Goal: Information Seeking & Learning: Check status

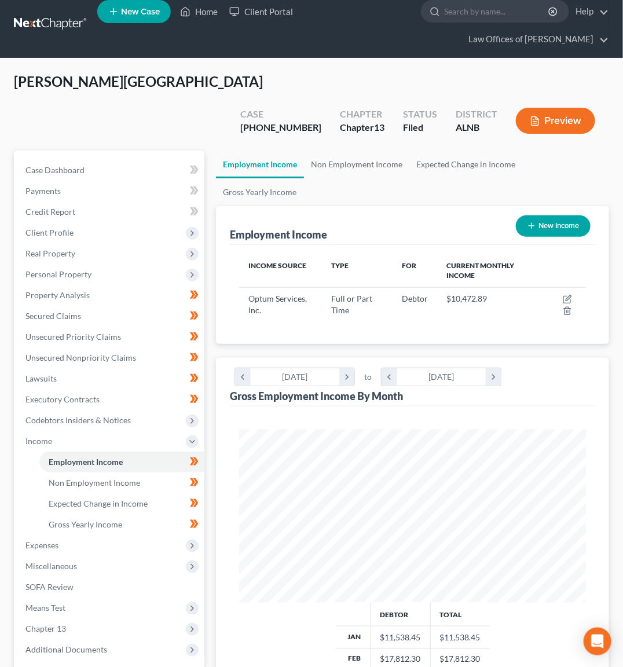
scroll to position [172, 369]
click at [59, 25] on link at bounding box center [51, 24] width 74 height 21
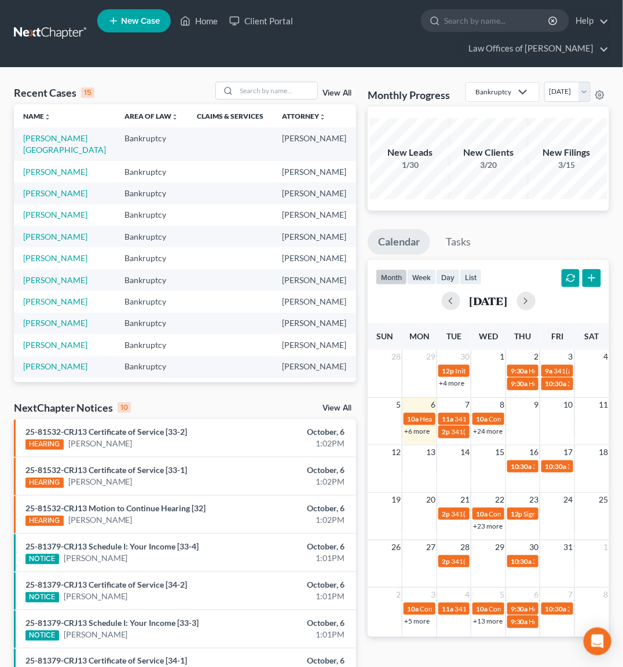
click at [340, 407] on link "View All" at bounding box center [336, 408] width 29 height 8
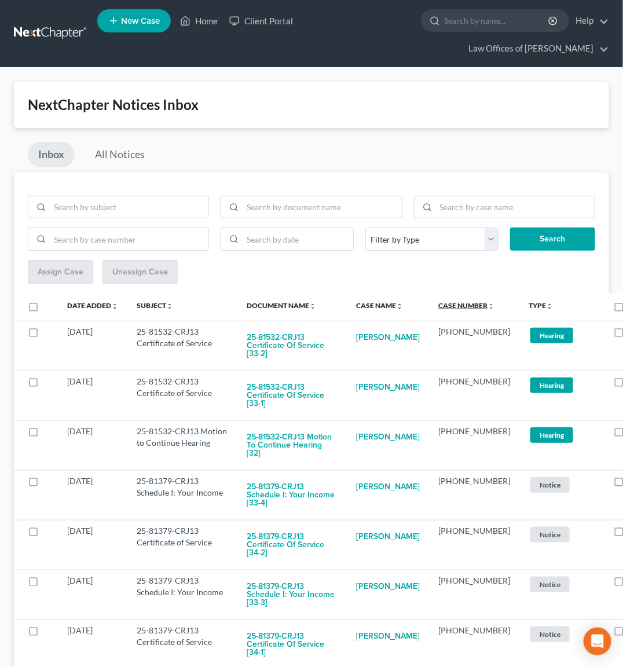
click at [448, 305] on link "Case Number unfold_more expand_more expand_less" at bounding box center [466, 305] width 56 height 9
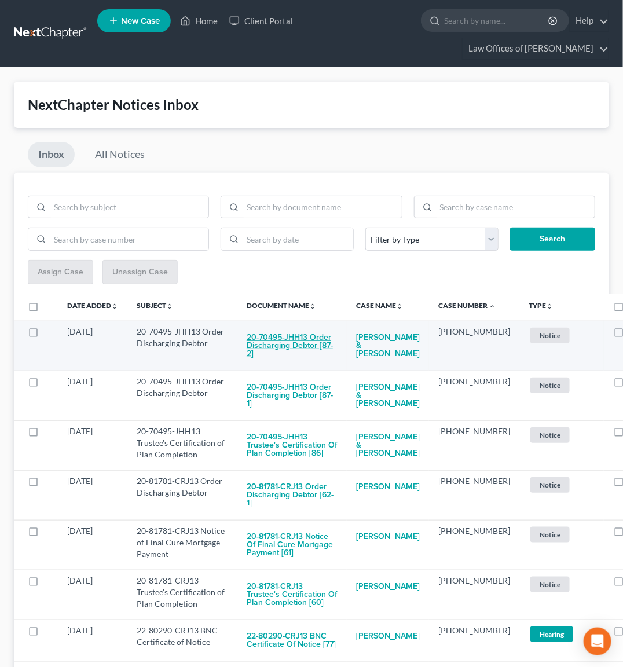
click at [279, 339] on button "20-70495-JHH13 Order Discharging Debtor [87-2]" at bounding box center [292, 345] width 91 height 39
checkbox input "true"
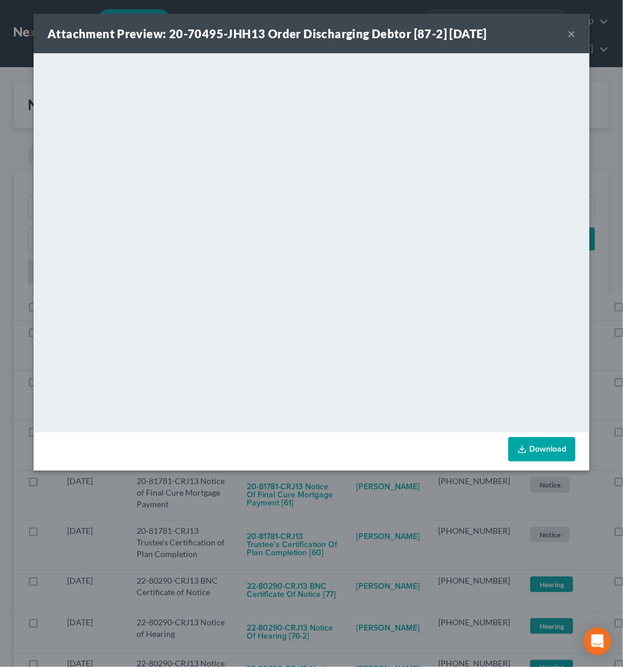
click at [318, 522] on div "Attachment Preview: 20-70495-JHH13 Order Discharging Debtor [87-2] [DATE] × Dow…" at bounding box center [311, 333] width 623 height 667
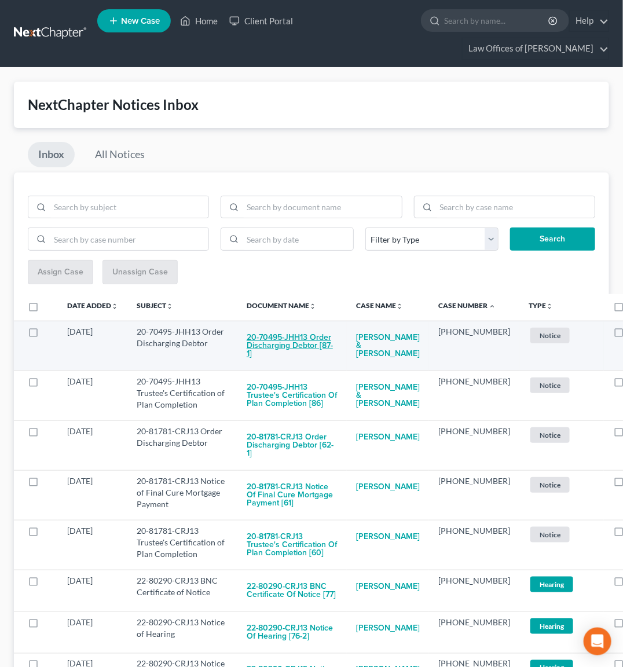
click at [295, 337] on button "20-70495-JHH13 Order Discharging Debtor [87-1]" at bounding box center [292, 345] width 91 height 39
checkbox input "true"
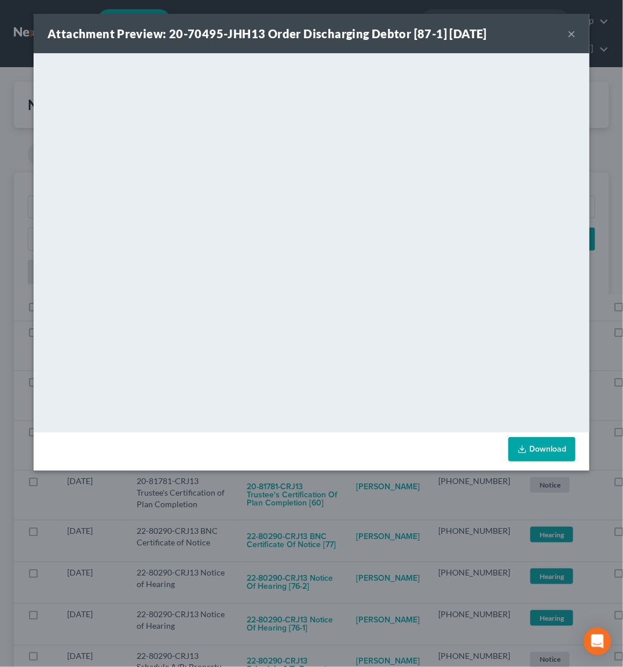
click at [320, 511] on div "Attachment Preview: 20-70495-JHH13 Order Discharging Debtor [87-1] [DATE] × Dow…" at bounding box center [311, 333] width 623 height 667
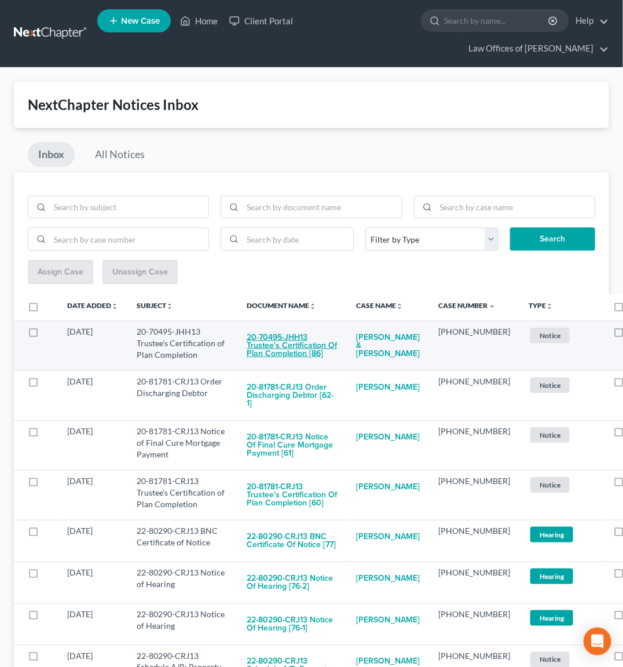
click at [300, 351] on button "20-70495-JHH13 Trustee's Certification of Plan Completion [86]" at bounding box center [292, 345] width 91 height 39
checkbox input "true"
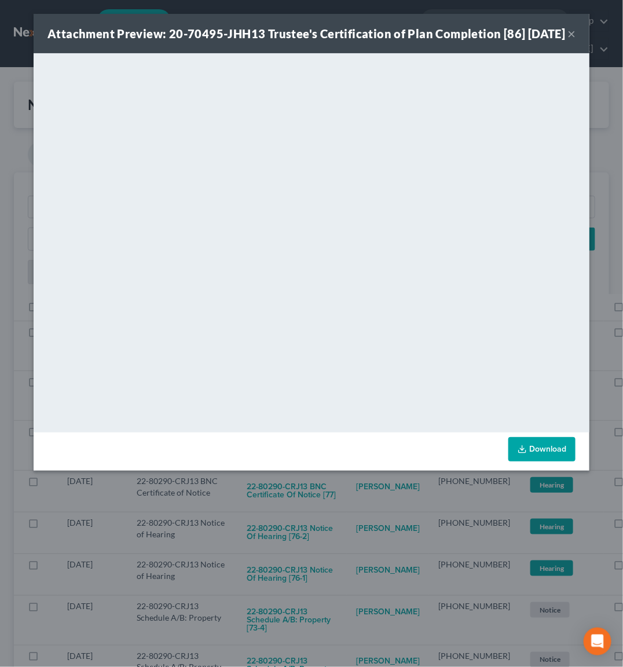
click at [296, 535] on div "Attachment Preview: 20-70495-JHH13 Trustee's Certification of Plan Completion […" at bounding box center [311, 333] width 623 height 667
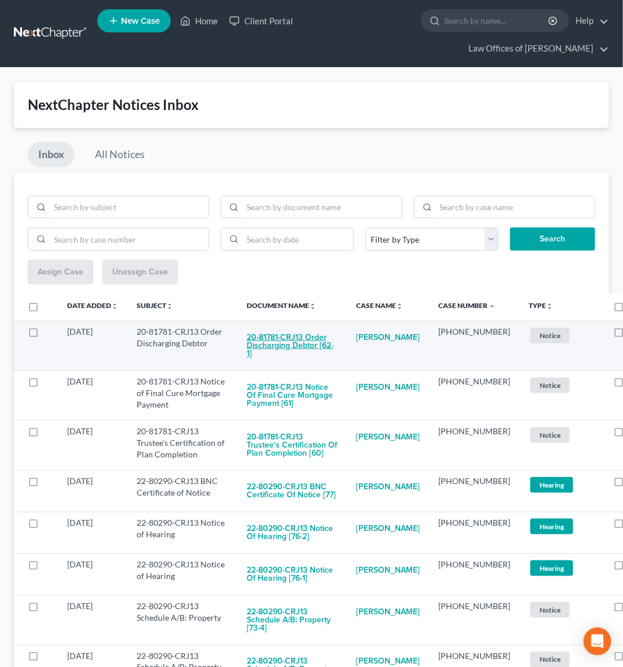
click at [291, 335] on button "20-81781-CRJ13 Order Discharging Debtor [62-1]" at bounding box center [292, 345] width 91 height 39
checkbox input "true"
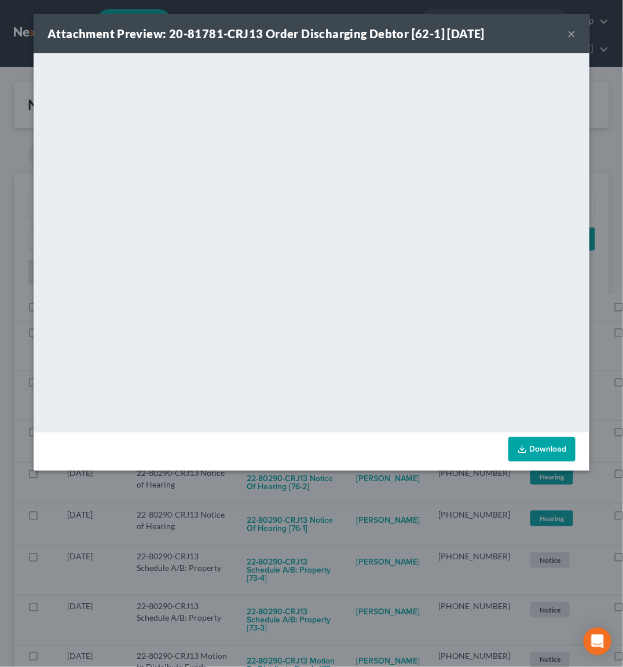
click at [295, 529] on div "Attachment Preview: 20-81781-CRJ13 Order Discharging Debtor [62-1] [DATE] × Dow…" at bounding box center [311, 333] width 623 height 667
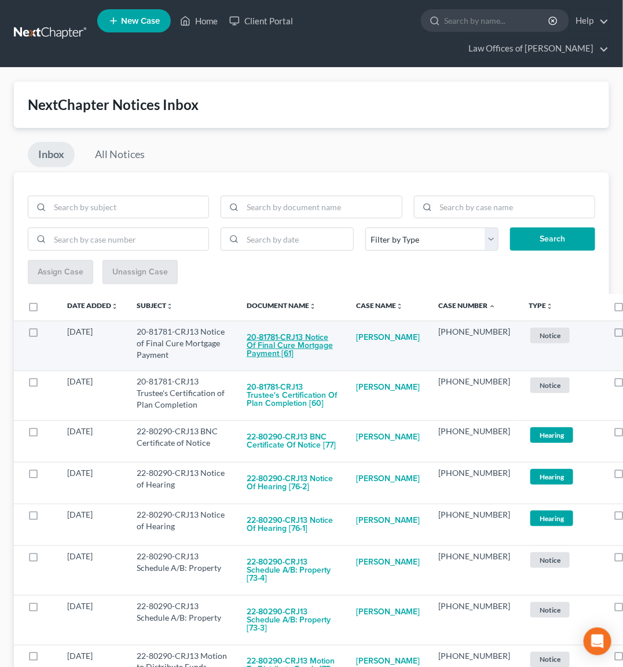
click at [298, 338] on button "20-81781-CRJ13 Notice of Final Cure Mortgage Payment [61]" at bounding box center [292, 345] width 91 height 39
checkbox input "true"
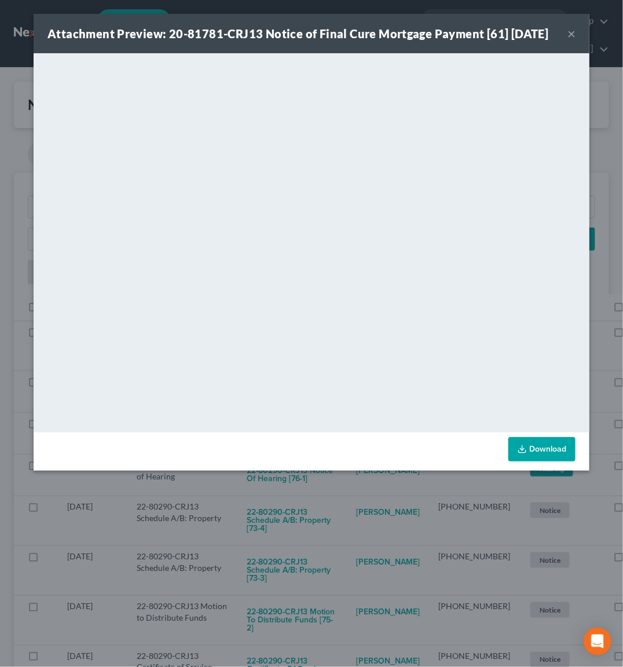
click at [326, 508] on div "Attachment Preview: 20-81781-CRJ13 Notice of Final Cure Mortgage Payment [61] […" at bounding box center [311, 333] width 623 height 667
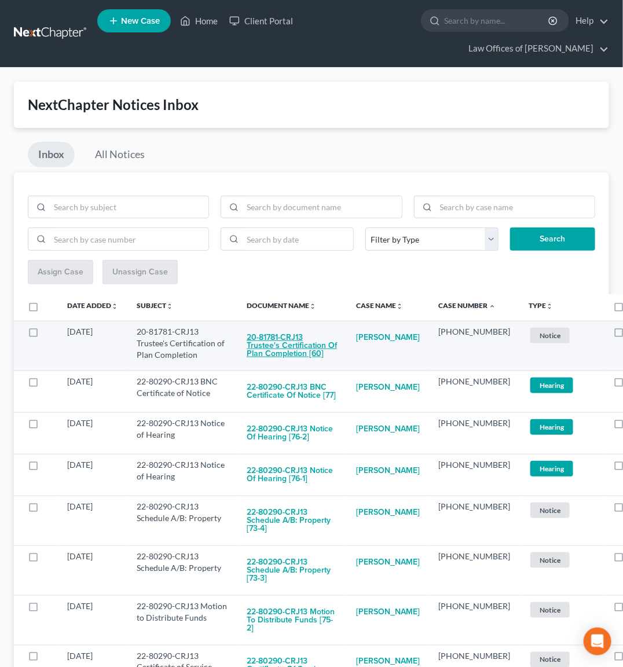
click at [303, 342] on button "20-81781-CRJ13 Trustee's Certification of Plan Completion [60]" at bounding box center [292, 345] width 91 height 39
checkbox input "true"
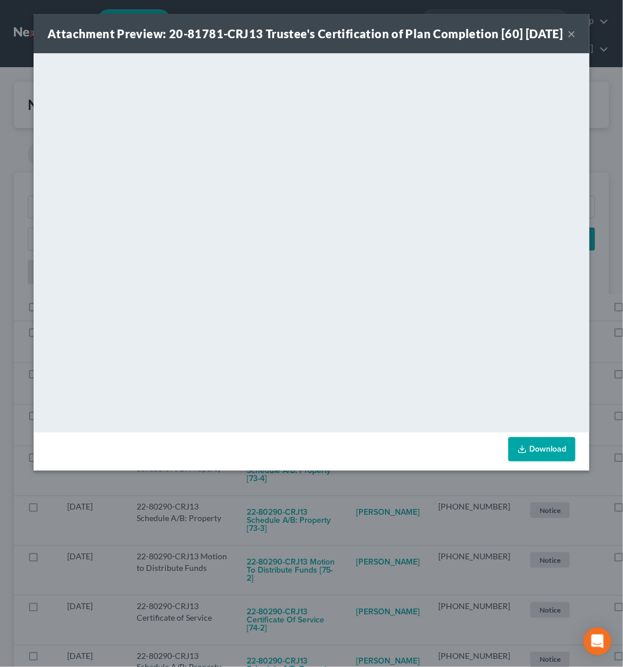
click at [340, 531] on div "Attachment Preview: 20-81781-CRJ13 Trustee's Certification of Plan Completion […" at bounding box center [311, 333] width 623 height 667
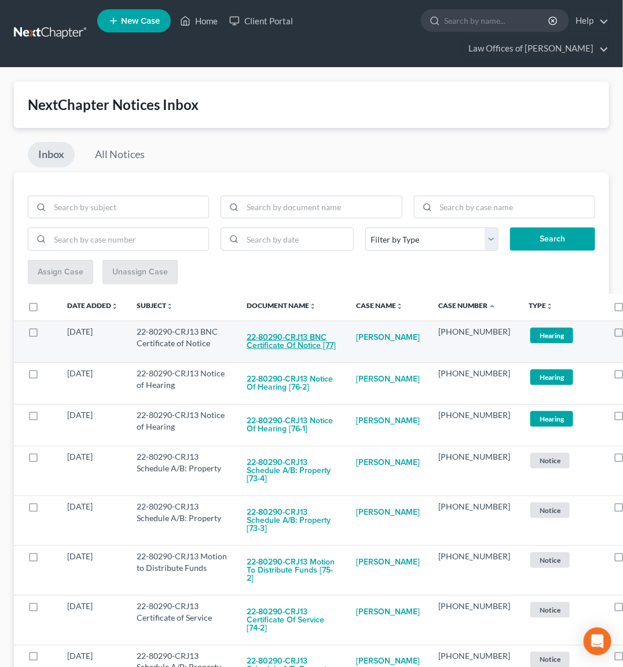
click at [296, 342] on button "22-80290-CRJ13 BNC Certificate of Notice [77]" at bounding box center [292, 341] width 91 height 31
checkbox input "true"
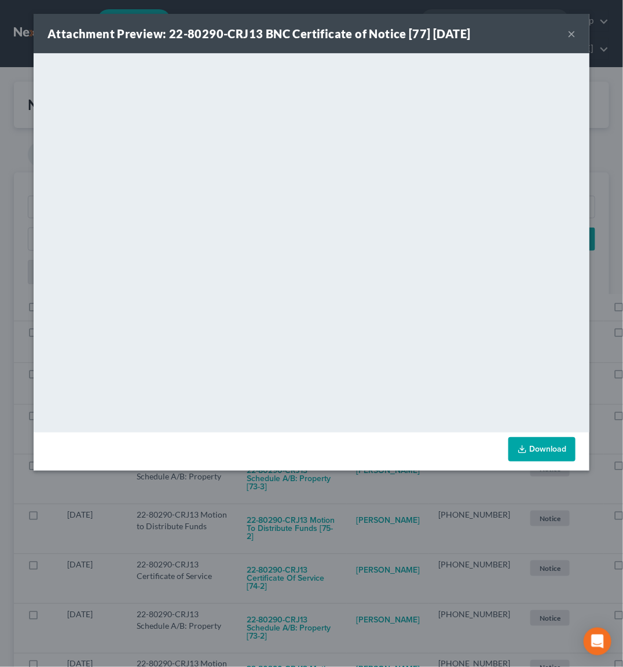
click at [317, 487] on div "Attachment Preview: 22-80290-CRJ13 BNC Certificate of Notice [77] [DATE] × <obj…" at bounding box center [311, 333] width 623 height 667
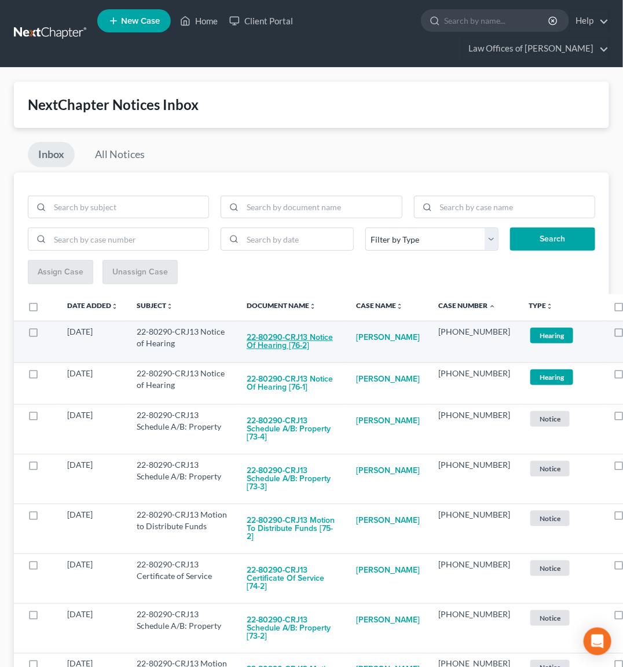
click at [288, 339] on button "22-80290-CRJ13 Notice of Hearing [76-2]" at bounding box center [292, 341] width 91 height 31
checkbox input "true"
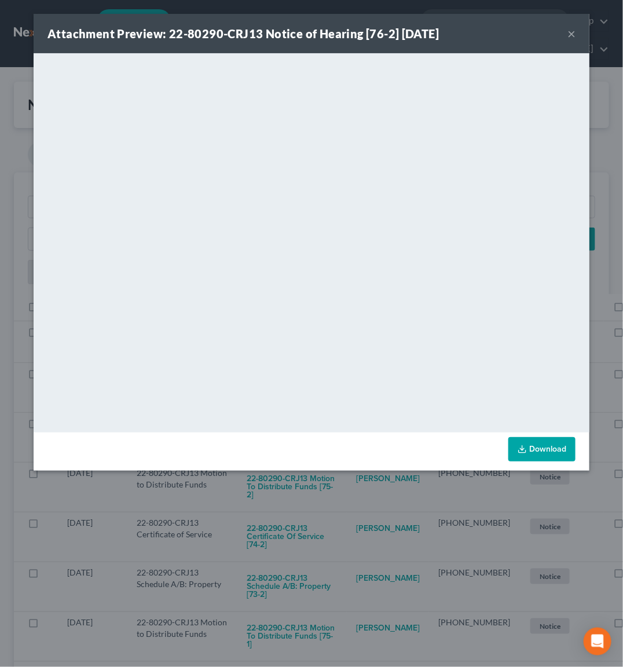
click at [276, 491] on div "Attachment Preview: 22-80290-CRJ13 Notice of Hearing [76-2] [DATE] × <object ng…" at bounding box center [311, 333] width 623 height 667
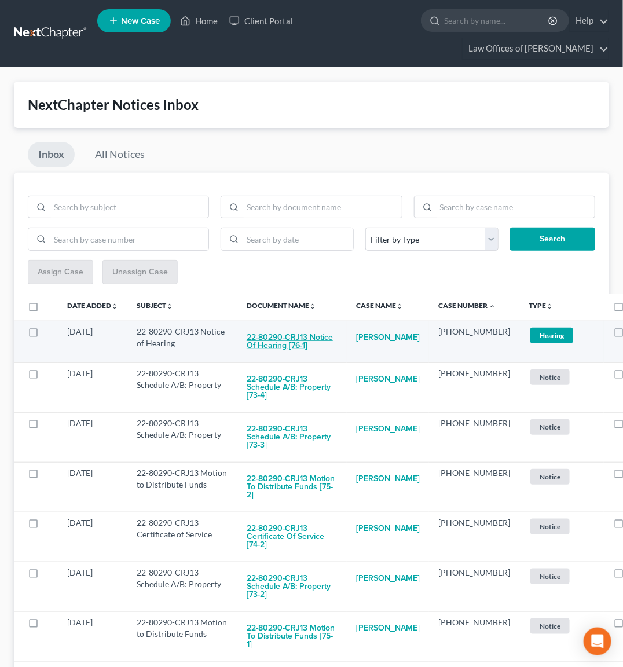
click at [282, 346] on button "22-80290-CRJ13 Notice of Hearing [76-1]" at bounding box center [292, 341] width 91 height 31
checkbox input "true"
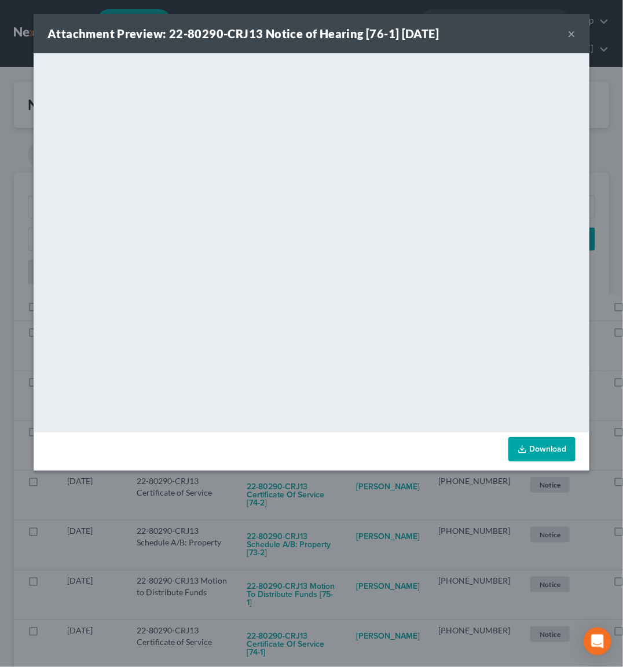
drag, startPoint x: 296, startPoint y: 506, endPoint x: 294, endPoint y: 425, distance: 81.6
click at [296, 506] on div "Attachment Preview: 22-80290-CRJ13 Notice of Hearing [76-1] [DATE] × <object ng…" at bounding box center [311, 333] width 623 height 667
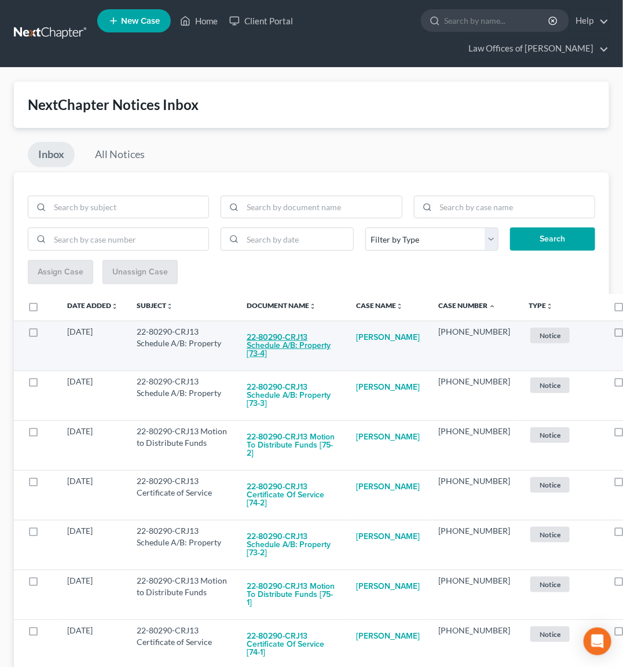
click at [287, 337] on button "22-80290-CRJ13 Schedule A/B: Property [73-4]" at bounding box center [292, 345] width 91 height 39
checkbox input "true"
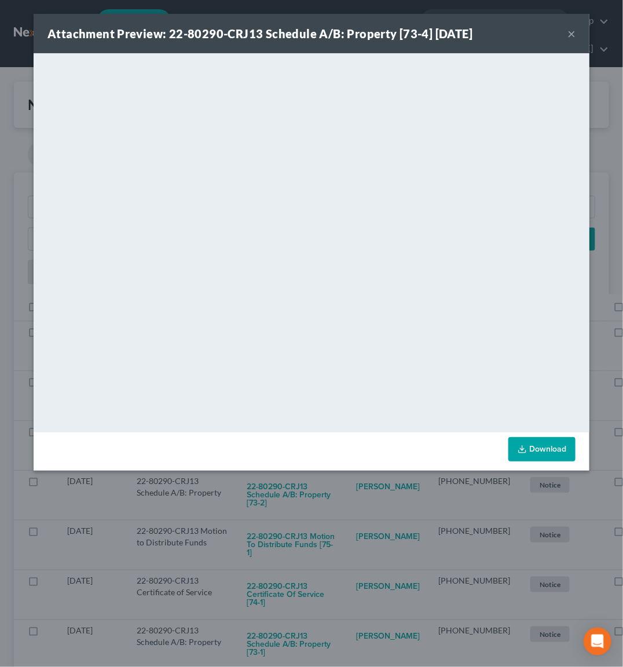
click at [280, 493] on div "Attachment Preview: 22-80290-CRJ13 Schedule A/B: Property [73-4] [DATE] × <obje…" at bounding box center [311, 333] width 623 height 667
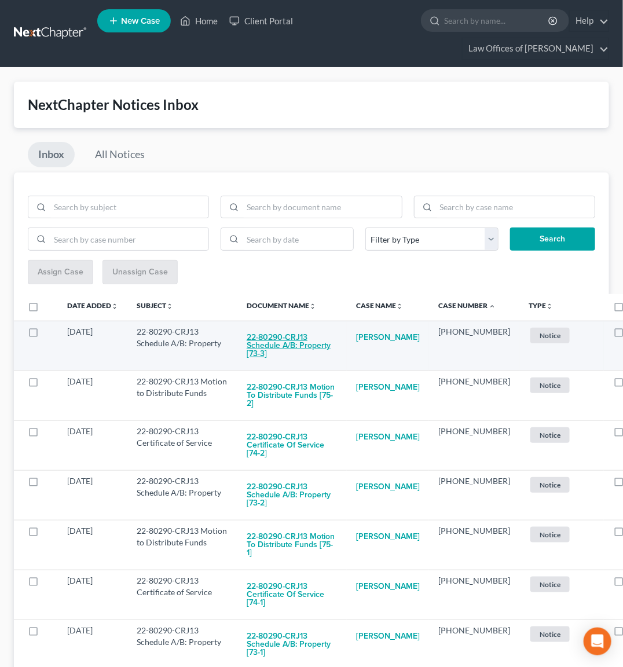
click at [269, 331] on button "22-80290-CRJ13 Schedule A/B: Property [73-3]" at bounding box center [292, 345] width 91 height 39
checkbox input "true"
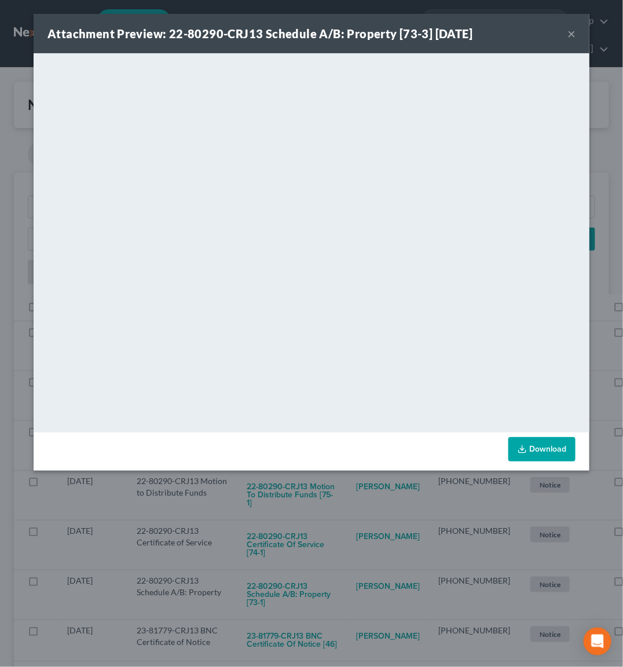
click at [326, 502] on div "Attachment Preview: 22-80290-CRJ13 Schedule A/B: Property [73-3] [DATE] × <obje…" at bounding box center [311, 333] width 623 height 667
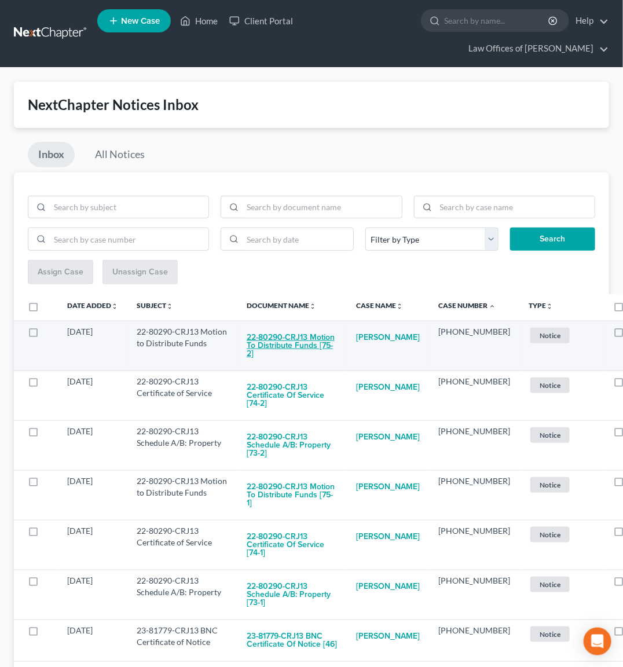
click at [285, 339] on button "22-80290-CRJ13 Motion to Distribute Funds [75-2]" at bounding box center [292, 345] width 91 height 39
checkbox input "true"
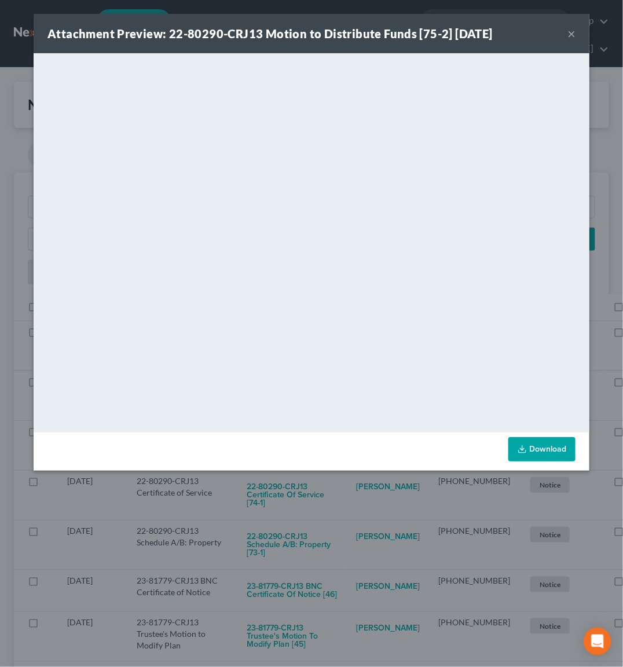
click at [280, 539] on div "Attachment Preview: 22-80290-CRJ13 Motion to Distribute Funds [75-2] [DATE] × D…" at bounding box center [311, 333] width 623 height 667
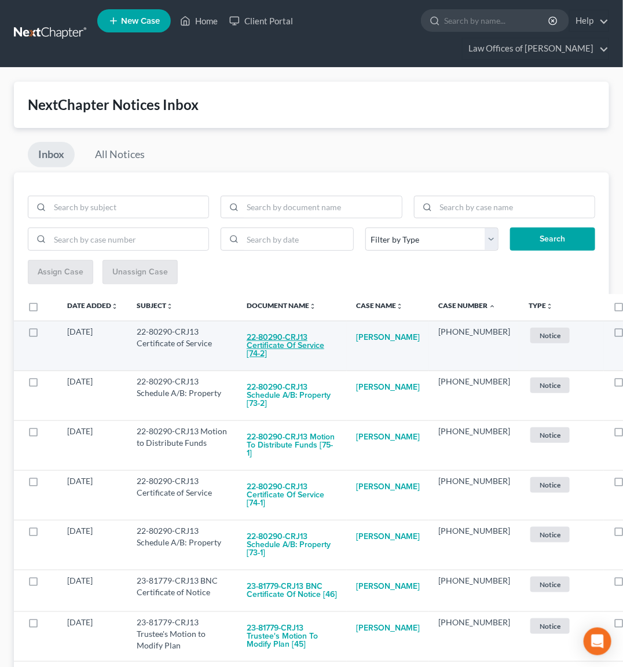
click at [294, 346] on button "22-80290-CRJ13 Certificate of Service [74-2]" at bounding box center [292, 345] width 91 height 39
checkbox input "true"
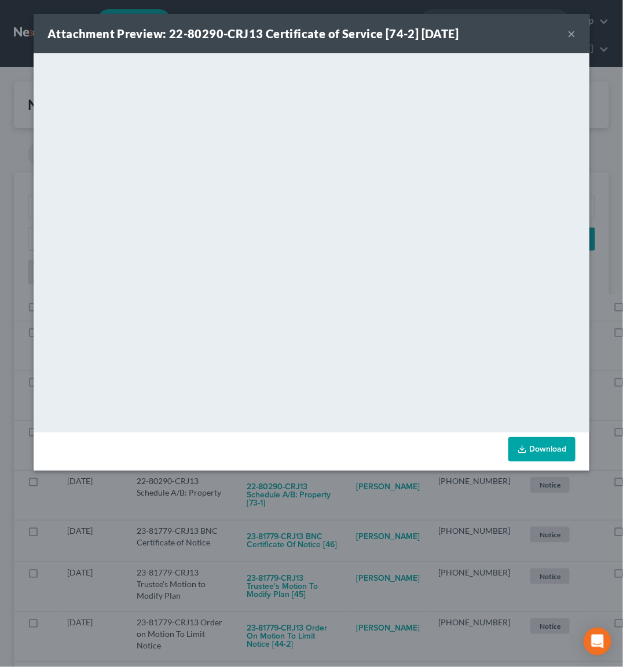
click at [337, 522] on div "Attachment Preview: 22-80290-CRJ13 Certificate of Service [74-2] [DATE] × <obje…" at bounding box center [311, 333] width 623 height 667
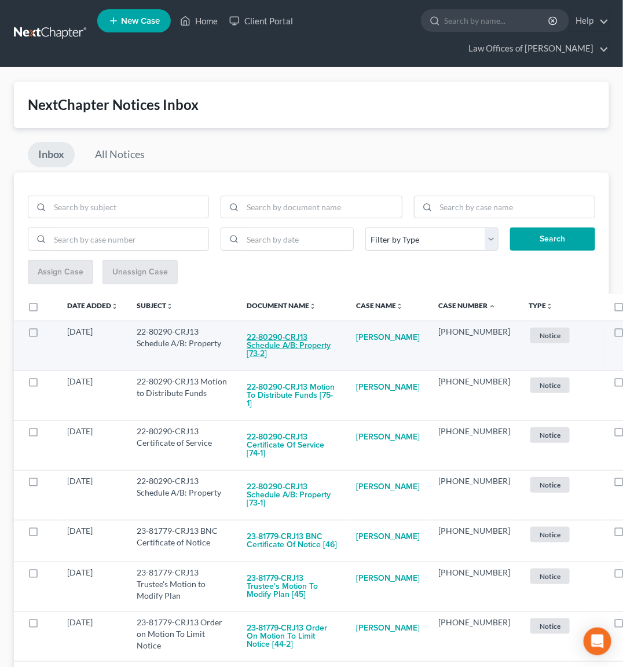
click at [290, 341] on button "22-80290-CRJ13 Schedule A/B: Property [73-2]" at bounding box center [292, 345] width 91 height 39
checkbox input "true"
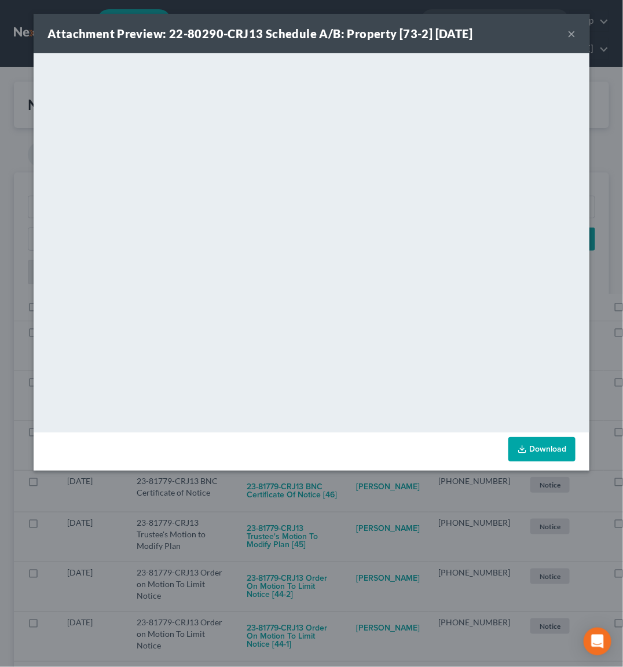
click at [305, 490] on div "Attachment Preview: 22-80290-CRJ13 Schedule A/B: Property [73-2] [DATE] × <obje…" at bounding box center [311, 333] width 623 height 667
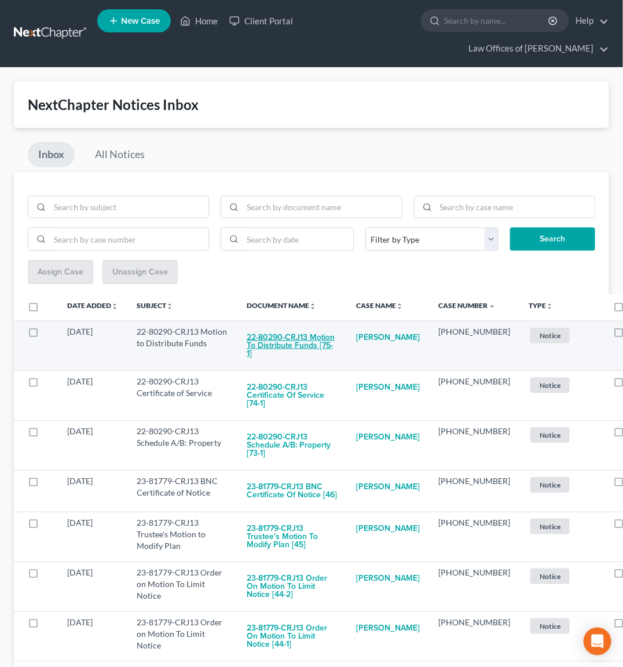
click at [298, 337] on button "22-80290-CRJ13 Motion to Distribute Funds [75-1]" at bounding box center [292, 345] width 91 height 39
checkbox input "true"
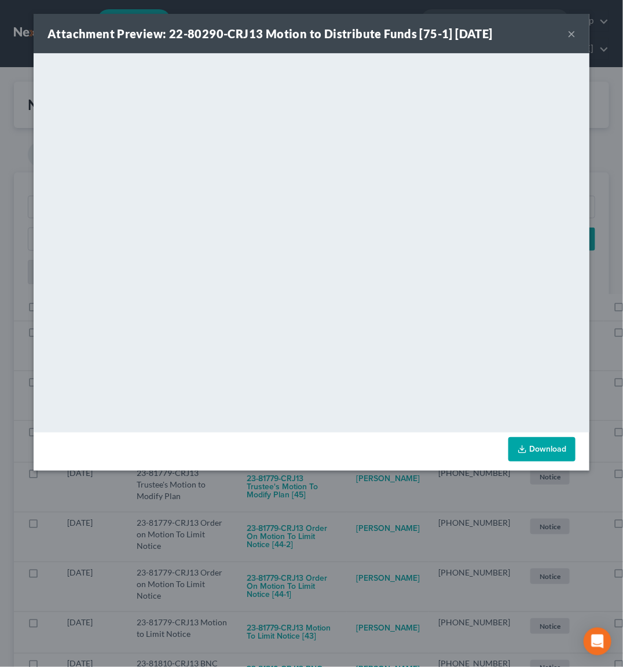
click at [310, 484] on div "Attachment Preview: 22-80290-CRJ13 Motion to Distribute Funds [75-1] [DATE] × D…" at bounding box center [311, 333] width 623 height 667
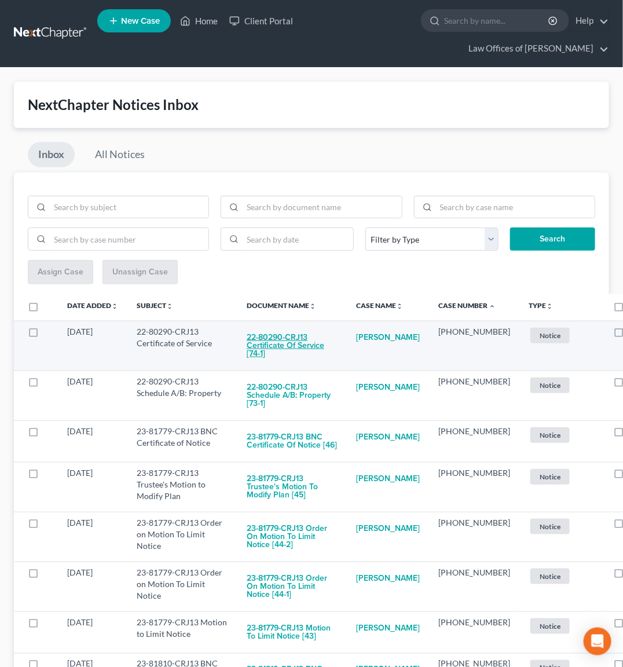
click at [308, 348] on button "22-80290-CRJ13 Certificate of Service [74-1]" at bounding box center [292, 345] width 91 height 39
checkbox input "true"
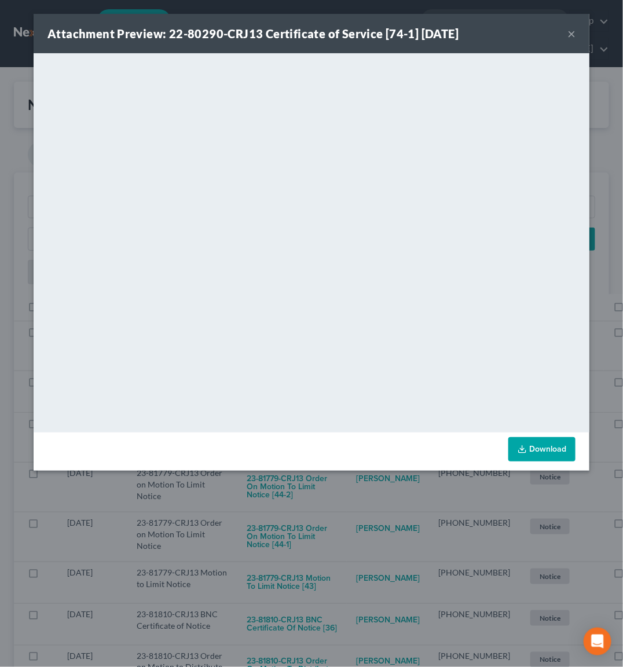
click at [310, 477] on div "Attachment Preview: 22-80290-CRJ13 Certificate of Service [74-1] [DATE] × <obje…" at bounding box center [311, 333] width 623 height 667
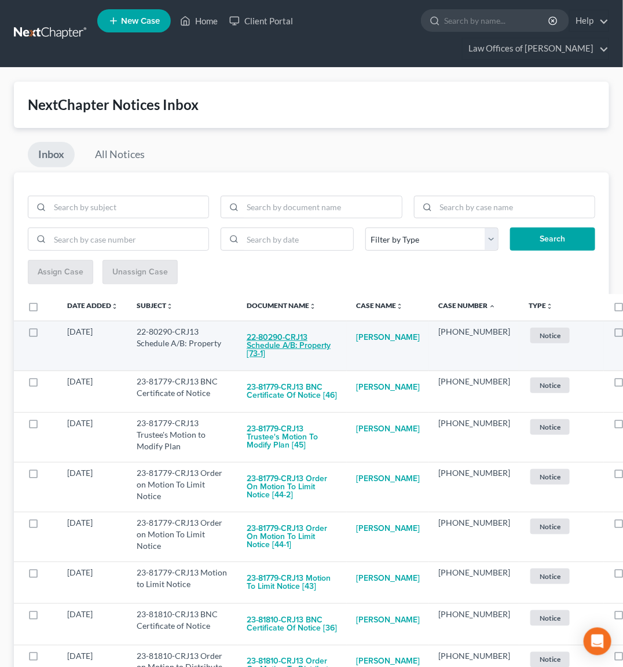
click at [283, 331] on button "22-80290-CRJ13 Schedule A/B: Property [73-1]" at bounding box center [292, 345] width 91 height 39
checkbox input "true"
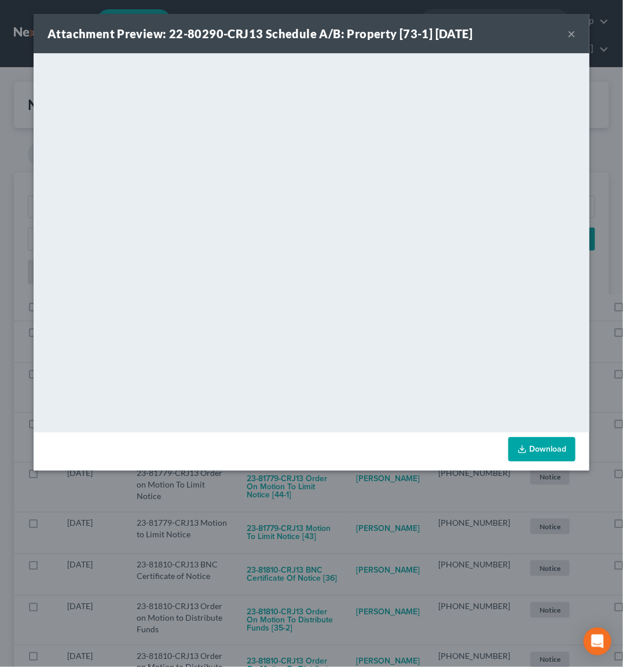
drag, startPoint x: 326, startPoint y: 486, endPoint x: 314, endPoint y: 437, distance: 50.3
click at [326, 483] on div "Attachment Preview: 22-80290-CRJ13 Schedule A/B: Property [73-1] [DATE] × <obje…" at bounding box center [311, 333] width 623 height 667
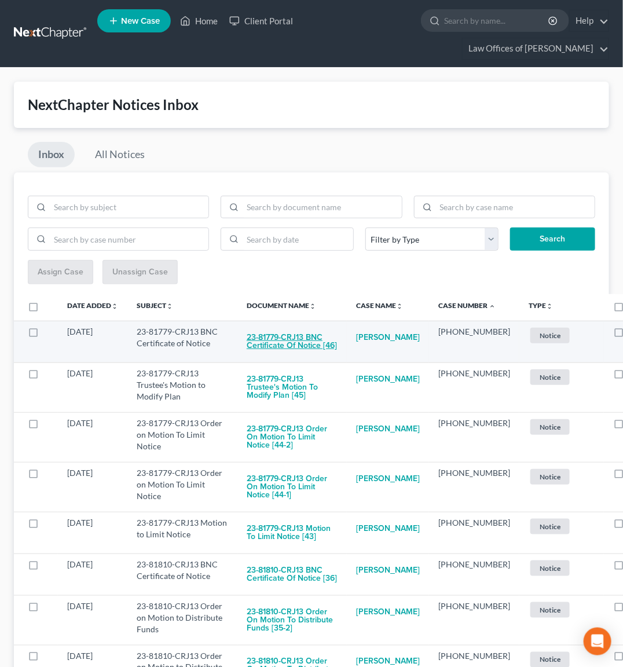
click at [310, 329] on button "23-81779-CRJ13 BNC Certificate of Notice [46]" at bounding box center [292, 341] width 91 height 31
checkbox input "true"
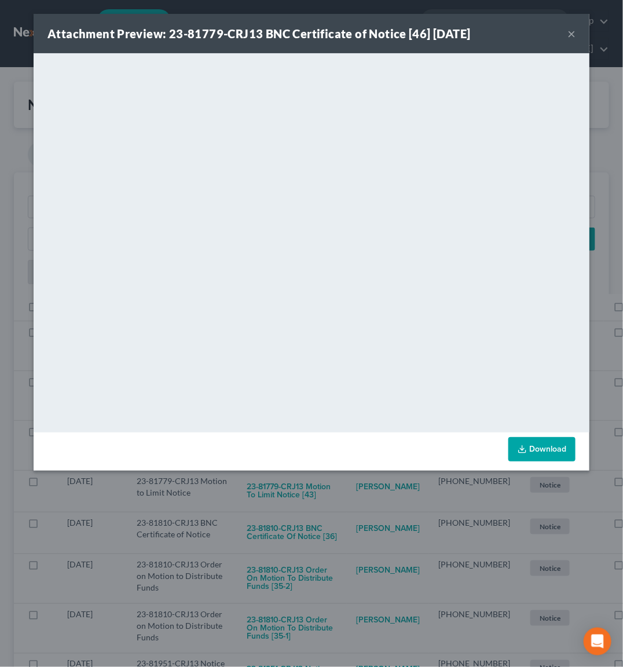
drag, startPoint x: 287, startPoint y: 486, endPoint x: 288, endPoint y: 450, distance: 35.4
click at [287, 484] on div "Attachment Preview: 23-81779-CRJ13 BNC Certificate of Notice [46] [DATE] × <obj…" at bounding box center [311, 333] width 623 height 667
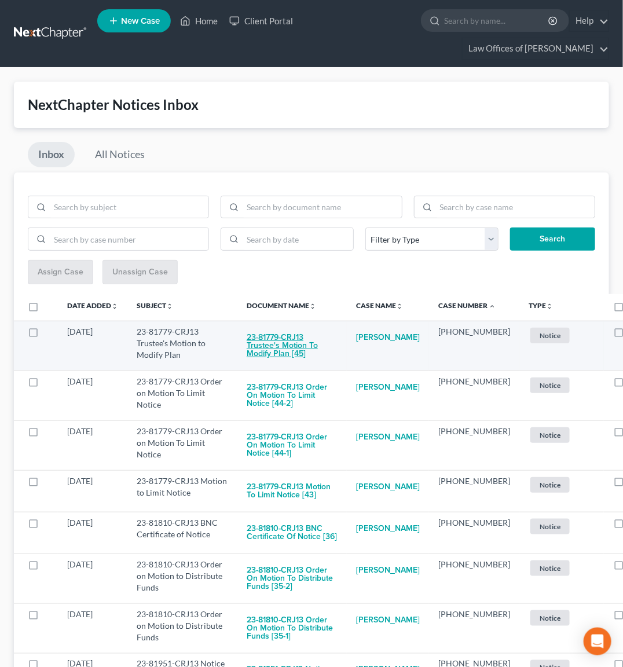
click at [291, 340] on button "23-81779-CRJ13 Trustee's Motion to Modify Plan [45]" at bounding box center [292, 345] width 91 height 39
checkbox input "true"
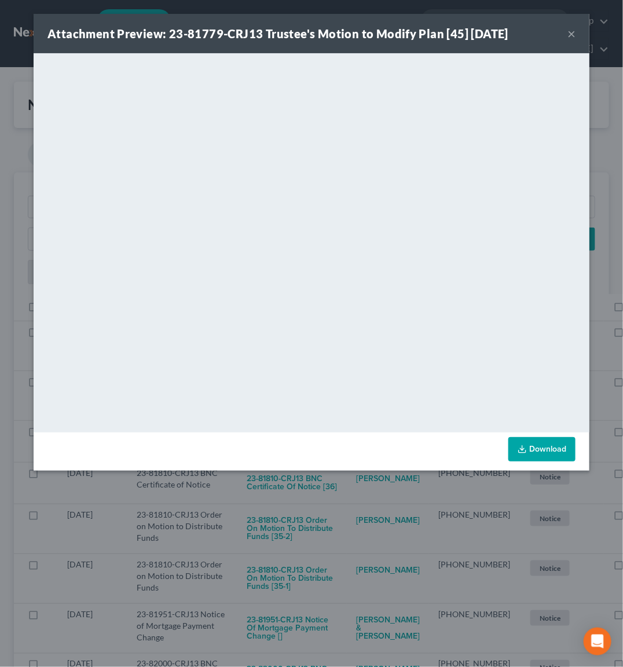
click at [280, 494] on div "Attachment Preview: 23-81779-CRJ13 Trustee's Motion to Modify Plan [45] [DATE] …" at bounding box center [311, 333] width 623 height 667
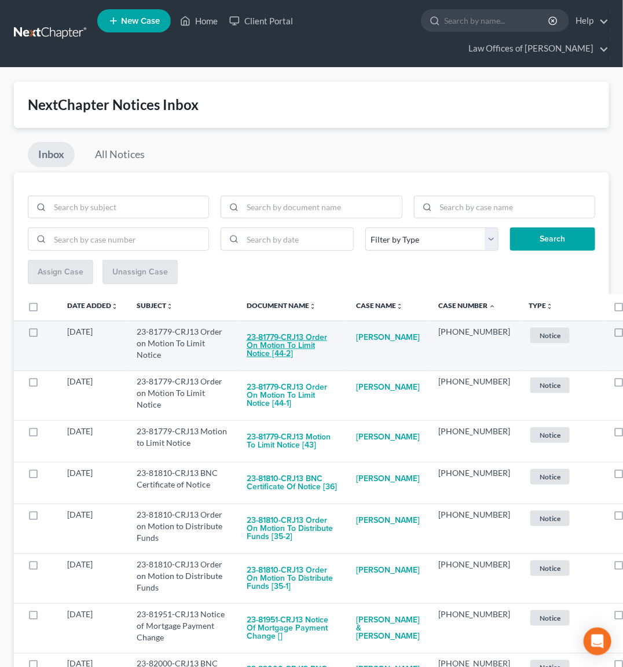
drag, startPoint x: 291, startPoint y: 345, endPoint x: 306, endPoint y: 343, distance: 14.7
click at [306, 343] on button "23-81779-CRJ13 Order on Motion To Limit Notice [44-2]" at bounding box center [292, 345] width 91 height 39
checkbox input "true"
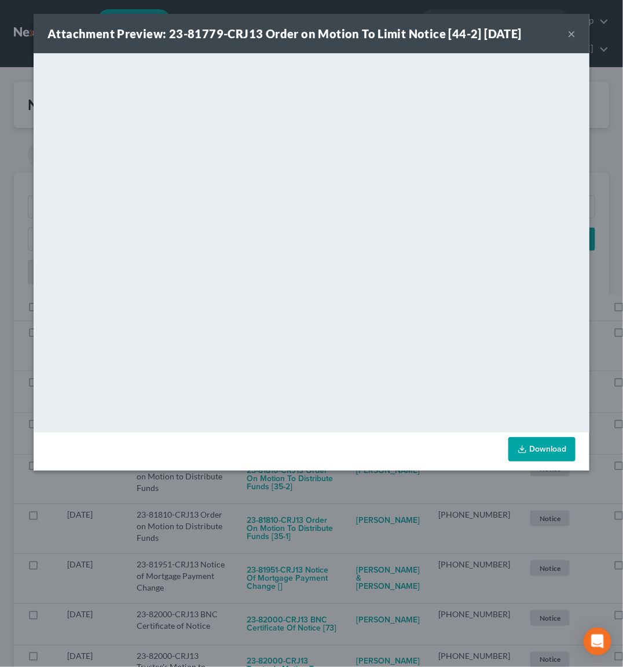
drag, startPoint x: 280, startPoint y: 503, endPoint x: 283, endPoint y: 489, distance: 14.3
click at [282, 500] on div "Attachment Preview: 23-81779-CRJ13 Order on Motion To Limit Notice [44-2] [DATE…" at bounding box center [311, 333] width 623 height 667
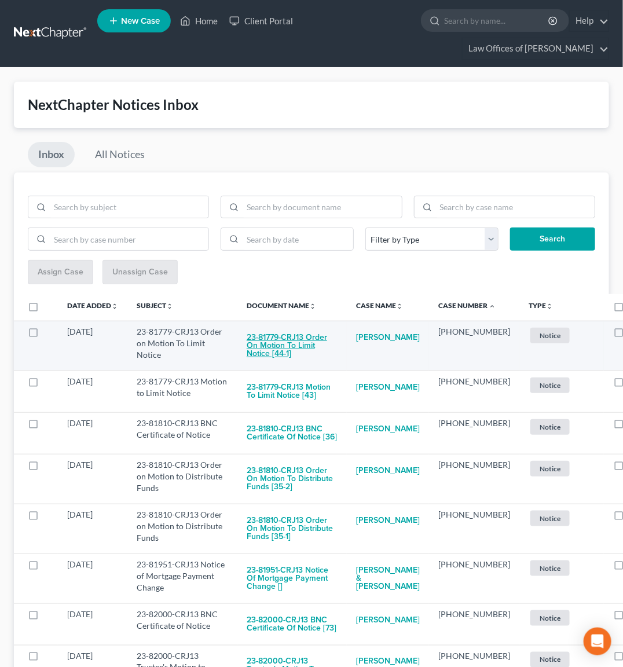
drag, startPoint x: 292, startPoint y: 339, endPoint x: 300, endPoint y: 339, distance: 8.1
click at [300, 339] on button "23-81779-CRJ13 Order on Motion To Limit Notice [44-1]" at bounding box center [292, 345] width 91 height 39
checkbox input "true"
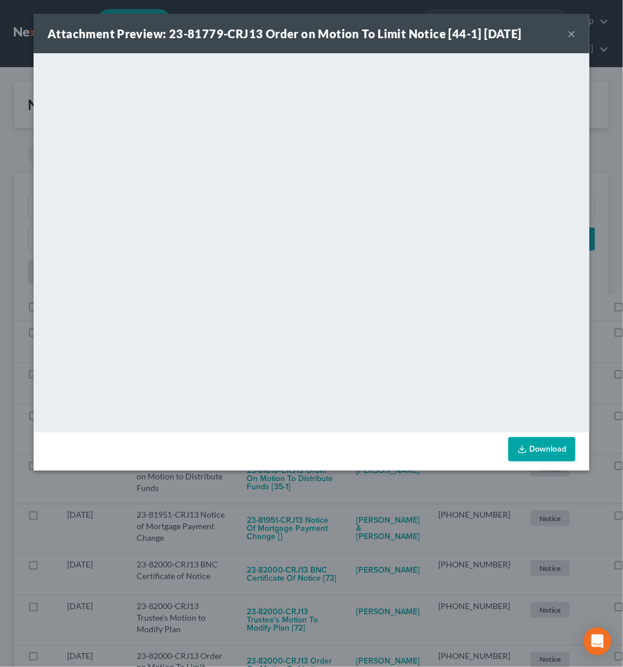
click at [326, 510] on div "Attachment Preview: 23-81779-CRJ13 Order on Motion To Limit Notice [44-1] [DATE…" at bounding box center [311, 333] width 623 height 667
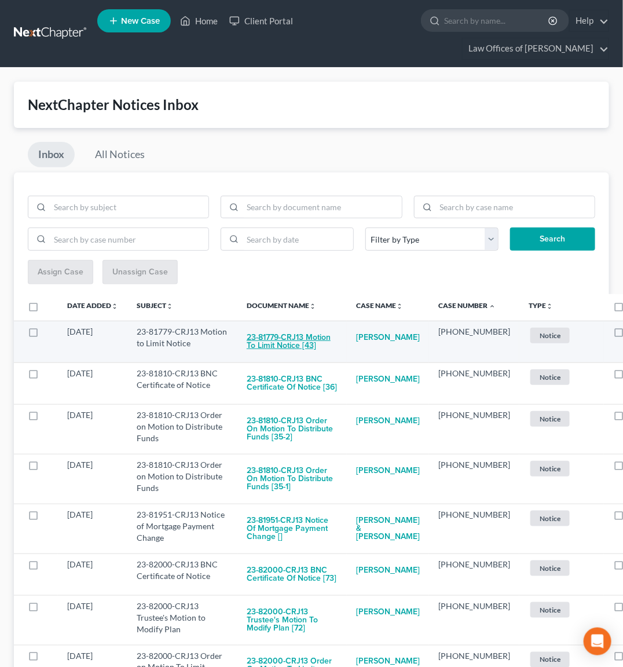
click at [288, 342] on button "23-81779-CRJ13 Motion to Limit Notice [43]" at bounding box center [292, 341] width 91 height 31
checkbox input "true"
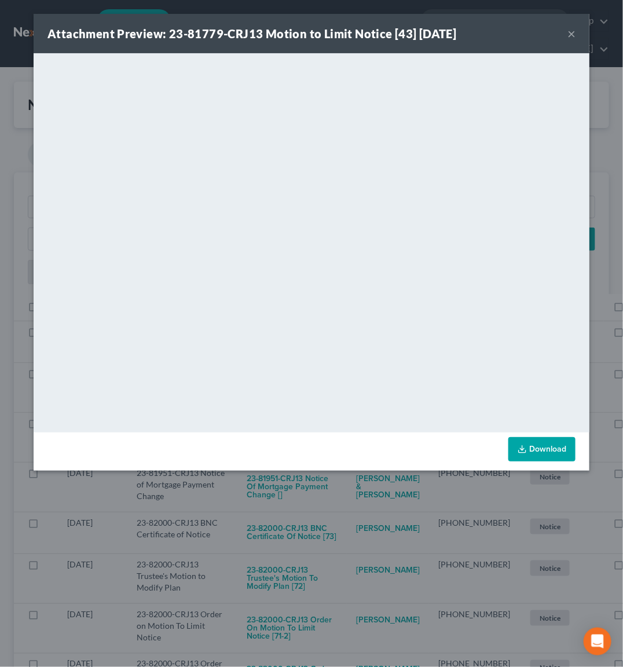
drag, startPoint x: 307, startPoint y: 498, endPoint x: 290, endPoint y: 478, distance: 26.8
click at [307, 497] on div "Attachment Preview: 23-81779-CRJ13 Motion to Limit Notice [43] [DATE] × <object…" at bounding box center [311, 333] width 623 height 667
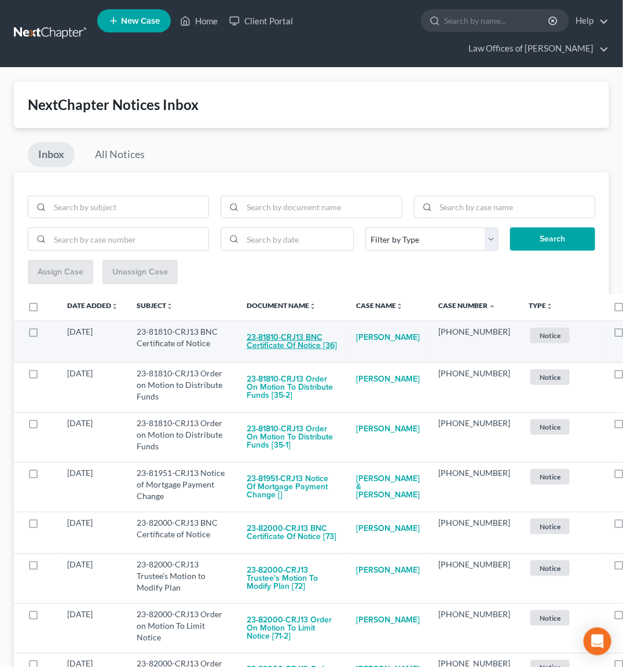
click at [280, 331] on button "23-81810-CRJ13 BNC Certificate of Notice [36]" at bounding box center [292, 341] width 91 height 31
checkbox input "true"
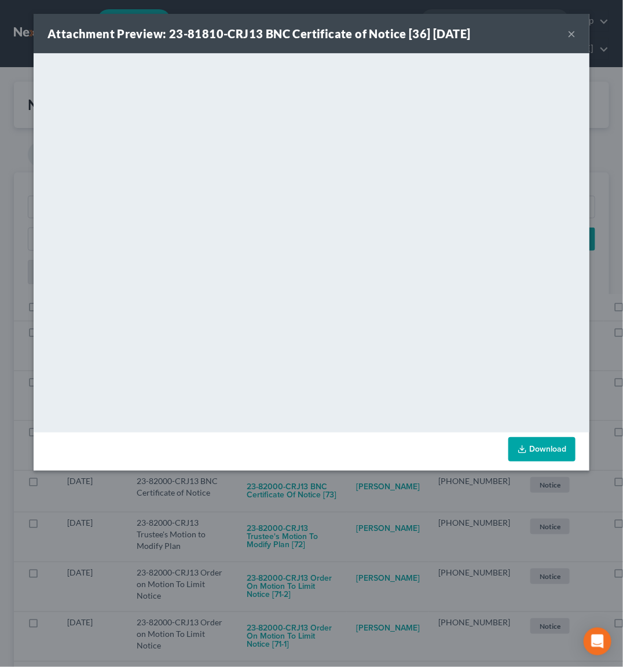
click at [276, 506] on div "Attachment Preview: 23-81810-CRJ13 BNC Certificate of Notice [36] [DATE] × <obj…" at bounding box center [311, 333] width 623 height 667
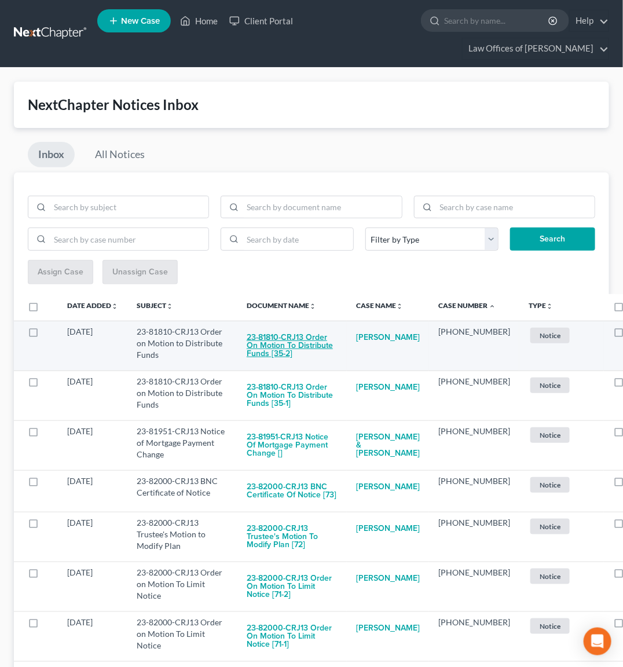
click at [282, 340] on button "23-81810-CRJ13 Order on Motion to Distribute Funds [35-2]" at bounding box center [292, 345] width 91 height 39
checkbox input "true"
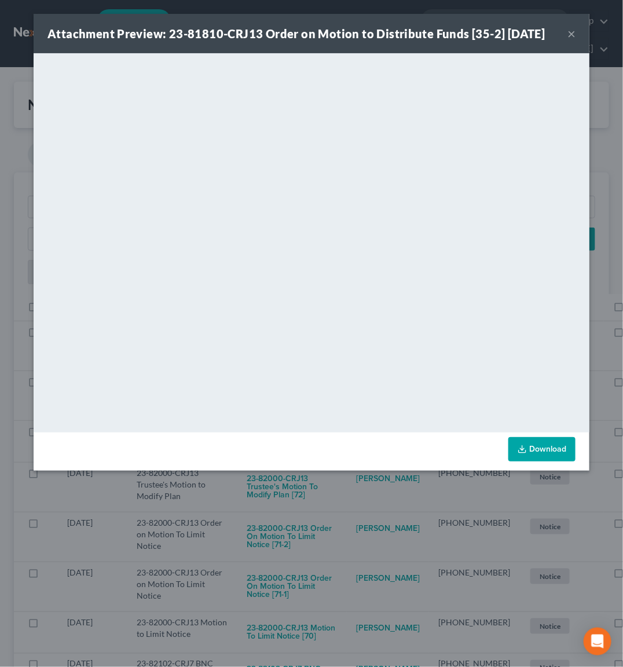
click at [292, 499] on div "Attachment Preview: 23-81810-CRJ13 Order on Motion to Distribute Funds [35-2] […" at bounding box center [311, 333] width 623 height 667
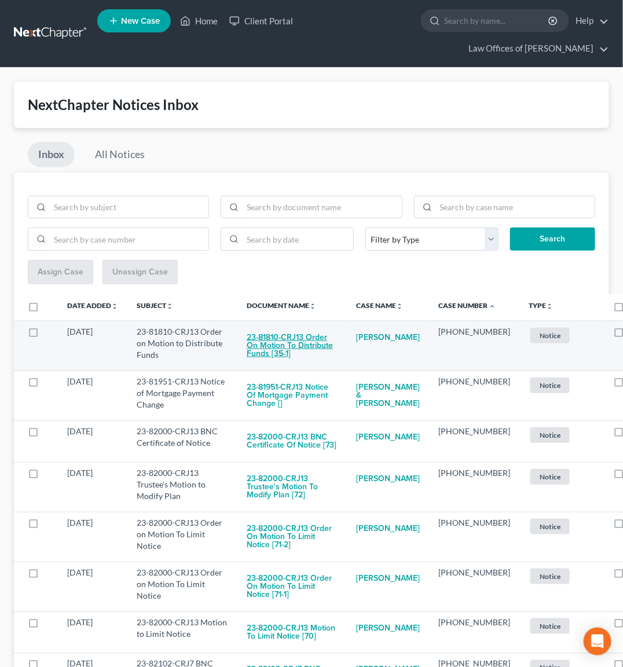
click at [284, 337] on button "23-81810-CRJ13 Order on Motion to Distribute Funds [35-1]" at bounding box center [292, 345] width 91 height 39
checkbox input "true"
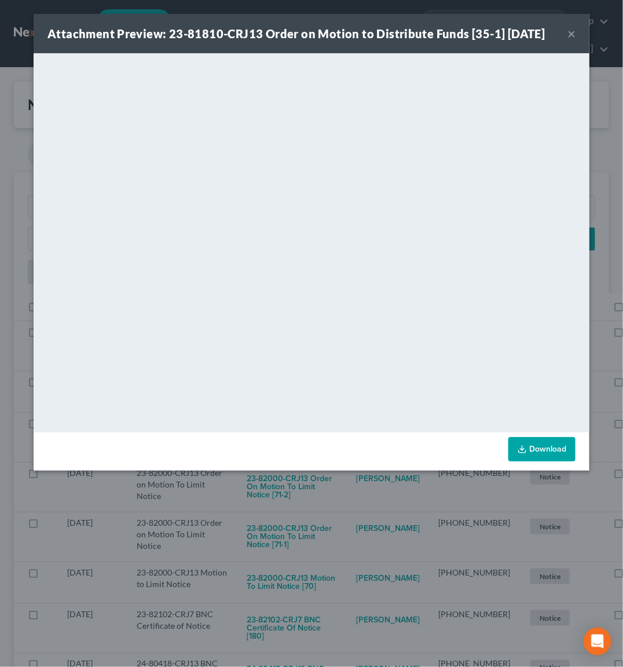
drag, startPoint x: 296, startPoint y: 506, endPoint x: 296, endPoint y: 489, distance: 16.8
click at [298, 504] on div "Attachment Preview: 23-81810-CRJ13 Order on Motion to Distribute Funds [35-1] […" at bounding box center [311, 333] width 623 height 667
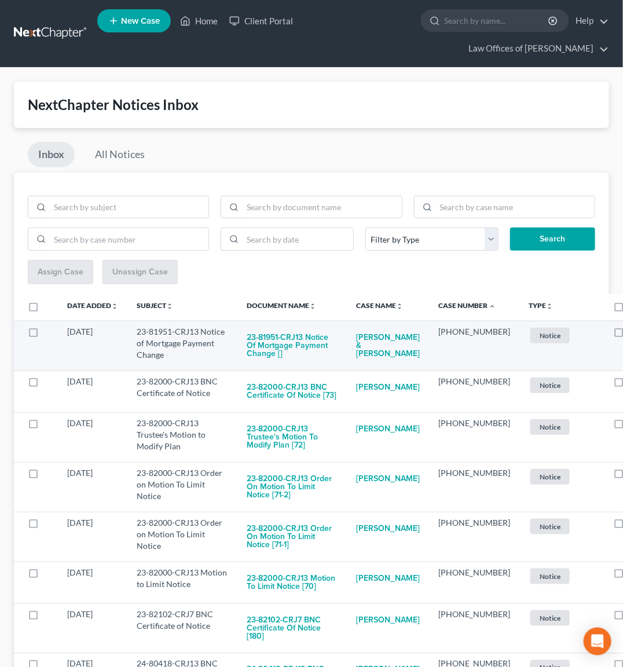
click at [295, 321] on td "23-81951-CRJ13 Notice of Mortgage Payment Change []" at bounding box center [291, 346] width 109 height 50
click at [284, 336] on button "23-81951-CRJ13 Notice of Mortgage Payment Change []" at bounding box center [292, 345] width 91 height 39
checkbox input "true"
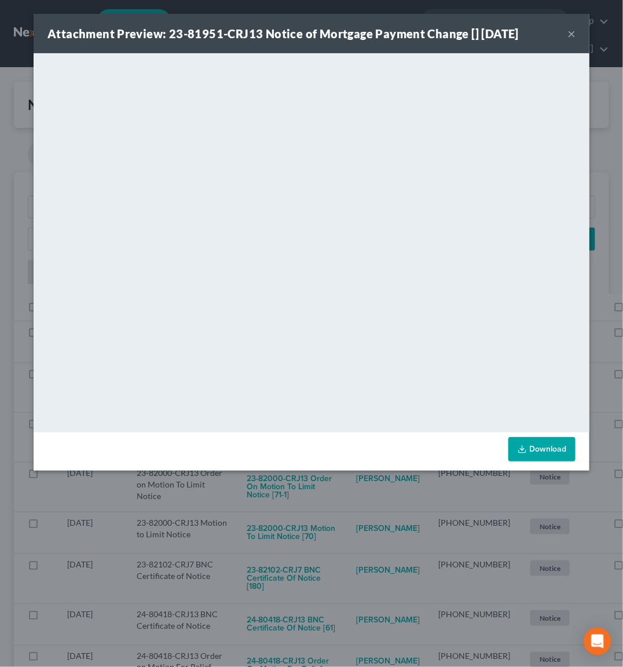
click at [284, 498] on div "Attachment Preview: 23-81951-CRJ13 Notice of Mortgage Payment Change [] [DATE] …" at bounding box center [311, 333] width 623 height 667
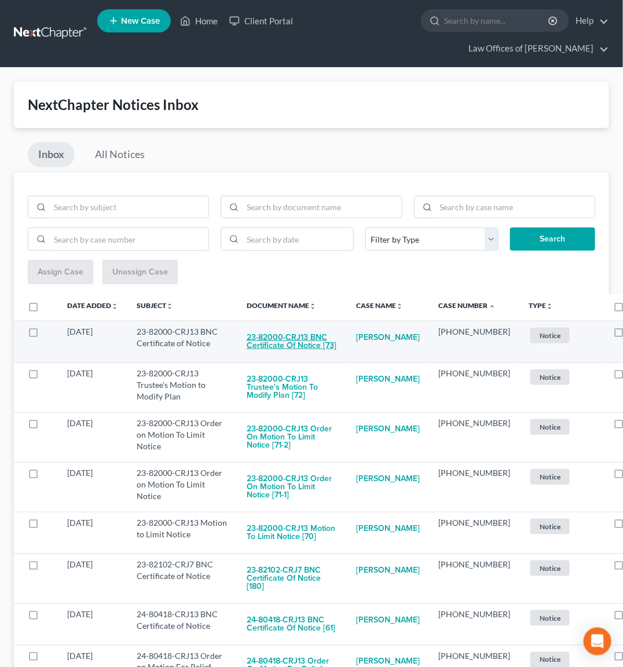
drag, startPoint x: 302, startPoint y: 346, endPoint x: 310, endPoint y: 337, distance: 12.3
click at [310, 337] on button "23-82000-CRJ13 BNC Certificate of Notice [73]" at bounding box center [292, 341] width 91 height 31
checkbox input "true"
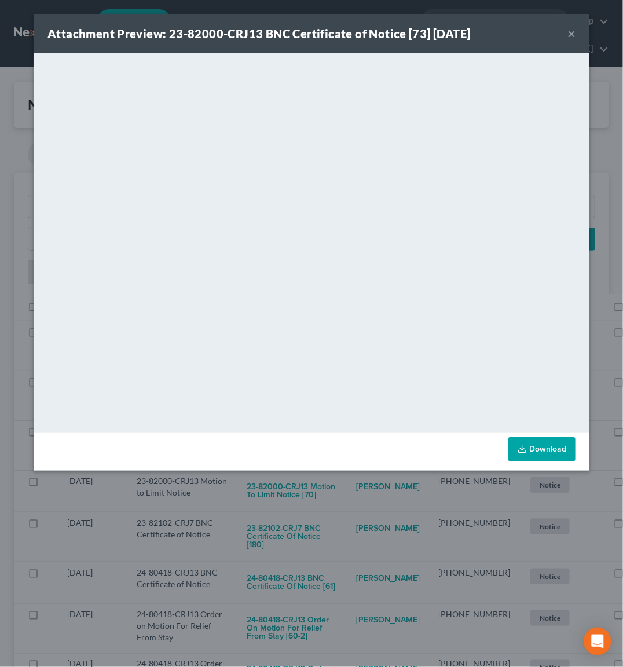
drag, startPoint x: 277, startPoint y: 515, endPoint x: 275, endPoint y: 454, distance: 60.8
click at [280, 511] on div "Attachment Preview: 23-82000-CRJ13 BNC Certificate of Notice [73] [DATE] × <obj…" at bounding box center [311, 333] width 623 height 667
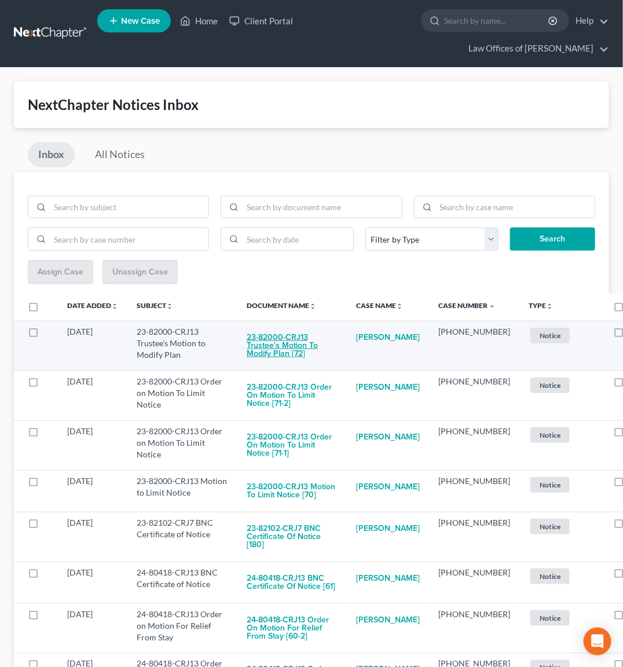
click at [291, 344] on button "23-82000-CRJ13 Trustee's Motion to Modify Plan [72]" at bounding box center [292, 345] width 91 height 39
checkbox input "true"
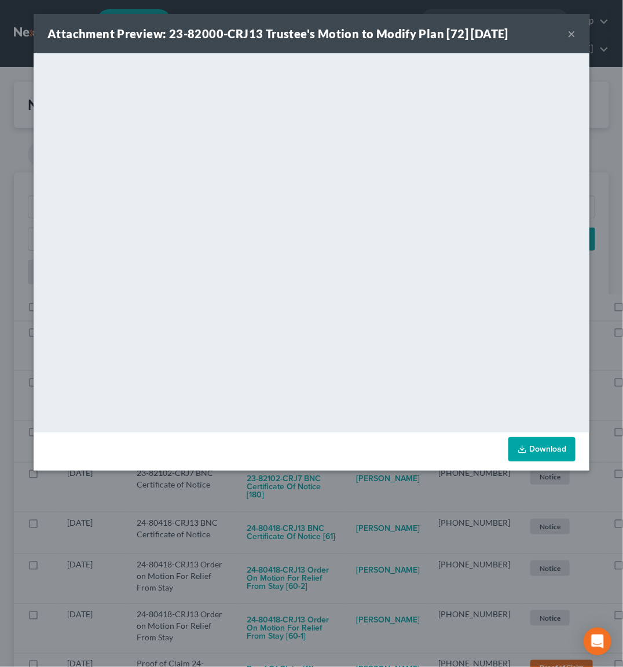
drag, startPoint x: 287, startPoint y: 511, endPoint x: 278, endPoint y: 447, distance: 64.3
click at [288, 500] on div "Attachment Preview: 23-82000-CRJ13 Trustee's Motion to Modify Plan [72] [DATE] …" at bounding box center [311, 333] width 623 height 667
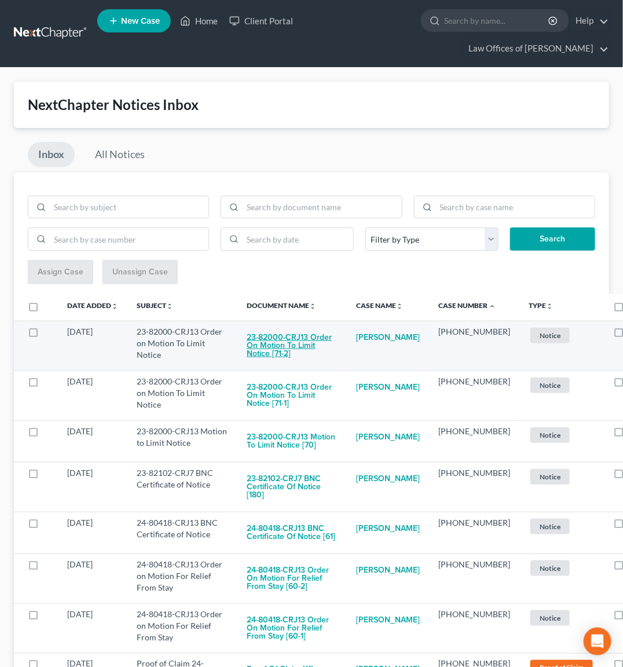
click at [273, 350] on button "23-82000-CRJ13 Order on Motion To Limit Notice [71-2]" at bounding box center [292, 345] width 91 height 39
checkbox input "true"
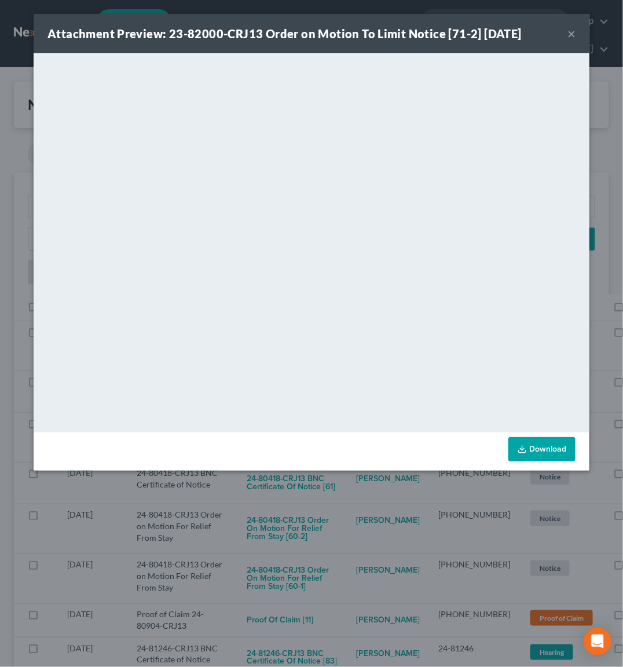
click at [277, 503] on div "Attachment Preview: 23-82000-CRJ13 Order on Motion To Limit Notice [71-2] [DATE…" at bounding box center [311, 333] width 623 height 667
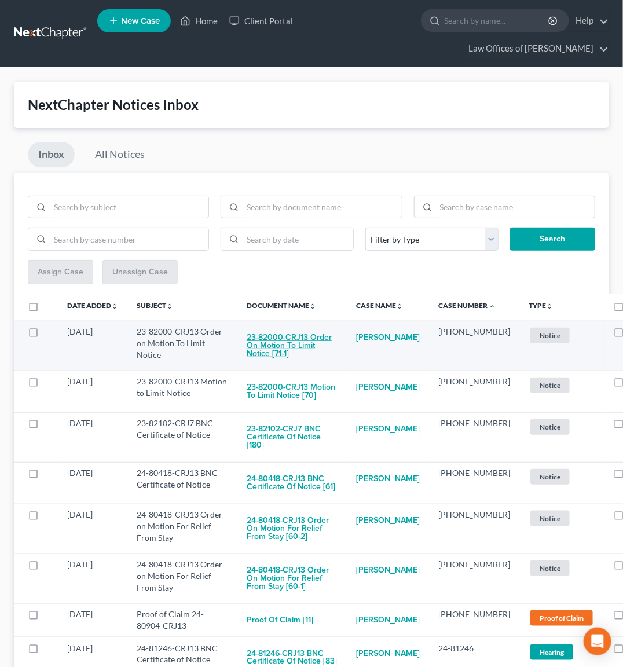
click at [299, 337] on button "23-82000-CRJ13 Order on Motion To Limit Notice [71-1]" at bounding box center [292, 345] width 91 height 39
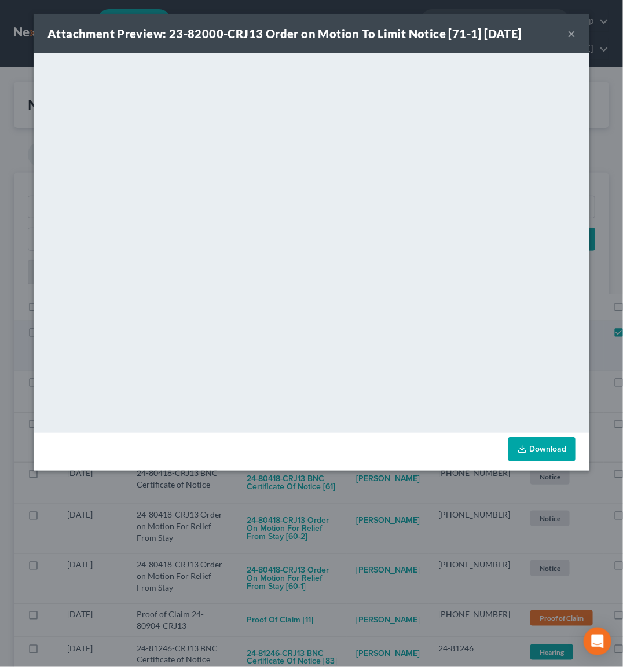
checkbox input "true"
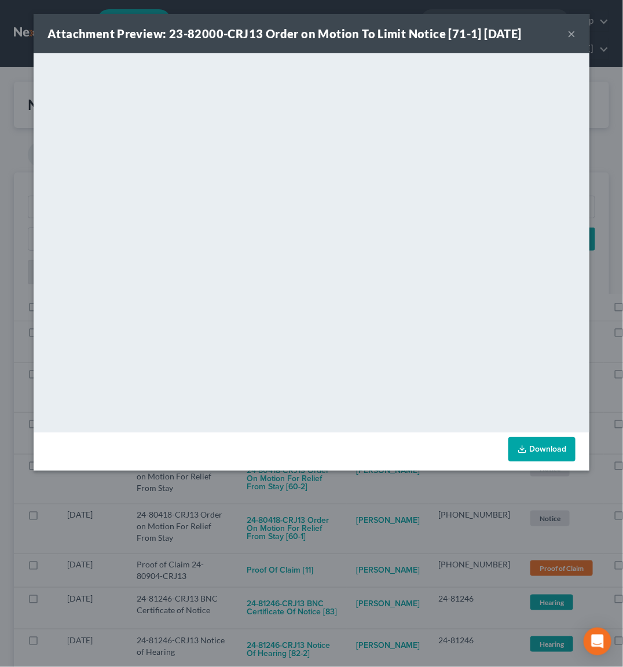
click at [306, 515] on div "Attachment Preview: 23-82000-CRJ13 Order on Motion To Limit Notice [71-1] [DATE…" at bounding box center [311, 333] width 623 height 667
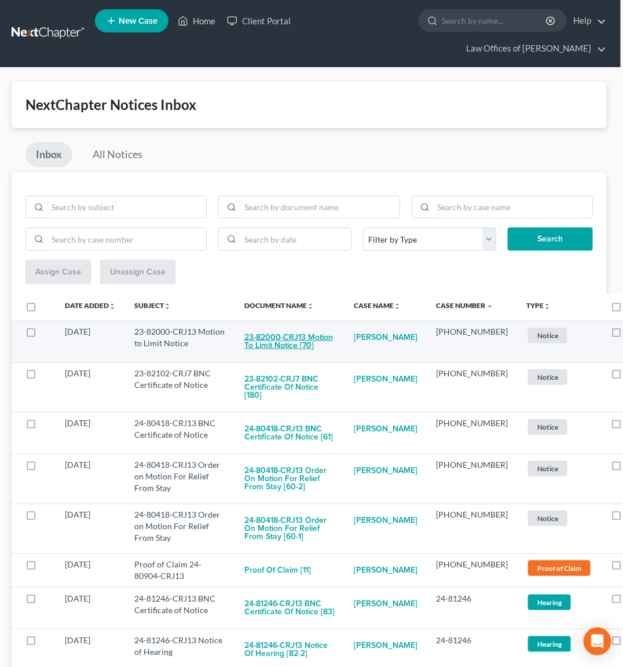
click at [272, 346] on button "23-82000-CRJ13 Motion to Limit Notice [70]" at bounding box center [289, 341] width 91 height 31
checkbox input "true"
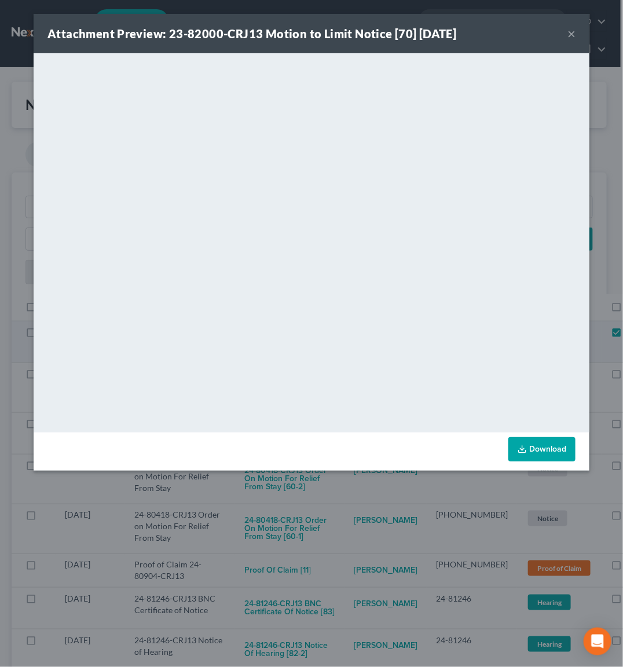
scroll to position [0, 1]
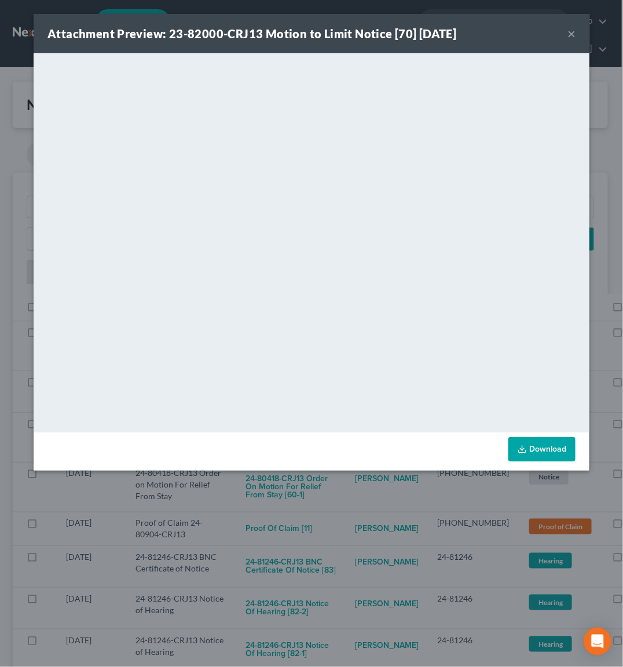
click at [303, 496] on div "Attachment Preview: 23-82000-CRJ13 Motion to Limit Notice [70] [DATE] × <object…" at bounding box center [311, 333] width 623 height 667
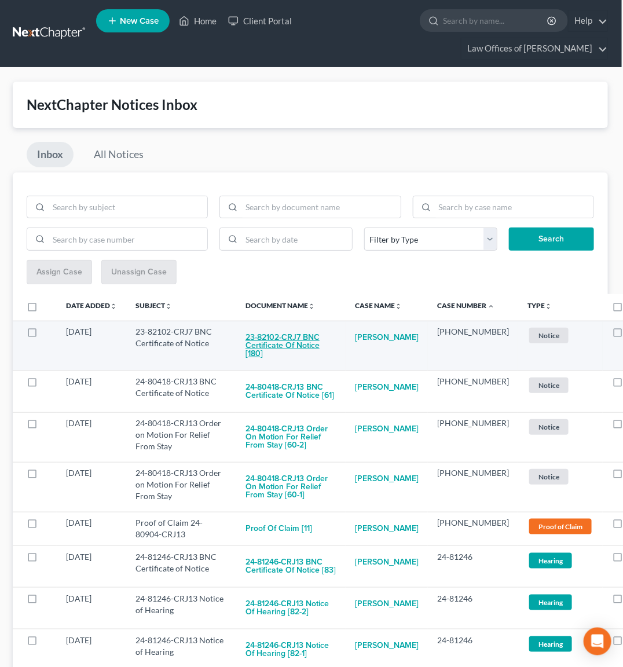
click at [299, 333] on button "23-82102-CRJ7 BNC Certificate of Notice [180]" at bounding box center [290, 345] width 91 height 39
checkbox input "true"
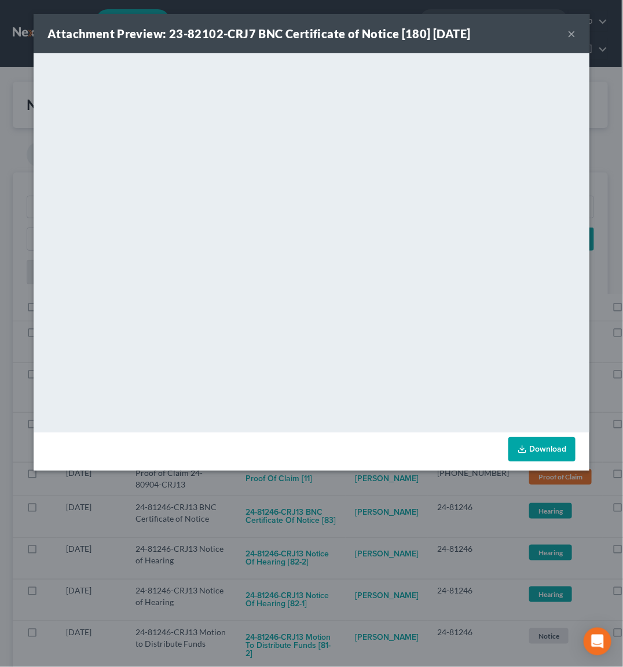
drag, startPoint x: 286, startPoint y: 495, endPoint x: 284, endPoint y: 472, distance: 23.3
click at [287, 493] on div "Attachment Preview: 23-82102-CRJ7 BNC Certificate of Notice [180] [DATE] × <obj…" at bounding box center [311, 333] width 623 height 667
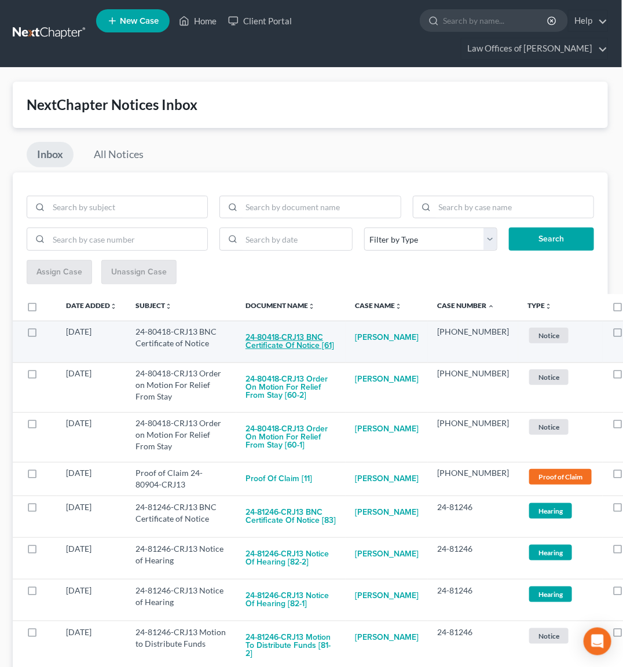
drag, startPoint x: 271, startPoint y: 348, endPoint x: 282, endPoint y: 339, distance: 13.9
click at [282, 339] on button "24-80418-CRJ13 BNC Certificate of Notice [61]" at bounding box center [290, 341] width 91 height 31
checkbox input "true"
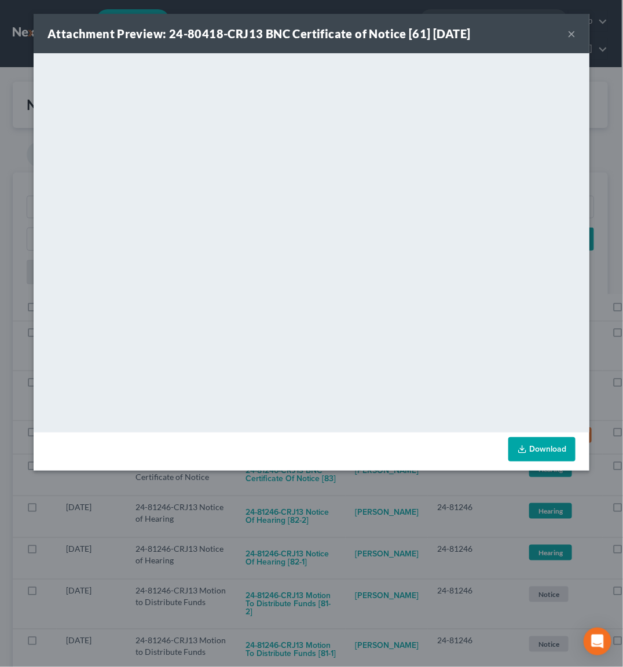
click at [280, 489] on div "Attachment Preview: 24-80418-CRJ13 BNC Certificate of Notice [61] [DATE] × <obj…" at bounding box center [311, 333] width 623 height 667
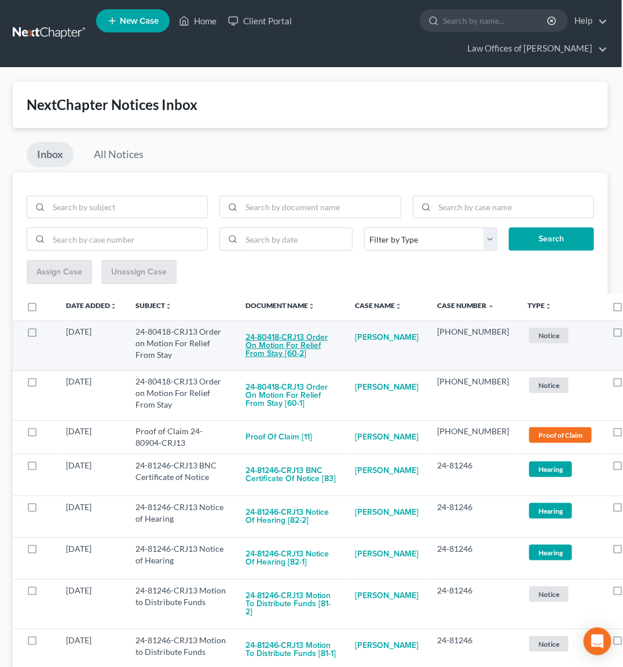
click at [281, 335] on button "24-80418-CRJ13 Order on Motion For Relief From Stay [60-2]" at bounding box center [290, 345] width 91 height 39
checkbox input "true"
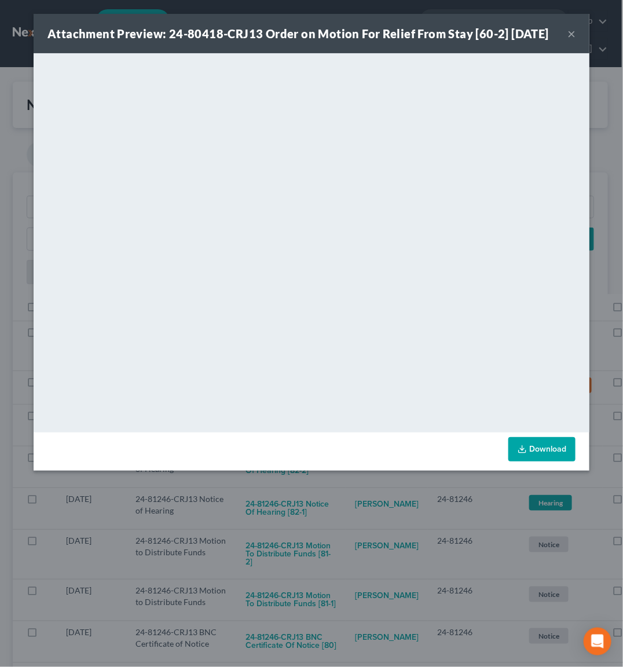
drag, startPoint x: 300, startPoint y: 500, endPoint x: 300, endPoint y: 484, distance: 15.6
click at [302, 498] on div "Attachment Preview: 24-80418-CRJ13 Order on Motion For Relief From Stay [60-2] …" at bounding box center [311, 333] width 623 height 667
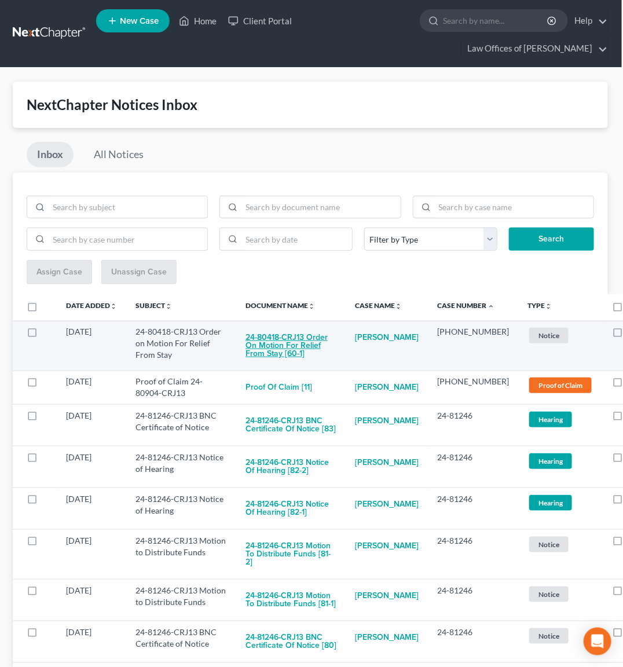
click at [295, 341] on button "24-80418-CRJ13 Order on Motion For Relief From Stay [60-1]" at bounding box center [290, 345] width 91 height 39
checkbox input "true"
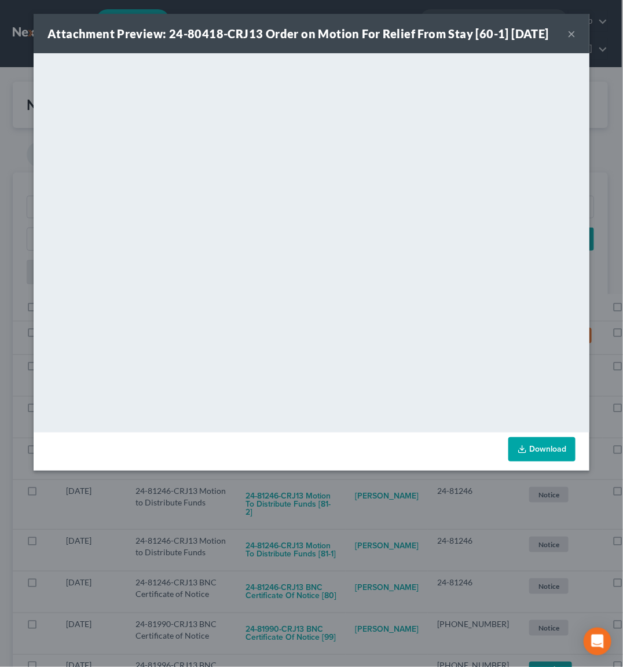
click at [254, 506] on div "Attachment Preview: 24-80418-CRJ13 Order on Motion For Relief From Stay [60-1] …" at bounding box center [311, 333] width 623 height 667
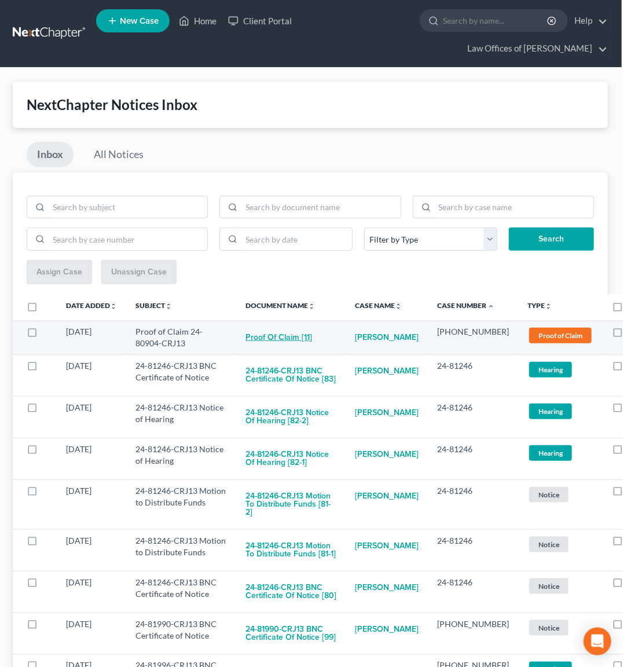
click at [274, 326] on button "Proof of Claim [11]" at bounding box center [278, 337] width 67 height 23
checkbox input "true"
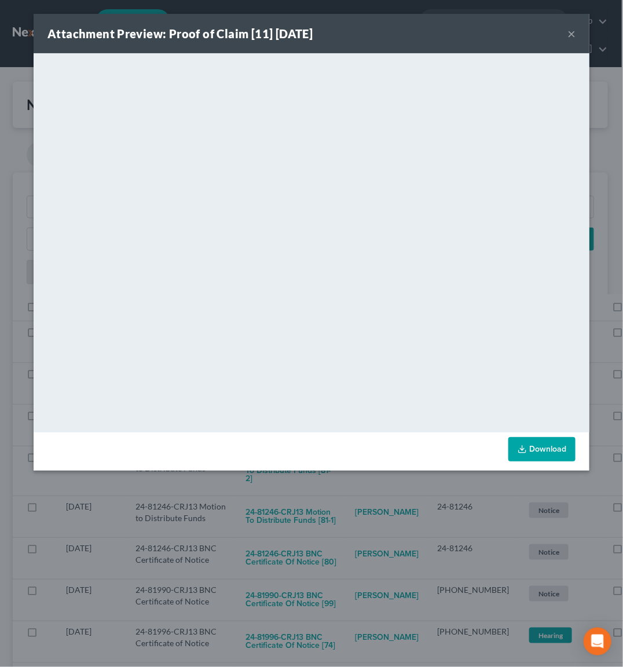
drag, startPoint x: 282, startPoint y: 532, endPoint x: 273, endPoint y: 479, distance: 54.2
click at [285, 527] on div "Attachment Preview: Proof of Claim [11] [DATE] × <object ng-attr-data='[URL][DO…" at bounding box center [311, 333] width 623 height 667
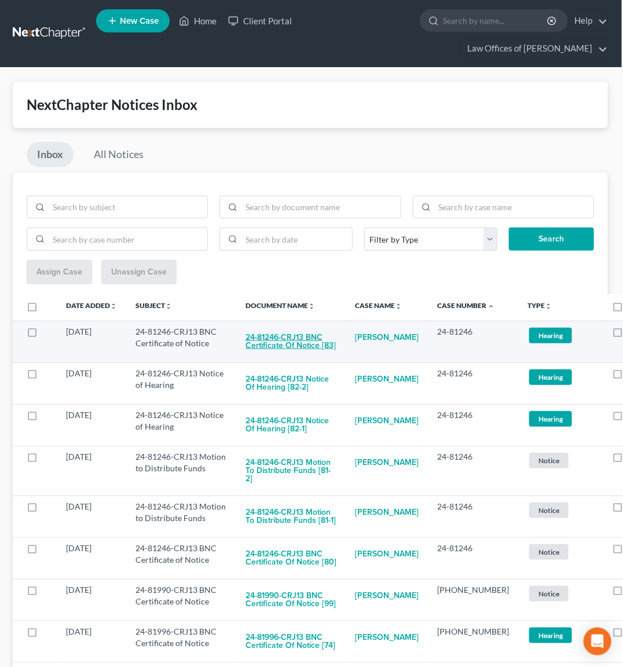
click at [289, 346] on button "24-81246-CRJ13 BNC Certificate of Notice [83]" at bounding box center [290, 341] width 91 height 31
checkbox input "true"
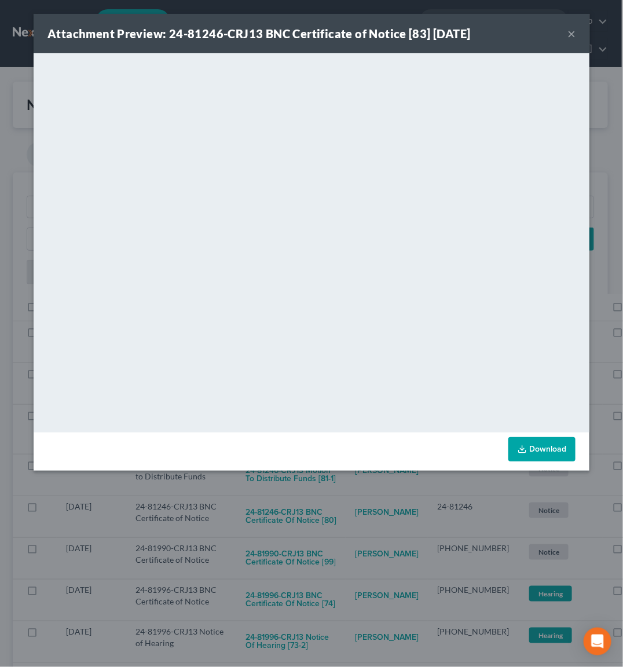
drag, startPoint x: 302, startPoint y: 518, endPoint x: 308, endPoint y: 472, distance: 46.7
click at [302, 516] on div "Attachment Preview: 24-81246-CRJ13 BNC Certificate of Notice [83] [DATE] × <obj…" at bounding box center [311, 333] width 623 height 667
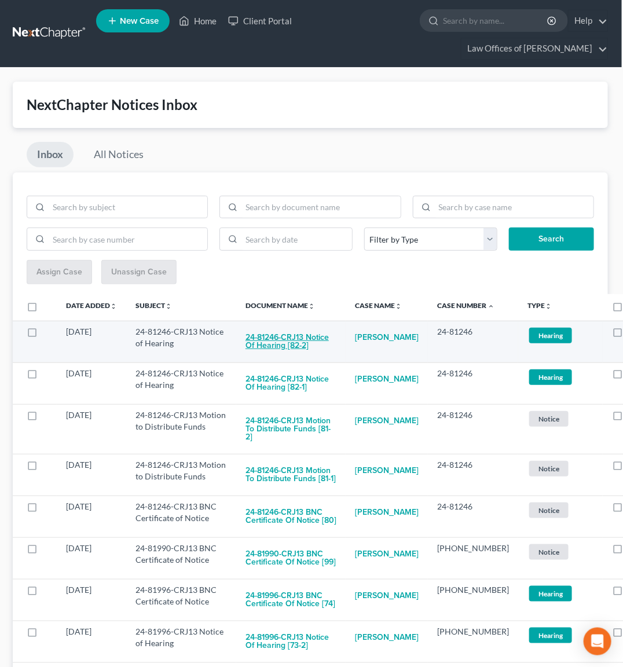
click at [291, 339] on button "24-81246-CRJ13 Notice of Hearing [82-2]" at bounding box center [290, 341] width 91 height 31
checkbox input "true"
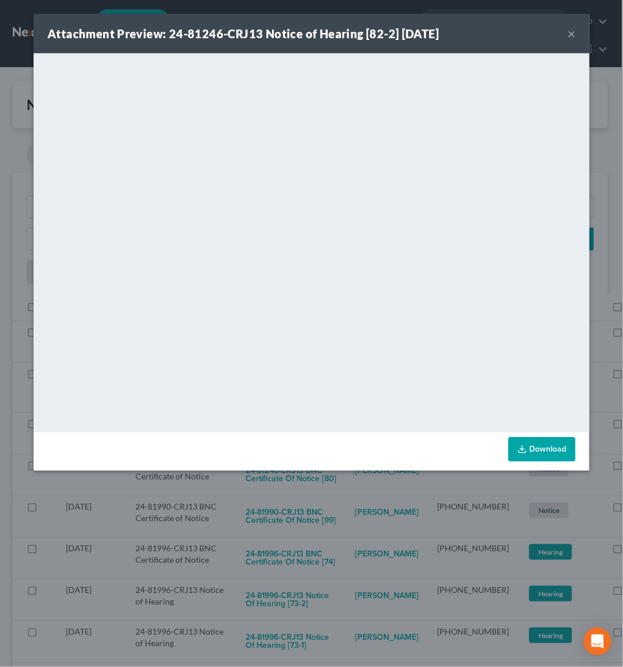
drag, startPoint x: 296, startPoint y: 494, endPoint x: 288, endPoint y: 439, distance: 55.6
click at [298, 491] on div "Attachment Preview: 24-81246-CRJ13 Notice of Hearing [82-2] [DATE] × <object ng…" at bounding box center [311, 333] width 623 height 667
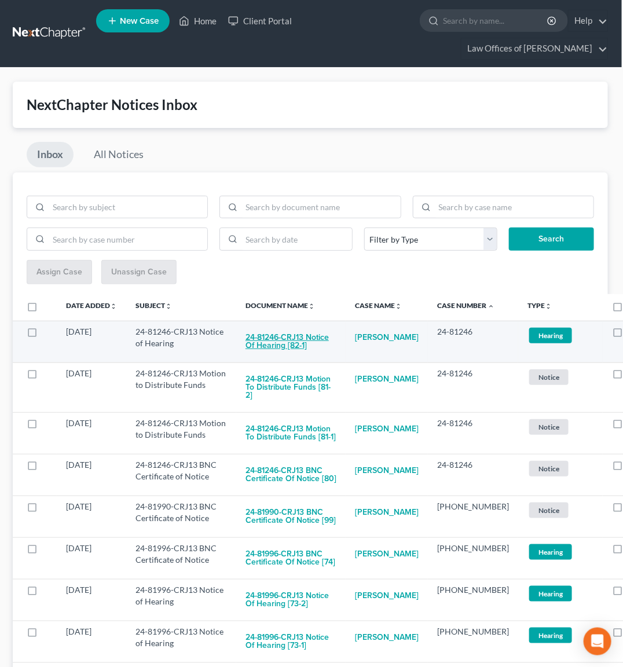
click at [282, 326] on button "24-81246-CRJ13 Notice of Hearing [82-1]" at bounding box center [290, 341] width 91 height 31
checkbox input "true"
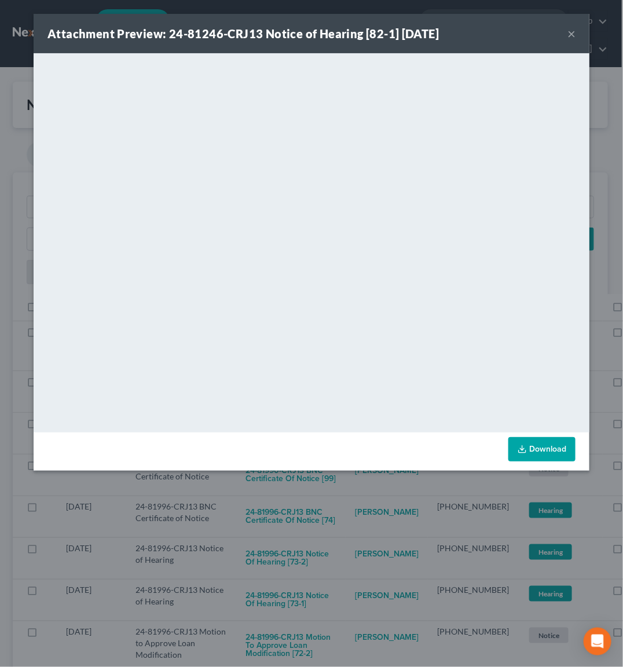
click at [329, 484] on div "Attachment Preview: 24-81246-CRJ13 Notice of Hearing [82-1] [DATE] × <object ng…" at bounding box center [311, 333] width 623 height 667
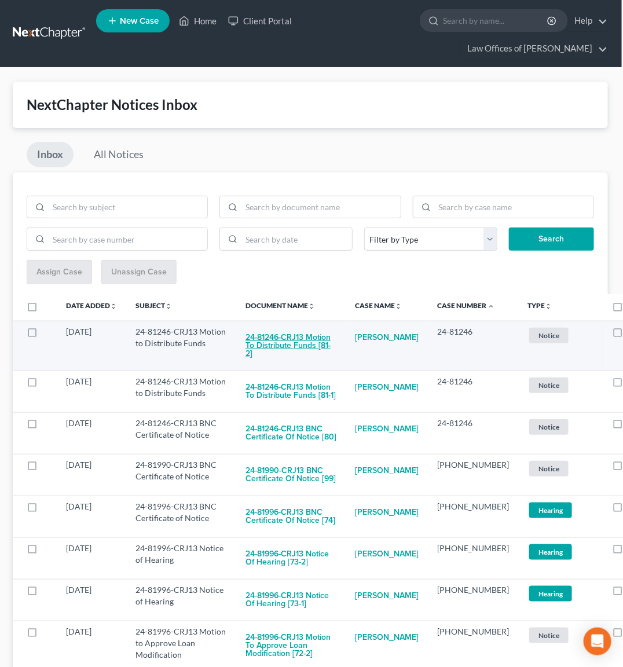
click at [304, 334] on button "24-81246-CRJ13 Motion to Distribute Funds [81-2]" at bounding box center [290, 345] width 91 height 39
checkbox input "true"
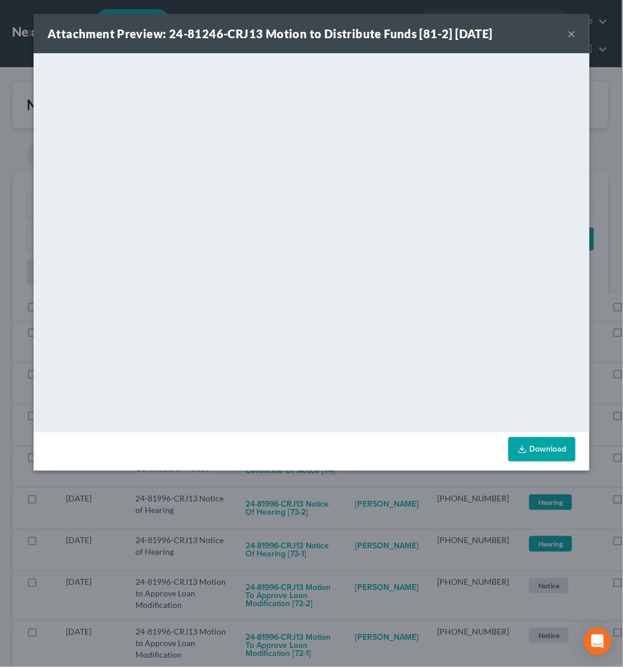
click at [314, 502] on div "Attachment Preview: 24-81246-CRJ13 Motion to Distribute Funds [81-2] [DATE] × D…" at bounding box center [311, 333] width 623 height 667
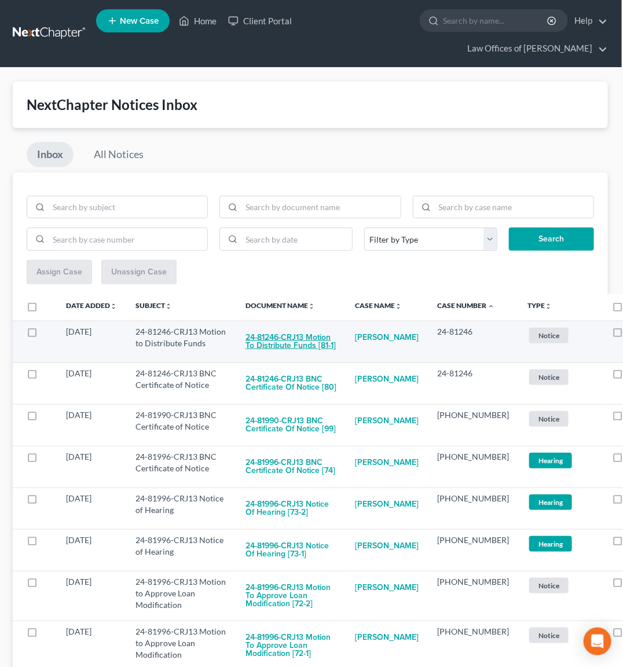
click at [298, 333] on button "24-81246-CRJ13 Motion to Distribute Funds [81-1]" at bounding box center [290, 341] width 91 height 31
checkbox input "true"
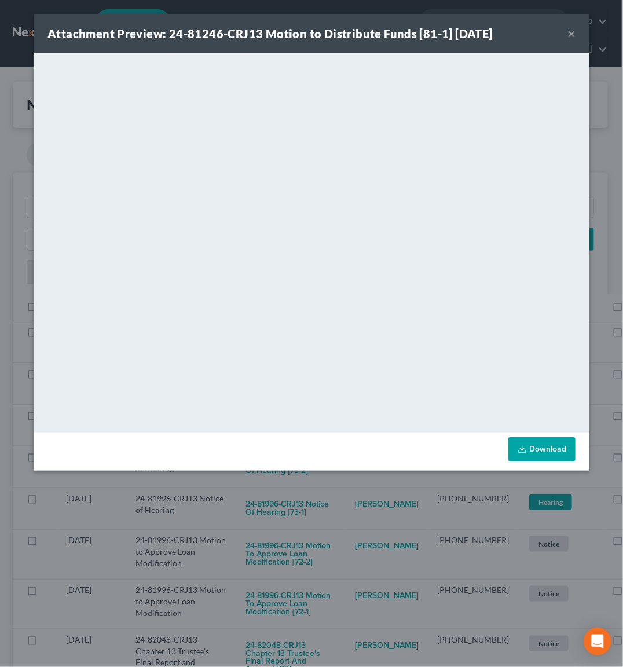
click at [287, 501] on div "Attachment Preview: 24-81246-CRJ13 Motion to Distribute Funds [81-1] [DATE] × D…" at bounding box center [311, 333] width 623 height 667
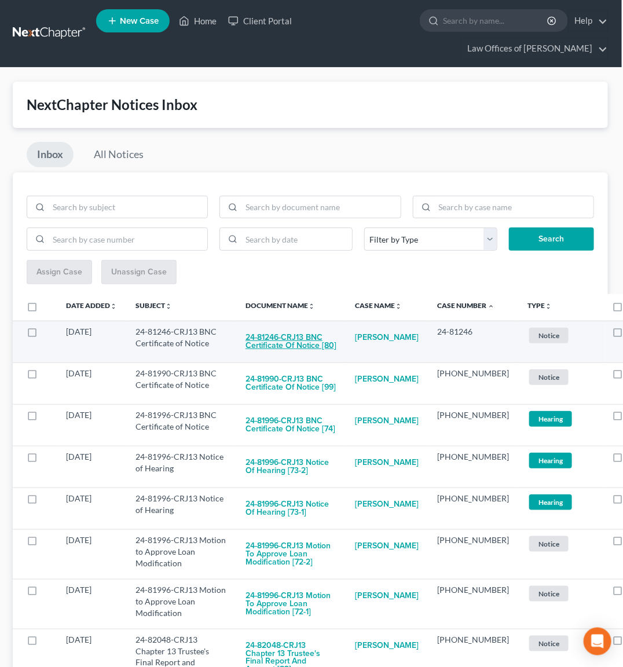
click at [288, 340] on button "24-81246-CRJ13 BNC Certificate of Notice [80]" at bounding box center [290, 341] width 91 height 31
checkbox input "true"
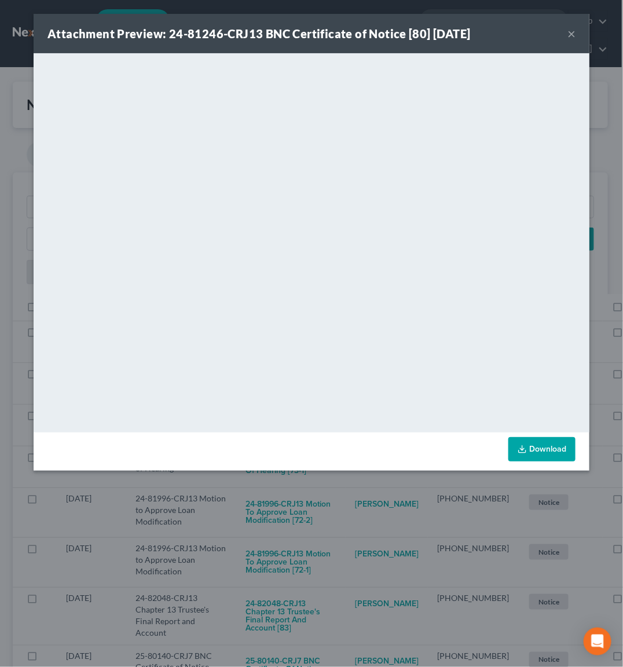
drag, startPoint x: 299, startPoint y: 493, endPoint x: 302, endPoint y: 487, distance: 6.5
click at [300, 492] on div "Attachment Preview: 24-81246-CRJ13 BNC Certificate of Notice [80] [DATE] × <obj…" at bounding box center [311, 333] width 623 height 667
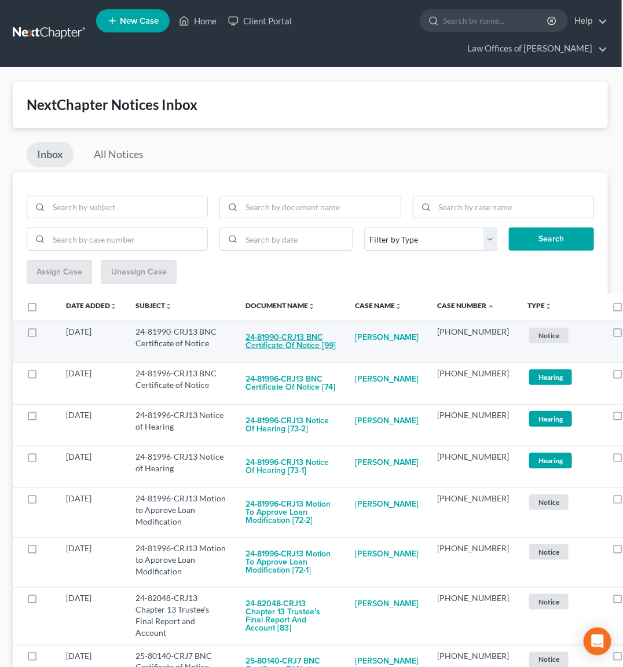
click at [293, 342] on button "24-81990-CRJ13 BNC Certificate of Notice [99]" at bounding box center [290, 341] width 91 height 31
checkbox input "true"
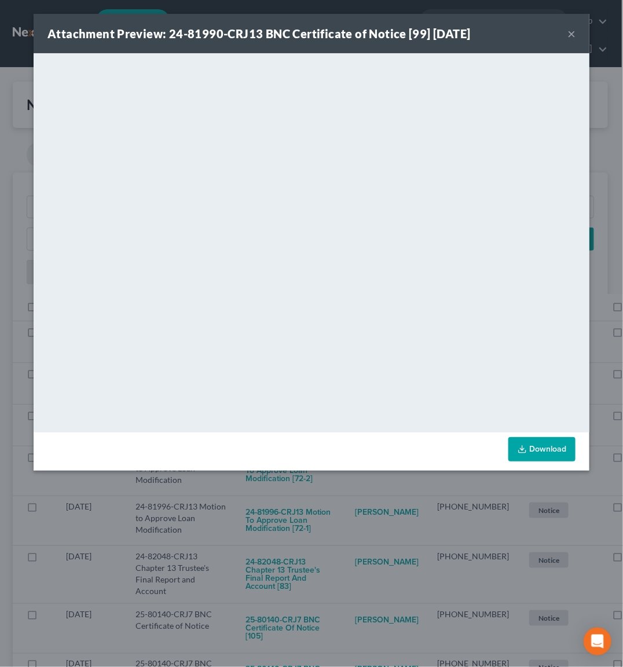
click at [306, 500] on div "Attachment Preview: 24-81990-CRJ13 BNC Certificate of Notice [99] [DATE] × <obj…" at bounding box center [311, 333] width 623 height 667
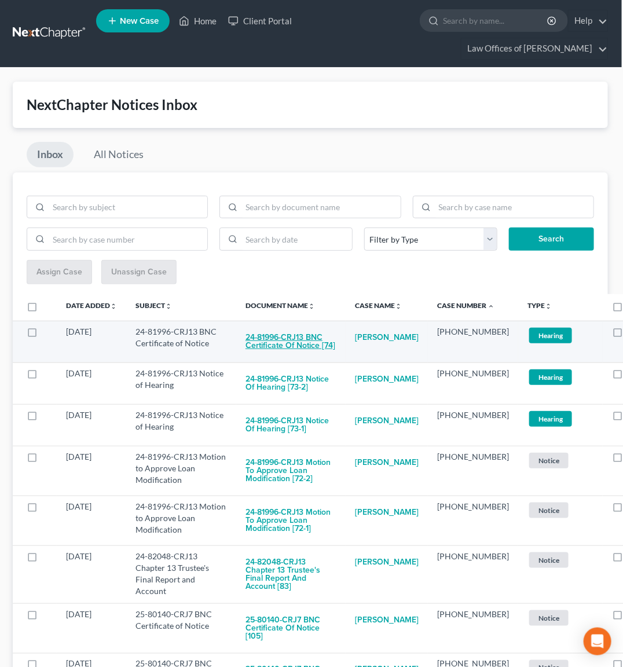
drag, startPoint x: 288, startPoint y: 337, endPoint x: 296, endPoint y: 336, distance: 8.2
click at [296, 336] on button "24-81996-CRJ13 BNC Certificate of Notice [74]" at bounding box center [290, 341] width 91 height 31
checkbox input "true"
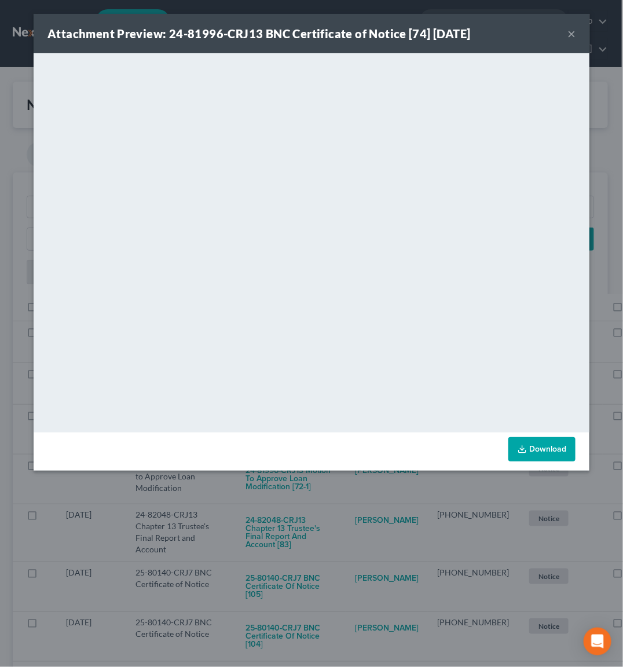
drag, startPoint x: 314, startPoint y: 483, endPoint x: 311, endPoint y: 437, distance: 45.8
click at [314, 481] on div "Attachment Preview: 24-81996-CRJ13 BNC Certificate of Notice [74] [DATE] × <obj…" at bounding box center [311, 333] width 623 height 667
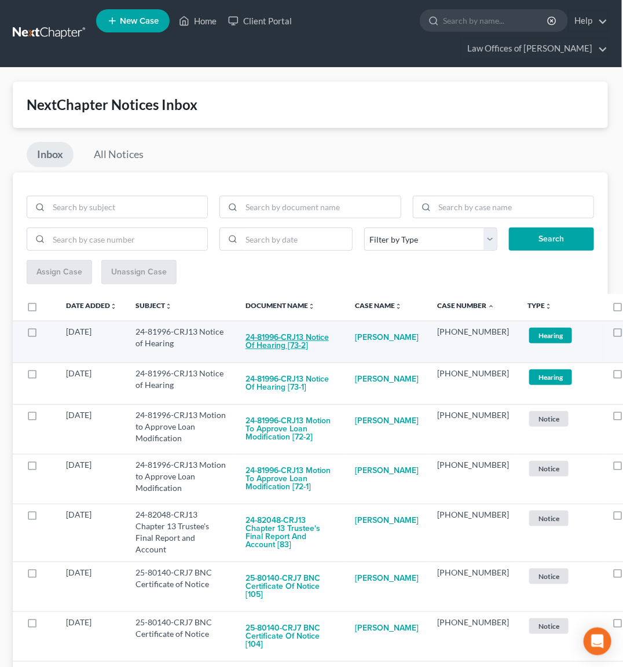
click at [307, 340] on button "24-81996-CRJ13 Notice of Hearing [73-2]" at bounding box center [290, 341] width 91 height 31
checkbox input "true"
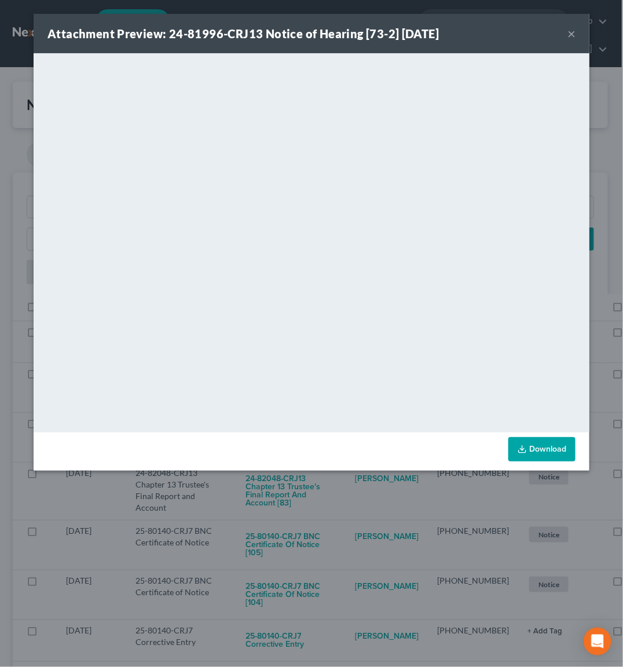
click at [310, 502] on div "Attachment Preview: 24-81996-CRJ13 Notice of Hearing [73-2] [DATE] × <object ng…" at bounding box center [311, 333] width 623 height 667
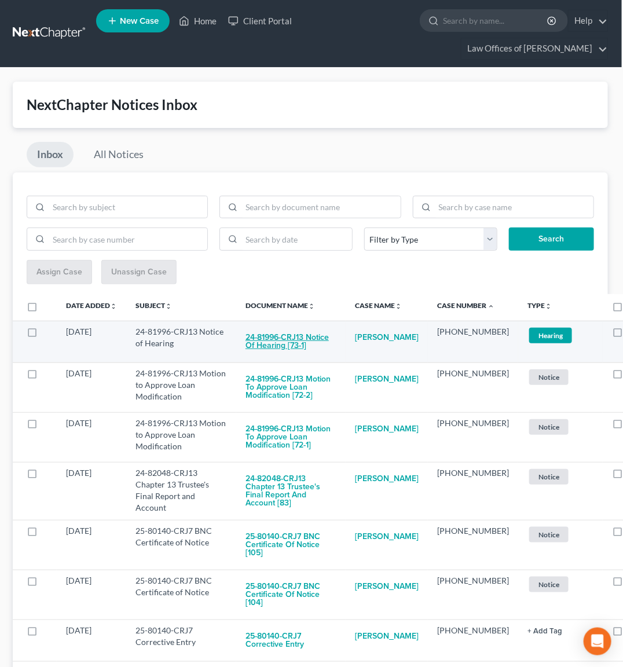
click at [305, 340] on button "24-81996-CRJ13 Notice of Hearing [73-1]" at bounding box center [290, 341] width 91 height 31
checkbox input "true"
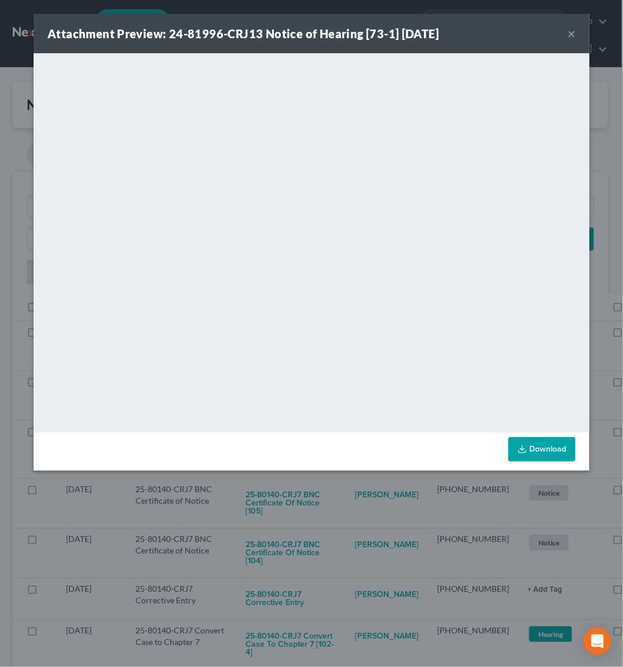
click at [330, 512] on div "Attachment Preview: 24-81996-CRJ13 Notice of Hearing [73-1] [DATE] × <object ng…" at bounding box center [311, 333] width 623 height 667
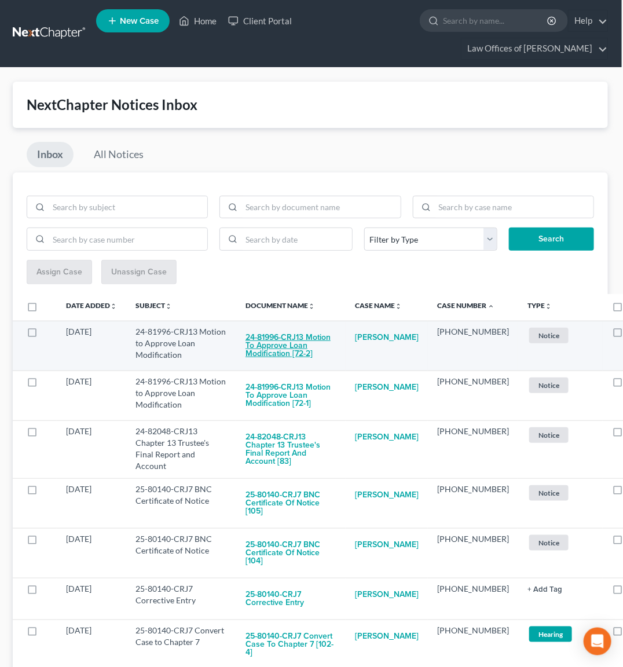
click at [284, 337] on button "24-81996-CRJ13 Motion to Approve Loan Modification [72-2]" at bounding box center [290, 345] width 91 height 39
checkbox input "true"
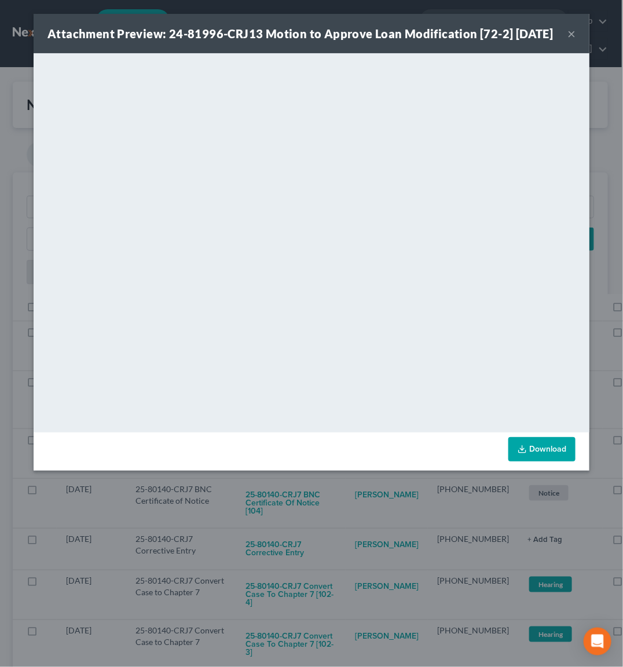
drag, startPoint x: 324, startPoint y: 519, endPoint x: 295, endPoint y: 489, distance: 41.8
click at [324, 518] on div "Attachment Preview: 24-81996-CRJ13 Motion to Approve Loan Modification [72-2] […" at bounding box center [311, 333] width 623 height 667
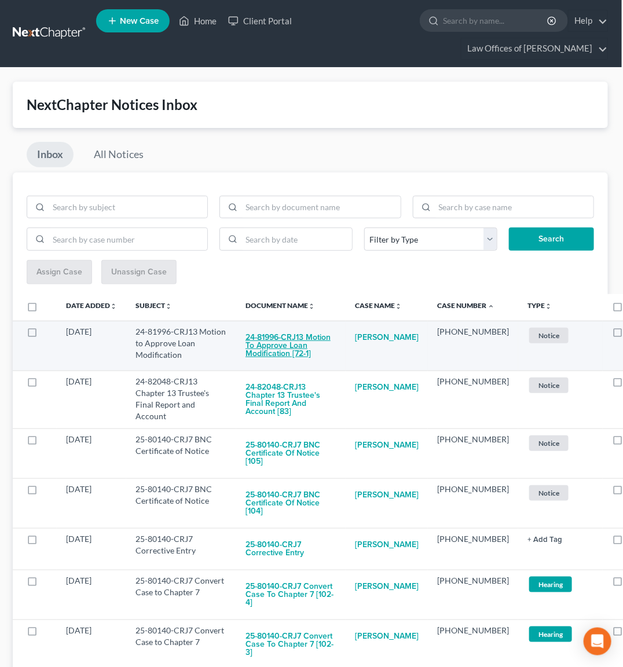
click at [277, 346] on button "24-81996-CRJ13 Motion to Approve Loan Modification [72-1]" at bounding box center [290, 345] width 91 height 39
checkbox input "true"
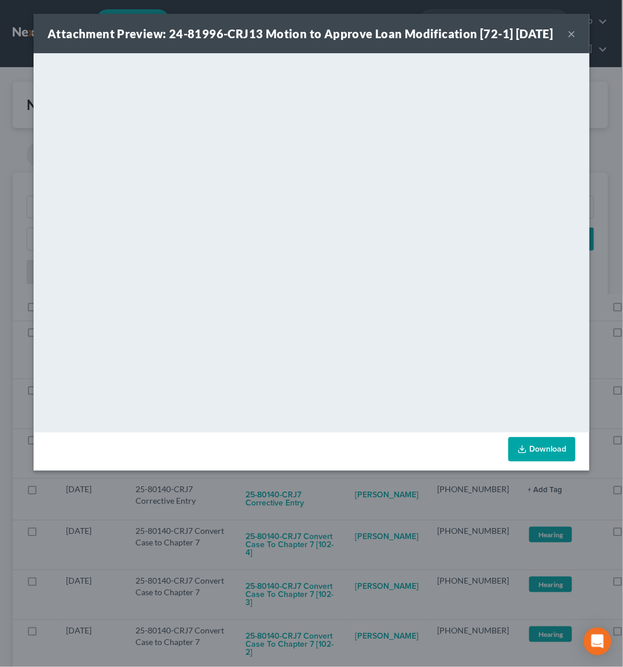
drag, startPoint x: 303, startPoint y: 520, endPoint x: 292, endPoint y: 479, distance: 43.1
click at [304, 516] on div "Attachment Preview: 24-81996-CRJ13 Motion to Approve Loan Modification [72-1] […" at bounding box center [311, 333] width 623 height 667
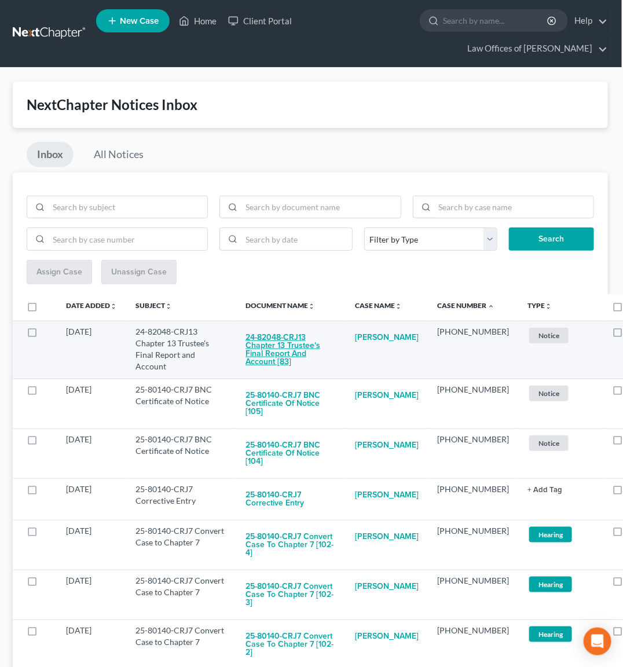
click at [296, 343] on button "24-82048-CRJ13 Chapter 13 Trustee's Final Report and Account [83]" at bounding box center [290, 349] width 91 height 47
checkbox input "true"
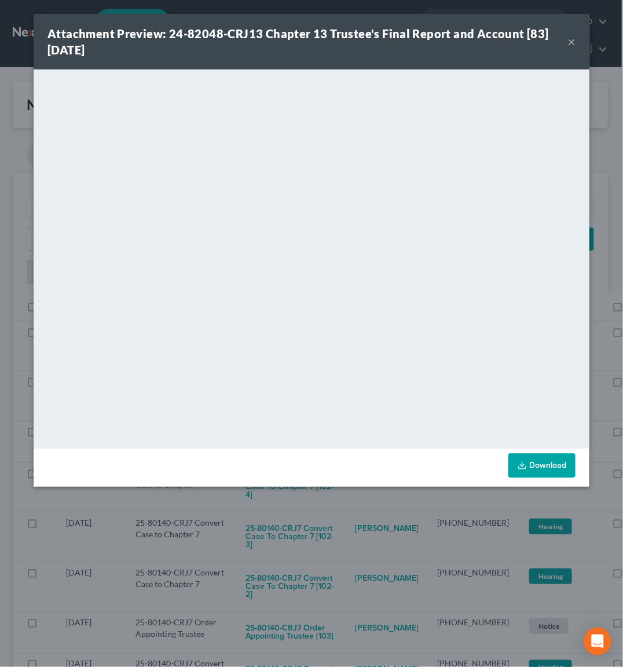
drag, startPoint x: 310, startPoint y: 523, endPoint x: 292, endPoint y: 489, distance: 38.6
click at [311, 519] on div "Attachment Preview: 24-82048-CRJ13 Chapter 13 Trustee's Final Report and Accoun…" at bounding box center [311, 333] width 623 height 667
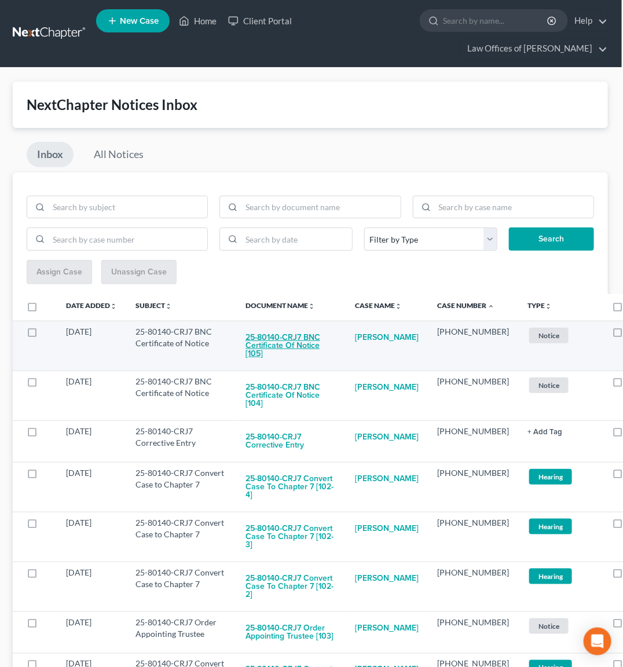
click at [287, 347] on button "25-80140-CRJ7 BNC Certificate of Notice [105]" at bounding box center [290, 345] width 91 height 39
checkbox input "true"
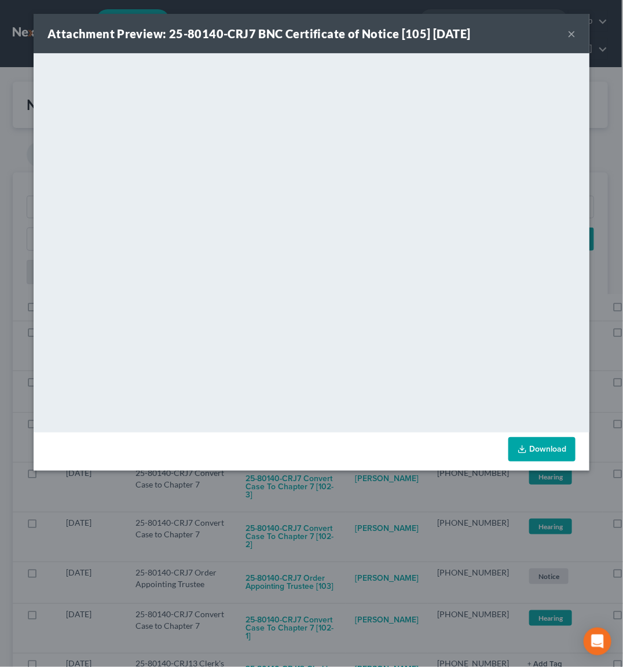
drag, startPoint x: 302, startPoint y: 527, endPoint x: 294, endPoint y: 500, distance: 28.9
click at [302, 527] on div "Attachment Preview: 25-80140-CRJ7 BNC Certificate of Notice [105] [DATE] × <obj…" at bounding box center [311, 333] width 623 height 667
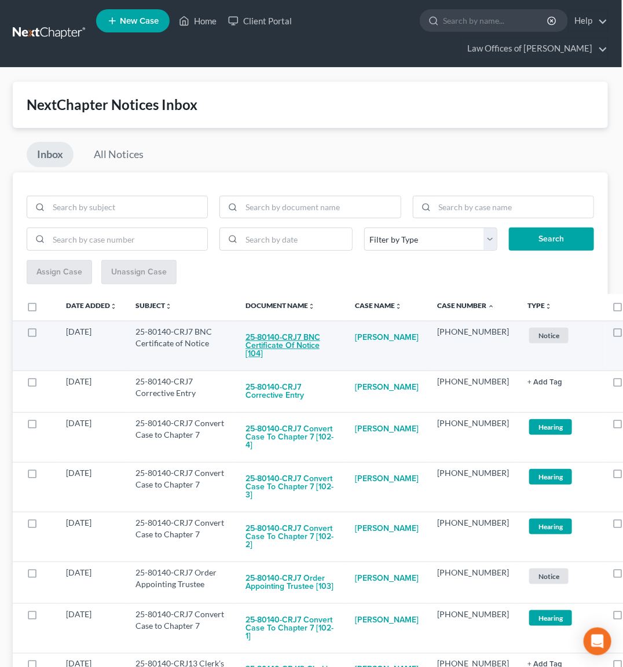
click at [277, 338] on button "25-80140-CRJ7 BNC Certificate of Notice [104]" at bounding box center [290, 345] width 91 height 39
checkbox input "true"
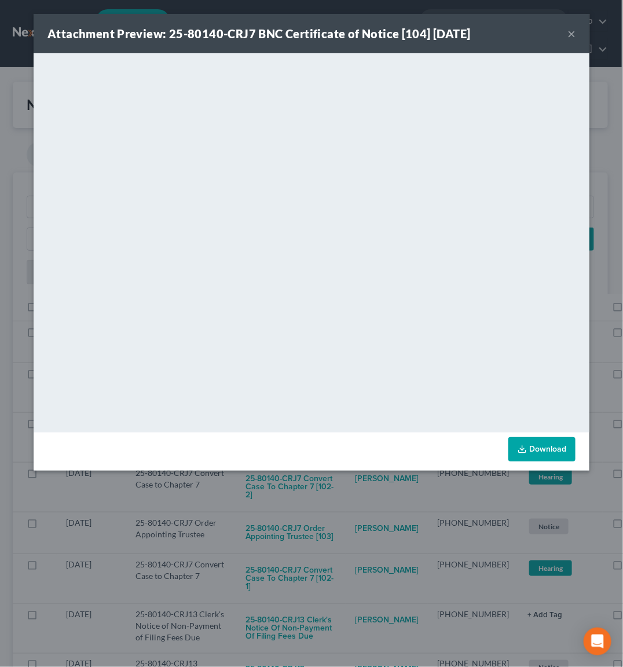
click at [300, 513] on div "Attachment Preview: 25-80140-CRJ7 BNC Certificate of Notice [104] [DATE] × <obj…" at bounding box center [311, 333] width 623 height 667
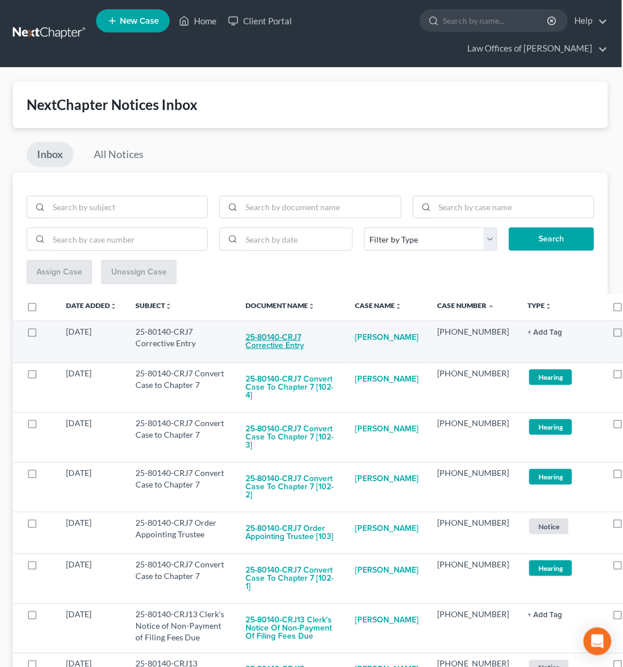
click at [280, 342] on button "25-80140-CRJ7 Corrective Entry" at bounding box center [290, 341] width 91 height 31
checkbox input "true"
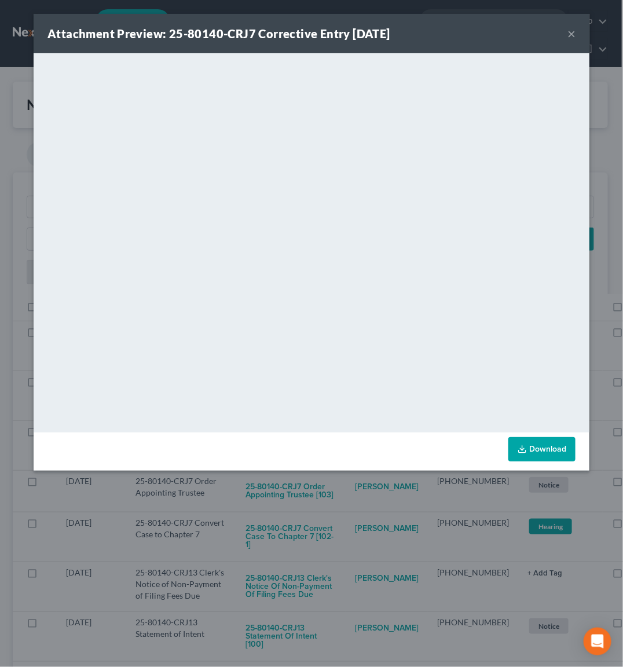
drag, startPoint x: 296, startPoint y: 523, endPoint x: 296, endPoint y: 506, distance: 17.4
click at [298, 520] on div "Attachment Preview: 25-80140-CRJ7 Corrective Entry [DATE] × <object ng-attr-dat…" at bounding box center [311, 333] width 623 height 667
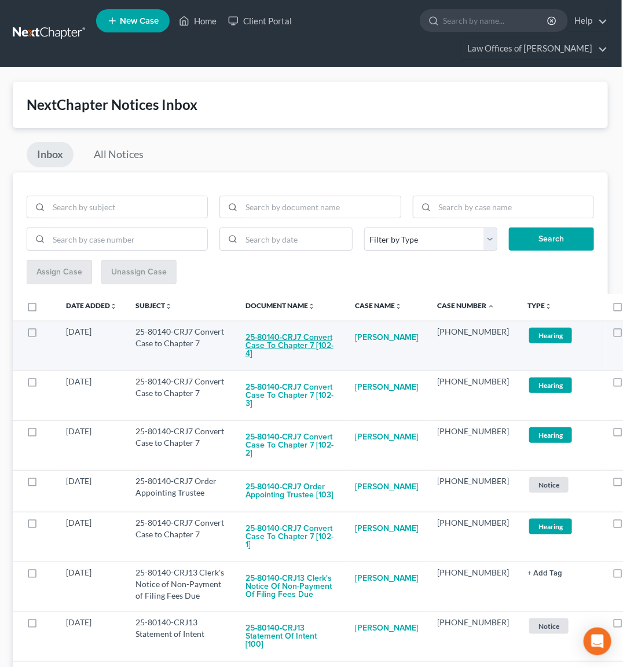
click at [282, 327] on button "25-80140-CRJ7 Convert Case to Chapter 7 [102-4]" at bounding box center [290, 345] width 91 height 39
checkbox input "true"
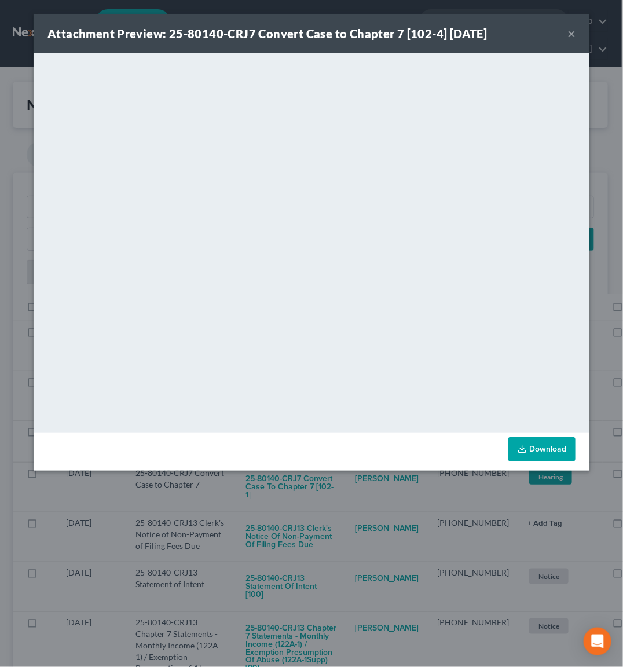
drag, startPoint x: 300, startPoint y: 522, endPoint x: 287, endPoint y: 481, distance: 42.8
click at [300, 519] on div "Attachment Preview: 25-80140-CRJ7 Convert Case to Chapter 7 [102-4] [DATE] × Do…" at bounding box center [311, 333] width 623 height 667
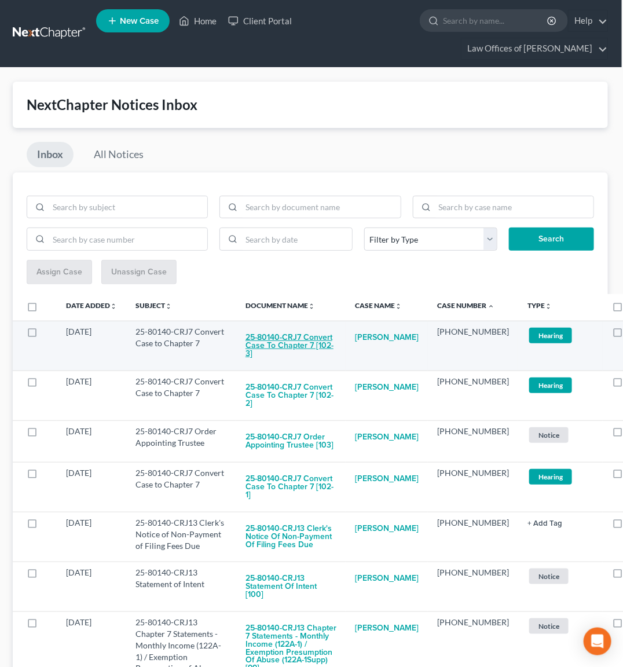
click at [282, 340] on button "25-80140-CRJ7 Convert Case to Chapter 7 [102-3]" at bounding box center [290, 345] width 91 height 39
checkbox input "true"
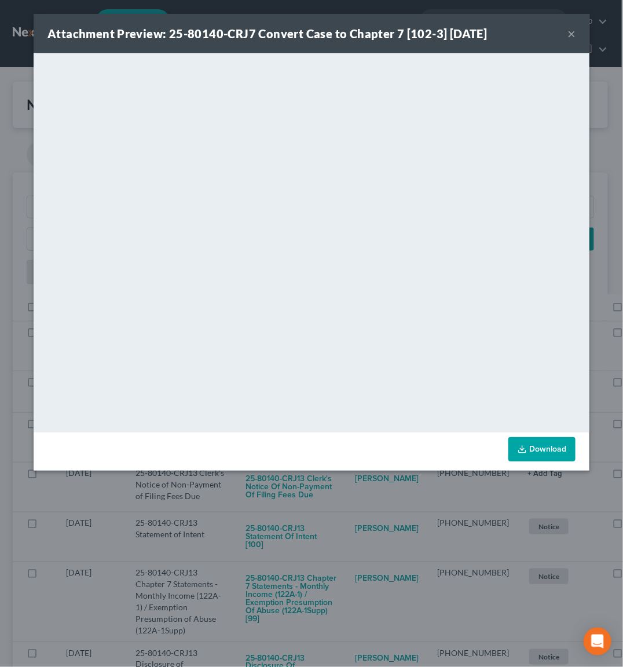
click at [295, 511] on div "Attachment Preview: 25-80140-CRJ7 Convert Case to Chapter 7 [102-3] [DATE] × Do…" at bounding box center [311, 333] width 623 height 667
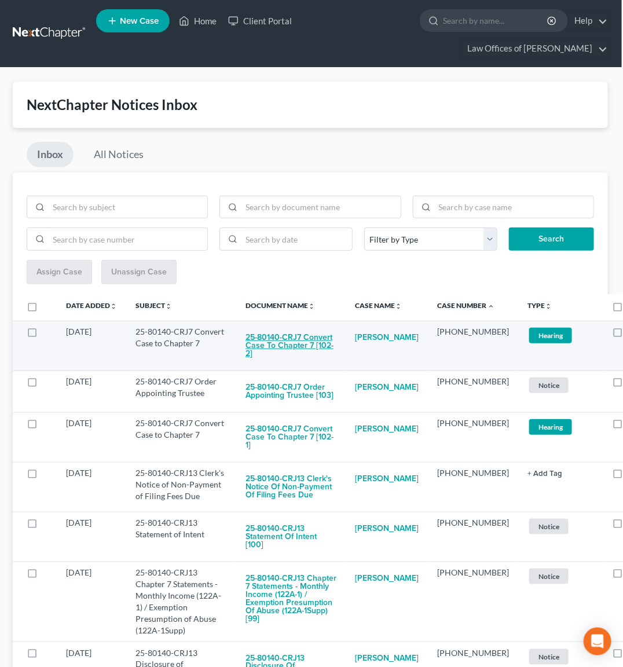
click at [285, 344] on button "25-80140-CRJ7 Convert Case to Chapter 7 [102-2]" at bounding box center [290, 345] width 91 height 39
checkbox input "true"
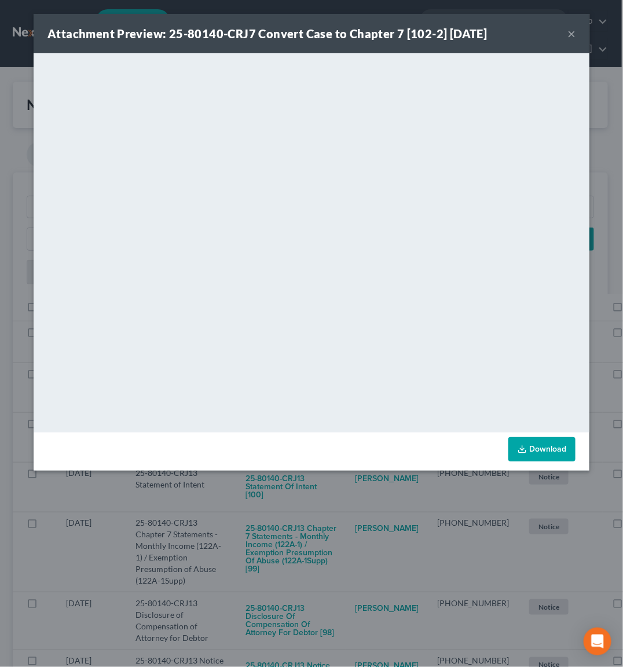
click at [307, 527] on div "Attachment Preview: 25-80140-CRJ7 Convert Case to Chapter 7 [102-2] [DATE] × Do…" at bounding box center [311, 333] width 623 height 667
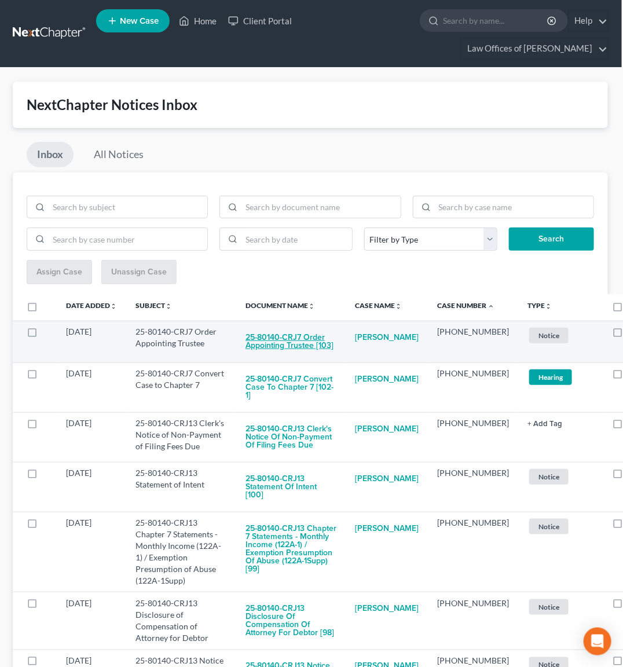
click at [292, 339] on button "25-80140-CRJ7 Order Appointing Trustee [103]" at bounding box center [290, 341] width 91 height 31
checkbox input "true"
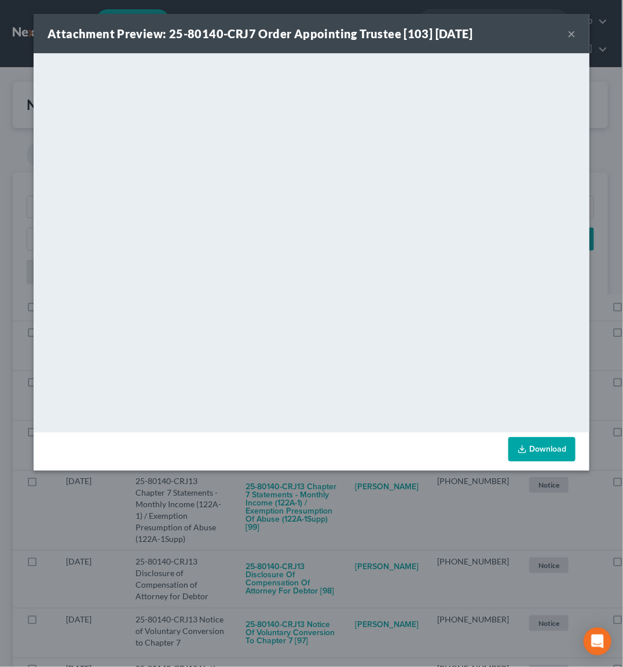
click at [341, 473] on div "Attachment Preview: 25-80140-CRJ7 Order Appointing Trustee [103] [DATE] × <obje…" at bounding box center [311, 333] width 623 height 667
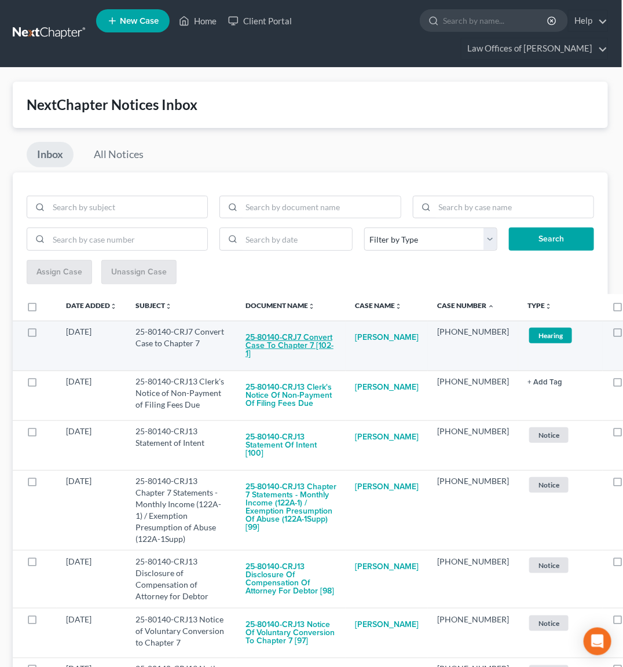
click at [300, 340] on button "25-80140-CRJ7 Convert Case to Chapter 7 [102-1]" at bounding box center [290, 345] width 91 height 39
checkbox input "true"
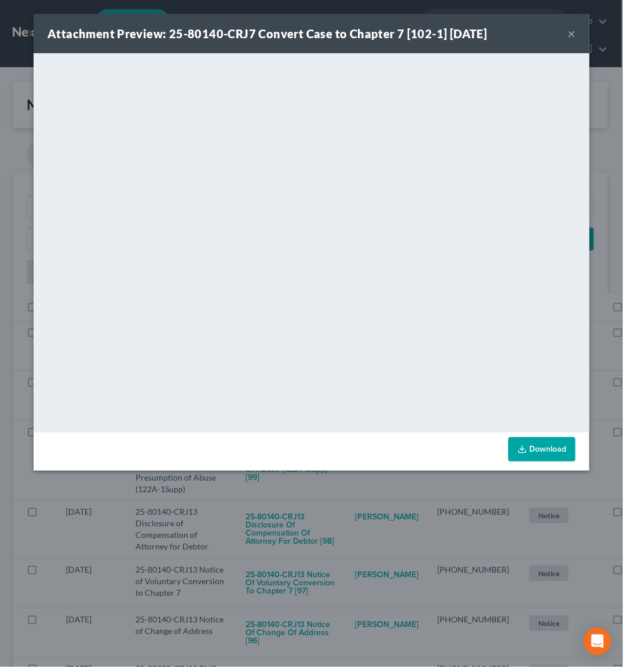
drag, startPoint x: 318, startPoint y: 508, endPoint x: 312, endPoint y: 441, distance: 67.4
click at [318, 507] on div "Attachment Preview: 25-80140-CRJ7 Convert Case to Chapter 7 [102-1] [DATE] × Do…" at bounding box center [311, 333] width 623 height 667
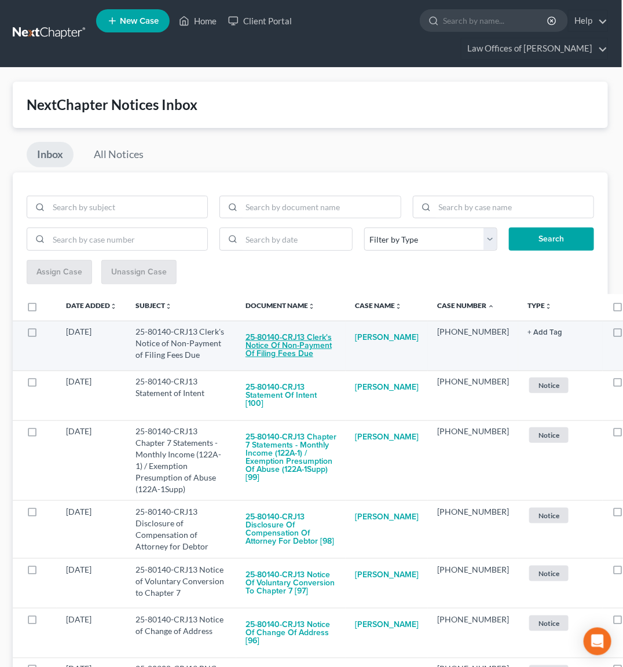
click at [296, 340] on button "25-80140-CRJ13 Clerk's Notice of Non-Payment of Filing Fees Due" at bounding box center [290, 345] width 91 height 39
checkbox input "true"
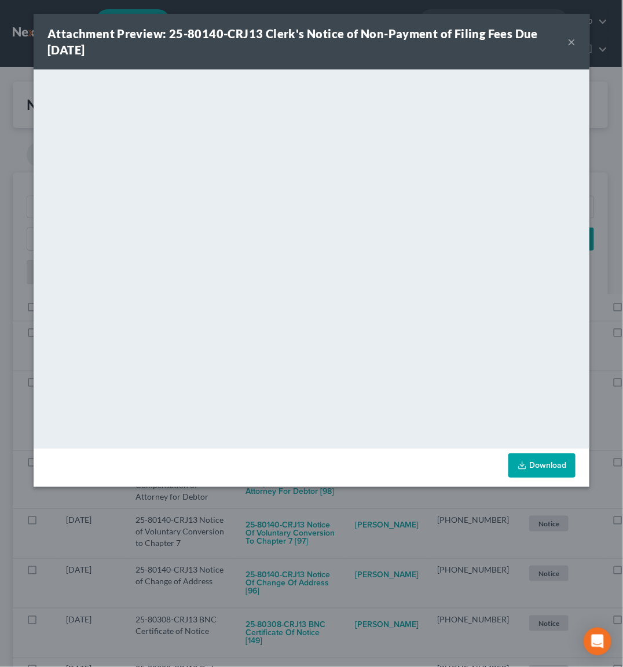
click at [296, 506] on div "Attachment Preview: 25-80140-CRJ13 Clerk's Notice of Non-Payment of Filing Fees…" at bounding box center [311, 333] width 623 height 667
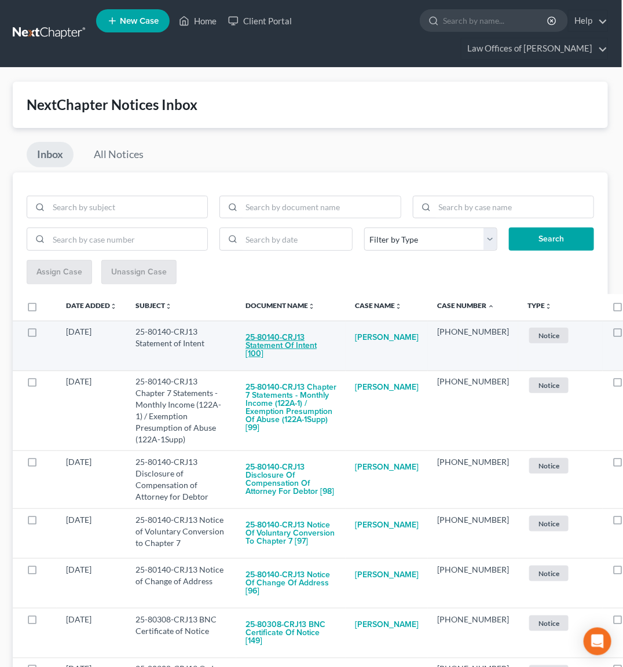
click at [314, 347] on button "25-80140-CRJ13 Statement of Intent [100]" at bounding box center [290, 345] width 91 height 39
checkbox input "true"
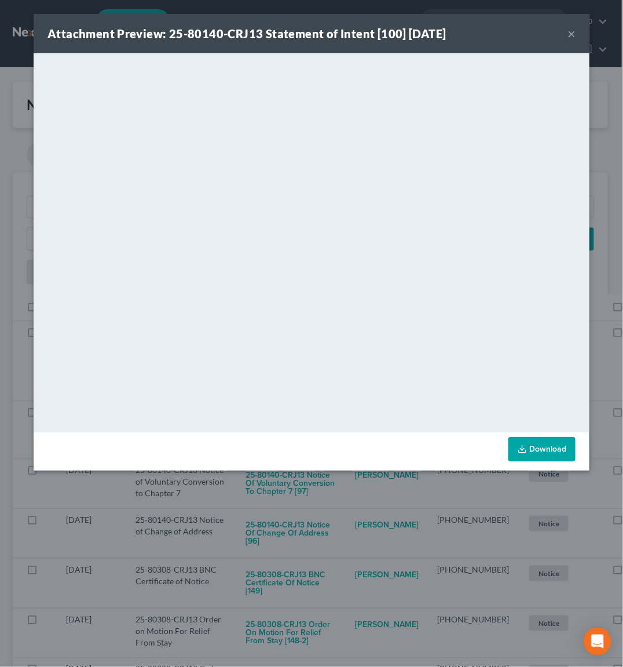
click at [308, 480] on div "Attachment Preview: 25-80140-CRJ13 Statement of Intent [100] [DATE] × <object n…" at bounding box center [311, 333] width 623 height 667
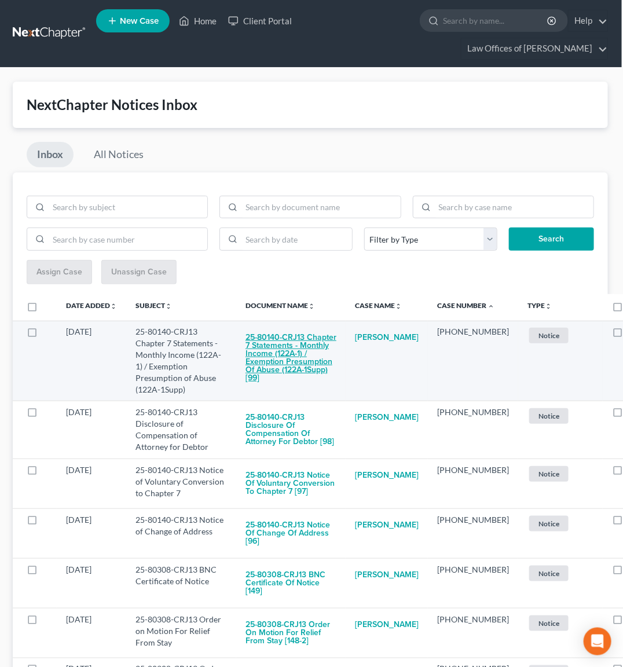
click at [291, 350] on button "25-80140-CRJ13 Chapter 7 Statements - Monthly Income (122A-1) / Exemption Presu…" at bounding box center [290, 358] width 91 height 64
checkbox input "true"
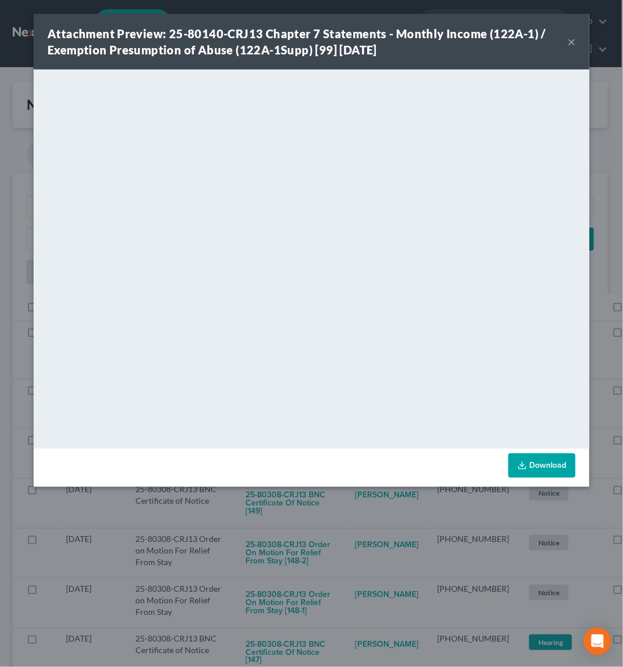
click at [313, 510] on div "Attachment Preview: 25-80140-CRJ13 Chapter 7 Statements - Monthly Income (122A-…" at bounding box center [311, 333] width 623 height 667
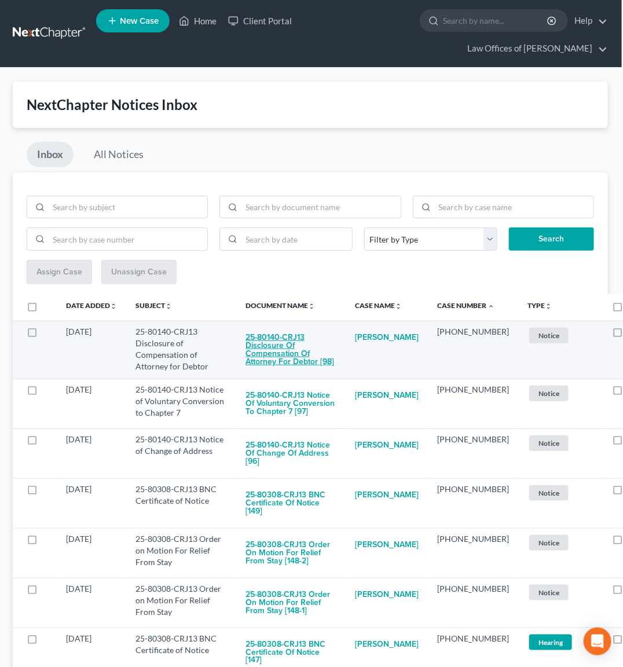
click at [290, 335] on button "25-80140-CRJ13 Disclosure of Compensation of Attorney for Debtor [98]" at bounding box center [290, 349] width 91 height 47
checkbox input "true"
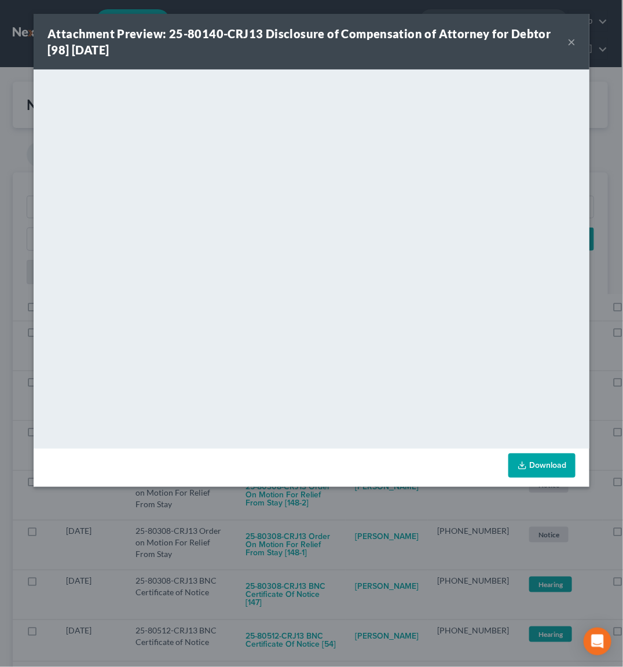
drag, startPoint x: 310, startPoint y: 506, endPoint x: 300, endPoint y: 467, distance: 40.0
click at [310, 505] on div "Attachment Preview: 25-80140-CRJ13 Disclosure of Compensation of Attorney for D…" at bounding box center [311, 333] width 623 height 667
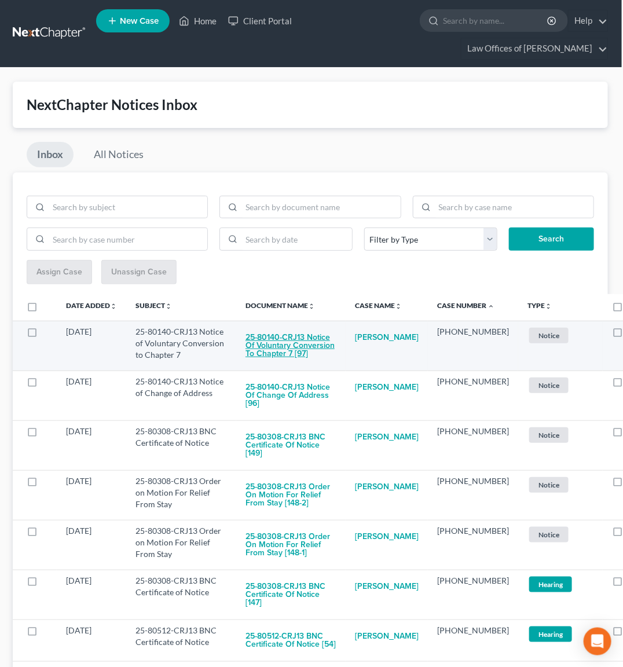
click at [298, 337] on button "25-80140-CRJ13 Notice of Voluntary Conversion to Chapter 7 [97]" at bounding box center [290, 345] width 91 height 39
checkbox input "true"
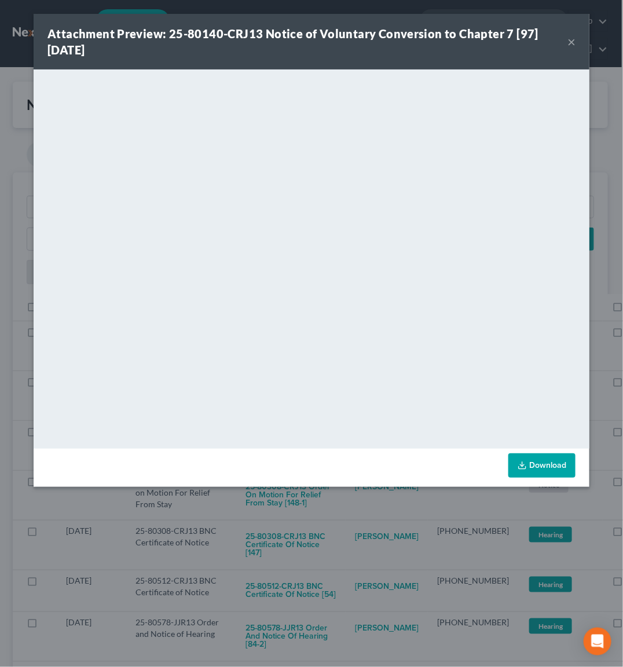
drag, startPoint x: 312, startPoint y: 509, endPoint x: 311, endPoint y: 499, distance: 9.9
click at [314, 506] on div "Attachment Preview: 25-80140-CRJ13 Notice of Voluntary Conversion to Chapter 7 …" at bounding box center [311, 333] width 623 height 667
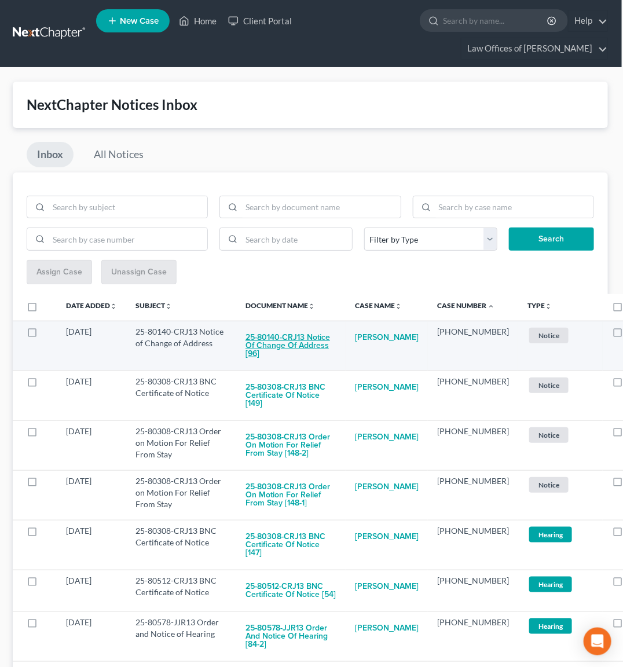
drag, startPoint x: 282, startPoint y: 342, endPoint x: 288, endPoint y: 340, distance: 6.5
click at [288, 340] on button "25-80140-CRJ13 Notice of Change of Address [96]" at bounding box center [290, 345] width 91 height 39
checkbox input "true"
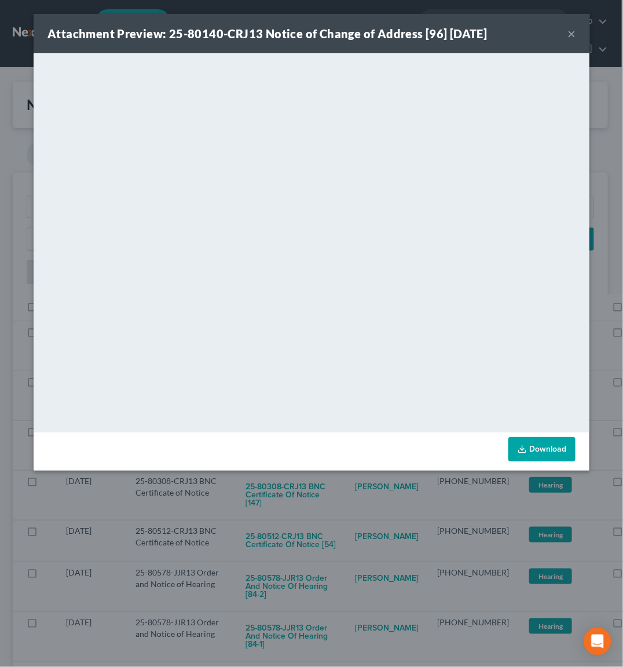
drag, startPoint x: 300, startPoint y: 514, endPoint x: 291, endPoint y: 493, distance: 22.6
click at [300, 511] on div "Attachment Preview: 25-80140-CRJ13 Notice of Change of Address [96] [DATE] × Do…" at bounding box center [311, 333] width 623 height 667
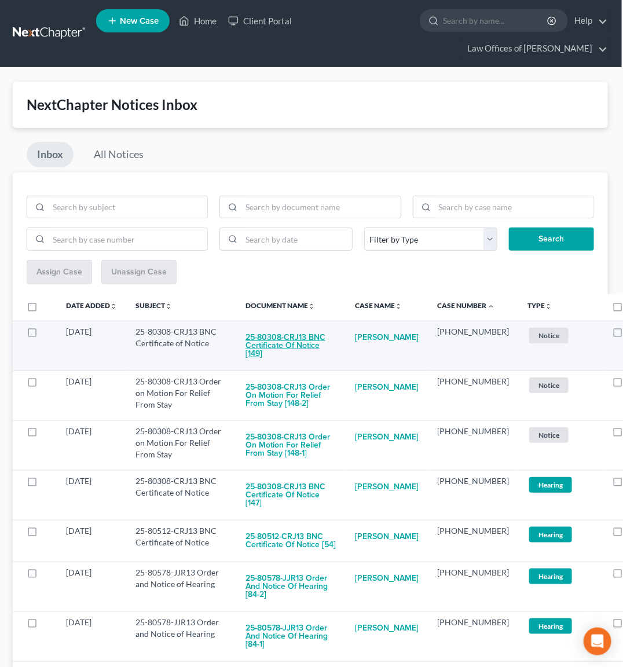
click at [296, 361] on button "25-80308-CRJ13 BNC Certificate of Notice [149]" at bounding box center [290, 345] width 91 height 39
checkbox input "true"
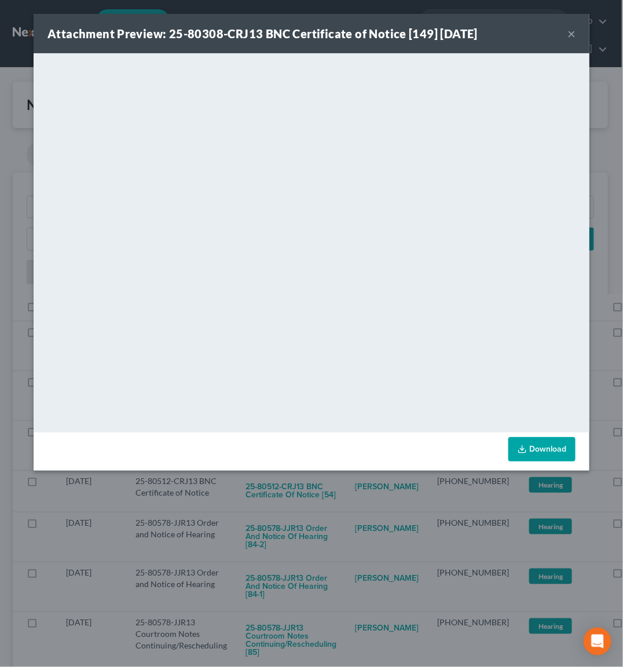
drag, startPoint x: 307, startPoint y: 500, endPoint x: 253, endPoint y: 438, distance: 82.4
click at [303, 492] on div "Attachment Preview: 25-80308-CRJ13 BNC Certificate of Notice [149] [DATE] × Dow…" at bounding box center [311, 333] width 623 height 667
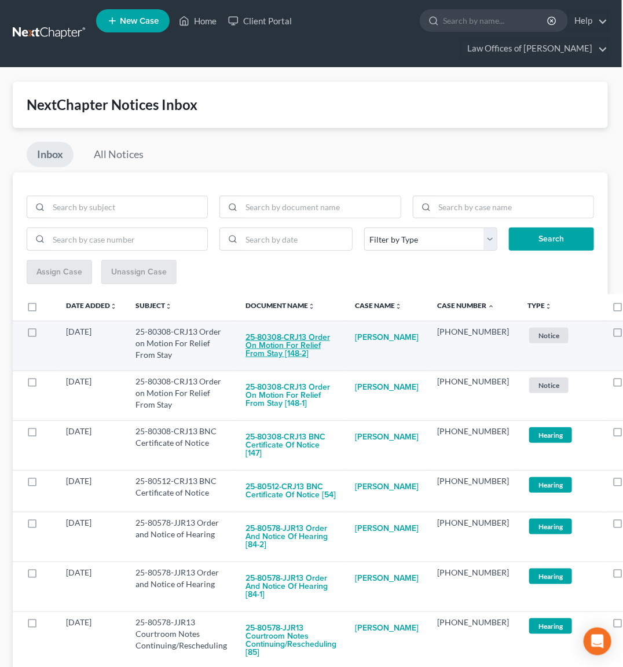
click at [273, 343] on button "25-80308-CRJ13 Order on Motion For Relief From Stay [148-2]" at bounding box center [290, 345] width 91 height 39
checkbox input "true"
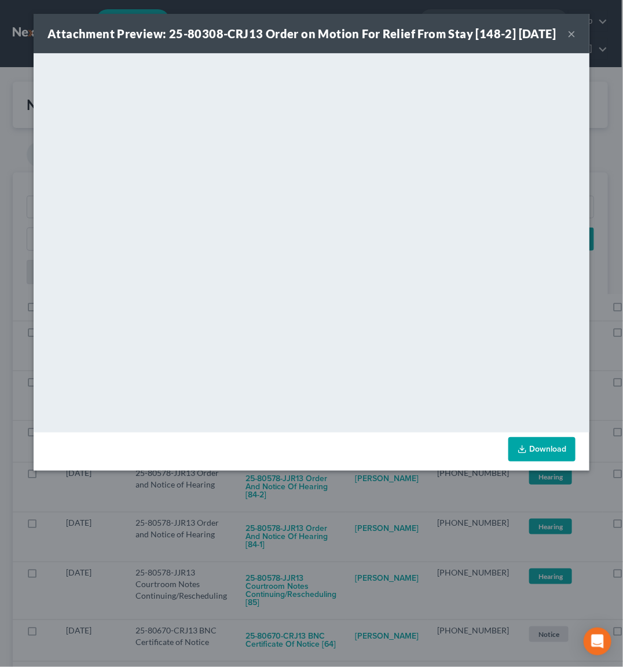
click at [277, 501] on div "Attachment Preview: 25-80308-CRJ13 Order on Motion For Relief From Stay [148-2]…" at bounding box center [311, 333] width 623 height 667
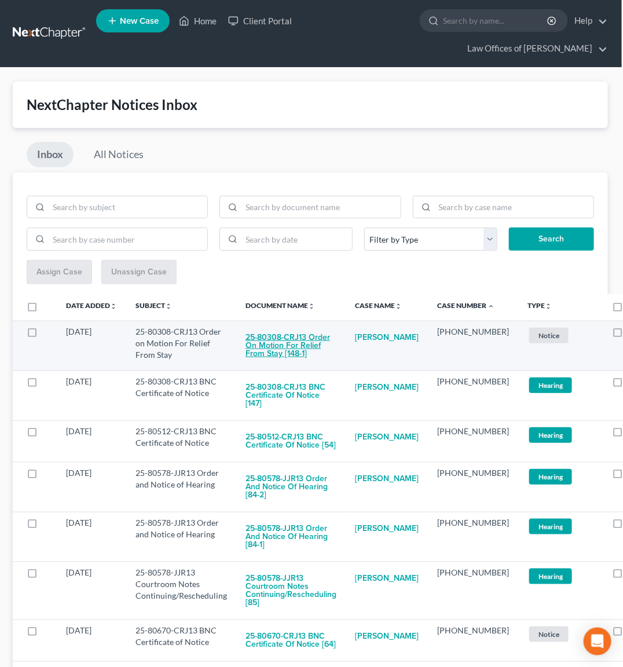
drag, startPoint x: 284, startPoint y: 337, endPoint x: 292, endPoint y: 335, distance: 7.7
click at [292, 335] on button "25-80308-CRJ13 Order on Motion For Relief From Stay [148-1]" at bounding box center [290, 345] width 91 height 39
checkbox input "true"
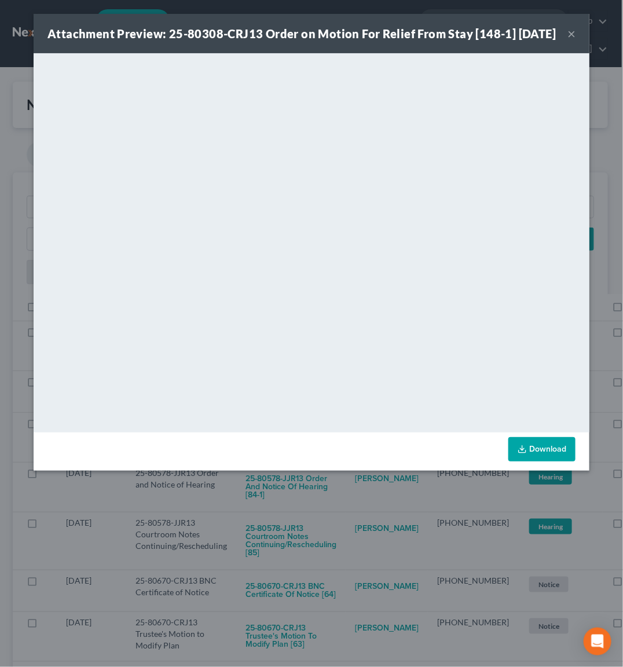
click at [311, 498] on div "Attachment Preview: 25-80308-CRJ13 Order on Motion For Relief From Stay [148-1]…" at bounding box center [311, 333] width 623 height 667
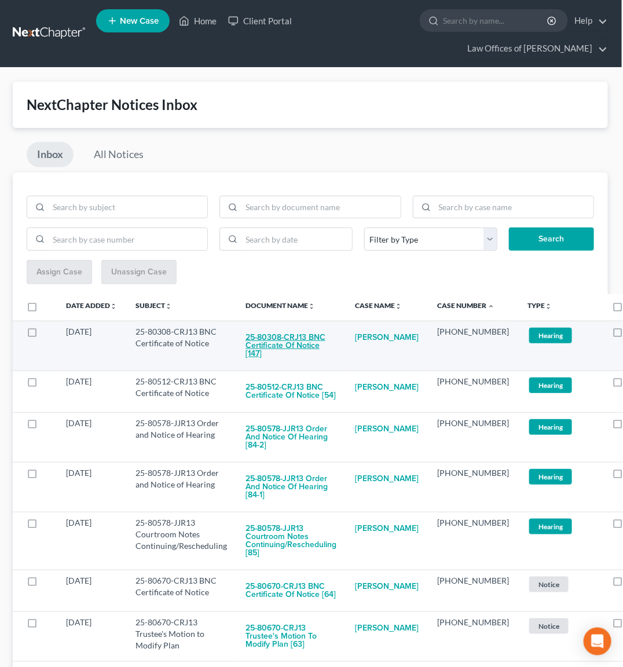
drag, startPoint x: 287, startPoint y: 331, endPoint x: 296, endPoint y: 329, distance: 9.4
click at [296, 329] on button "25-80308-CRJ13 BNC Certificate of Notice [147]" at bounding box center [290, 345] width 91 height 39
checkbox input "true"
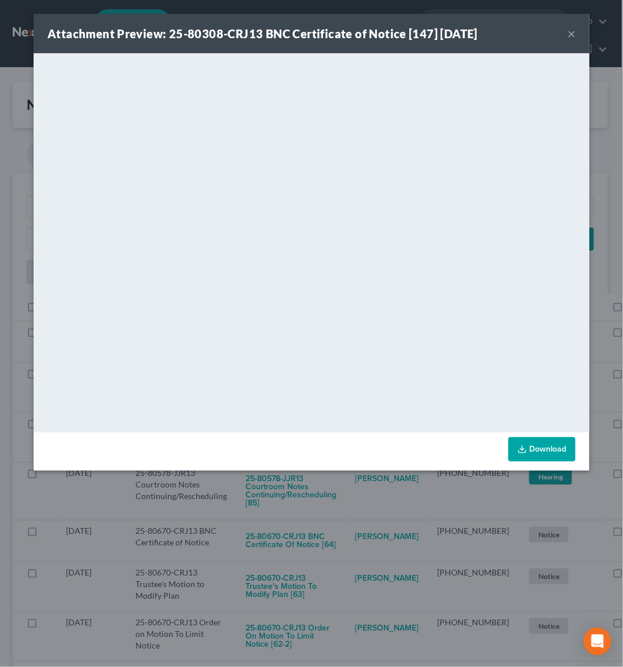
click at [314, 493] on div "Attachment Preview: 25-80308-CRJ13 BNC Certificate of Notice [147] [DATE] × Dow…" at bounding box center [311, 333] width 623 height 667
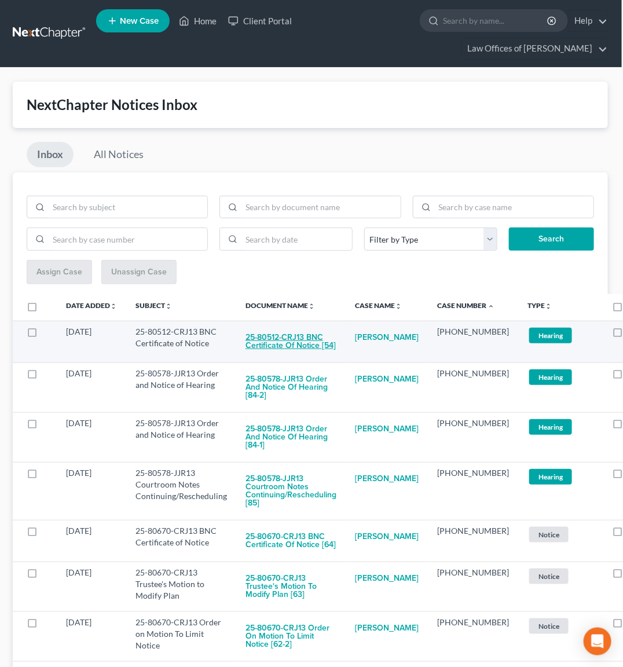
click at [283, 342] on button "25-80512-CRJ13 BNC Certificate of Notice [54]" at bounding box center [290, 341] width 91 height 31
checkbox input "true"
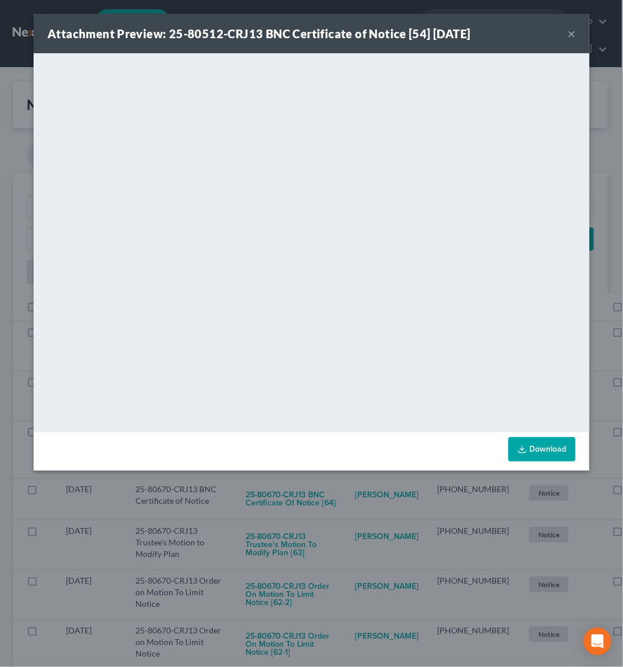
click at [296, 501] on div "Attachment Preview: 25-80512-CRJ13 BNC Certificate of Notice [54] [DATE] × <obj…" at bounding box center [311, 333] width 623 height 667
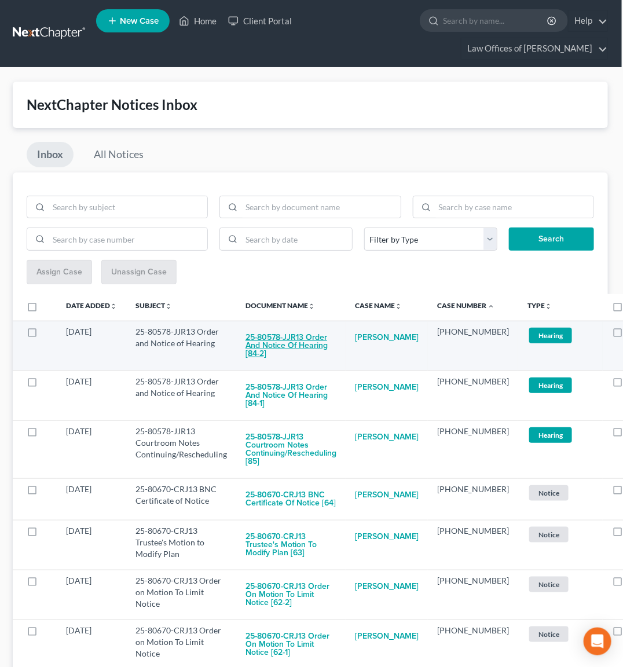
drag, startPoint x: 282, startPoint y: 342, endPoint x: 289, endPoint y: 341, distance: 6.5
click at [289, 341] on button "25-80578-JJR13 Order and Notice of Hearing [84-2]" at bounding box center [290, 345] width 91 height 39
checkbox input "true"
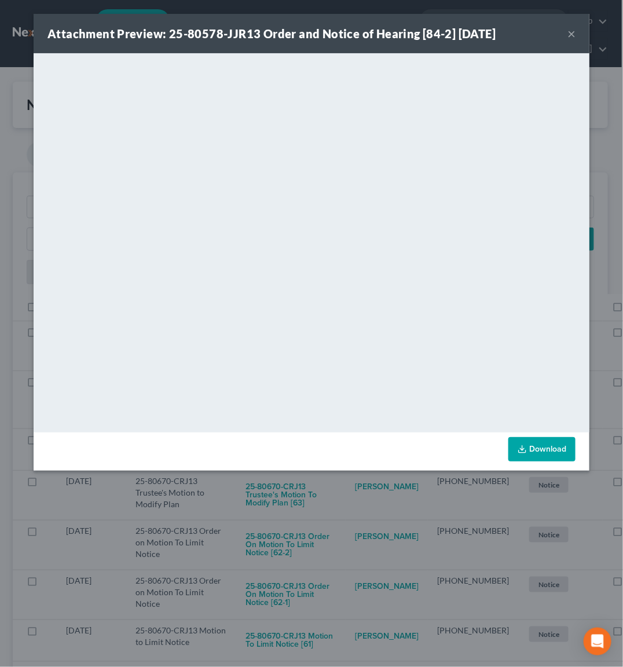
click at [313, 492] on div "Attachment Preview: 25-80578-JJR13 Order and Notice of Hearing [84-2] [DATE] × …" at bounding box center [311, 333] width 623 height 667
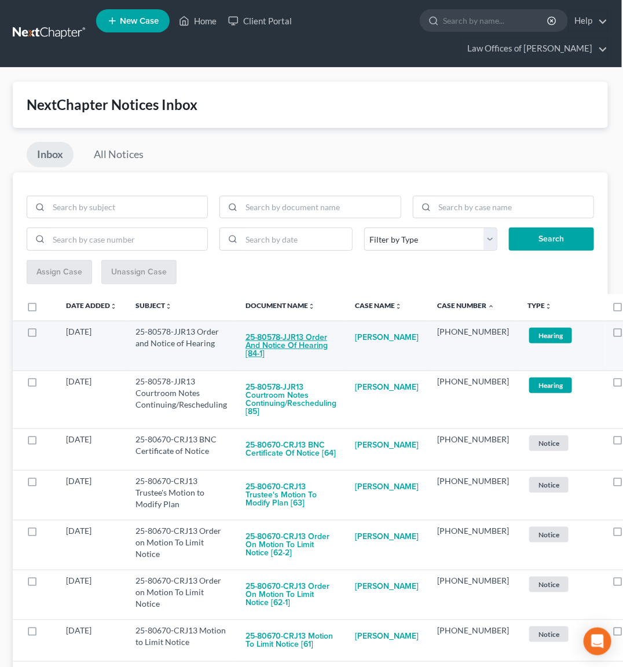
click at [317, 336] on button "25-80578-JJR13 Order and Notice of Hearing [84-1]" at bounding box center [290, 345] width 91 height 39
checkbox input "true"
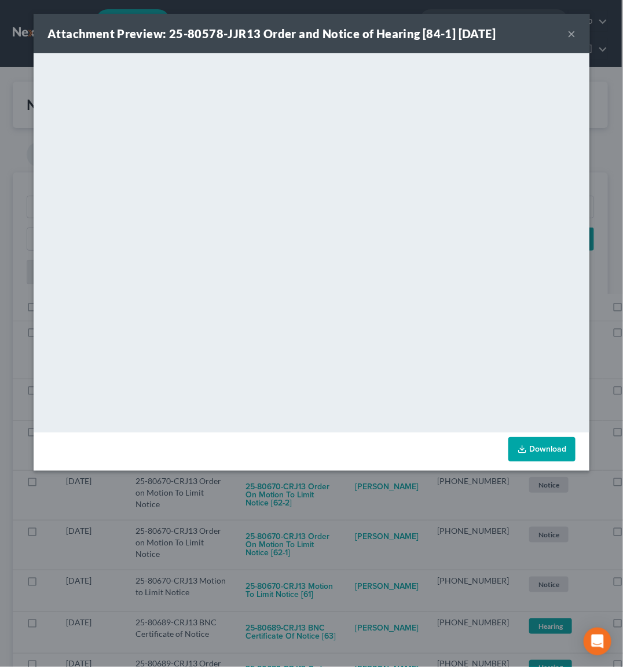
click at [338, 508] on div "Attachment Preview: 25-80578-JJR13 Order and Notice of Hearing [84-1] [DATE] × …" at bounding box center [311, 333] width 623 height 667
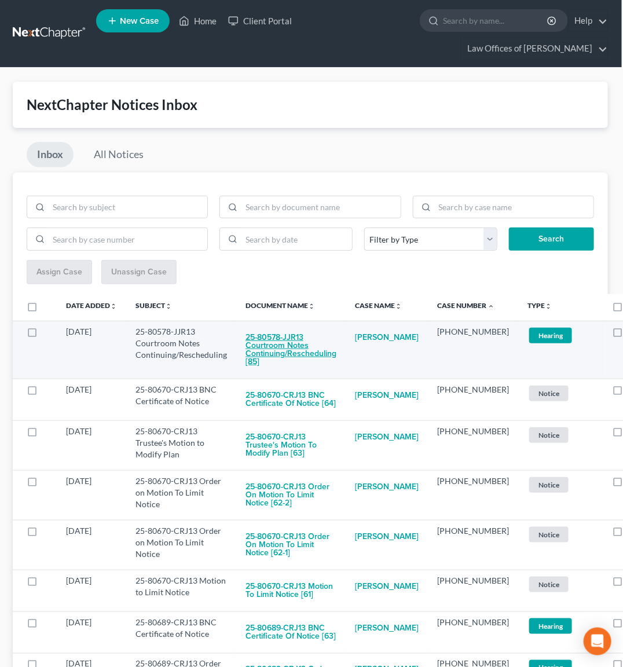
click at [307, 342] on button "25-80578-JJR13 Courtroom Notes Continuing/Rescheduling [85]" at bounding box center [290, 349] width 91 height 47
checkbox input "true"
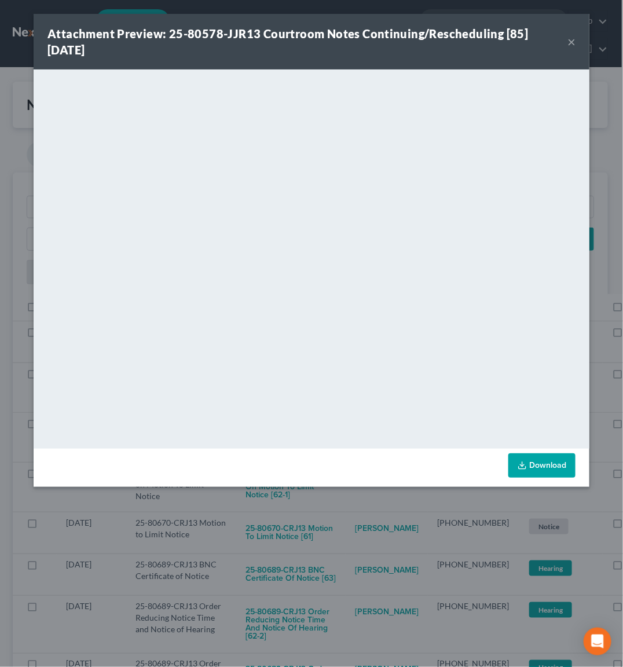
click at [346, 493] on div "Attachment Preview: 25-80578-JJR13 Courtroom Notes Continuing/Rescheduling [85]…" at bounding box center [311, 333] width 623 height 667
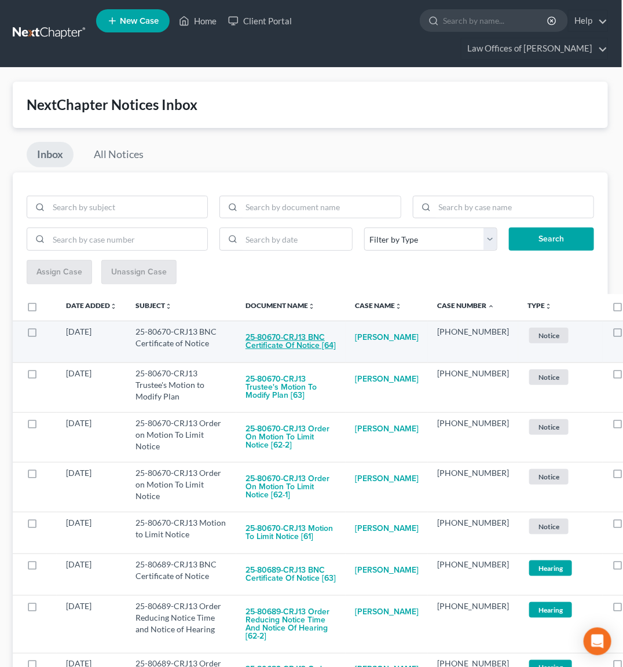
click at [315, 340] on button "25-80670-CRJ13 BNC Certificate of Notice [64]" at bounding box center [290, 341] width 91 height 31
checkbox input "true"
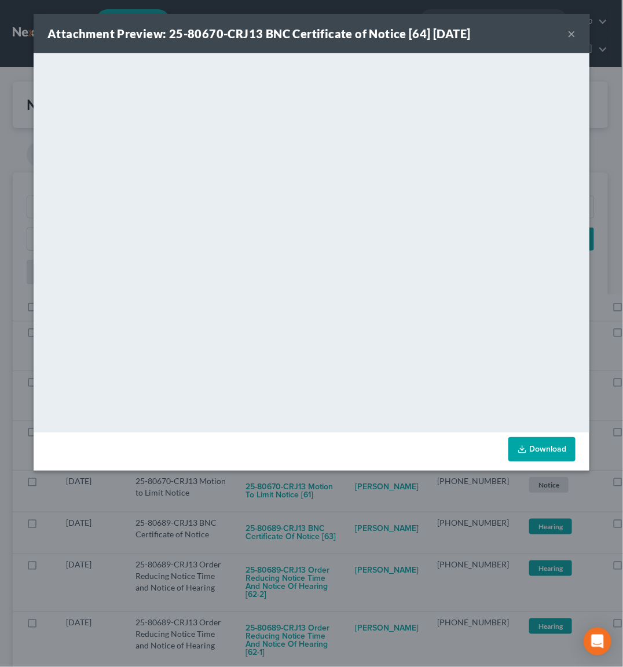
click at [310, 491] on div "Attachment Preview: 25-80670-CRJ13 BNC Certificate of Notice [64] [DATE] × <obj…" at bounding box center [311, 333] width 623 height 667
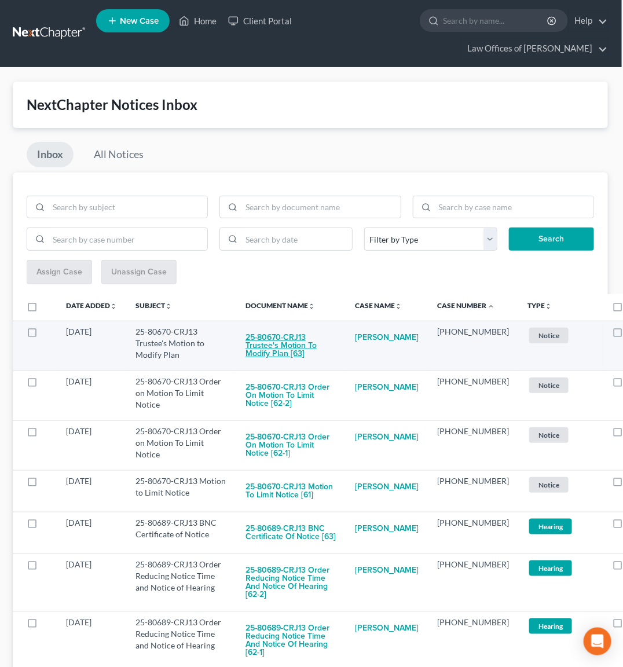
click at [268, 337] on button "25-80670-CRJ13 Trustee's Motion to Modify Plan [63]" at bounding box center [290, 345] width 91 height 39
checkbox input "true"
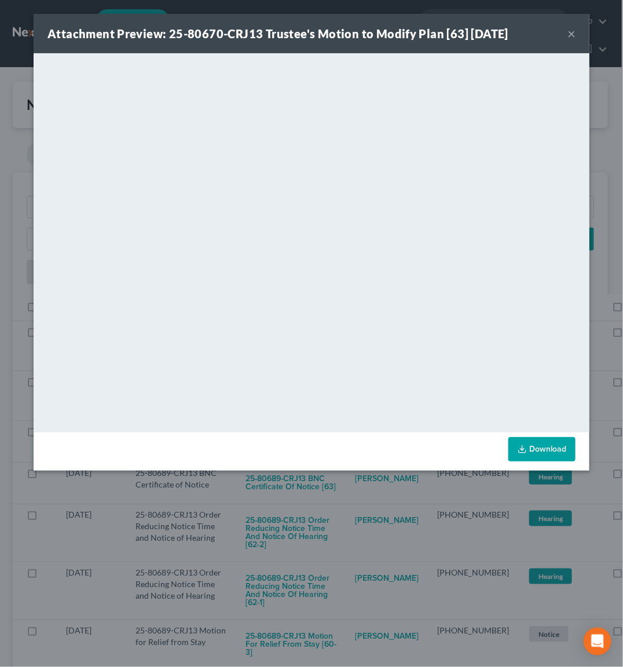
click at [331, 485] on div "Attachment Preview: 25-80670-CRJ13 Trustee's Motion to Modify Plan [63] [DATE] …" at bounding box center [311, 333] width 623 height 667
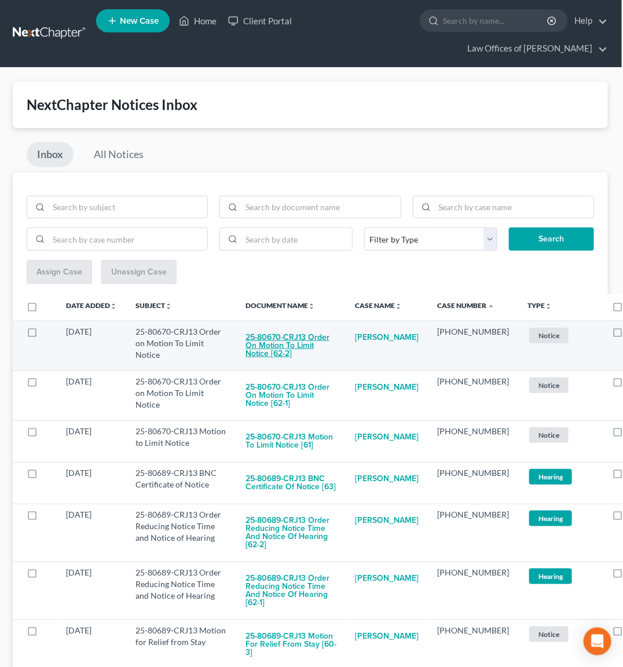
click at [298, 348] on button "25-80670-CRJ13 Order on Motion To Limit Notice [62-2]" at bounding box center [290, 345] width 91 height 39
checkbox input "true"
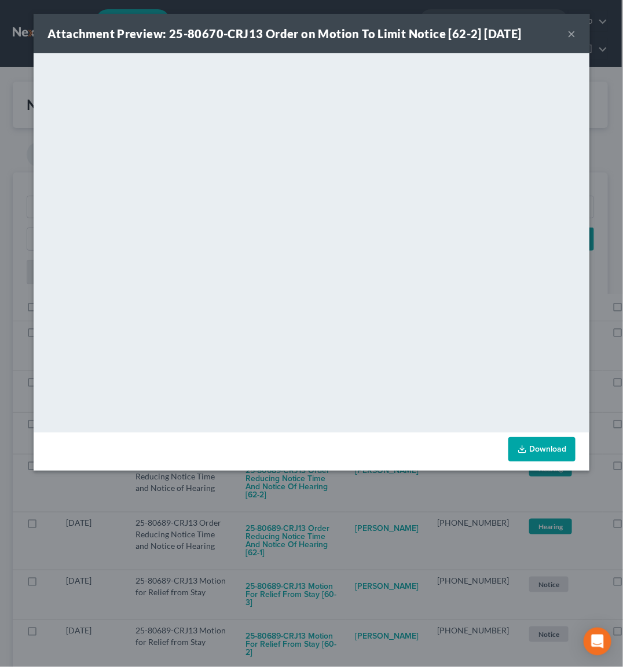
drag, startPoint x: 307, startPoint y: 496, endPoint x: 292, endPoint y: 461, distance: 38.4
click at [307, 495] on div "Attachment Preview: 25-80670-CRJ13 Order on Motion To Limit Notice [62-2] [DATE…" at bounding box center [311, 333] width 623 height 667
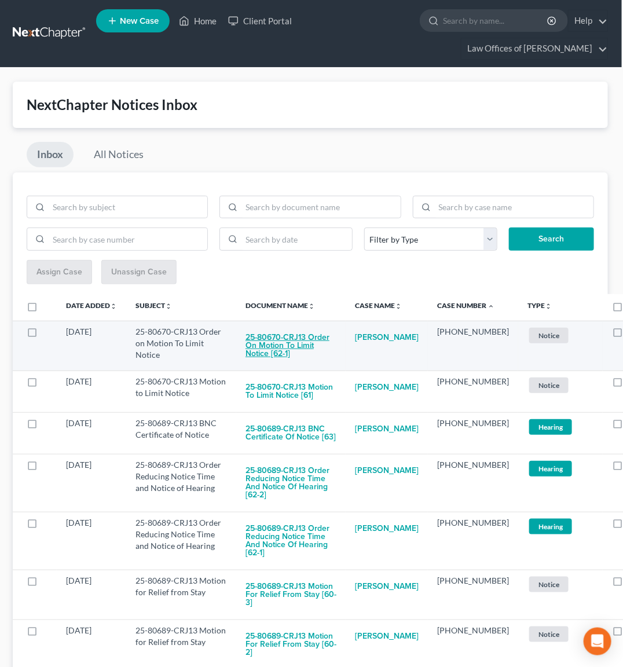
drag, startPoint x: 286, startPoint y: 338, endPoint x: 293, endPoint y: 337, distance: 7.5
click at [293, 337] on button "25-80670-CRJ13 Order on Motion To Limit Notice [62-1]" at bounding box center [290, 345] width 91 height 39
checkbox input "true"
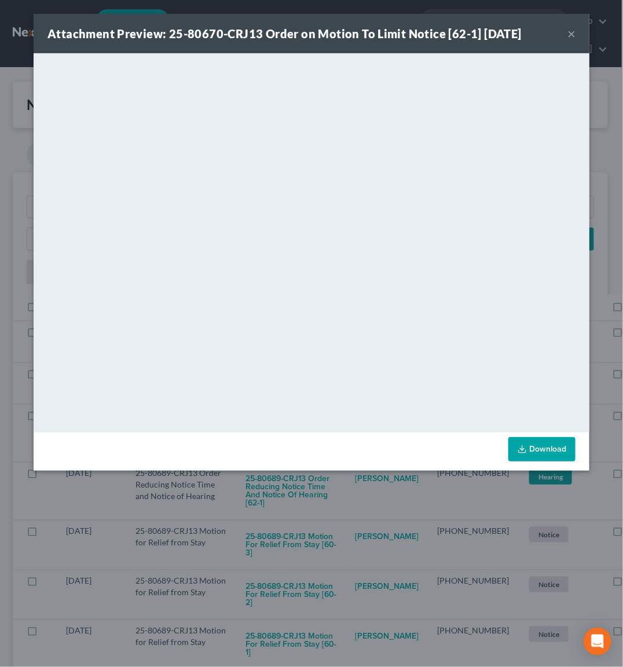
drag, startPoint x: 302, startPoint y: 482, endPoint x: 303, endPoint y: 474, distance: 7.7
click at [303, 480] on div "Attachment Preview: 25-80670-CRJ13 Order on Motion To Limit Notice [62-1] [DATE…" at bounding box center [311, 333] width 623 height 667
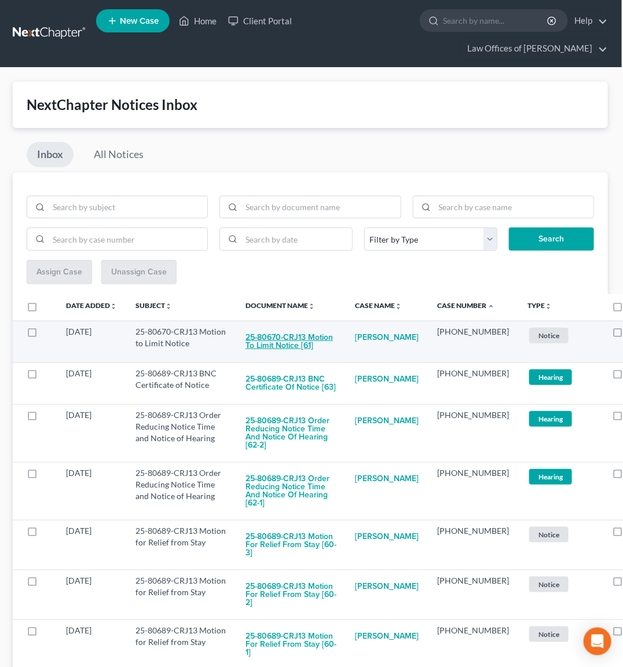
click at [311, 351] on button "25-80670-CRJ13 Motion to Limit Notice [61]" at bounding box center [290, 341] width 91 height 31
checkbox input "true"
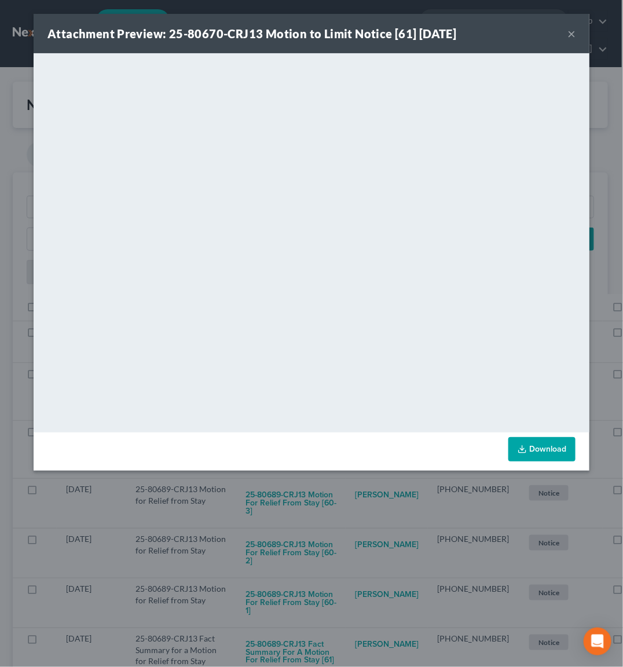
click at [315, 475] on div "Attachment Preview: 25-80670-CRJ13 Motion to Limit Notice [61] [DATE] × <object…" at bounding box center [311, 333] width 623 height 667
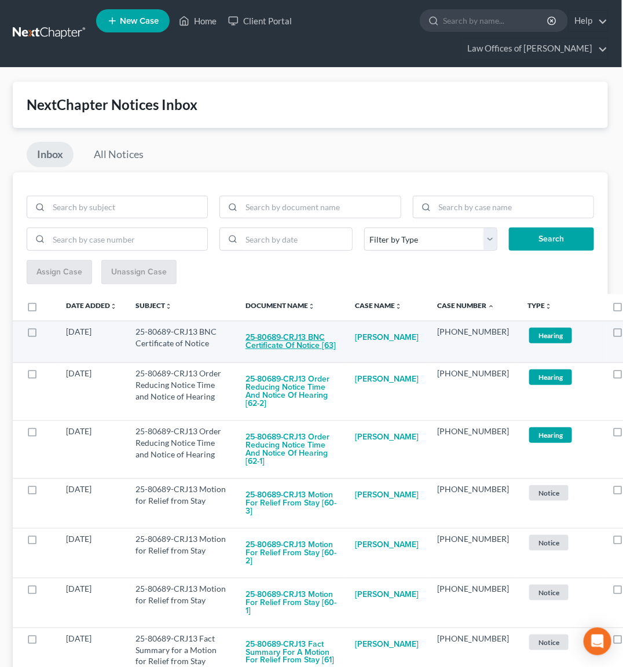
click at [298, 348] on button "25-80689-CRJ13 BNC Certificate of Notice [63]" at bounding box center [290, 341] width 91 height 31
checkbox input "true"
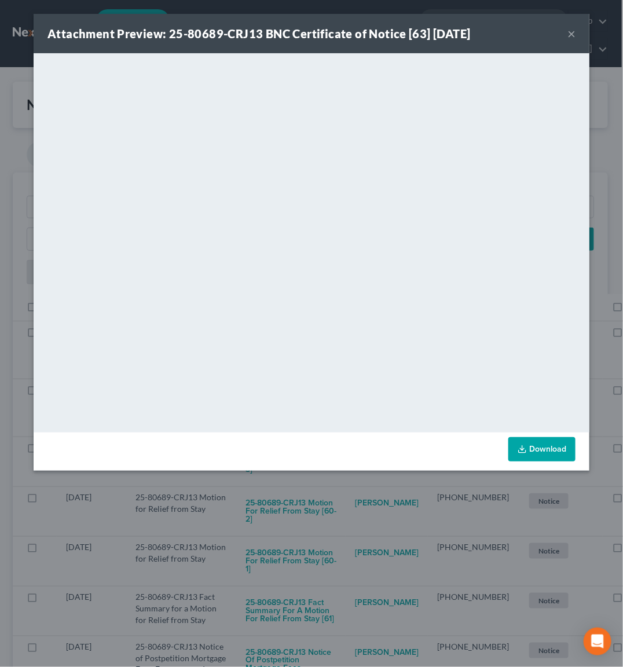
drag, startPoint x: 299, startPoint y: 511, endPoint x: 295, endPoint y: 472, distance: 39.0
click at [300, 510] on div "Attachment Preview: 25-80689-CRJ13 BNC Certificate of Notice [63] [DATE] × <obj…" at bounding box center [311, 333] width 623 height 667
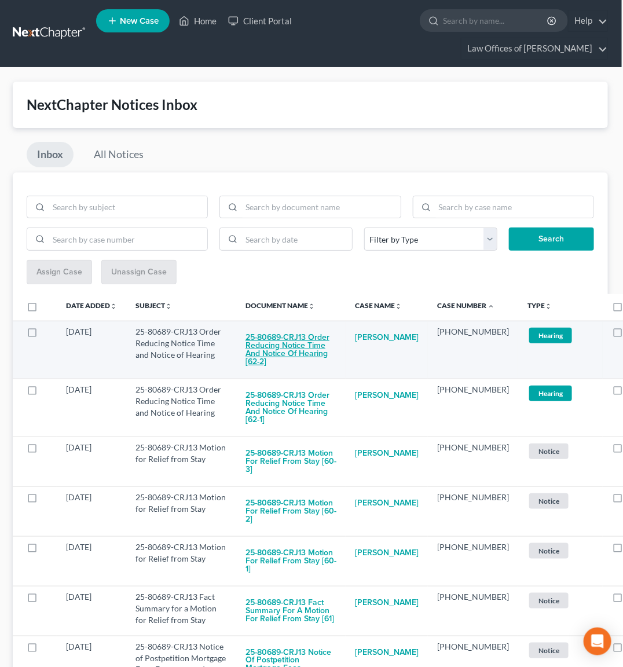
click at [296, 353] on button "25-80689-CRJ13 Order Reducing Notice Time and Notice of Hearing [62-2]" at bounding box center [290, 349] width 91 height 47
checkbox input "true"
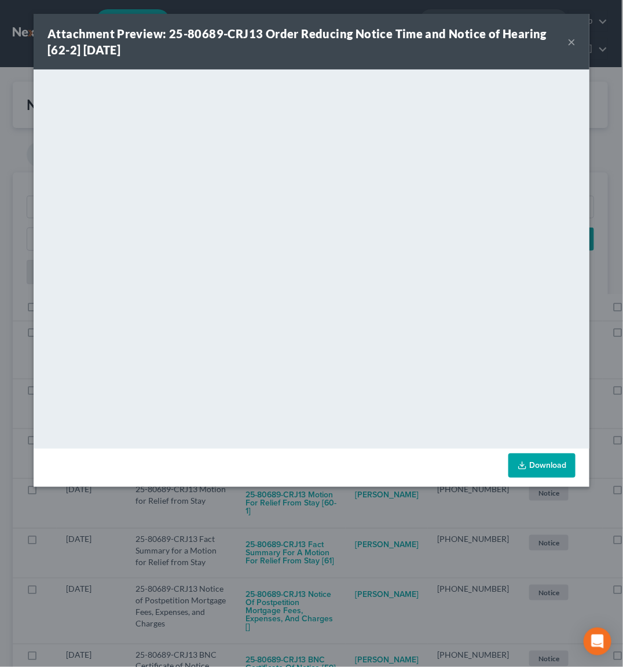
click at [308, 495] on div "Attachment Preview: 25-80689-CRJ13 Order Reducing Notice Time and Notice of Hea…" at bounding box center [311, 333] width 623 height 667
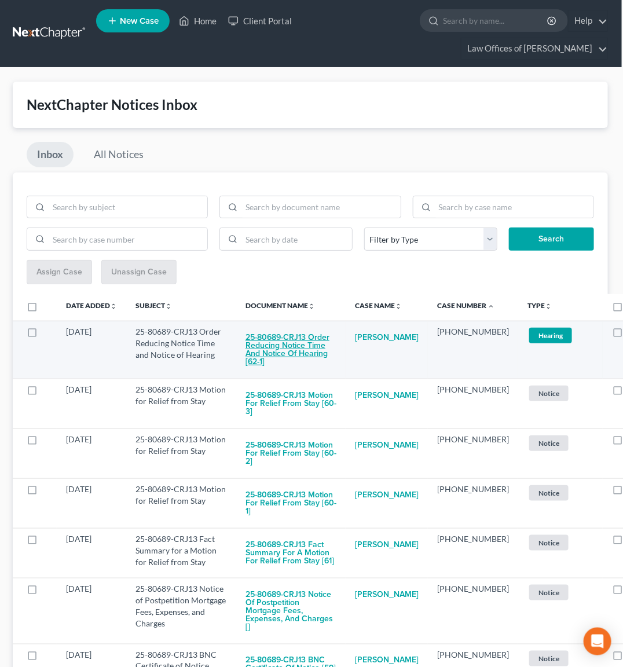
drag, startPoint x: 292, startPoint y: 353, endPoint x: 300, endPoint y: 353, distance: 7.5
click at [300, 353] on button "25-80689-CRJ13 Order Reducing Notice Time and Notice of Hearing [62-1]" at bounding box center [290, 349] width 91 height 47
checkbox input "true"
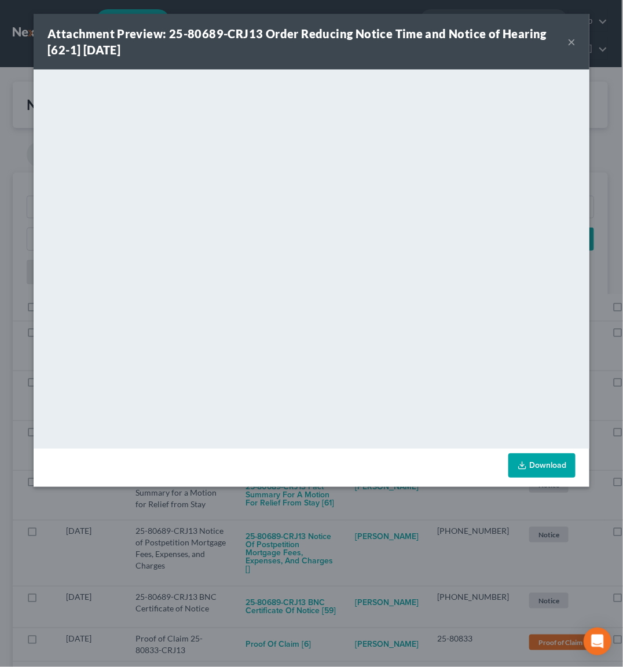
click at [295, 512] on div "Attachment Preview: 25-80689-CRJ13 Order Reducing Notice Time and Notice of Hea…" at bounding box center [311, 333] width 623 height 667
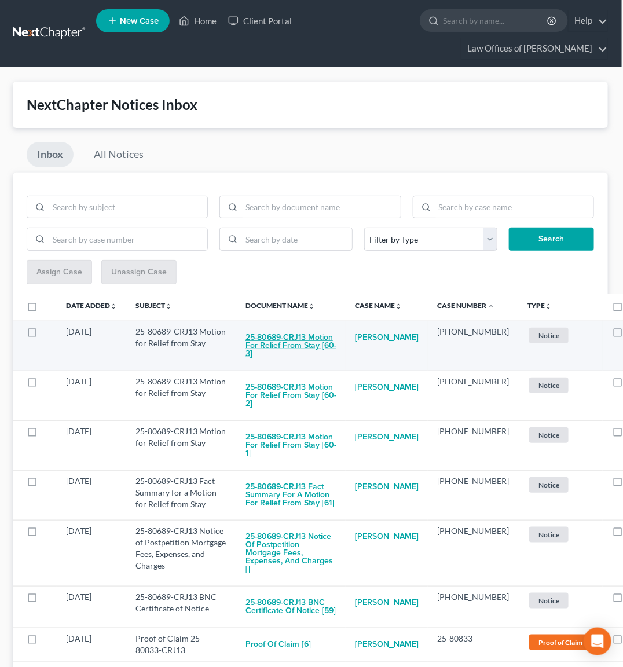
click at [296, 342] on button "25-80689-CRJ13 Motion for Relief from Stay [60-3]" at bounding box center [290, 345] width 91 height 39
checkbox input "true"
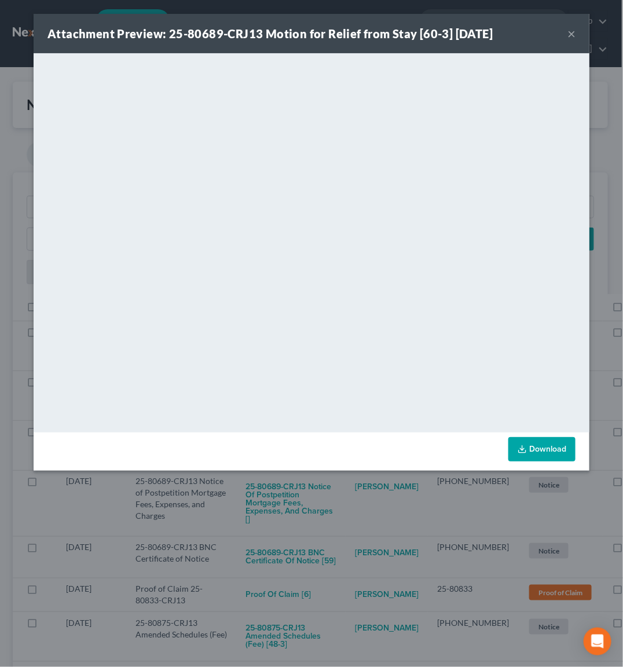
drag, startPoint x: 292, startPoint y: 508, endPoint x: 298, endPoint y: 477, distance: 31.2
click at [293, 506] on div "Attachment Preview: 25-80689-CRJ13 Motion for Relief from Stay [60-3] [DATE] × …" at bounding box center [311, 333] width 623 height 667
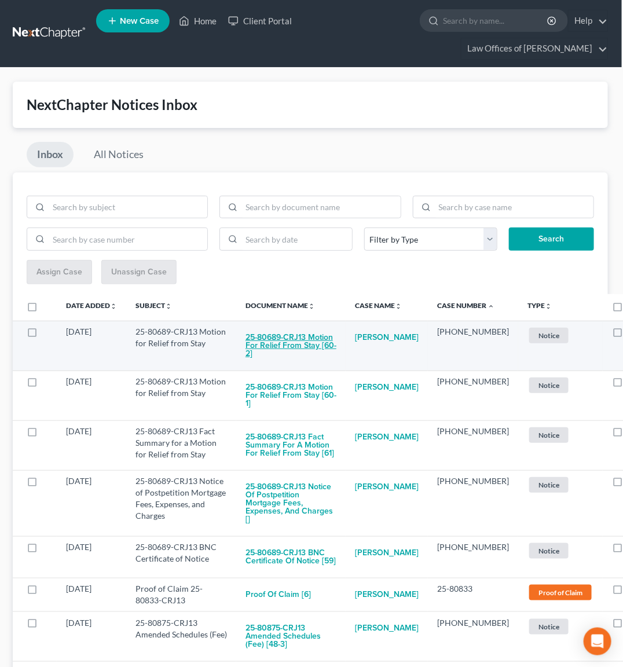
drag, startPoint x: 302, startPoint y: 332, endPoint x: 315, endPoint y: 333, distance: 12.7
click at [315, 333] on button "25-80689-CRJ13 Motion for Relief from Stay [60-2]" at bounding box center [290, 345] width 91 height 39
checkbox input "true"
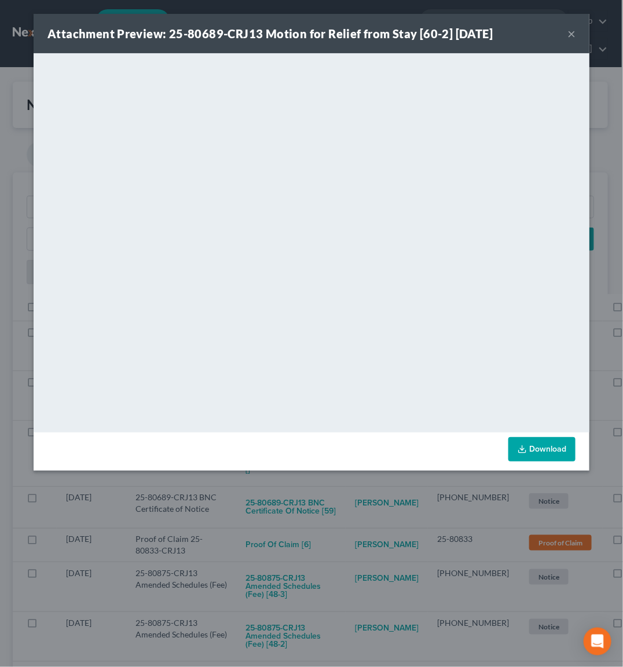
drag, startPoint x: 314, startPoint y: 500, endPoint x: 314, endPoint y: 493, distance: 7.0
click at [315, 497] on div "Attachment Preview: 25-80689-CRJ13 Motion for Relief from Stay [60-2] [DATE] × …" at bounding box center [311, 333] width 623 height 667
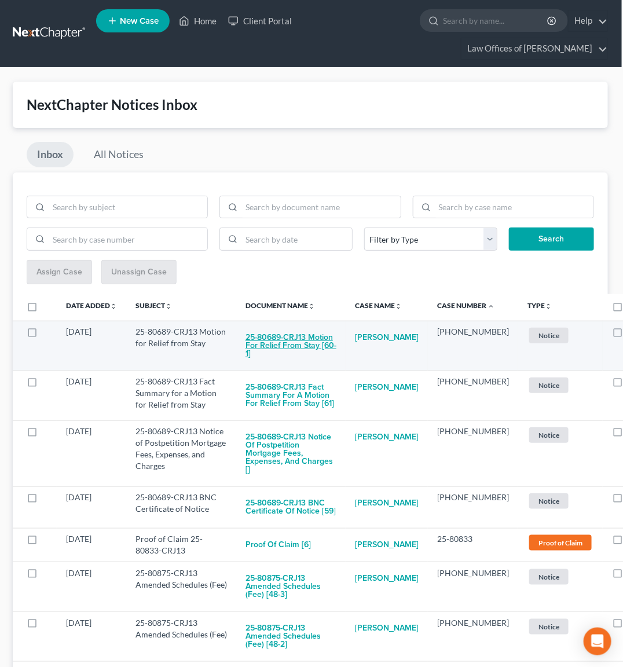
click at [285, 338] on button "25-80689-CRJ13 Motion for Relief from Stay [60-1]" at bounding box center [290, 345] width 91 height 39
checkbox input "true"
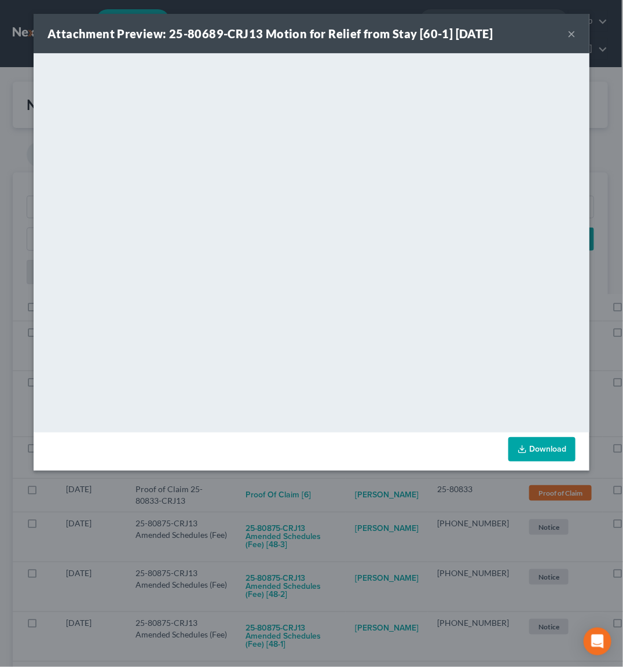
click at [325, 518] on div "Attachment Preview: 25-80689-CRJ13 Motion for Relief from Stay [60-1] [DATE] × …" at bounding box center [311, 333] width 623 height 667
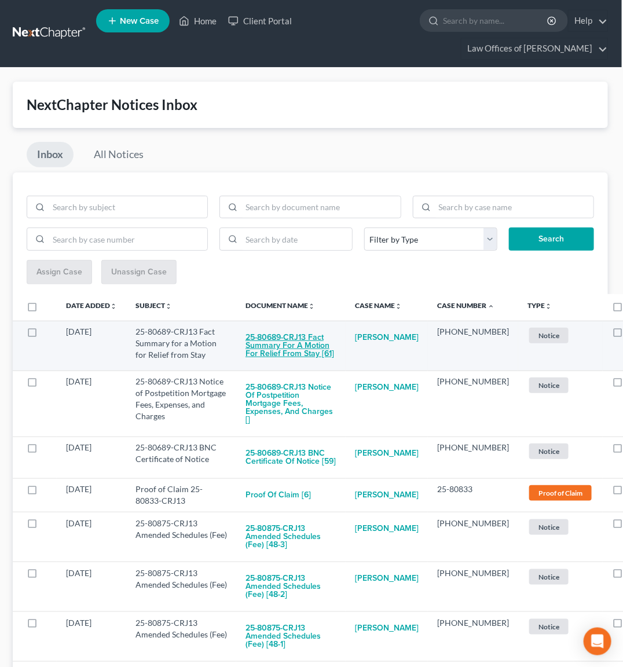
click at [303, 342] on button "25-80689-CRJ13 Fact Summary for a Motion for Relief from Stay [61]" at bounding box center [290, 345] width 91 height 39
checkbox input "true"
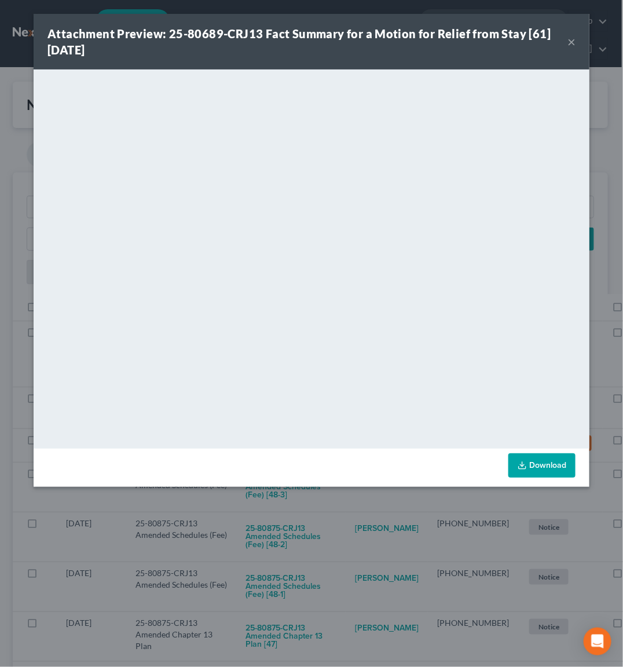
drag, startPoint x: 261, startPoint y: 526, endPoint x: 261, endPoint y: 516, distance: 9.8
click at [261, 525] on div "Attachment Preview: 25-80689-CRJ13 Fact Summary for a Motion for Relief from St…" at bounding box center [311, 333] width 623 height 667
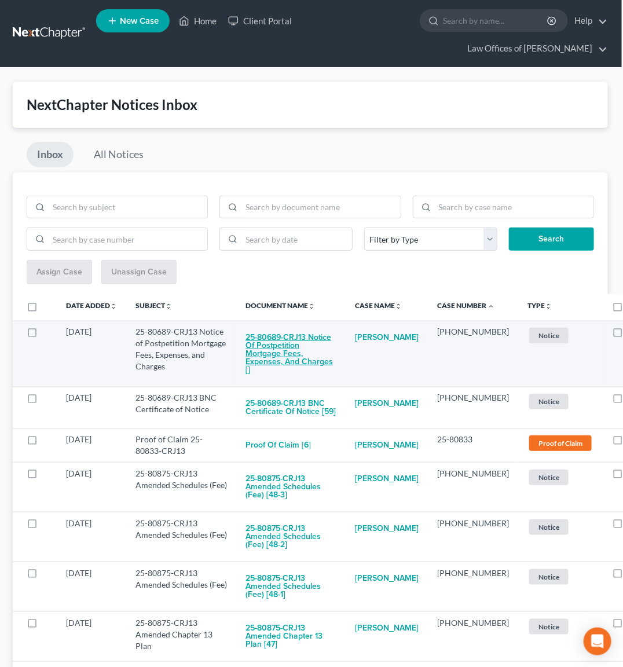
click at [282, 343] on button "25-80689-CRJ13 Notice of Postpetition Mortgage Fees, Expenses, and Charges []" at bounding box center [290, 354] width 91 height 56
checkbox input "true"
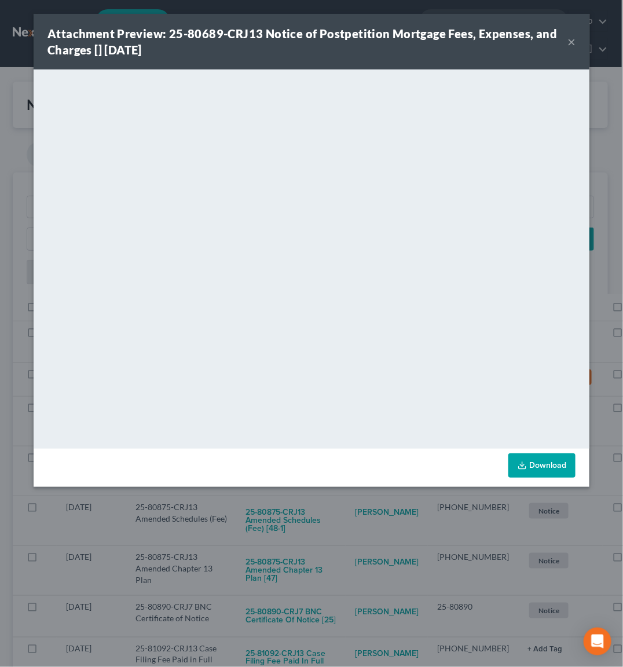
drag, startPoint x: 284, startPoint y: 523, endPoint x: 284, endPoint y: 508, distance: 15.1
click at [285, 519] on div "Attachment Preview: 25-80689-CRJ13 Notice of Postpetition Mortgage Fees, Expens…" at bounding box center [311, 333] width 623 height 667
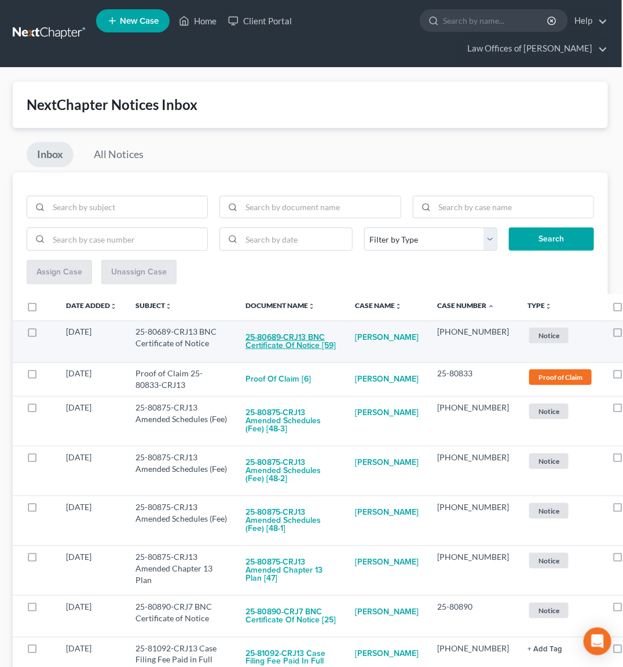
click at [298, 341] on button "25-80689-CRJ13 BNC Certificate of Notice [59]" at bounding box center [290, 341] width 91 height 31
checkbox input "true"
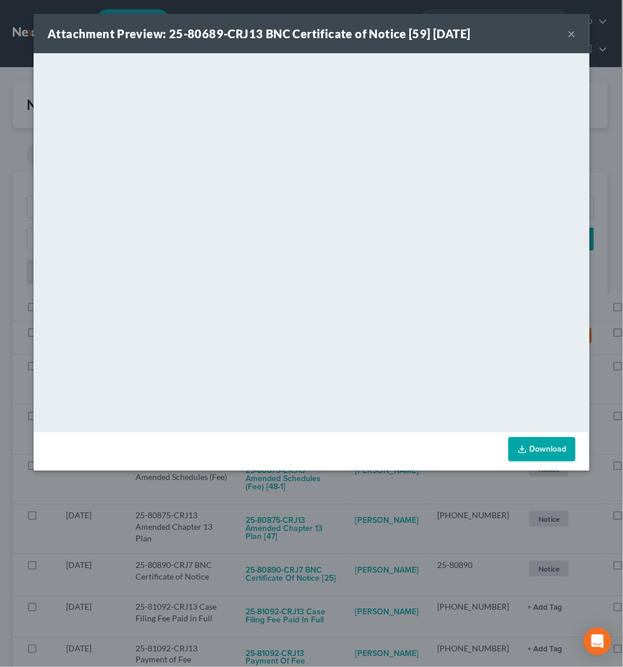
click at [329, 498] on div "Attachment Preview: 25-80689-CRJ13 BNC Certificate of Notice [59] [DATE] × <obj…" at bounding box center [311, 333] width 623 height 667
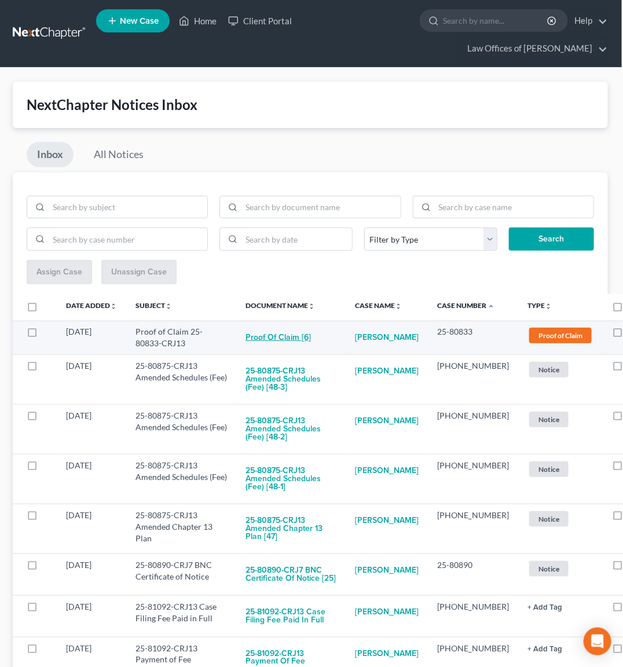
click at [273, 336] on button "Proof of Claim [6]" at bounding box center [277, 337] width 65 height 23
checkbox input "true"
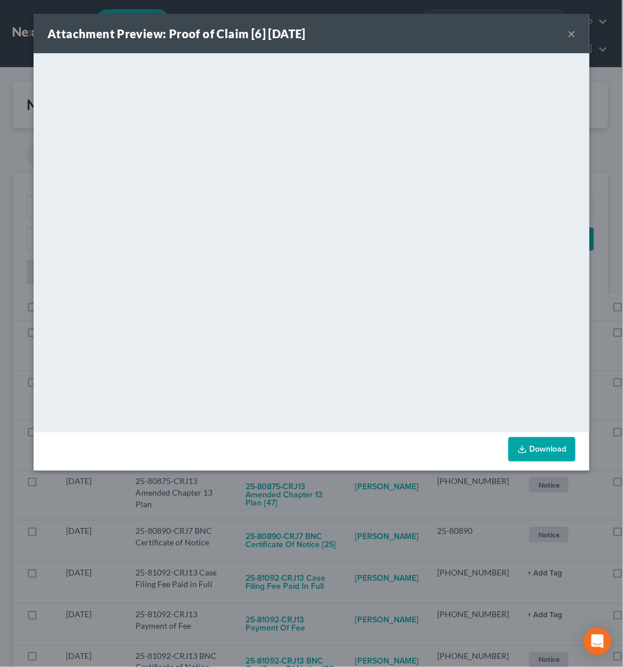
click at [298, 506] on div "Attachment Preview: Proof of Claim [6] [DATE] × <object ng-attr-data='[URL][DOM…" at bounding box center [311, 333] width 623 height 667
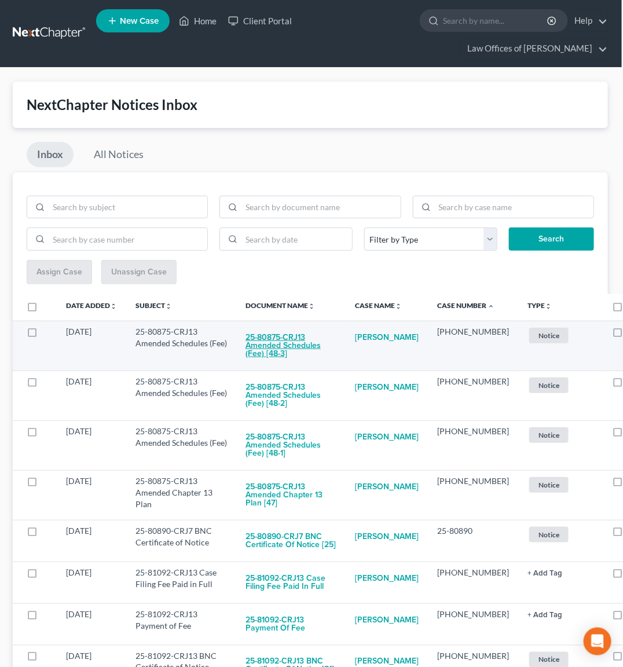
click at [267, 334] on button "25-80875-CRJ13 Amended Schedules (Fee) [48-3]" at bounding box center [290, 345] width 91 height 39
checkbox input "true"
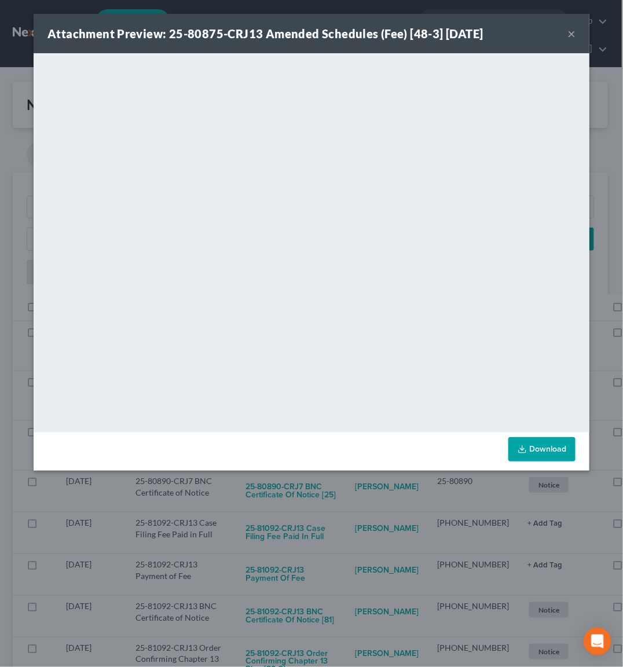
drag, startPoint x: 298, startPoint y: 508, endPoint x: 296, endPoint y: 499, distance: 8.9
click at [298, 507] on div "Attachment Preview: 25-80875-CRJ13 Amended Schedules (Fee) [48-3] [DATE] × <obj…" at bounding box center [311, 333] width 623 height 667
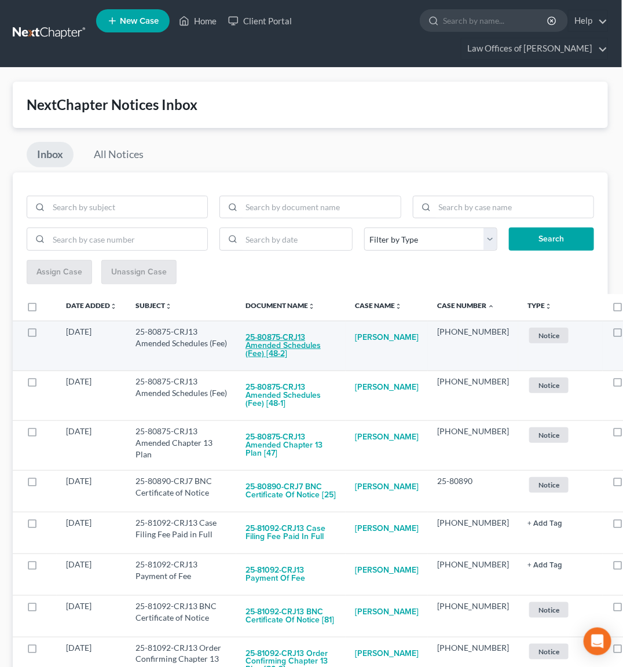
click at [287, 342] on button "25-80875-CRJ13 Amended Schedules (Fee) [48-2]" at bounding box center [290, 345] width 91 height 39
checkbox input "true"
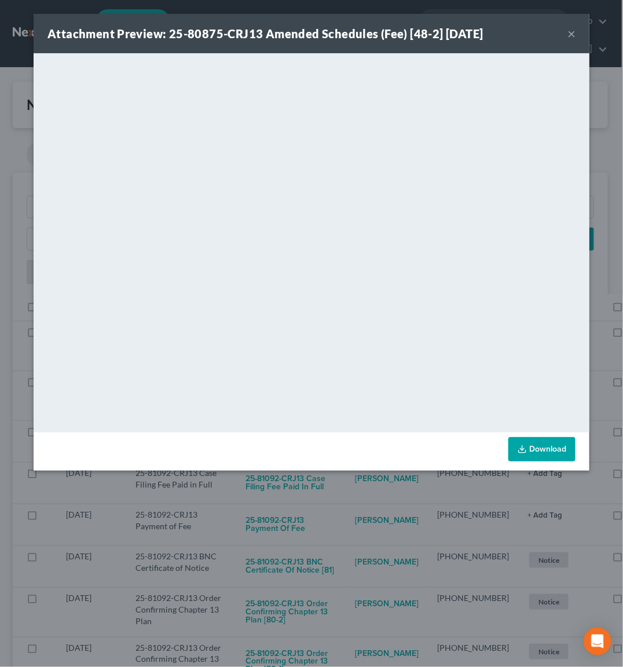
click at [303, 515] on div "Attachment Preview: 25-80875-CRJ13 Amended Schedules (Fee) [48-2] [DATE] × <obj…" at bounding box center [311, 333] width 623 height 667
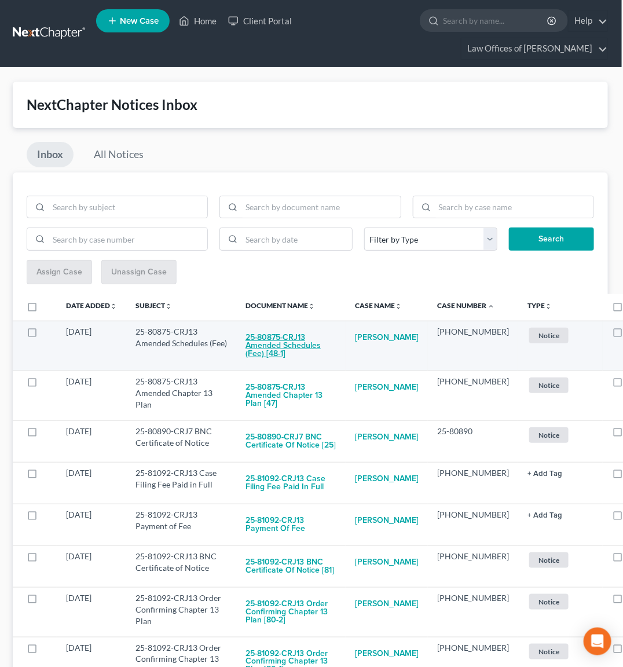
click at [288, 341] on button "25-80875-CRJ13 Amended Schedules (Fee) [48-1]" at bounding box center [290, 345] width 91 height 39
checkbox input "true"
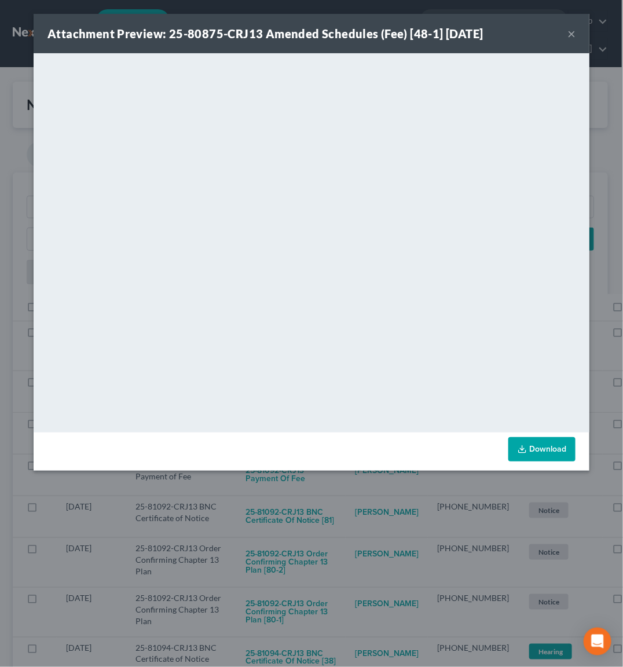
click at [300, 474] on div "Attachment Preview: 25-80875-CRJ13 Amended Schedules (Fee) [48-1] [DATE] × <obj…" at bounding box center [311, 333] width 623 height 667
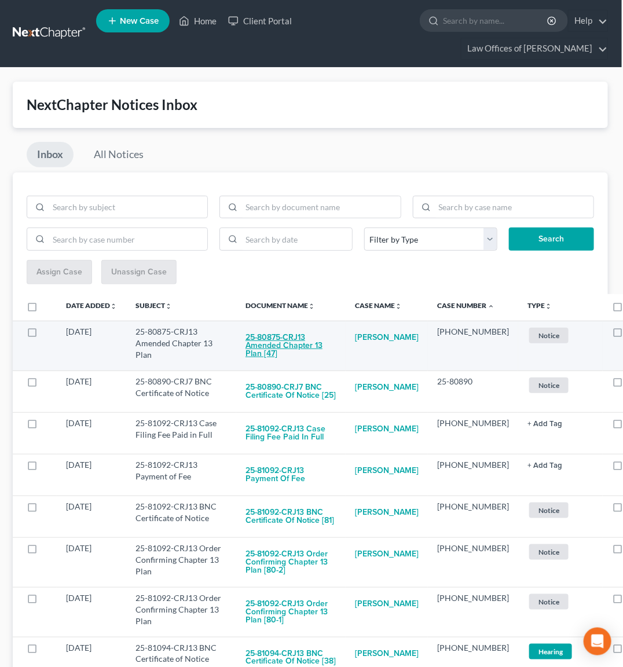
click at [269, 335] on button "25-80875-CRJ13 Amended Chapter 13 Plan [47]" at bounding box center [290, 345] width 91 height 39
checkbox input "true"
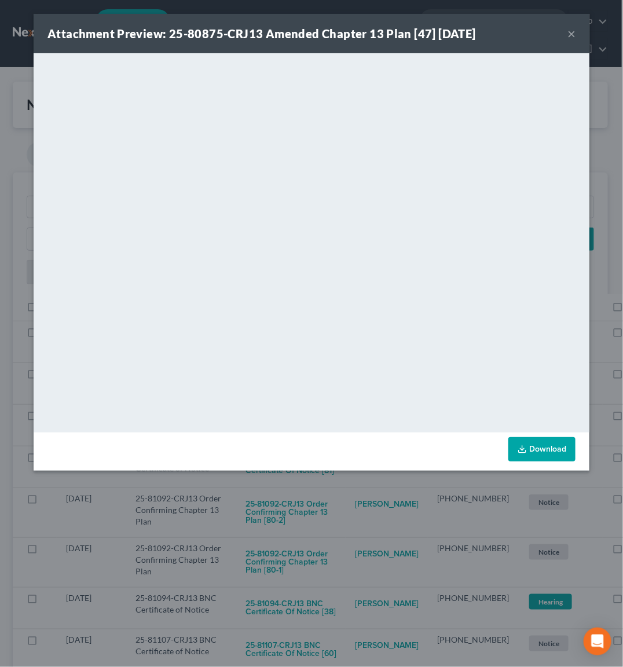
click at [285, 482] on div "Attachment Preview: 25-80875-CRJ13 Amended Chapter 13 Plan [47] [DATE] × <objec…" at bounding box center [311, 333] width 623 height 667
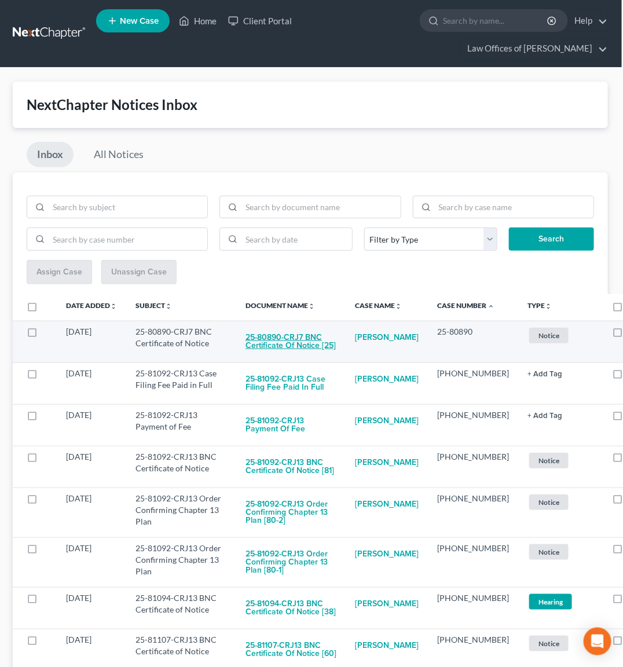
click at [284, 339] on button "25-80890-CRJ7 BNC Certificate of Notice [25]" at bounding box center [290, 341] width 91 height 31
checkbox input "true"
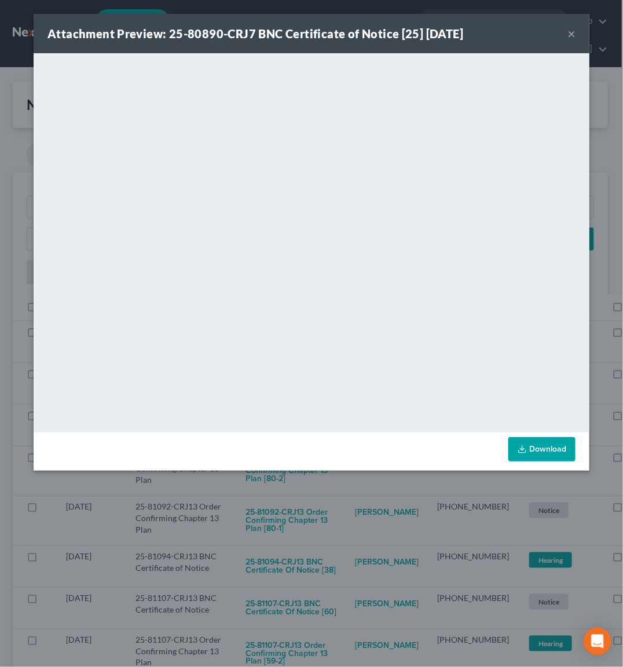
drag, startPoint x: 302, startPoint y: 492, endPoint x: 279, endPoint y: 457, distance: 42.2
click at [302, 491] on div "Attachment Preview: 25-80890-CRJ7 BNC Certificate of Notice [25] [DATE] × <obje…" at bounding box center [311, 333] width 623 height 667
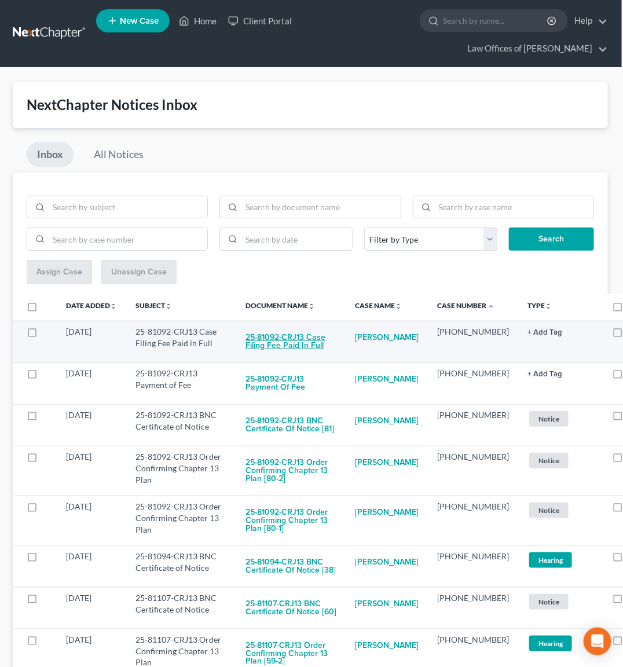
click at [268, 348] on button "25-81092-CRJ13 Case Filing Fee Paid in Full" at bounding box center [290, 341] width 91 height 31
checkbox input "true"
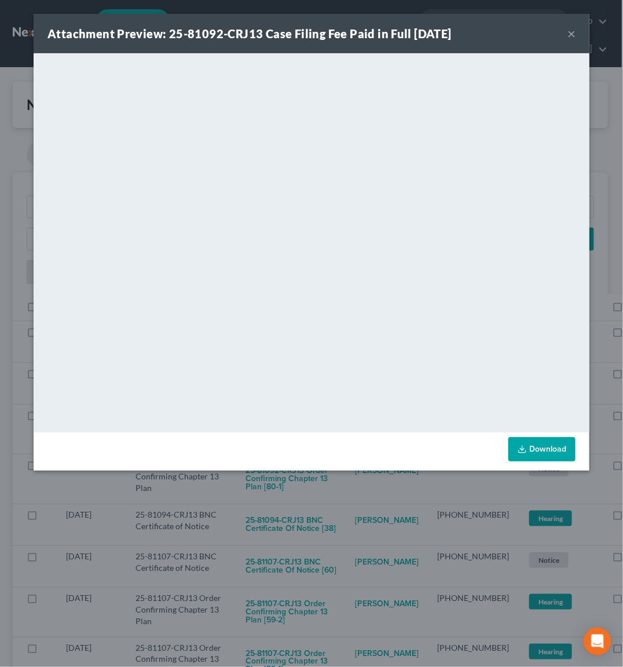
drag, startPoint x: 328, startPoint y: 499, endPoint x: 311, endPoint y: 452, distance: 50.0
click at [326, 495] on div "Attachment Preview: 25-81092-CRJ13 Case Filing Fee Paid in Full [DATE] × <objec…" at bounding box center [311, 333] width 623 height 667
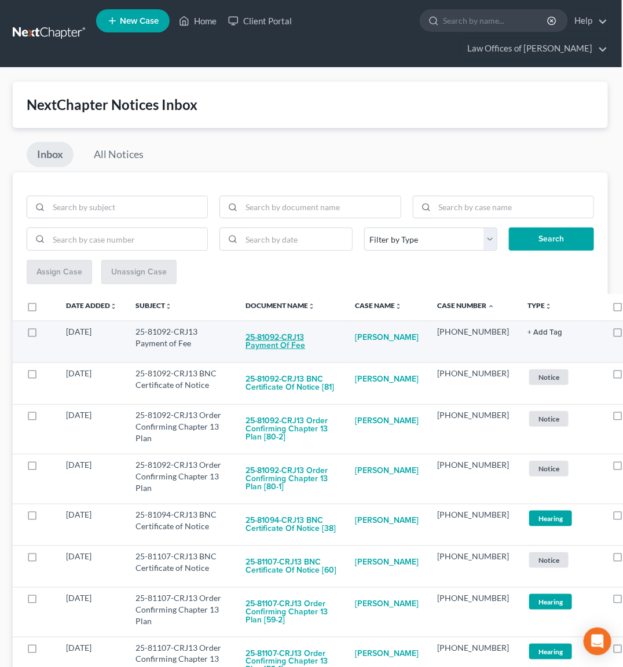
click at [292, 340] on button "25-81092-CRJ13 Payment of Fee" at bounding box center [290, 341] width 91 height 31
checkbox input "true"
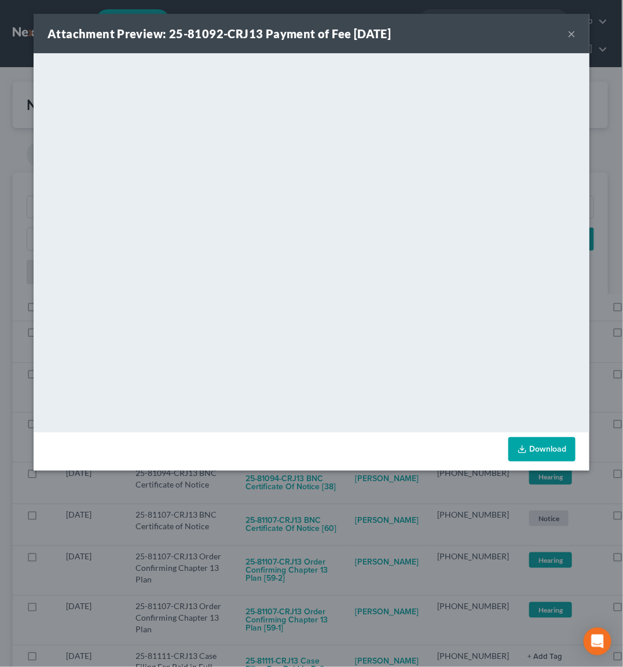
drag, startPoint x: 279, startPoint y: 502, endPoint x: 282, endPoint y: 431, distance: 71.8
click at [284, 488] on div "Attachment Preview: 25-81092-CRJ13 Payment of Fee [DATE] × <object ng-attr-data…" at bounding box center [311, 333] width 623 height 667
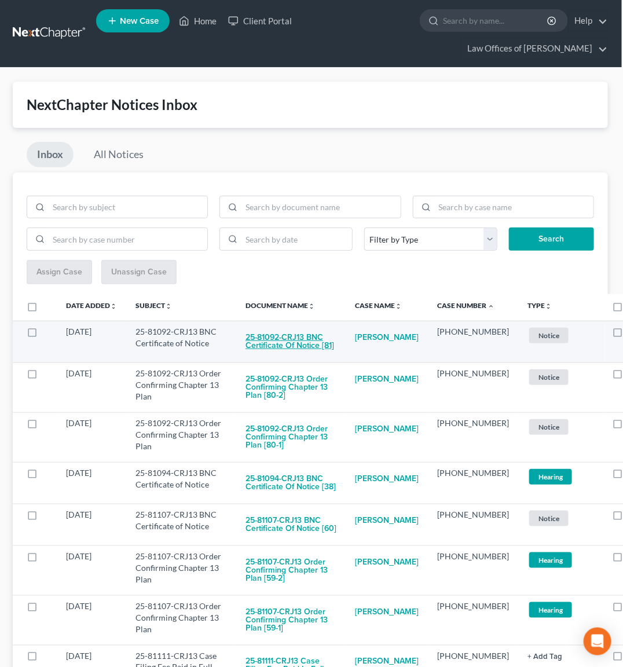
click at [277, 339] on button "25-81092-CRJ13 BNC Certificate of Notice [81]" at bounding box center [290, 341] width 91 height 31
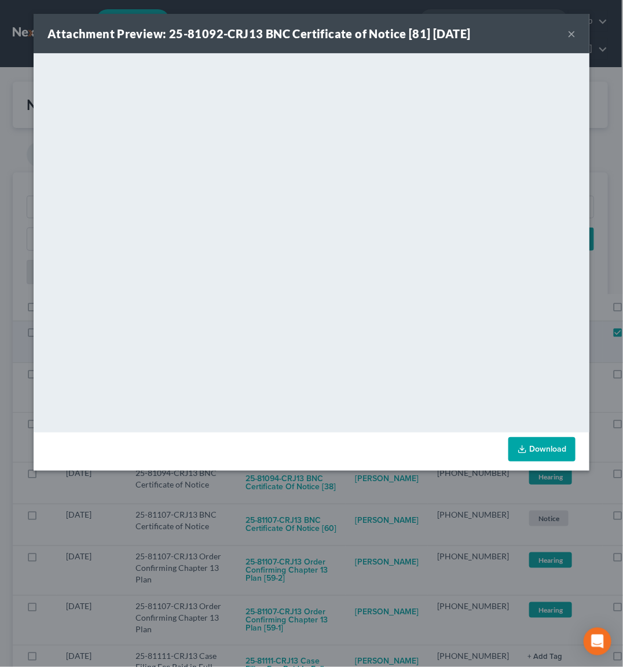
checkbox input "true"
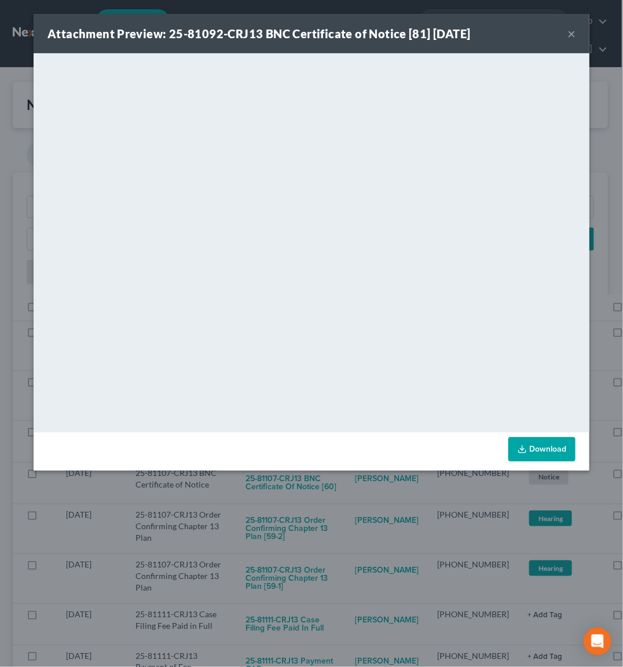
click at [295, 475] on div "Attachment Preview: 25-81092-CRJ13 BNC Certificate of Notice [81] [DATE] × <obj…" at bounding box center [311, 333] width 623 height 667
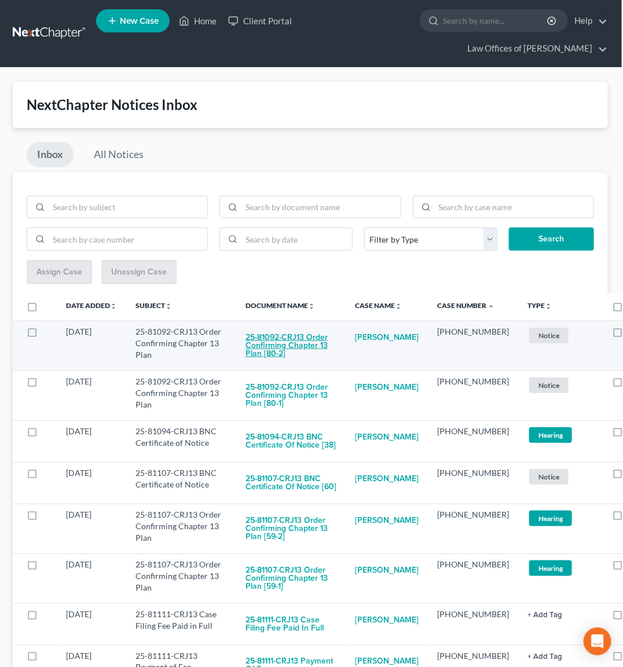
click at [296, 333] on button "25-81092-CRJ13 Order Confirming Chapter 13 Plan [80-2]" at bounding box center [290, 345] width 91 height 39
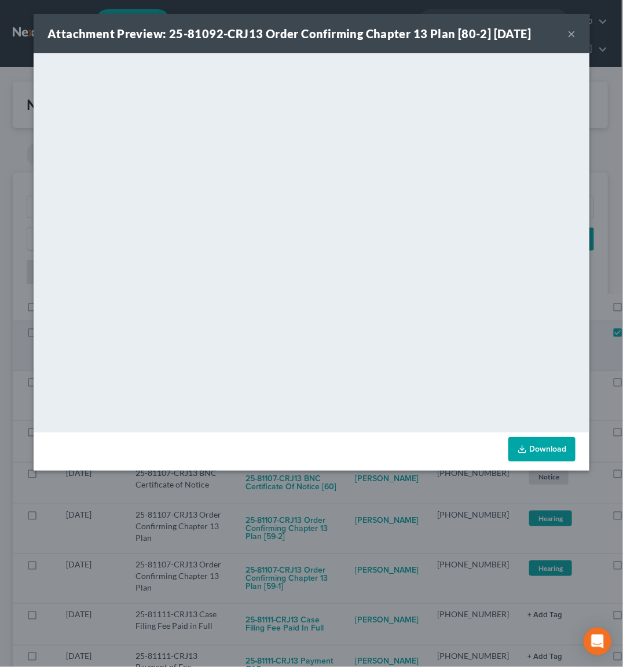
checkbox input "true"
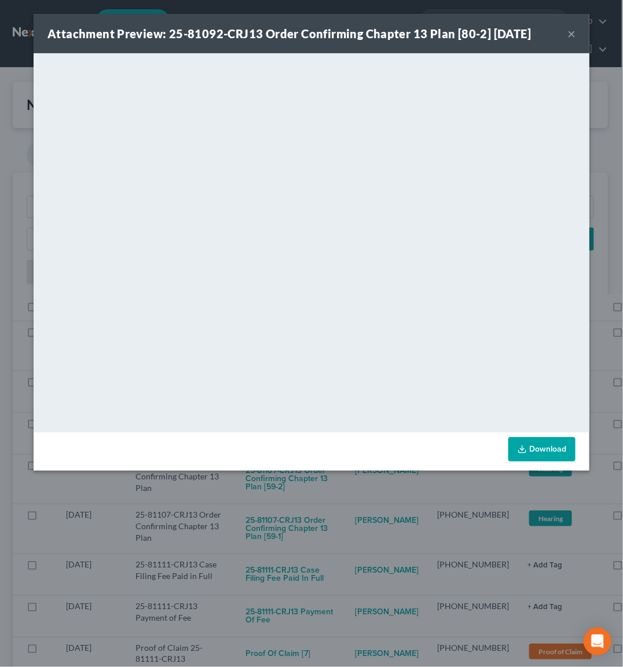
drag, startPoint x: 267, startPoint y: 526, endPoint x: 278, endPoint y: 500, distance: 28.0
click at [268, 523] on div "Attachment Preview: 25-81092-CRJ13 Order Confirming Chapter 13 Plan [80-2] [DAT…" at bounding box center [311, 333] width 623 height 667
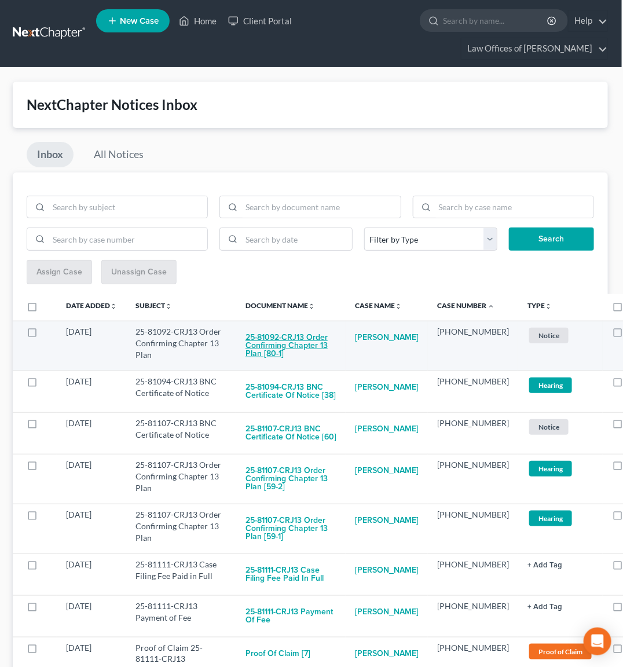
click at [305, 335] on button "25-81092-CRJ13 Order Confirming Chapter 13 Plan [80-1]" at bounding box center [290, 345] width 91 height 39
checkbox input "true"
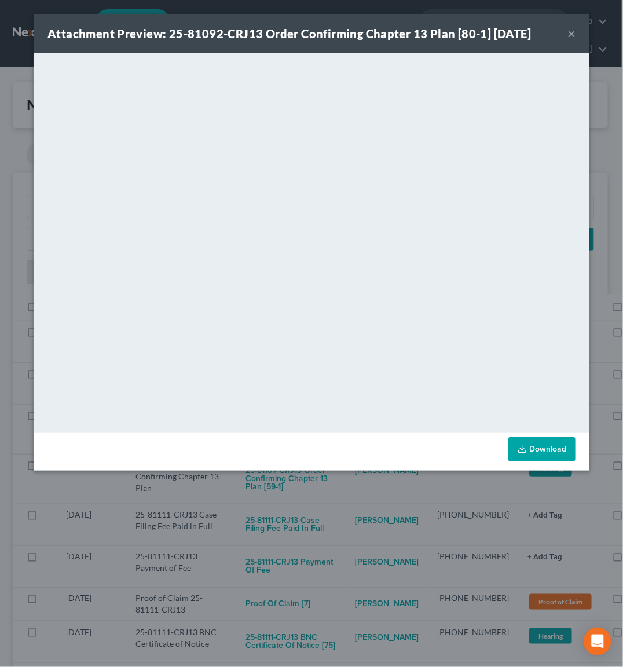
click at [307, 491] on div "Attachment Preview: 25-81092-CRJ13 Order Confirming Chapter 13 Plan [80-1] [DAT…" at bounding box center [311, 333] width 623 height 667
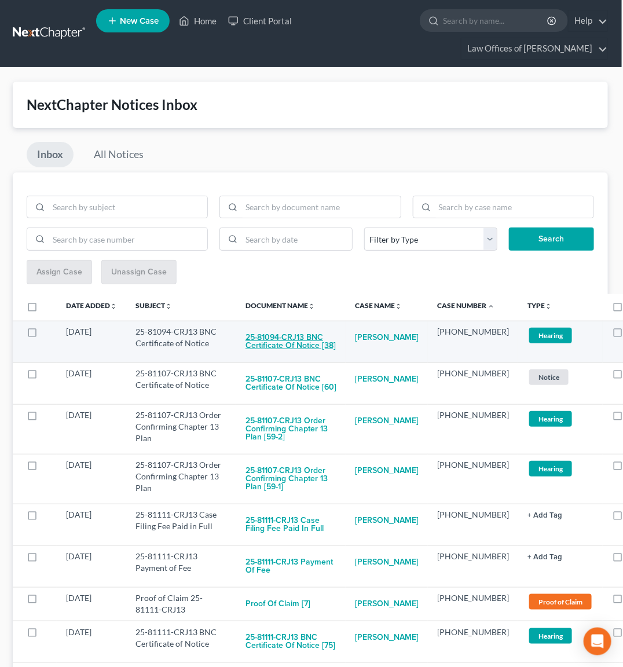
click at [269, 338] on button "25-81094-CRJ13 BNC Certificate of Notice [38]" at bounding box center [290, 341] width 91 height 31
checkbox input "true"
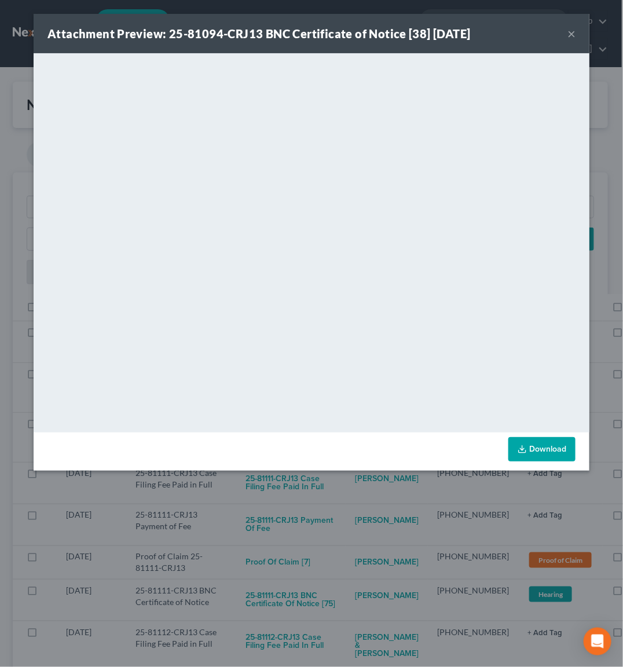
drag, startPoint x: 325, startPoint y: 520, endPoint x: 296, endPoint y: 475, distance: 53.1
click at [325, 520] on div "Attachment Preview: 25-81094-CRJ13 BNC Certificate of Notice [38] [DATE] × <obj…" at bounding box center [311, 333] width 623 height 667
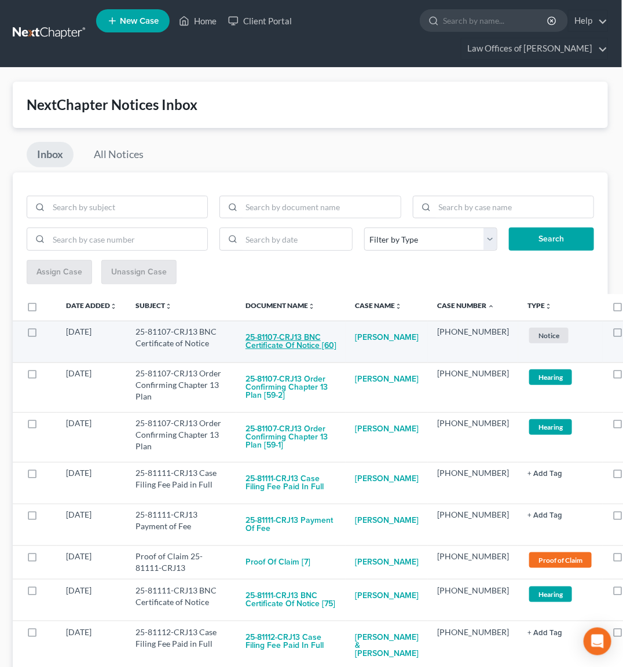
click at [291, 334] on button "25-81107-CRJ13 BNC Certificate of Notice [60]" at bounding box center [290, 341] width 91 height 31
checkbox input "true"
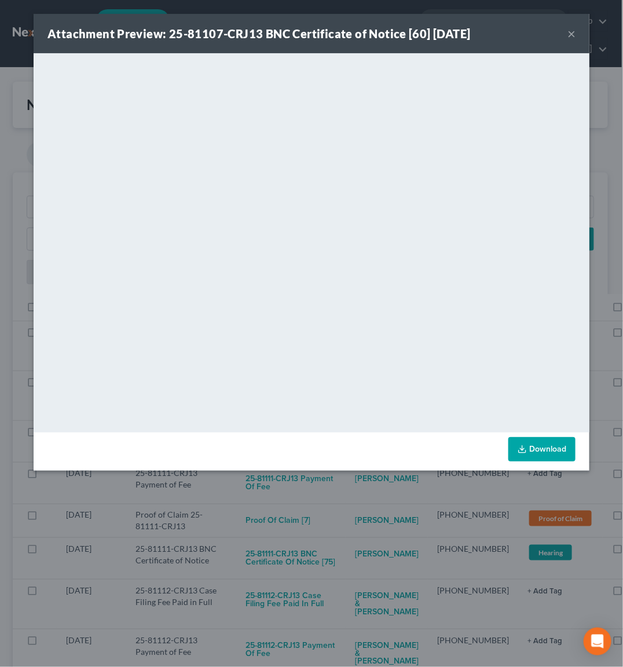
drag, startPoint x: 308, startPoint y: 517, endPoint x: 288, endPoint y: 442, distance: 78.5
click at [309, 516] on div "Attachment Preview: 25-81107-CRJ13 BNC Certificate of Notice [60] [DATE] × <obj…" at bounding box center [311, 333] width 623 height 667
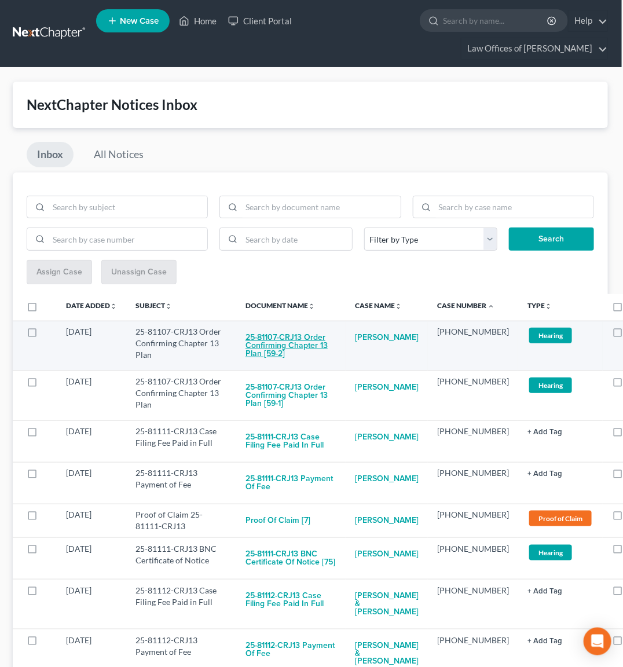
click at [285, 342] on button "25-81107-CRJ13 Order Confirming Chapter 13 Plan [59-2]" at bounding box center [290, 345] width 91 height 39
checkbox input "true"
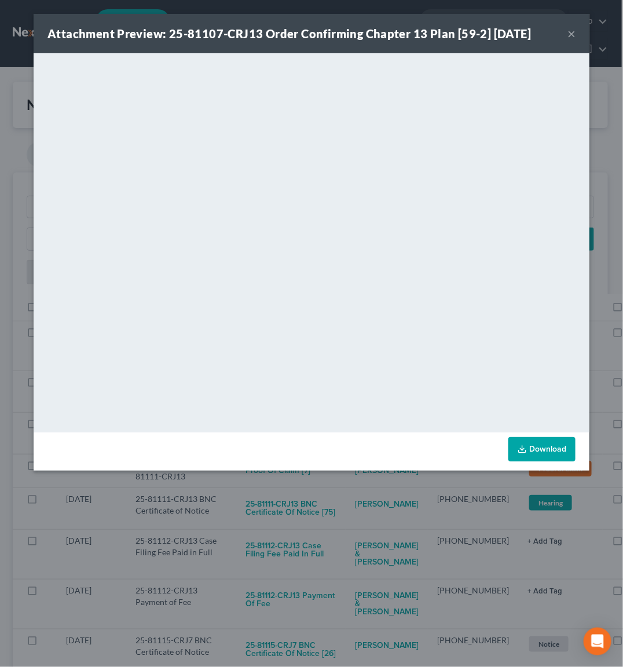
drag, startPoint x: 300, startPoint y: 503, endPoint x: 300, endPoint y: 485, distance: 18.0
click at [302, 499] on div "Attachment Preview: 25-81107-CRJ13 Order Confirming Chapter 13 Plan [59-2] [DAT…" at bounding box center [311, 333] width 623 height 667
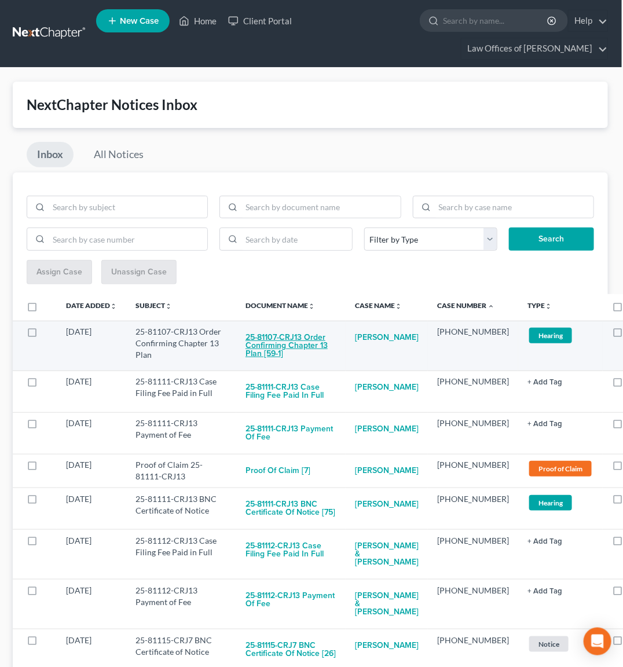
drag, startPoint x: 303, startPoint y: 344, endPoint x: 309, endPoint y: 343, distance: 6.6
click at [309, 343] on button "25-81107-CRJ13 Order Confirming Chapter 13 Plan [59-1]" at bounding box center [290, 345] width 91 height 39
checkbox input "true"
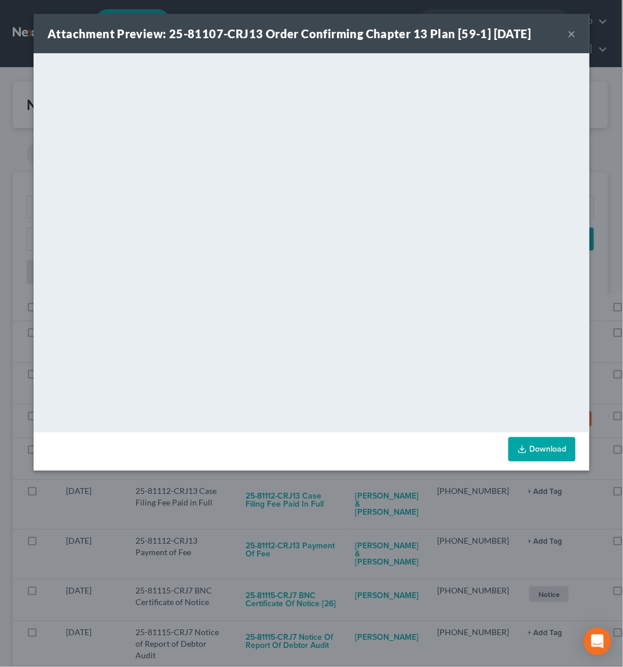
drag, startPoint x: 318, startPoint y: 495, endPoint x: 303, endPoint y: 476, distance: 24.8
click at [317, 495] on div "Attachment Preview: 25-81107-CRJ13 Order Confirming Chapter 13 Plan [59-1] [DAT…" at bounding box center [311, 333] width 623 height 667
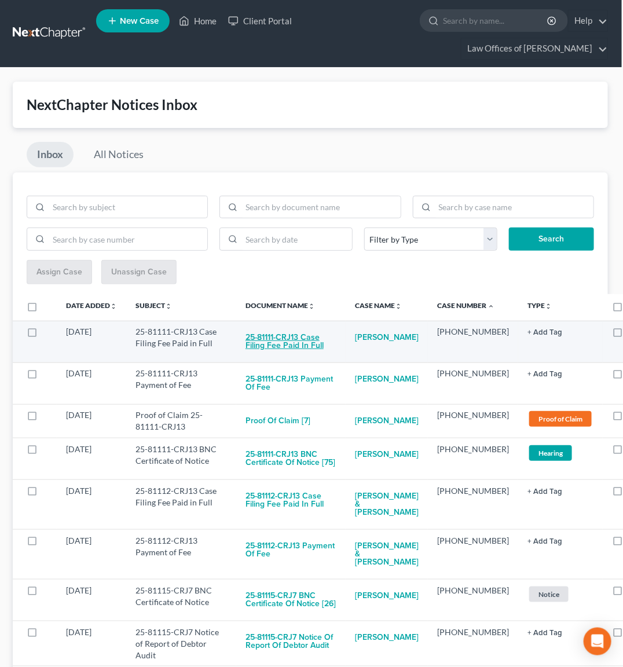
click at [307, 333] on button "25-81111-CRJ13 Case Filing Fee Paid in Full" at bounding box center [290, 341] width 91 height 31
checkbox input "true"
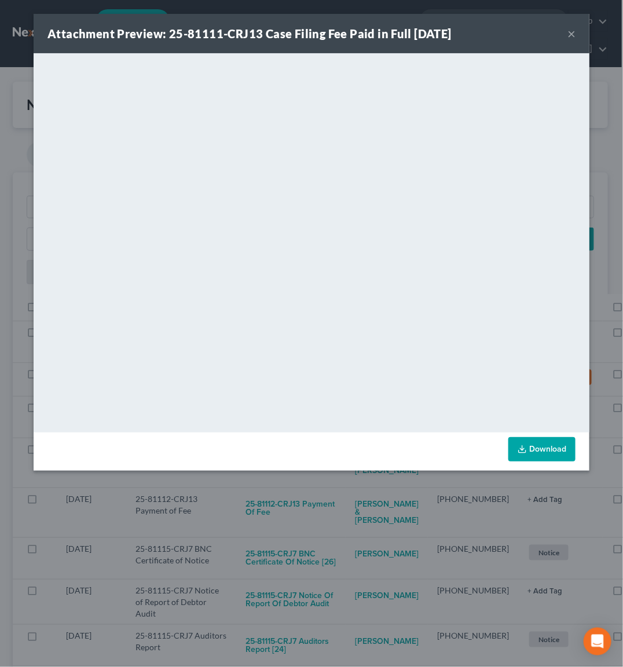
click at [295, 469] on div "Download" at bounding box center [312, 451] width 556 height 38
drag, startPoint x: 285, startPoint y: 481, endPoint x: 288, endPoint y: 450, distance: 30.8
click at [285, 481] on div "Attachment Preview: 25-81111-CRJ13 Case Filing Fee Paid in Full [DATE] × <objec…" at bounding box center [311, 333] width 623 height 667
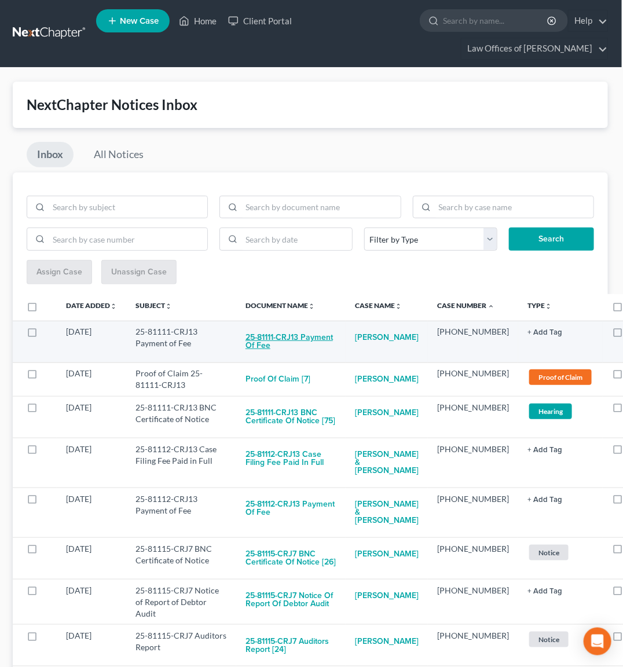
click at [303, 331] on button "25-81111-CRJ13 Payment of Fee" at bounding box center [290, 341] width 91 height 31
checkbox input "true"
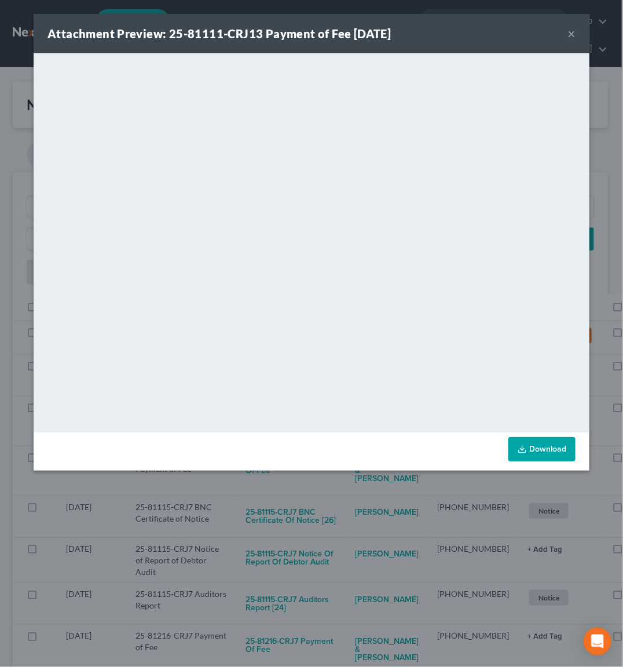
click at [331, 477] on div "Attachment Preview: 25-81111-CRJ13 Payment of Fee [DATE] × <object ng-attr-data…" at bounding box center [311, 333] width 623 height 667
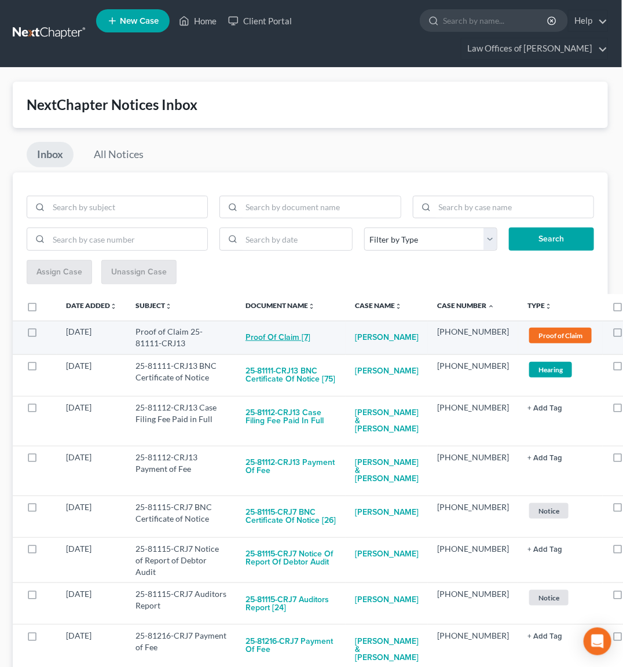
click at [295, 328] on button "Proof of Claim [7]" at bounding box center [277, 337] width 65 height 23
checkbox input "true"
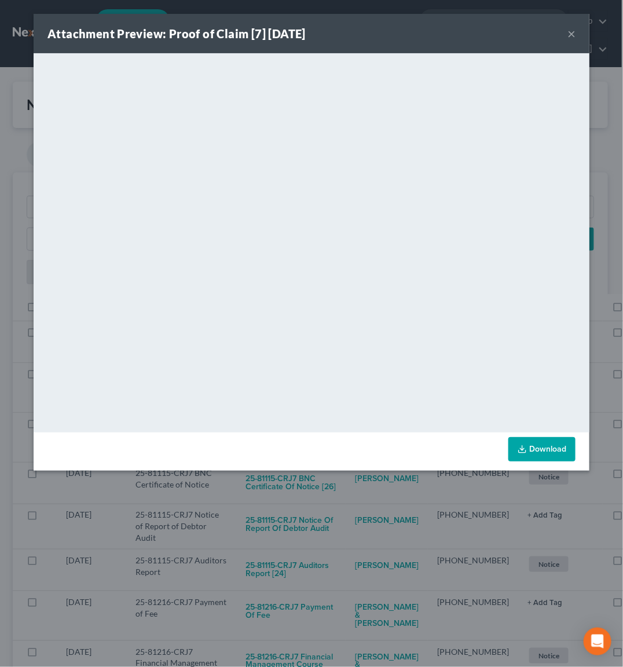
drag, startPoint x: 328, startPoint y: 508, endPoint x: 315, endPoint y: 483, distance: 28.5
click at [328, 508] on div "Attachment Preview: Proof of Claim [7] [DATE] × <object ng-attr-data='[URL][DOM…" at bounding box center [311, 333] width 623 height 667
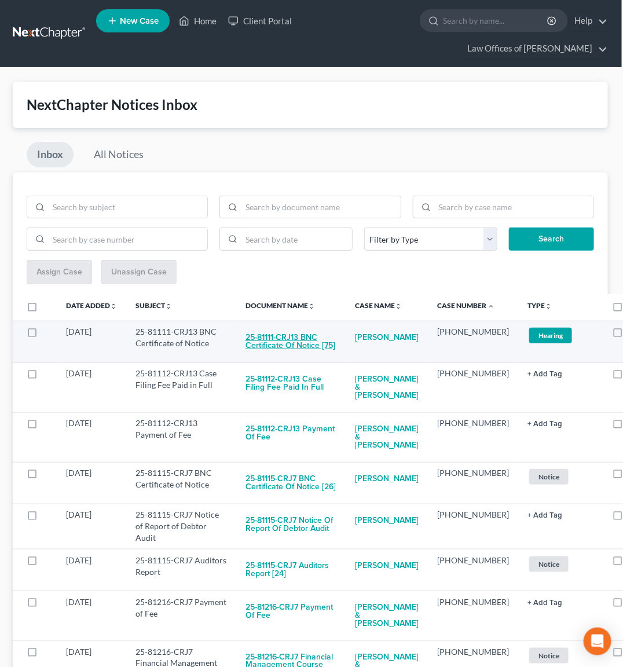
click at [288, 340] on button "25-81111-CRJ13 BNC Certificate of Notice [75]" at bounding box center [290, 341] width 91 height 31
checkbox input "true"
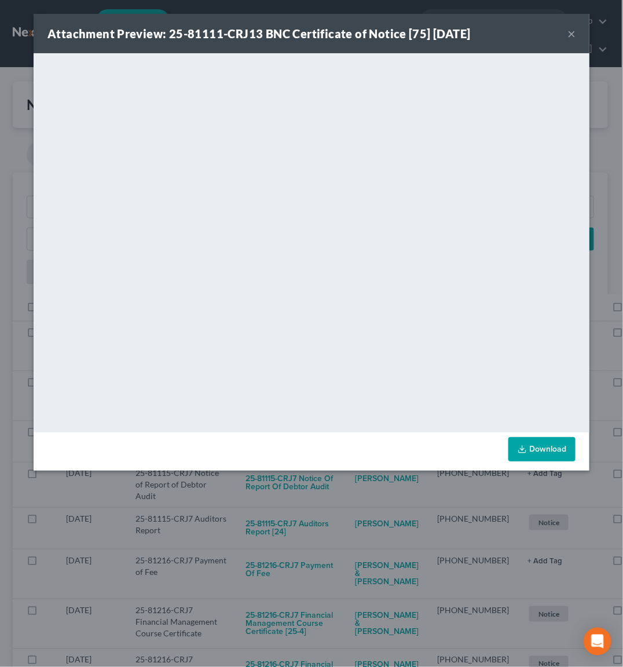
click at [403, 515] on div "Attachment Preview: 25-81111-CRJ13 BNC Certificate of Notice [75] [DATE] × <obj…" at bounding box center [311, 333] width 623 height 667
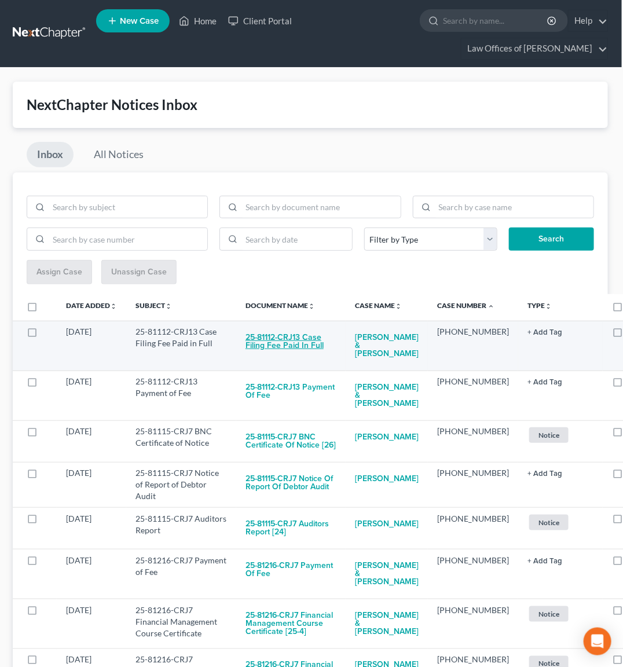
click at [291, 343] on button "25-81112-CRJ13 Case Filing Fee Paid in Full" at bounding box center [290, 341] width 91 height 31
checkbox input "true"
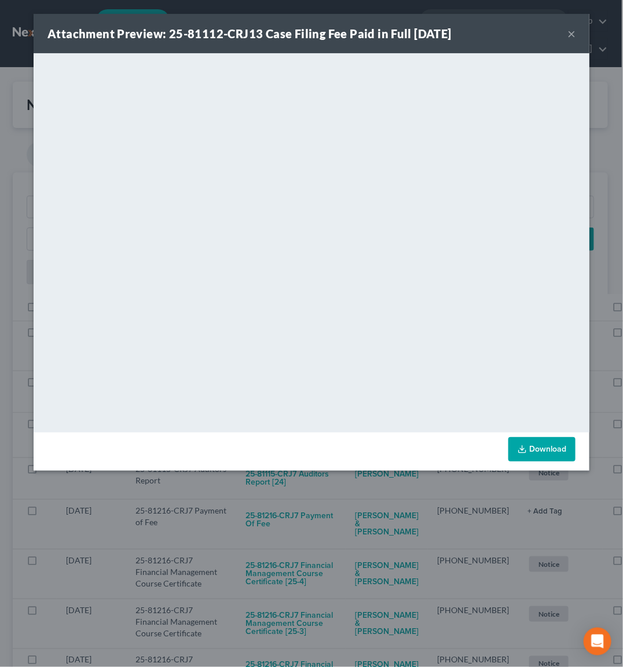
click at [318, 504] on div "Attachment Preview: 25-81112-CRJ13 Case Filing Fee Paid in Full [DATE] × <objec…" at bounding box center [311, 333] width 623 height 667
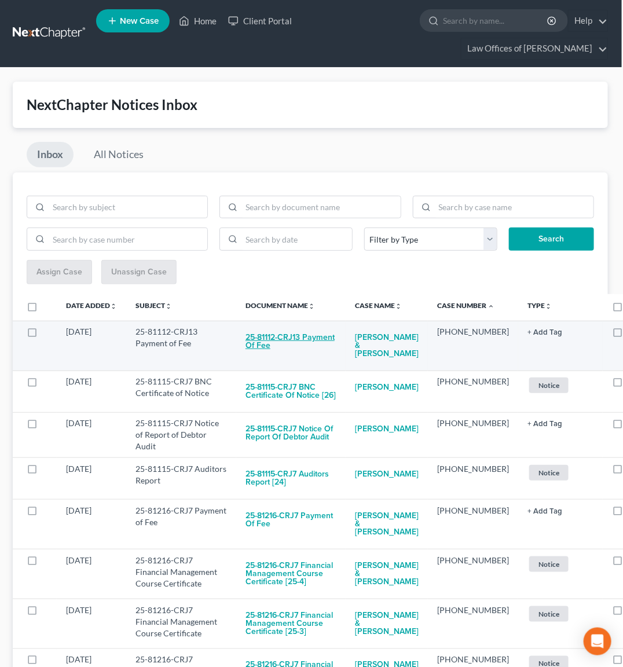
click at [299, 340] on button "25-81112-CRJ13 Payment of Fee" at bounding box center [290, 341] width 91 height 31
checkbox input "true"
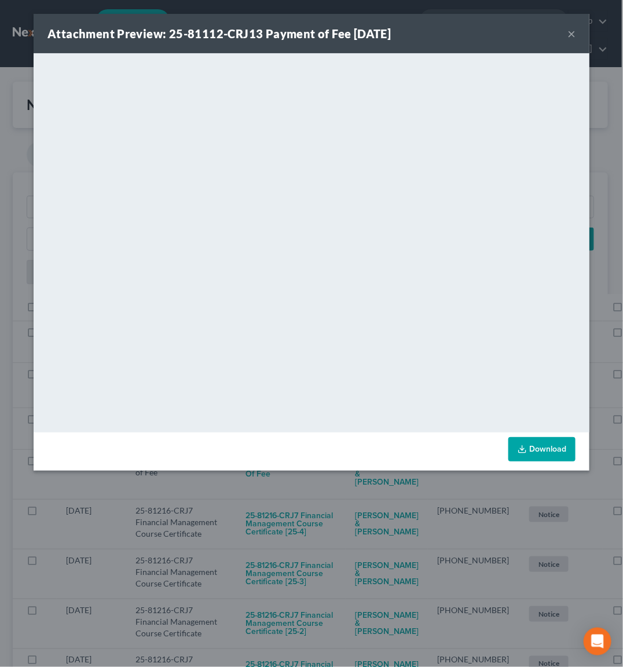
click at [302, 508] on div "Attachment Preview: 25-81112-CRJ13 Payment of Fee [DATE] × <object ng-attr-data…" at bounding box center [311, 333] width 623 height 667
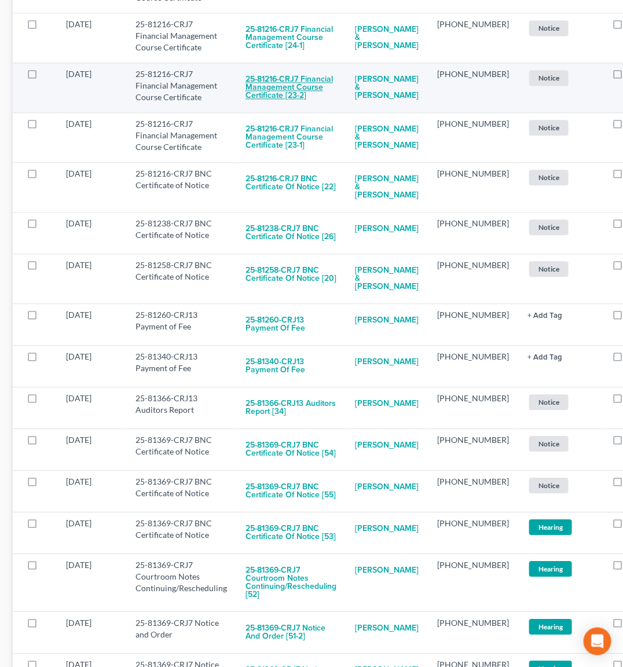
scroll to position [784, 1]
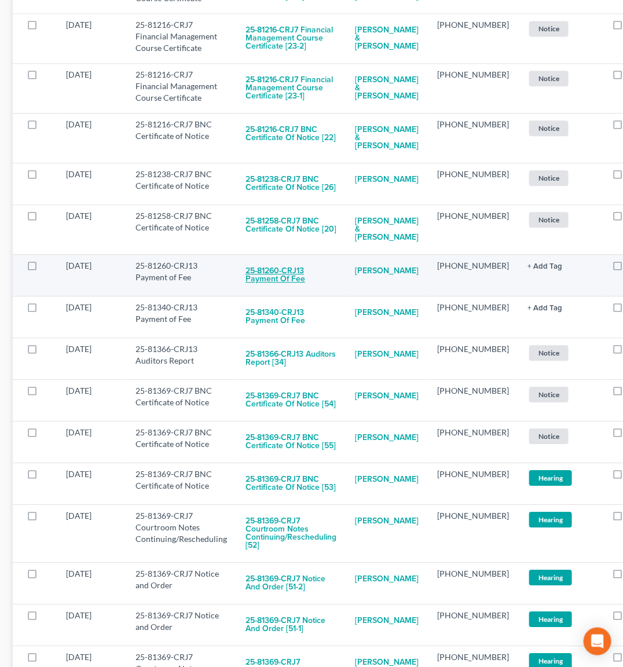
click at [288, 291] on button "25-81260-CRJ13 Payment of Fee" at bounding box center [290, 275] width 91 height 31
checkbox input "true"
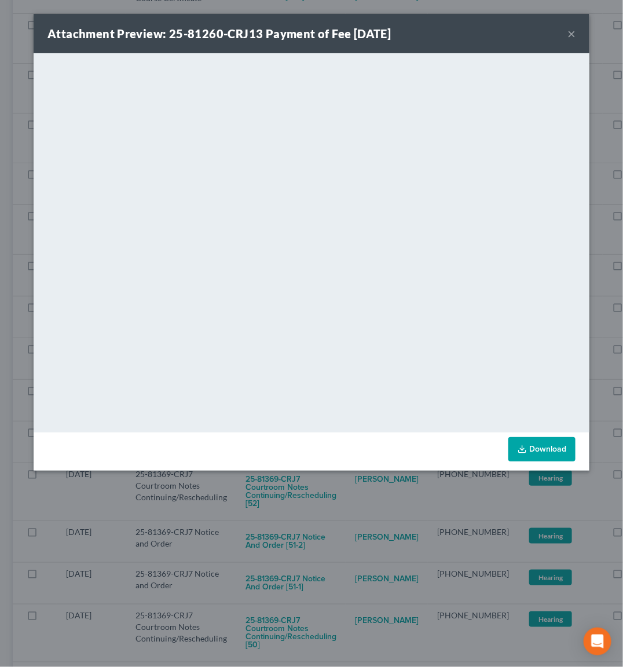
drag, startPoint x: 324, startPoint y: 503, endPoint x: 303, endPoint y: 487, distance: 26.0
click at [323, 503] on div "Attachment Preview: 25-81260-CRJ13 Payment of Fee [DATE] × <object ng-attr-data…" at bounding box center [311, 333] width 623 height 667
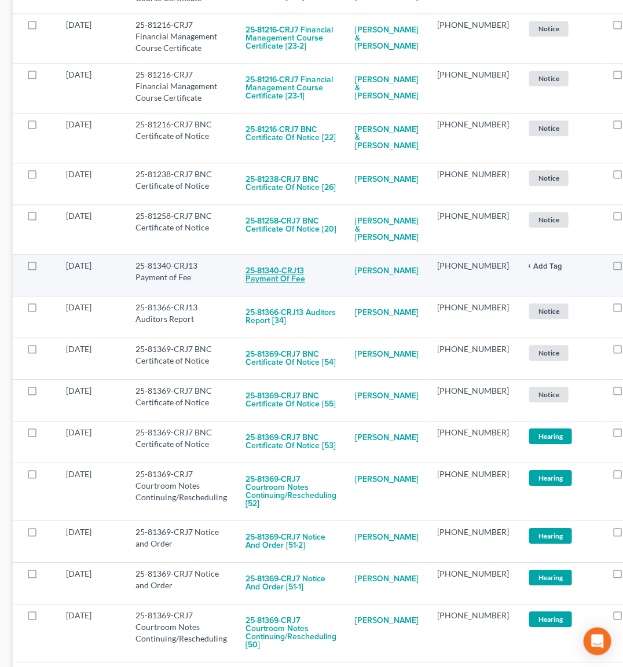
click at [277, 291] on button "25-81340-CRJ13 Payment of Fee" at bounding box center [290, 275] width 91 height 31
checkbox input "true"
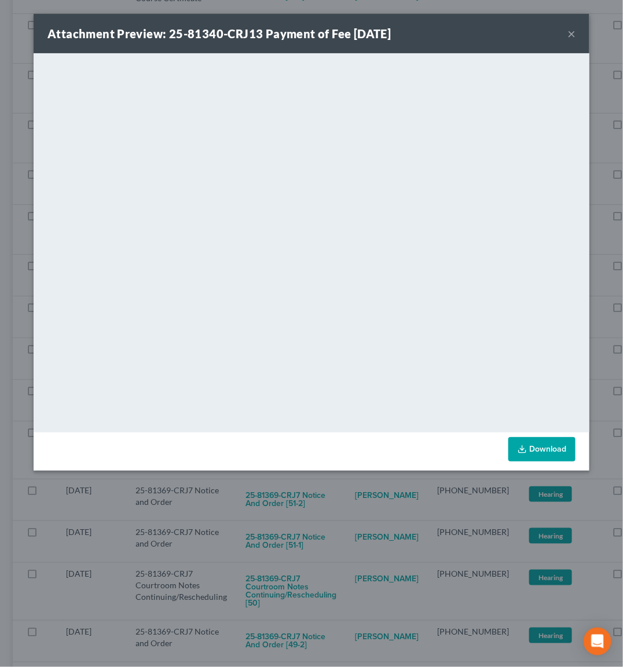
click at [304, 505] on div "Attachment Preview: 25-81340-CRJ13 Payment of Fee [DATE] × <object ng-attr-data…" at bounding box center [311, 333] width 623 height 667
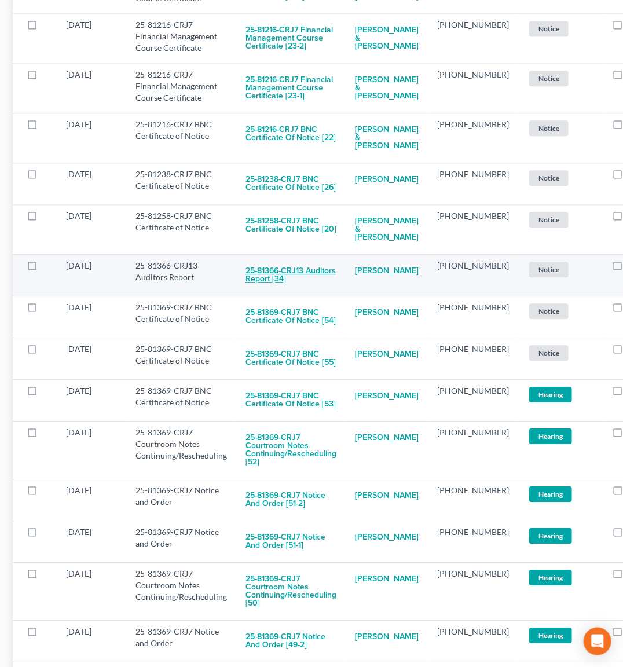
click at [281, 291] on button "25-81366-CRJ13 Auditors Report [34]" at bounding box center [290, 275] width 91 height 31
checkbox input "true"
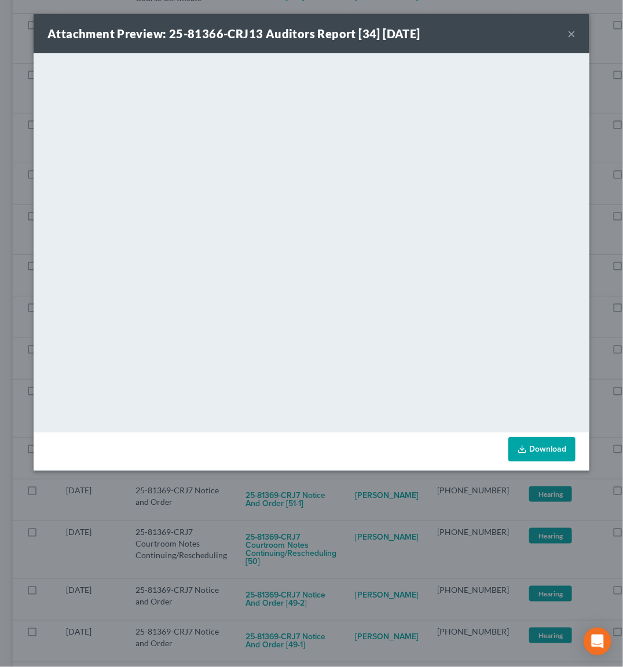
click at [328, 500] on div "Attachment Preview: 25-81366-CRJ13 Auditors Report [34] [DATE] × <object ng-att…" at bounding box center [311, 333] width 623 height 667
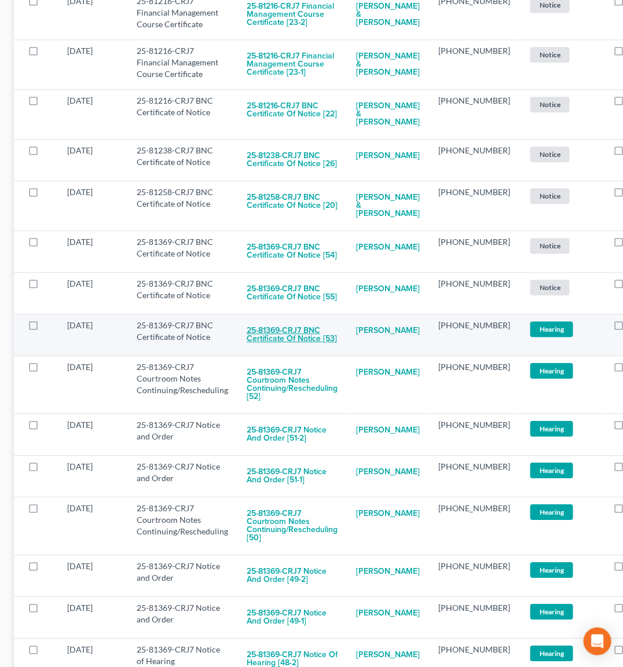
scroll to position [804, 0]
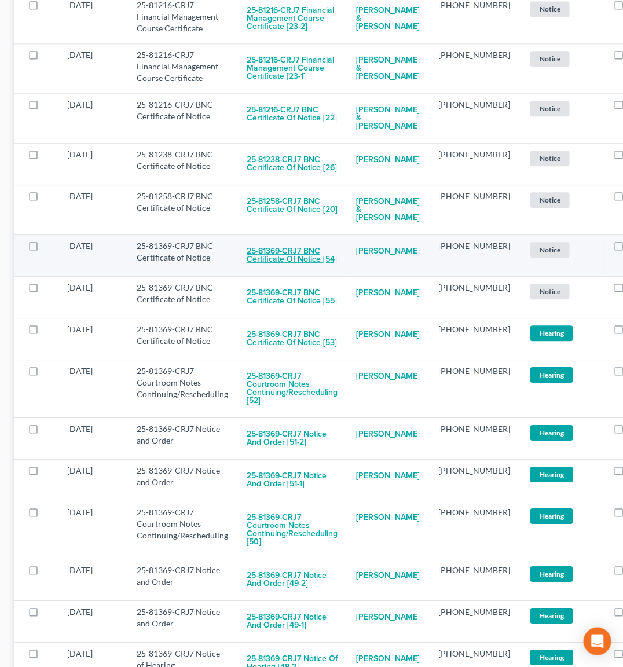
click at [281, 271] on button "25-81369-CRJ7 BNC Certificate of Notice [54]" at bounding box center [292, 255] width 91 height 31
checkbox input "true"
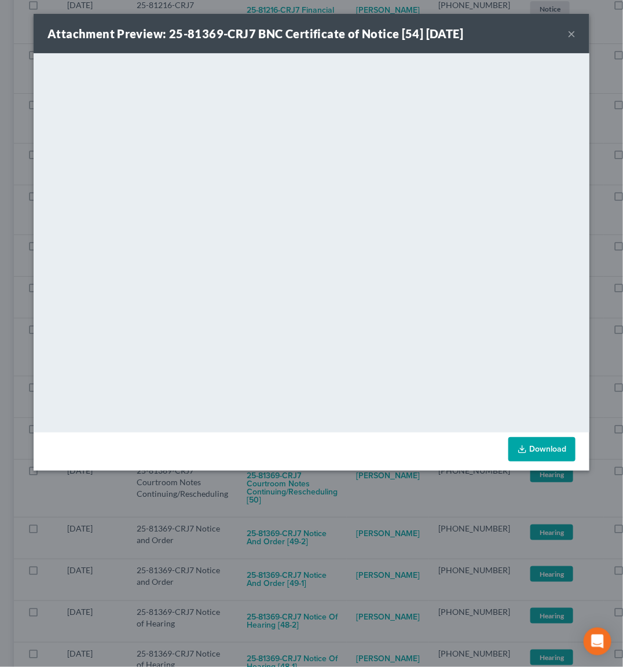
click at [357, 497] on div "Attachment Preview: 25-81369-CRJ7 BNC Certificate of Notice [54] [DATE] × <obje…" at bounding box center [311, 333] width 623 height 667
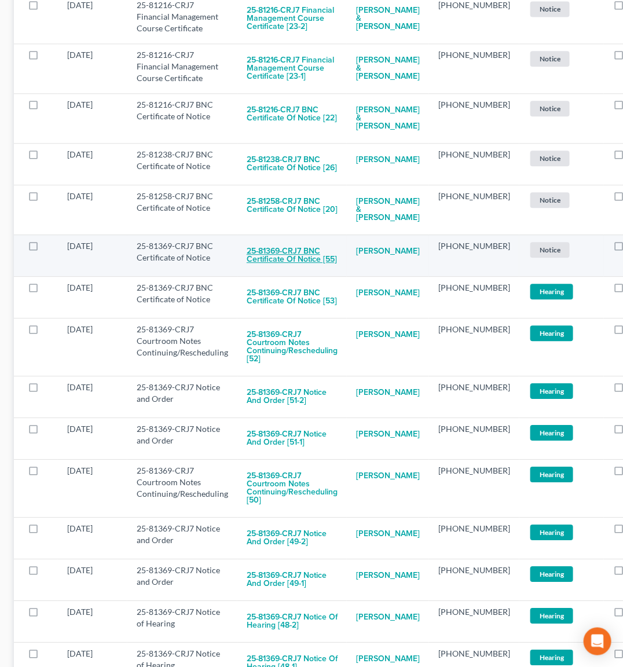
click at [276, 271] on button "25-81369-CRJ7 BNC Certificate of Notice [55]" at bounding box center [292, 255] width 91 height 31
checkbox input "true"
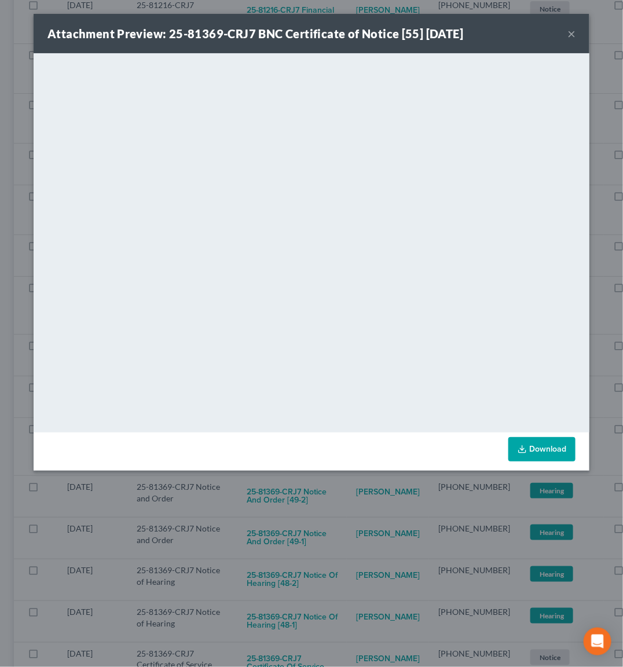
drag, startPoint x: 340, startPoint y: 493, endPoint x: 331, endPoint y: 481, distance: 14.8
click at [339, 491] on div "Attachment Preview: 25-81369-CRJ7 BNC Certificate of Notice [55] [DATE] × <obje…" at bounding box center [311, 333] width 623 height 667
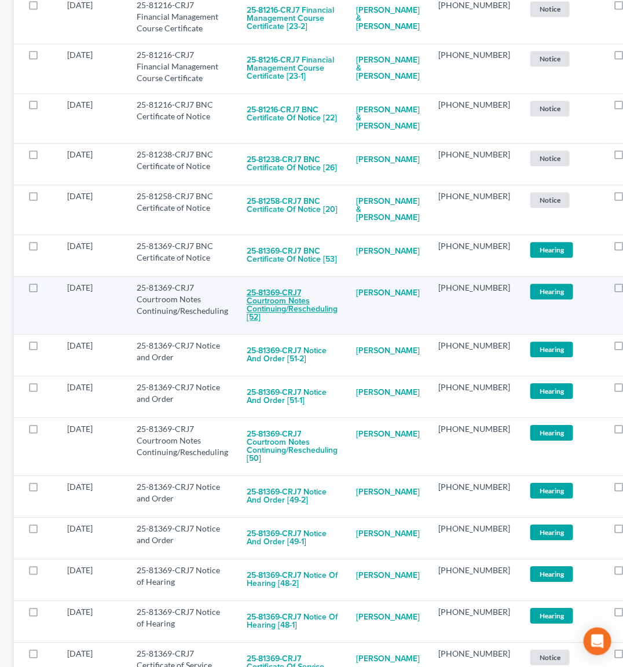
click at [260, 329] on button "25-81369-CRJ7 Courtroom Notes Continuing/Rescheduling [52]" at bounding box center [292, 305] width 91 height 47
checkbox input "true"
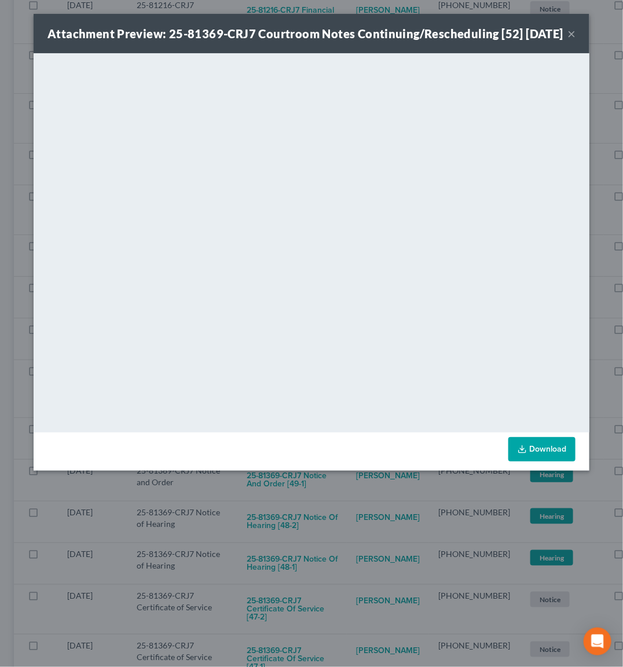
click at [342, 504] on div "Attachment Preview: 25-81369-CRJ7 Courtroom Notes Continuing/Rescheduling [52] …" at bounding box center [311, 333] width 623 height 667
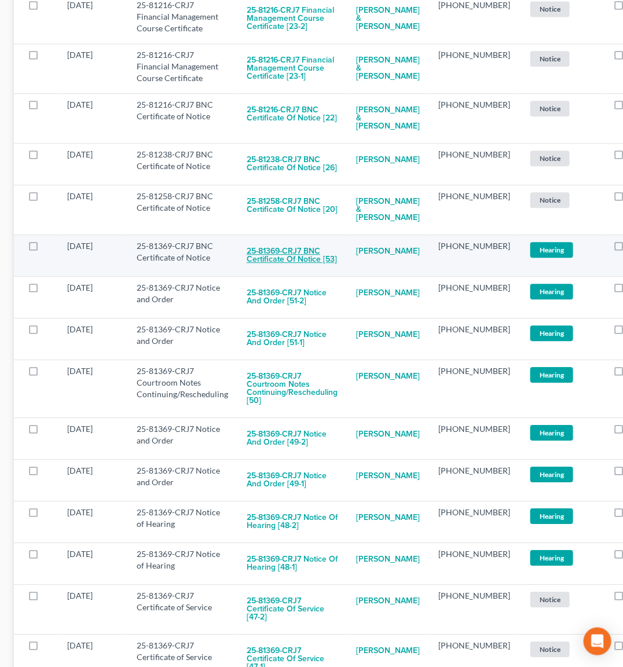
click at [263, 271] on button "25-81369-CRJ7 BNC Certificate of Notice [53]" at bounding box center [292, 255] width 91 height 31
checkbox input "true"
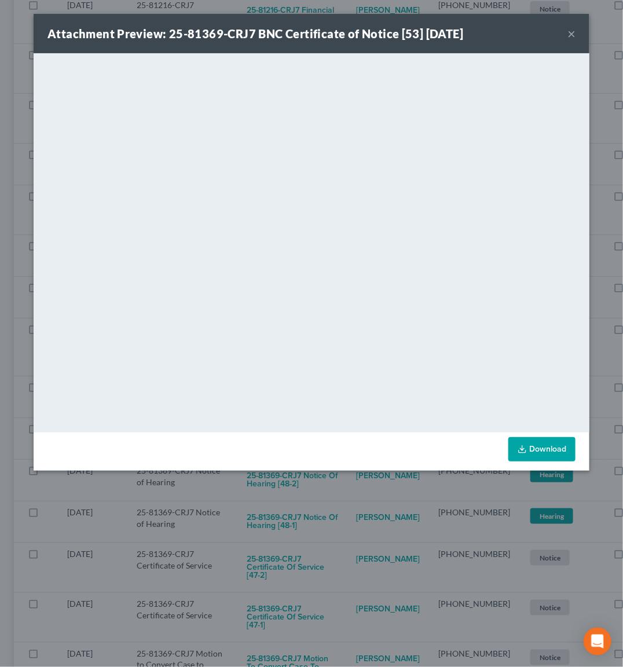
click at [312, 492] on div "Attachment Preview: 25-81369-CRJ7 BNC Certificate of Notice [53] [DATE] × <obje…" at bounding box center [311, 333] width 623 height 667
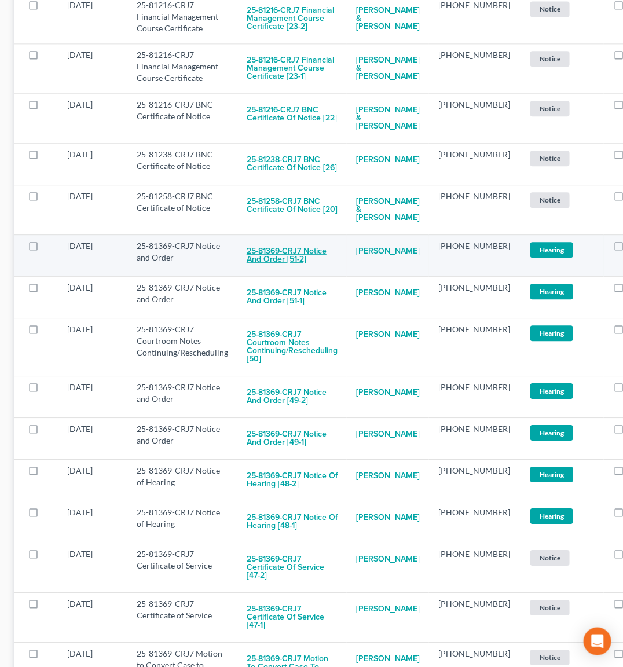
click at [289, 271] on button "25-81369-CRJ7 Notice and Order [51-2]" at bounding box center [292, 255] width 91 height 31
checkbox input "true"
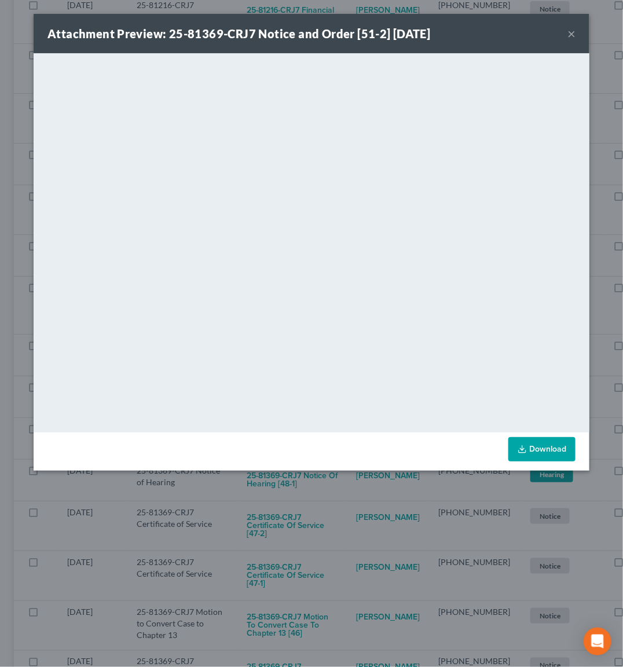
click at [298, 488] on div "Attachment Preview: 25-81369-CRJ7 Notice and Order [51-2] [DATE] × <object ng-a…" at bounding box center [311, 333] width 623 height 667
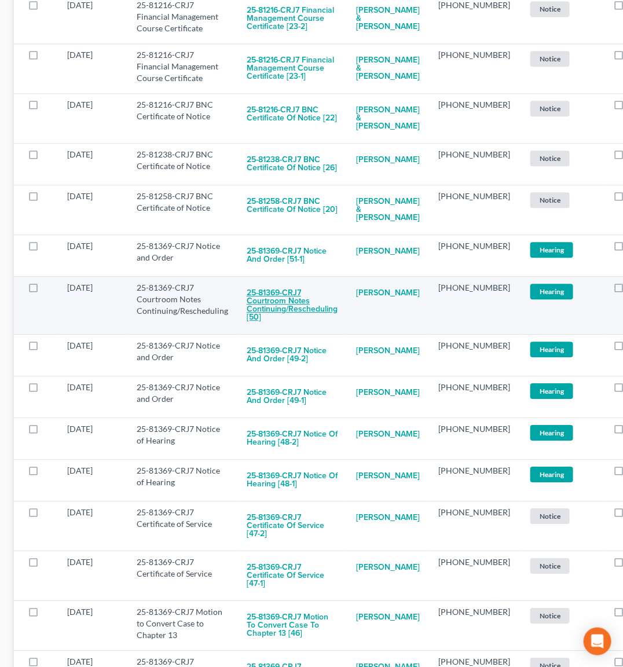
click at [273, 329] on button "25-81369-CRJ7 Courtroom Notes Continuing/Rescheduling [50]" at bounding box center [292, 305] width 91 height 47
checkbox input "true"
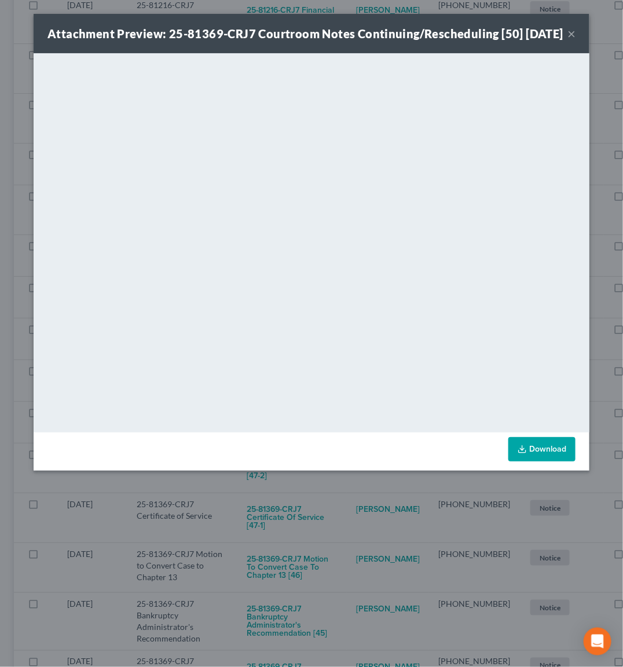
drag, startPoint x: 329, startPoint y: 515, endPoint x: 330, endPoint y: 506, distance: 8.2
click at [328, 513] on div "Attachment Preview: 25-81369-CRJ7 Courtroom Notes Continuing/Rescheduling [50] …" at bounding box center [311, 333] width 623 height 667
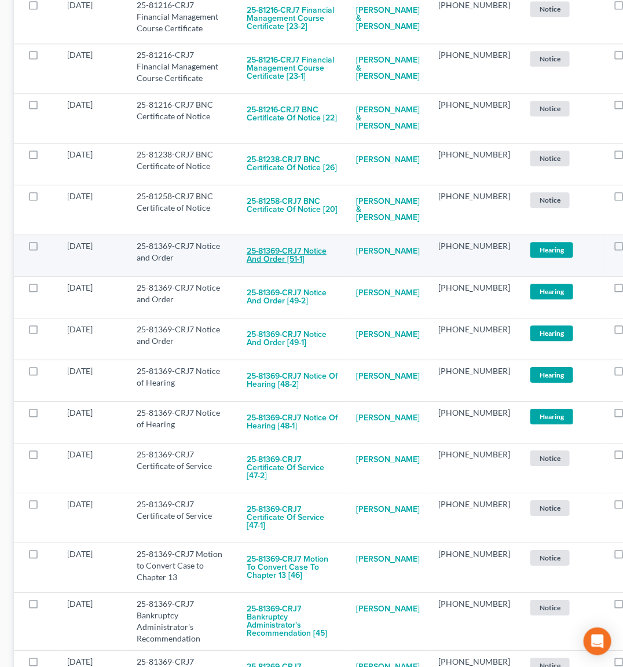
click at [284, 271] on button "25-81369-CRJ7 Notice and Order [51-1]" at bounding box center [292, 255] width 91 height 31
checkbox input "true"
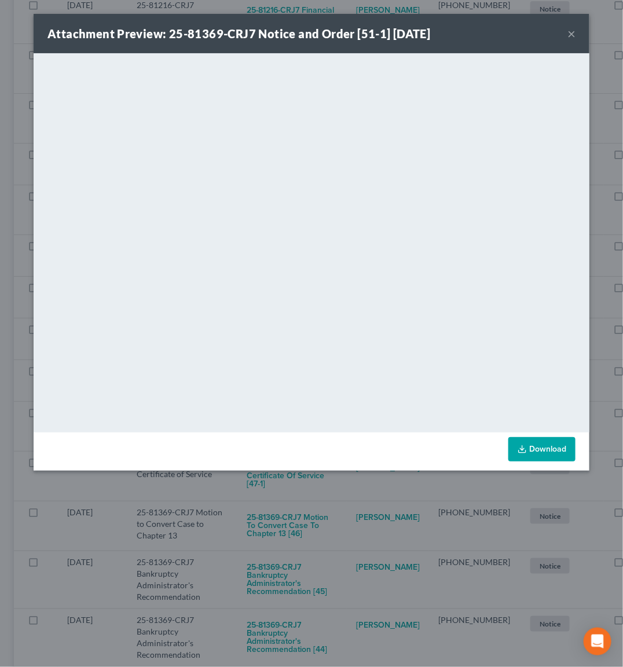
click at [344, 493] on div "Attachment Preview: 25-81369-CRJ7 Notice and Order [51-1] [DATE] × <object ng-a…" at bounding box center [311, 333] width 623 height 667
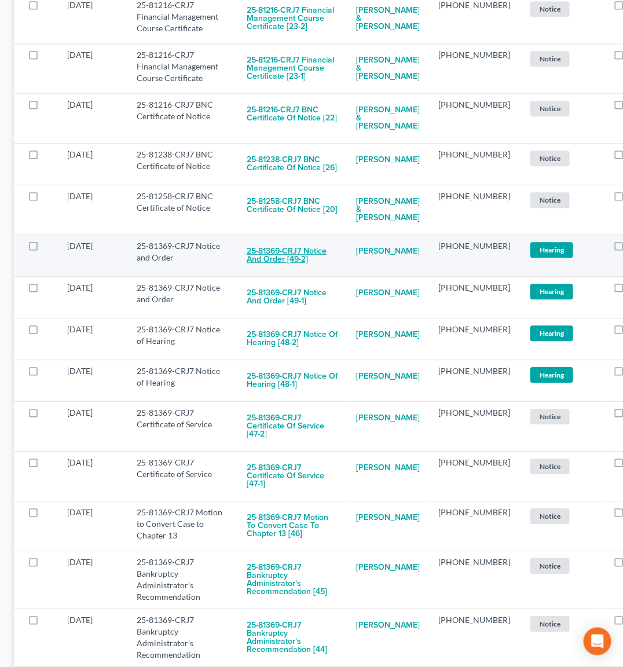
click at [291, 271] on button "25-81369-CRJ7 Notice and Order [49-2]" at bounding box center [292, 255] width 91 height 31
checkbox input "true"
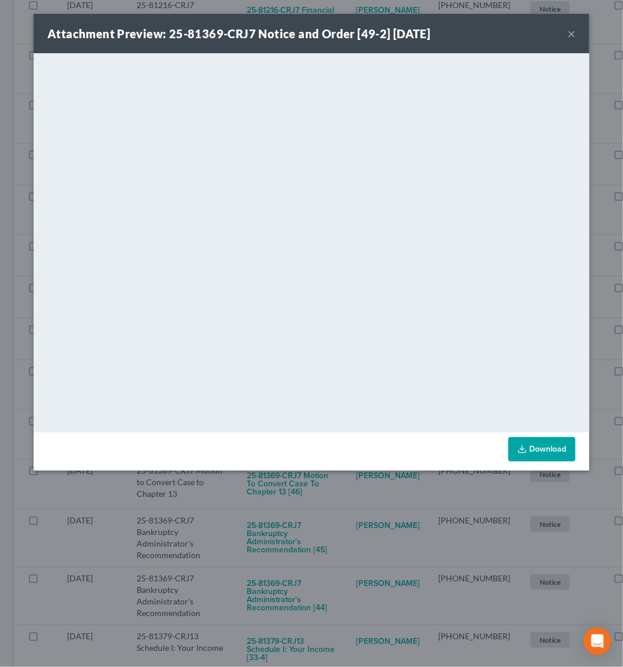
click at [322, 498] on div "Attachment Preview: 25-81369-CRJ7 Notice and Order [49-2] [DATE] × <object ng-a…" at bounding box center [311, 333] width 623 height 667
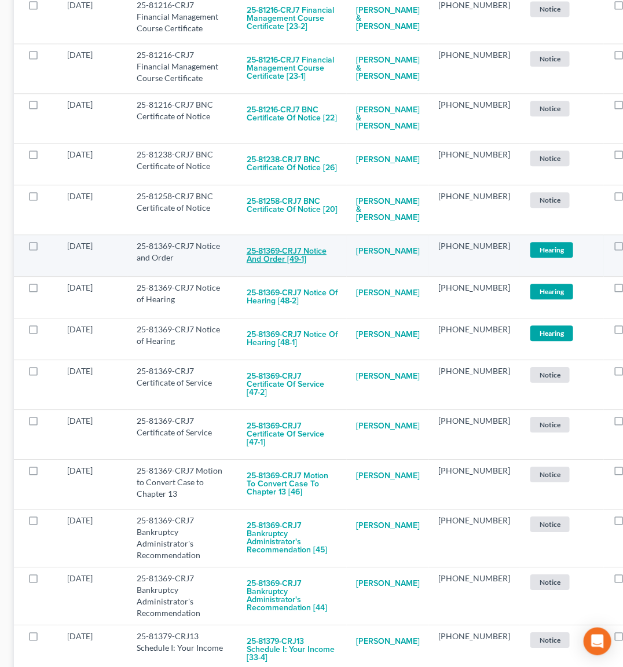
click at [274, 271] on button "25-81369-CRJ7 Notice and Order [49-1]" at bounding box center [292, 255] width 91 height 31
checkbox input "true"
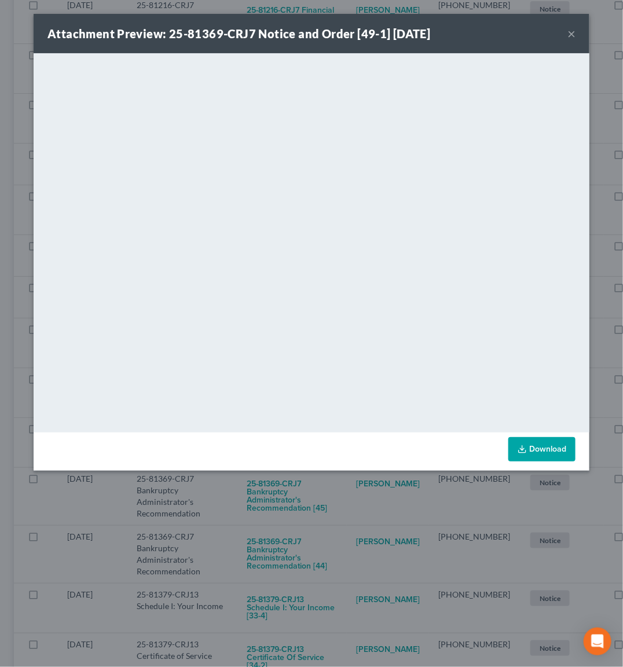
click at [338, 507] on div "Attachment Preview: 25-81369-CRJ7 Notice and Order [49-1] [DATE] × <object ng-a…" at bounding box center [311, 333] width 623 height 667
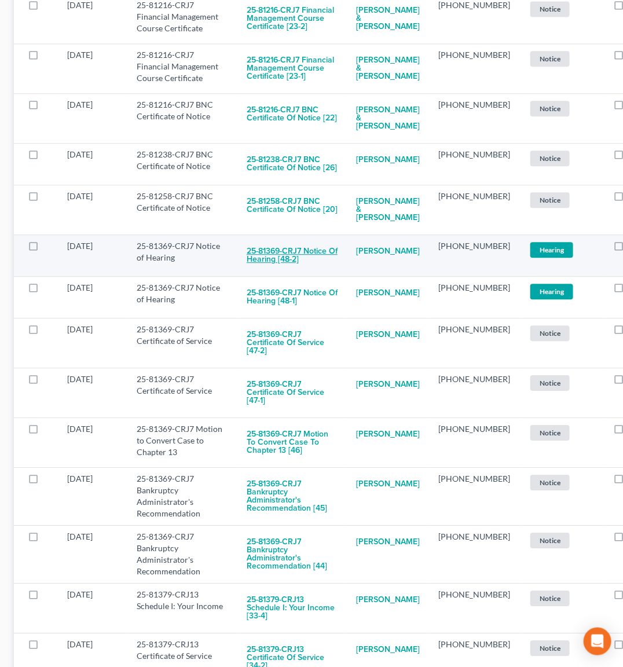
click at [296, 271] on button "25-81369-CRJ7 Notice of Hearing [48-2]" at bounding box center [292, 255] width 91 height 31
checkbox input "true"
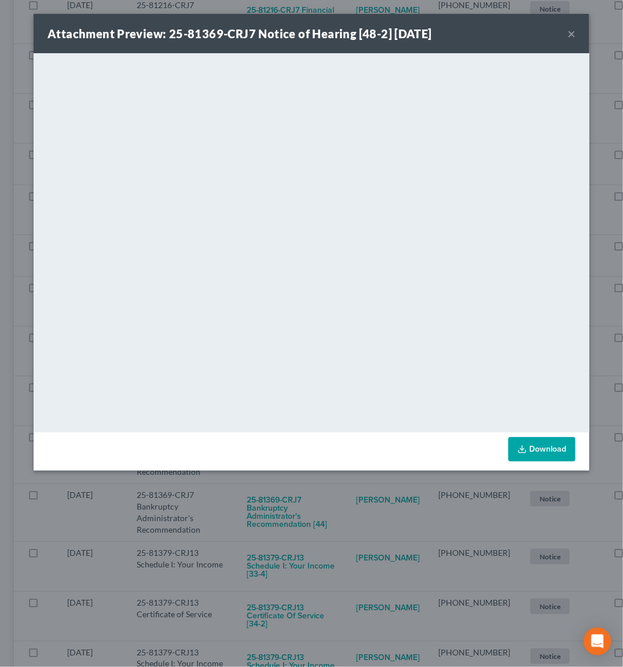
click at [340, 495] on div "Attachment Preview: 25-81369-CRJ7 Notice of Hearing [48-2] [DATE] × <object ng-…" at bounding box center [311, 333] width 623 height 667
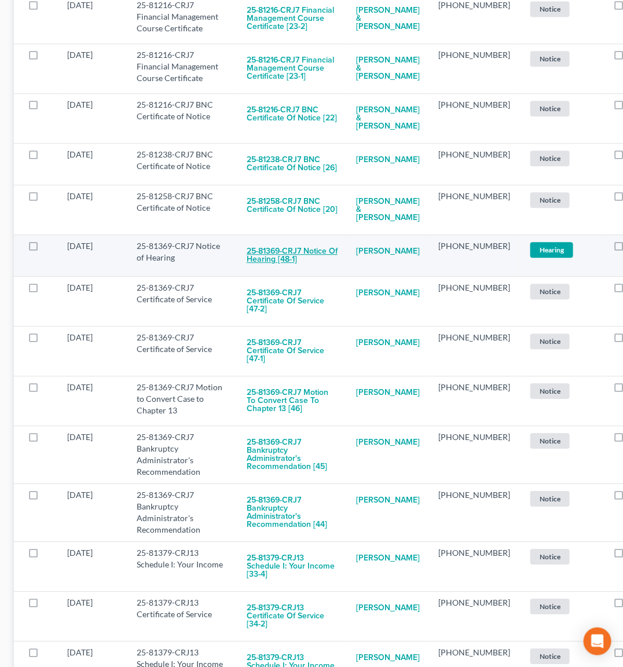
click at [287, 271] on button "25-81369-CRJ7 Notice of Hearing [48-1]" at bounding box center [292, 255] width 91 height 31
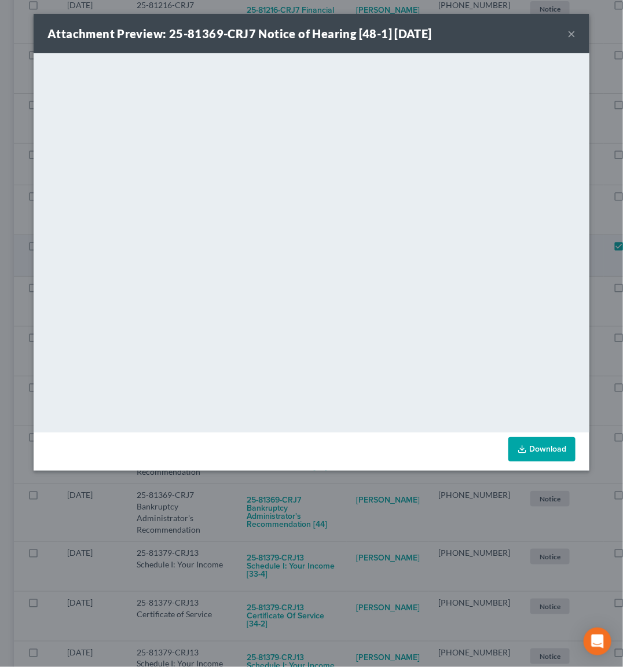
checkbox input "true"
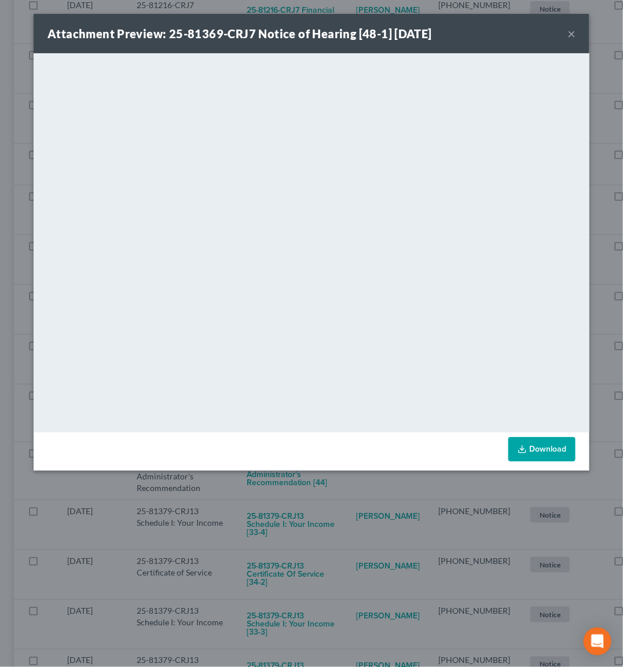
drag, startPoint x: 340, startPoint y: 514, endPoint x: 333, endPoint y: 502, distance: 13.5
click at [340, 511] on div "Attachment Preview: 25-81369-CRJ7 Notice of Hearing [48-1] [DATE] × <object ng-…" at bounding box center [311, 333] width 623 height 667
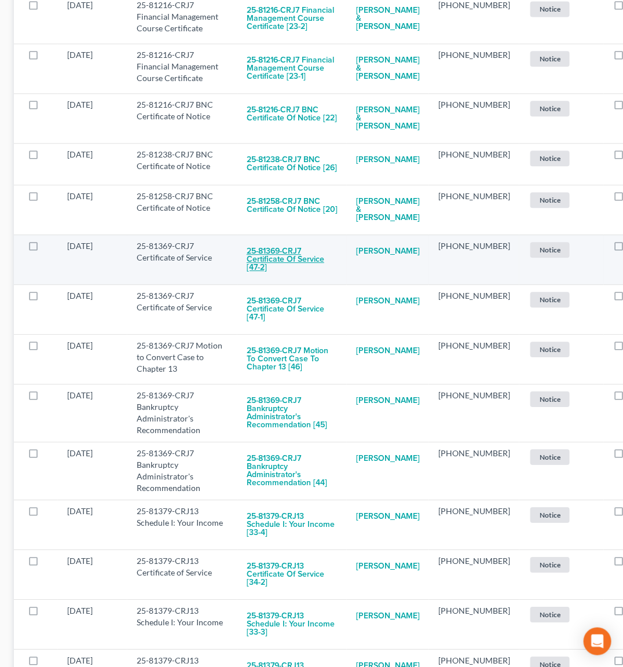
click at [276, 280] on button "25-81369-CRJ7 Certificate of Service [47-2]" at bounding box center [292, 259] width 91 height 39
checkbox input "true"
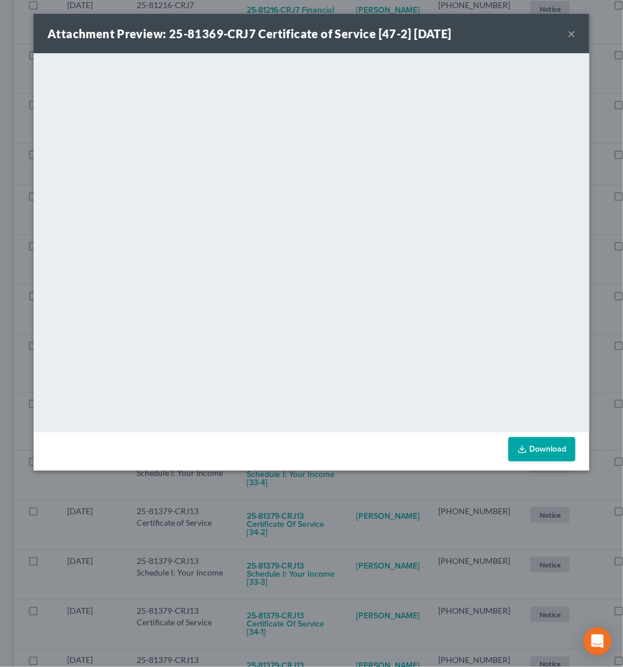
click at [331, 508] on div "Attachment Preview: 25-81369-CRJ7 Certificate of Service [47-2] [DATE] × <objec…" at bounding box center [311, 333] width 623 height 667
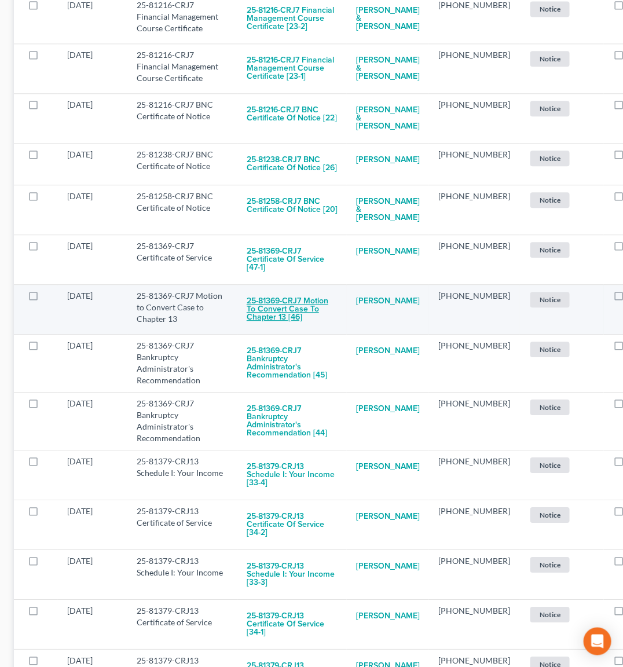
click at [276, 329] on button "25-81369-CRJ7 Motion to Convert Case to Chapter 13 [46]" at bounding box center [292, 309] width 91 height 39
checkbox input "true"
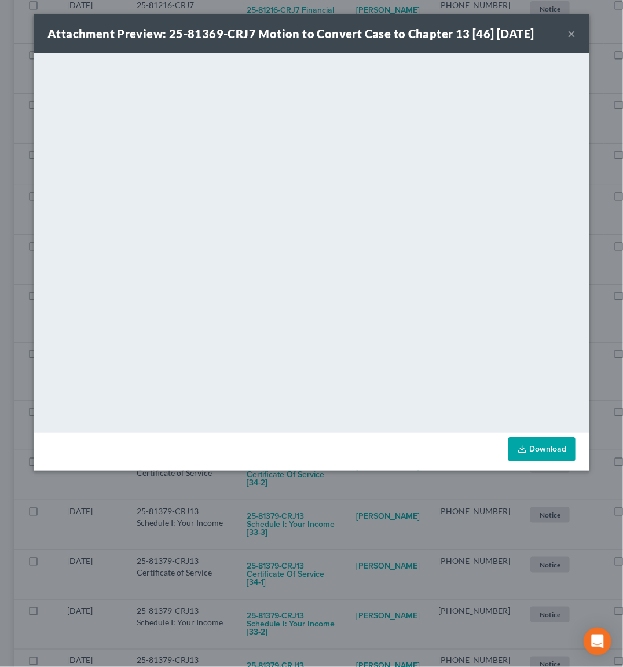
click at [325, 509] on div "Attachment Preview: 25-81369-CRJ7 Motion to Convert Case to Chapter 13 [46] [DA…" at bounding box center [311, 333] width 623 height 667
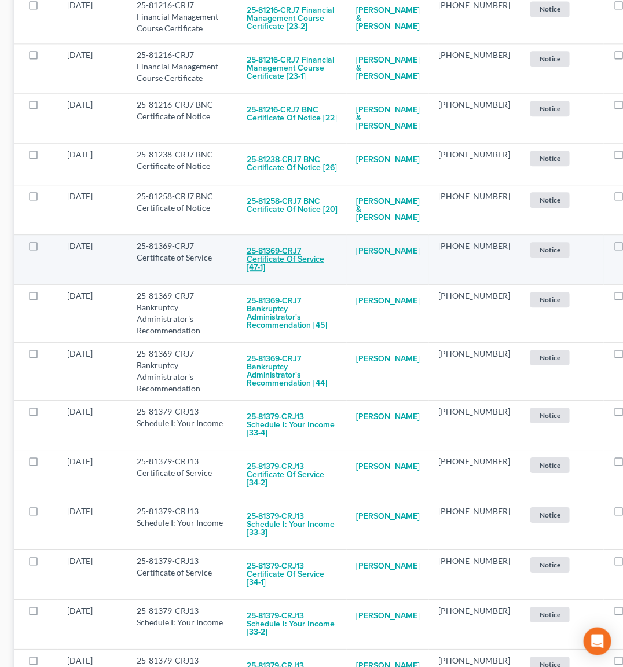
click at [278, 280] on button "25-81369-CRJ7 Certificate of Service [47-1]" at bounding box center [292, 259] width 91 height 39
checkbox input "true"
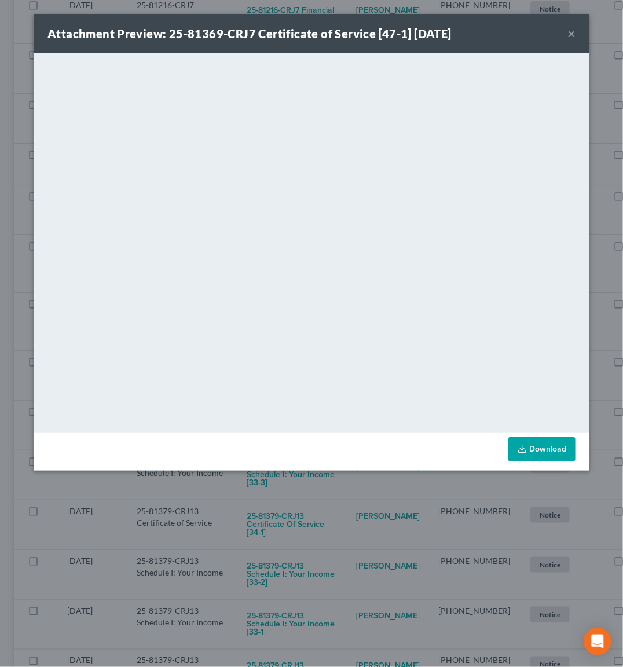
click at [331, 520] on div "Attachment Preview: 25-81369-CRJ7 Certificate of Service [47-1] [DATE] × <objec…" at bounding box center [311, 333] width 623 height 667
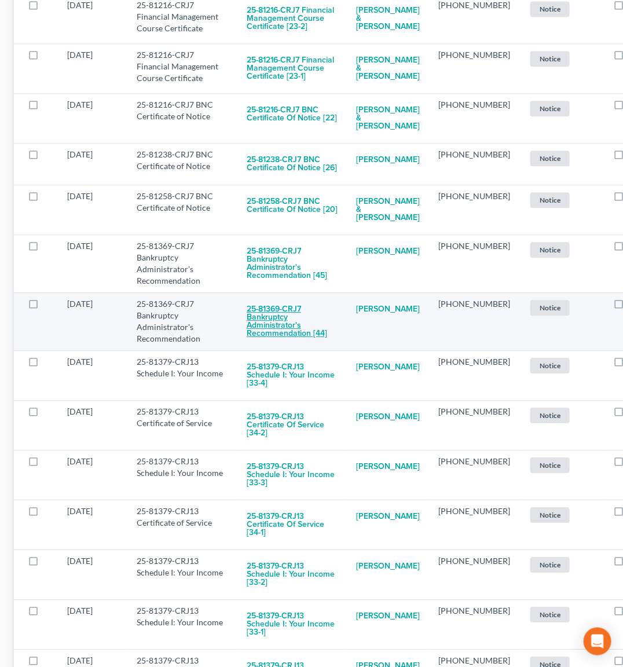
click at [292, 346] on button "25-81369-CRJ7 Bankruptcy Administrator's Recommendation [44]" at bounding box center [292, 321] width 91 height 47
checkbox input "true"
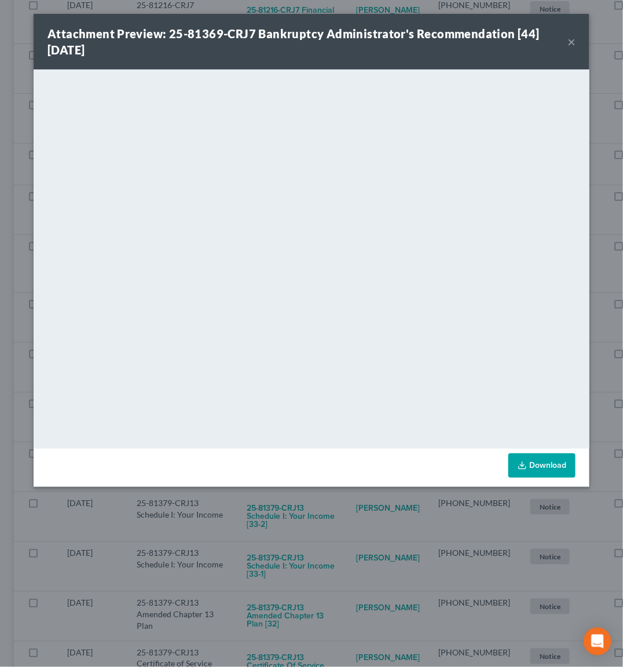
click at [317, 504] on div "Attachment Preview: 25-81369-CRJ7 Bankruptcy Administrator's Recommendation [44…" at bounding box center [311, 333] width 623 height 667
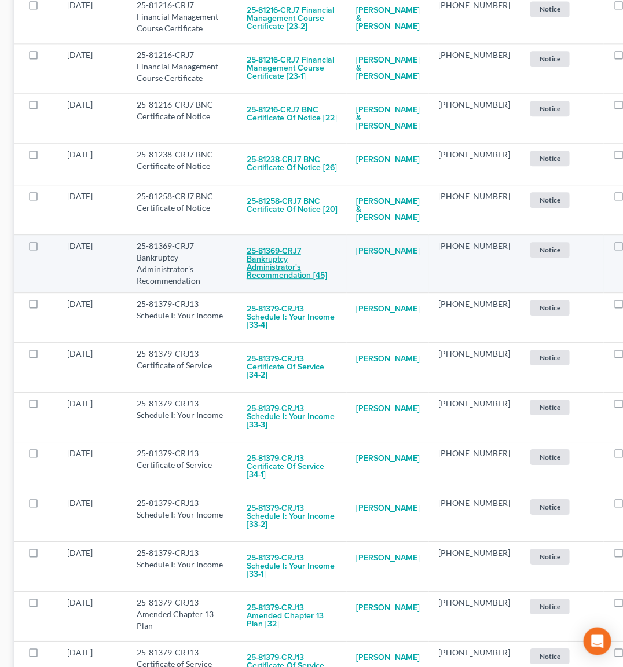
click at [284, 288] on button "25-81369-CRJ7 Bankruptcy Administrator's Recommendation [45]" at bounding box center [292, 263] width 91 height 47
checkbox input "true"
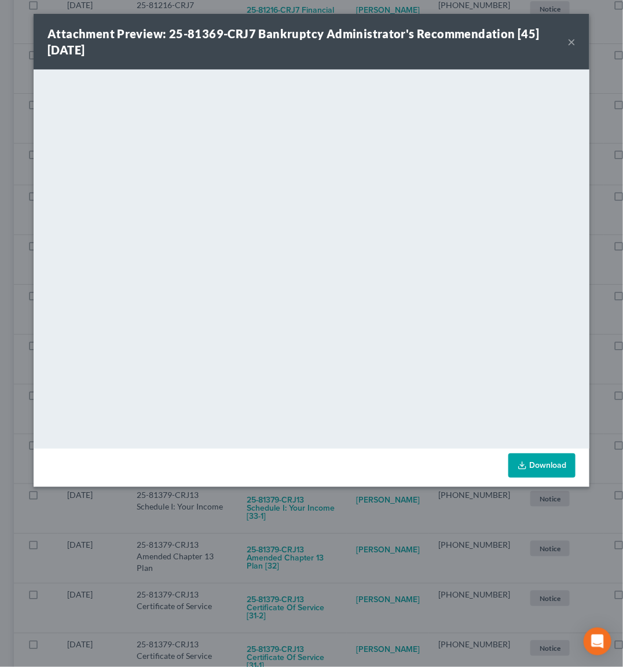
click at [310, 514] on div "Attachment Preview: 25-81369-CRJ7 Bankruptcy Administrator's Recommendation [45…" at bounding box center [311, 333] width 623 height 667
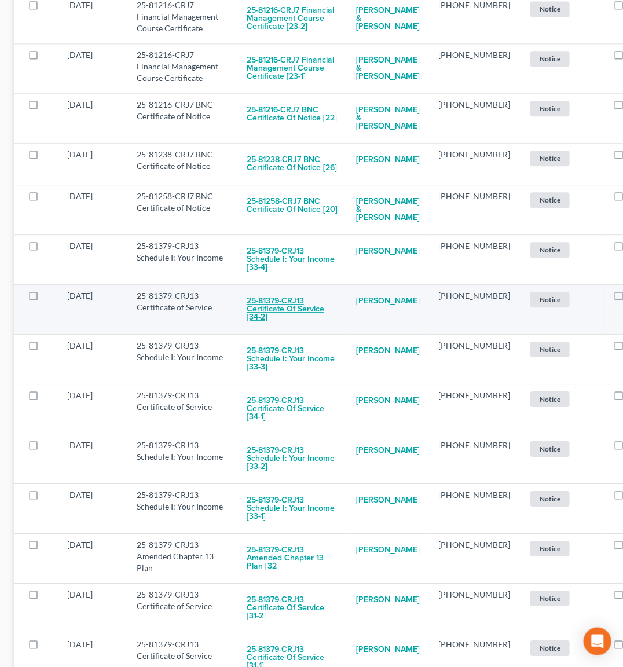
click at [277, 329] on button "25-81379-CRJ13 Certificate of Service [34-2]" at bounding box center [292, 309] width 91 height 39
checkbox input "true"
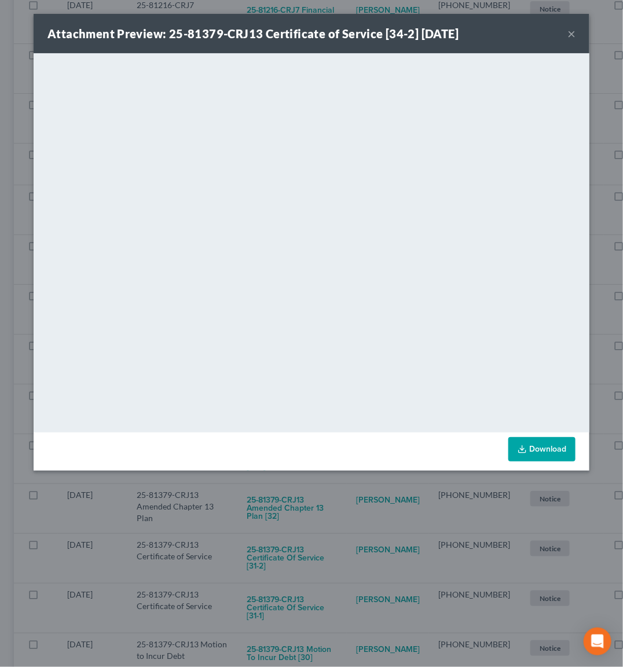
click at [318, 495] on div "Attachment Preview: 25-81379-CRJ13 Certificate of Service [34-2] [DATE] × <obje…" at bounding box center [311, 333] width 623 height 667
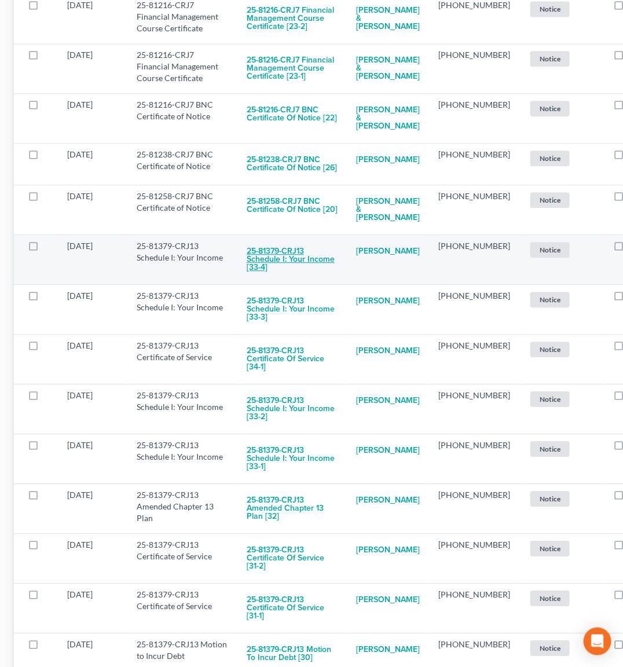
click at [284, 280] on button "25-81379-CRJ13 Schedule I: Your Income [33-4]" at bounding box center [292, 259] width 91 height 39
checkbox input "true"
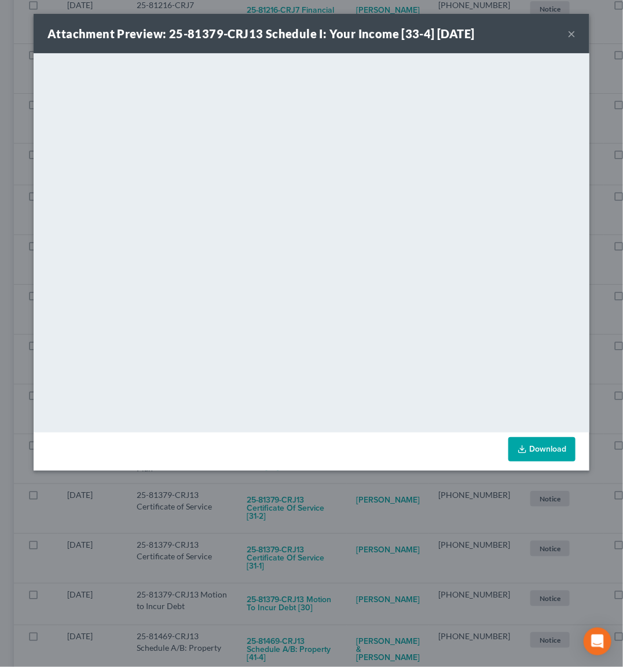
click at [329, 497] on div "Attachment Preview: 25-81379-CRJ13 Schedule I: Your Income [33-4] [DATE] × <obj…" at bounding box center [311, 333] width 623 height 667
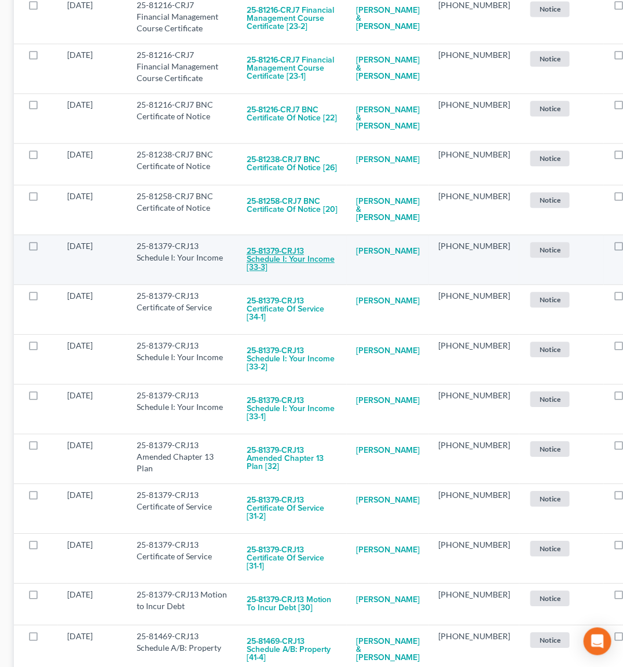
click at [269, 280] on button "25-81379-CRJ13 Schedule I: Your Income [33-3]" at bounding box center [292, 259] width 91 height 39
checkbox input "true"
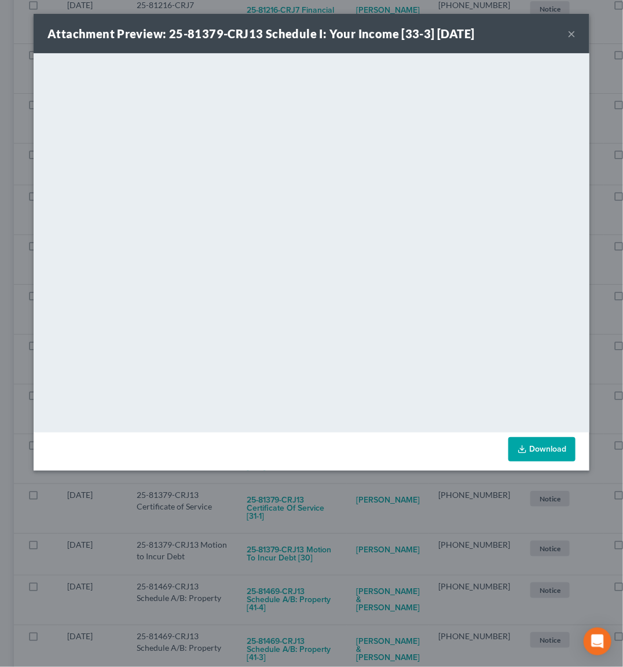
click at [308, 511] on div "Attachment Preview: 25-81379-CRJ13 Schedule I: Your Income [33-3] [DATE] × <obj…" at bounding box center [311, 333] width 623 height 667
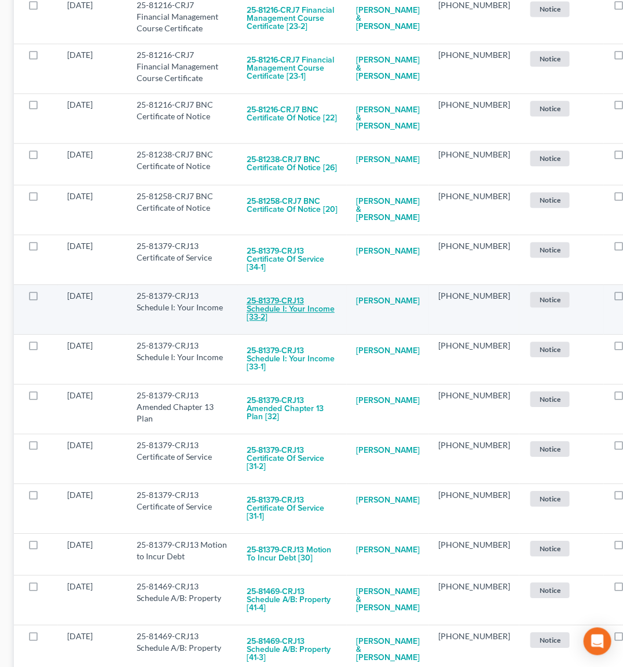
click at [298, 329] on button "25-81379-CRJ13 Schedule I: Your Income [33-2]" at bounding box center [292, 309] width 91 height 39
checkbox input "true"
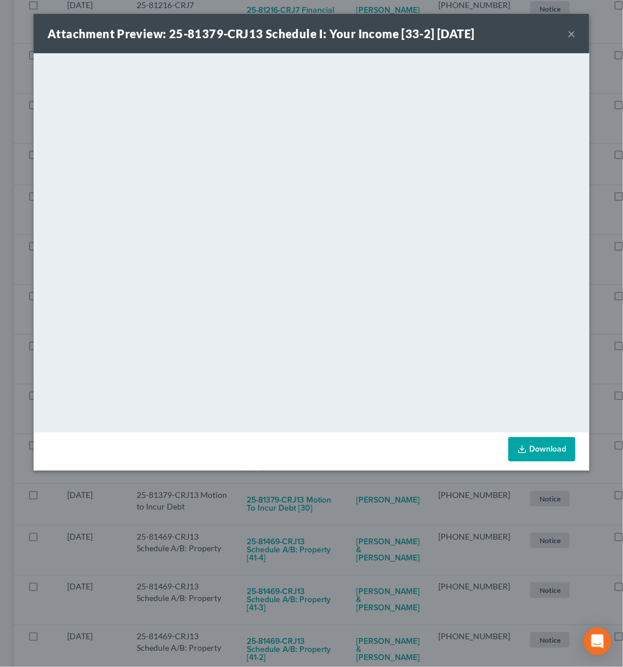
click at [299, 511] on div "Attachment Preview: 25-81379-CRJ13 Schedule I: Your Income [33-2] [DATE] × <obj…" at bounding box center [311, 333] width 623 height 667
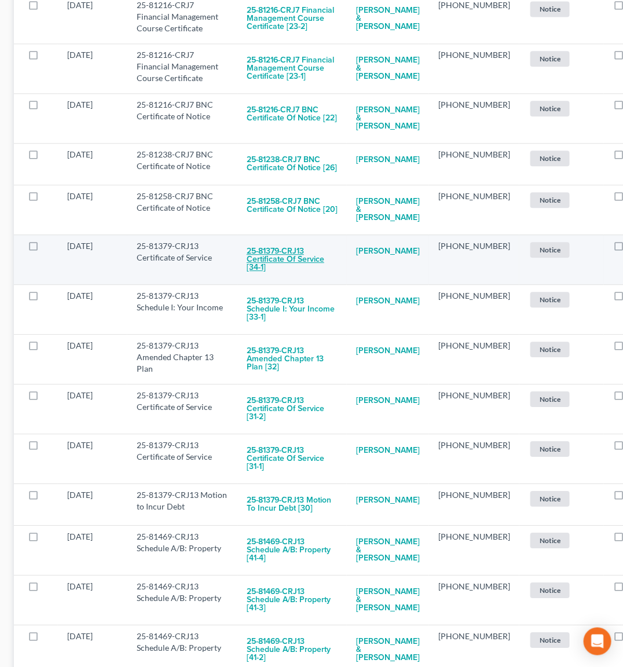
click at [269, 280] on button "25-81379-CRJ13 Certificate of Service [34-1]" at bounding box center [292, 259] width 91 height 39
checkbox input "true"
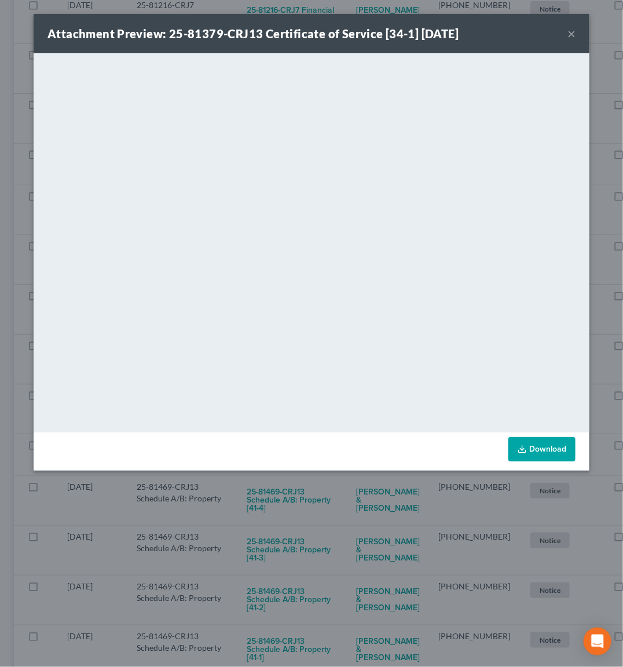
click at [314, 512] on div "Attachment Preview: 25-81379-CRJ13 Certificate of Service [34-1] [DATE] × <obje…" at bounding box center [311, 333] width 623 height 667
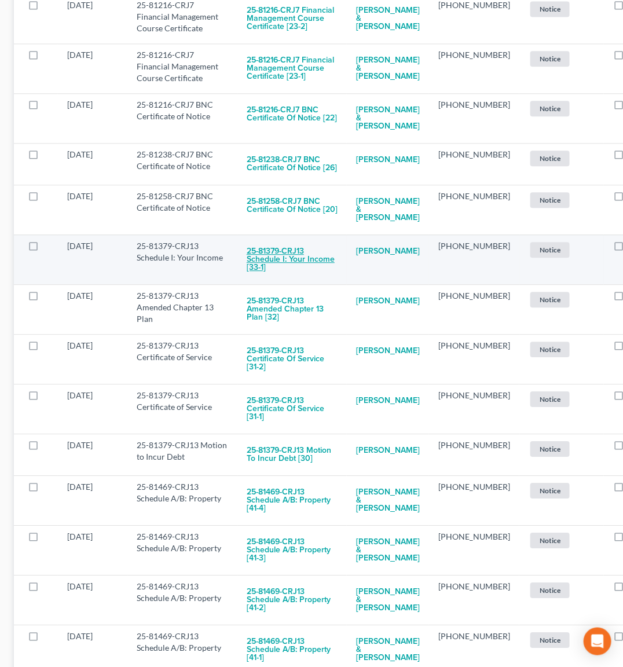
click at [278, 280] on button "25-81379-CRJ13 Schedule I: Your Income [33-1]" at bounding box center [292, 259] width 91 height 39
checkbox input "true"
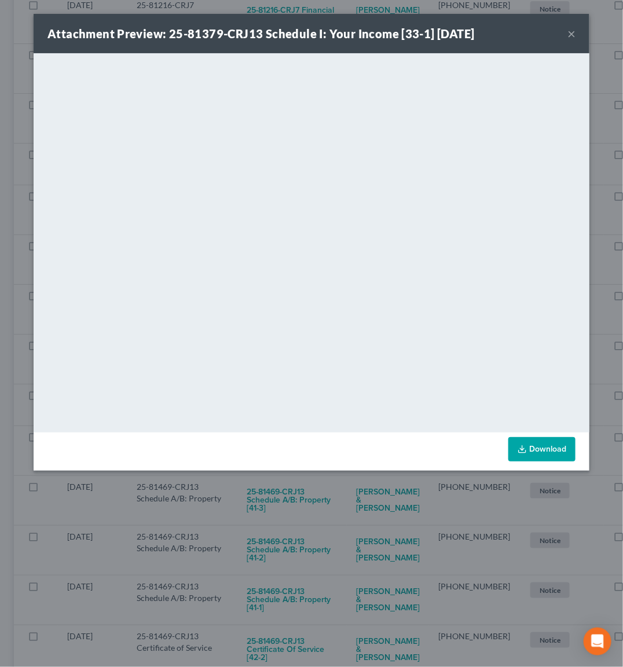
click at [299, 489] on div "Attachment Preview: 25-81379-CRJ13 Schedule I: Your Income [33-1] [DATE] × <obj…" at bounding box center [311, 333] width 623 height 667
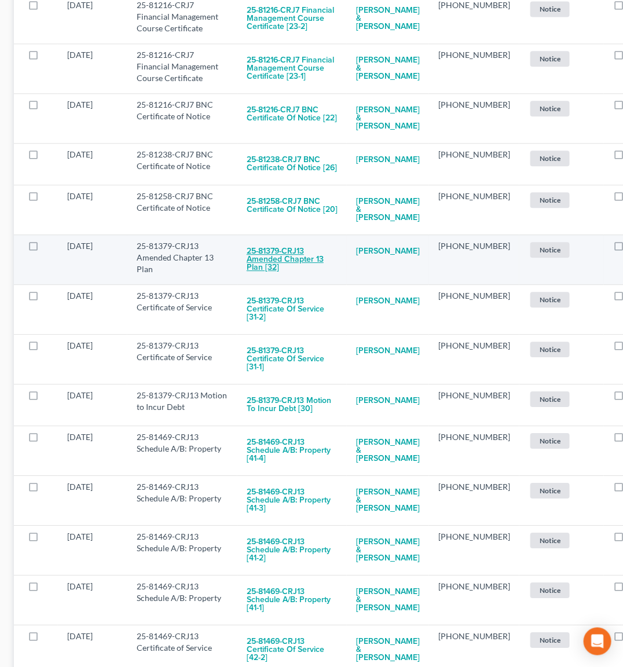
click at [283, 280] on button "25-81379-CRJ13 Amended Chapter 13 Plan [32]" at bounding box center [292, 259] width 91 height 39
checkbox input "true"
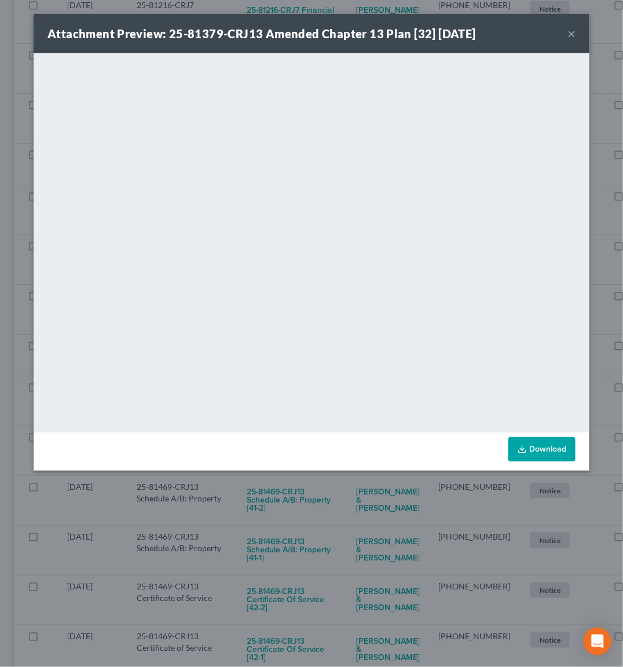
click at [312, 493] on div "Attachment Preview: 25-81379-CRJ13 Amended Chapter 13 Plan [32] [DATE] × <objec…" at bounding box center [311, 333] width 623 height 667
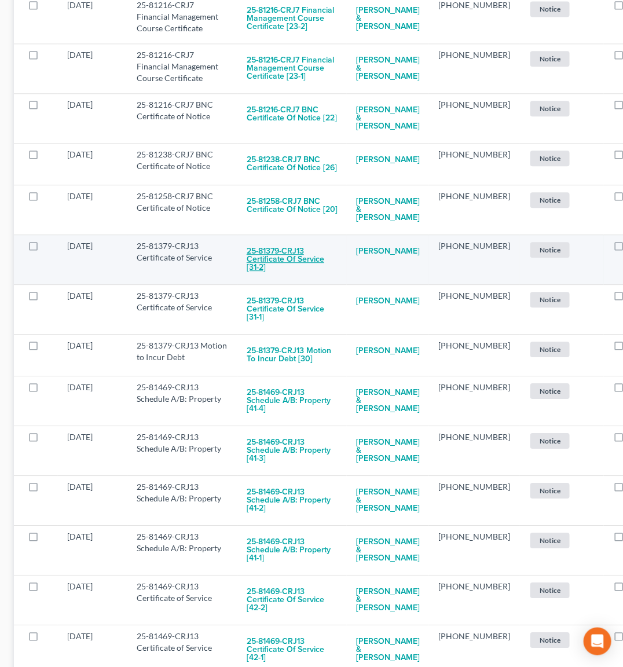
click at [278, 280] on button "25-81379-CRJ13 Certificate of Service [31-2]" at bounding box center [292, 259] width 91 height 39
checkbox input "true"
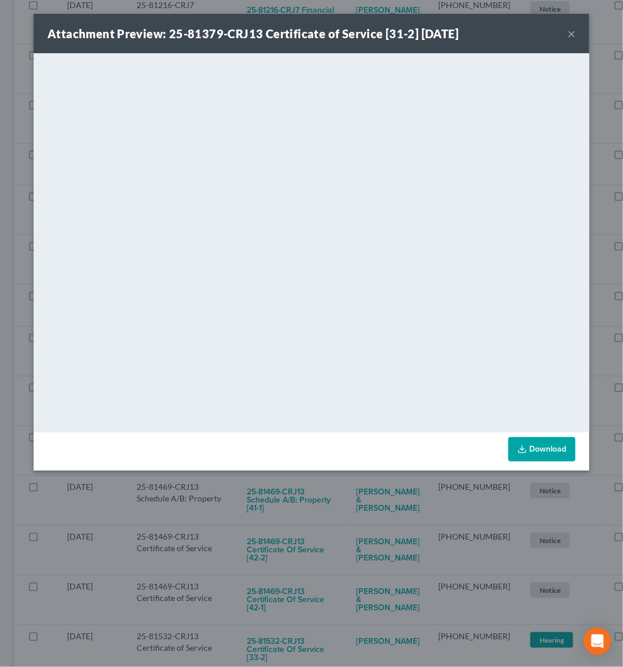
drag, startPoint x: 325, startPoint y: 493, endPoint x: 322, endPoint y: 471, distance: 21.6
click at [325, 491] on div "Attachment Preview: 25-81379-CRJ13 Certificate of Service [31-2] [DATE] × <obje…" at bounding box center [311, 333] width 623 height 667
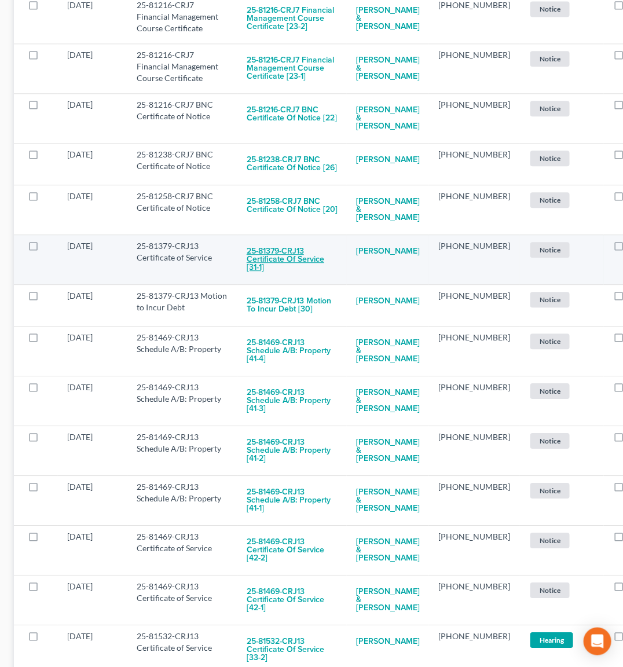
click at [288, 280] on button "25-81379-CRJ13 Certificate of Service [31-1]" at bounding box center [292, 259] width 91 height 39
checkbox input "true"
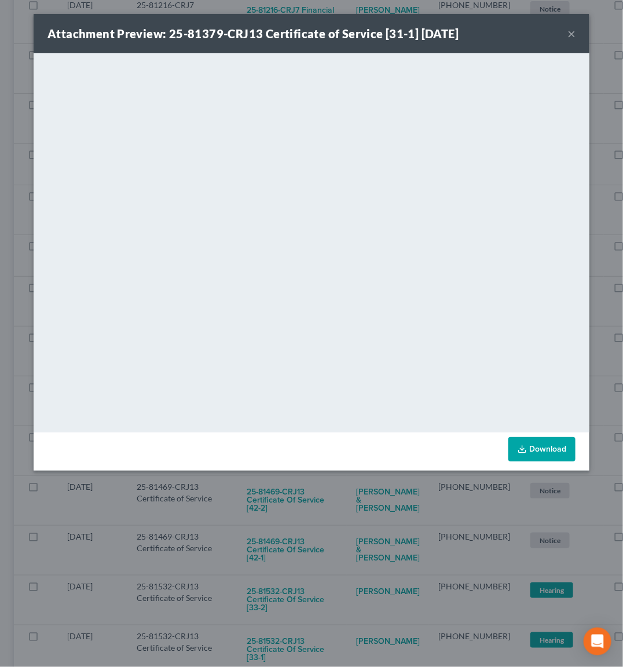
click at [320, 494] on div "Attachment Preview: 25-81379-CRJ13 Certificate of Service [31-1] [DATE] × <obje…" at bounding box center [311, 333] width 623 height 667
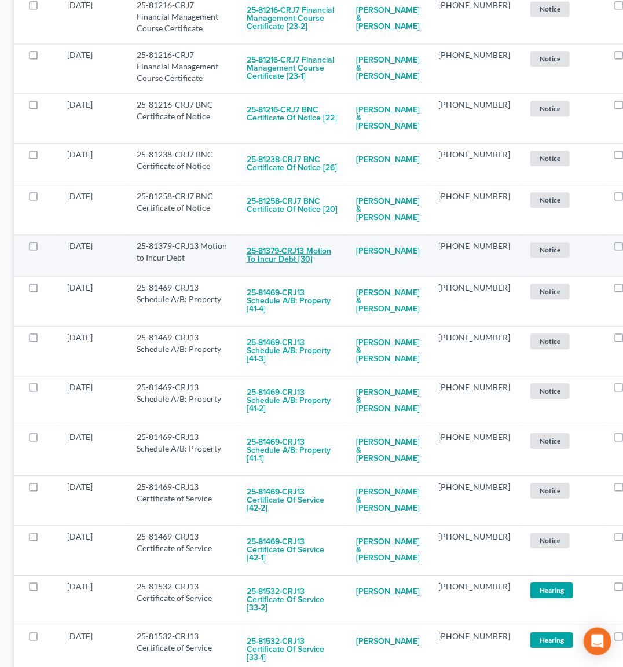
click at [284, 271] on button "25-81379-CRJ13 Motion to Incur Debt [30]" at bounding box center [292, 255] width 91 height 31
checkbox input "true"
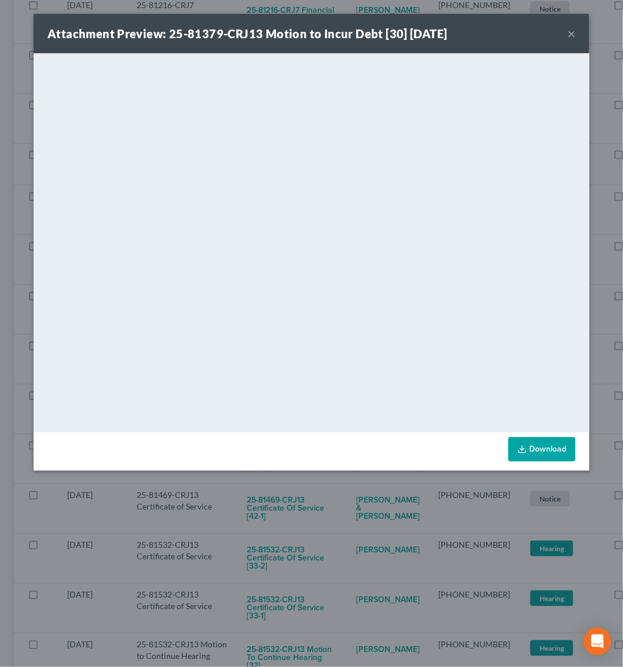
drag, startPoint x: 321, startPoint y: 480, endPoint x: 315, endPoint y: 454, distance: 26.7
click at [321, 480] on div "Attachment Preview: 25-81379-CRJ13 Motion to Incur Debt [30] [DATE] × <object n…" at bounding box center [311, 333] width 623 height 667
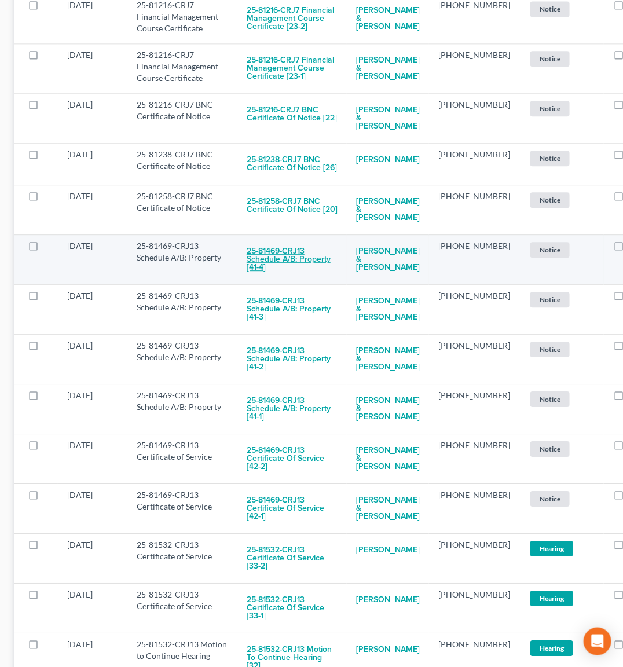
drag, startPoint x: 298, startPoint y: 305, endPoint x: 313, endPoint y: 303, distance: 15.7
click at [313, 280] on button "25-81469-CRJ13 Schedule A/B: Property [41-4]" at bounding box center [292, 259] width 91 height 39
checkbox input "true"
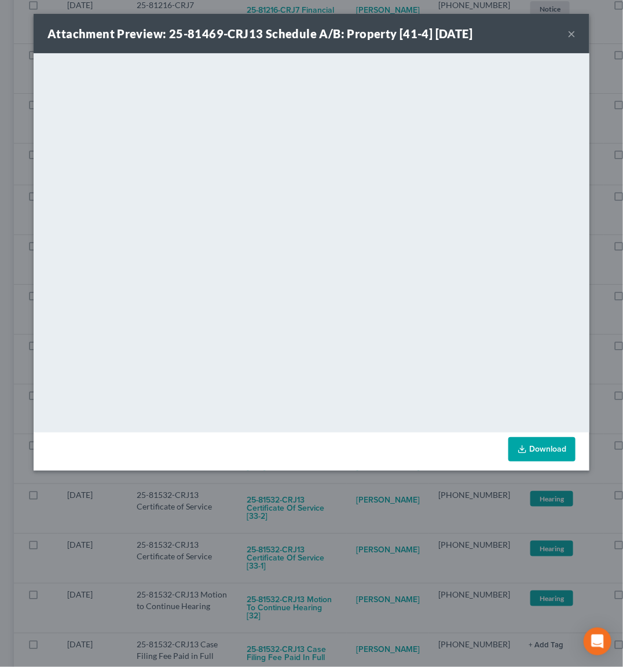
drag, startPoint x: 336, startPoint y: 489, endPoint x: 343, endPoint y: 484, distance: 7.5
click at [337, 487] on div "Attachment Preview: 25-81469-CRJ13 Schedule A/B: Property [41-4] [DATE] × <obje…" at bounding box center [311, 333] width 623 height 667
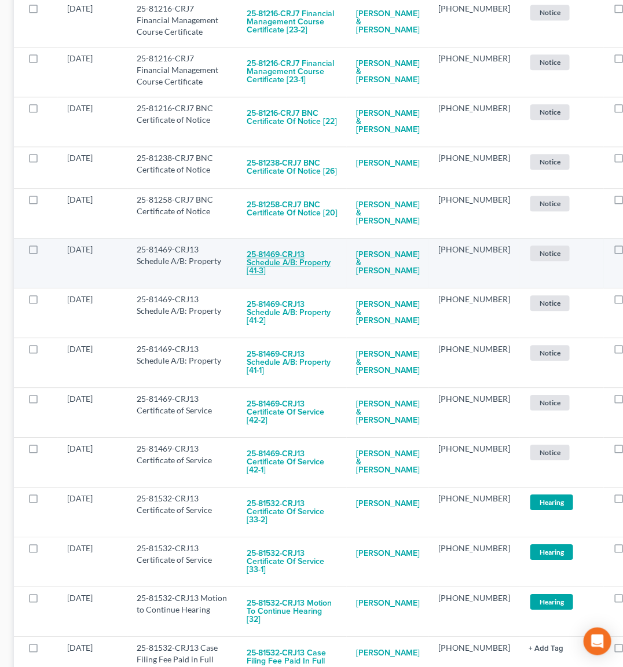
scroll to position [803, 0]
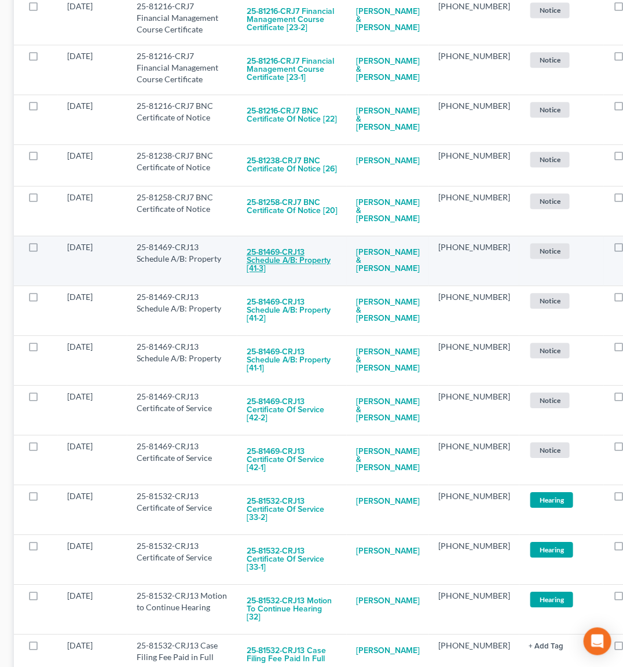
click at [269, 281] on button "25-81469-CRJ13 Schedule A/B: Property [41-3]" at bounding box center [292, 260] width 91 height 39
checkbox input "true"
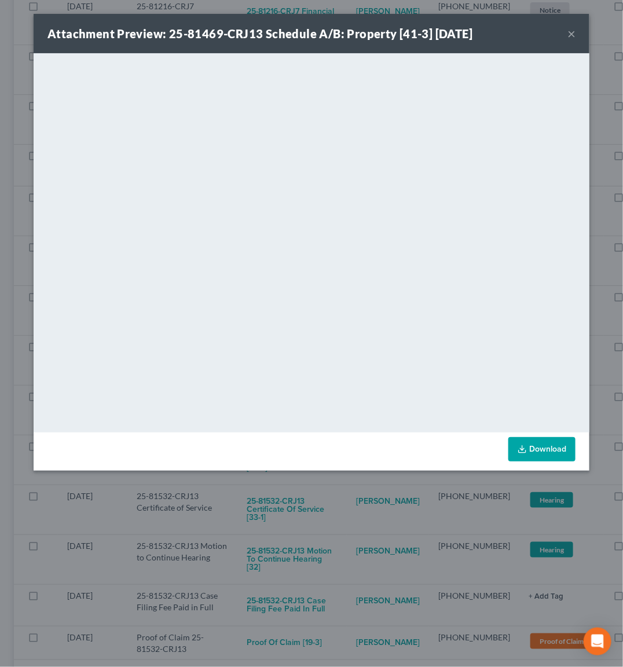
click at [315, 504] on div "Attachment Preview: 25-81469-CRJ13 Schedule A/B: Property [41-3] [DATE] × <obje…" at bounding box center [311, 333] width 623 height 667
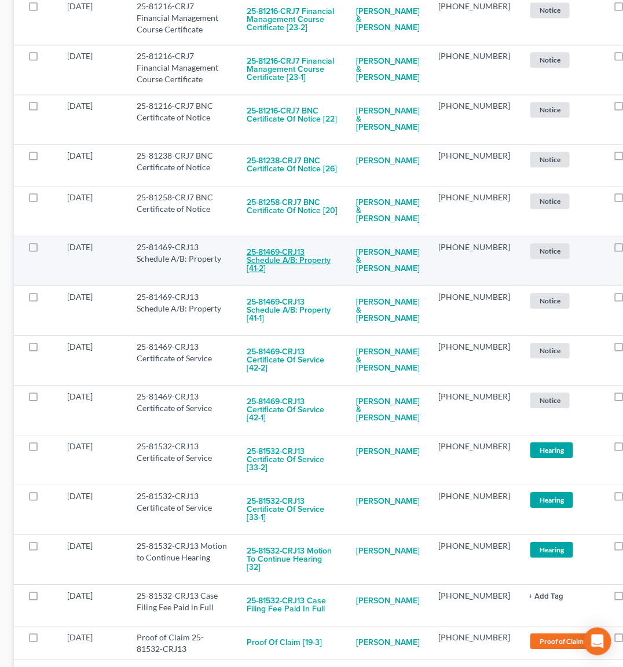
click at [282, 281] on button "25-81469-CRJ13 Schedule A/B: Property [41-2]" at bounding box center [292, 260] width 91 height 39
checkbox input "true"
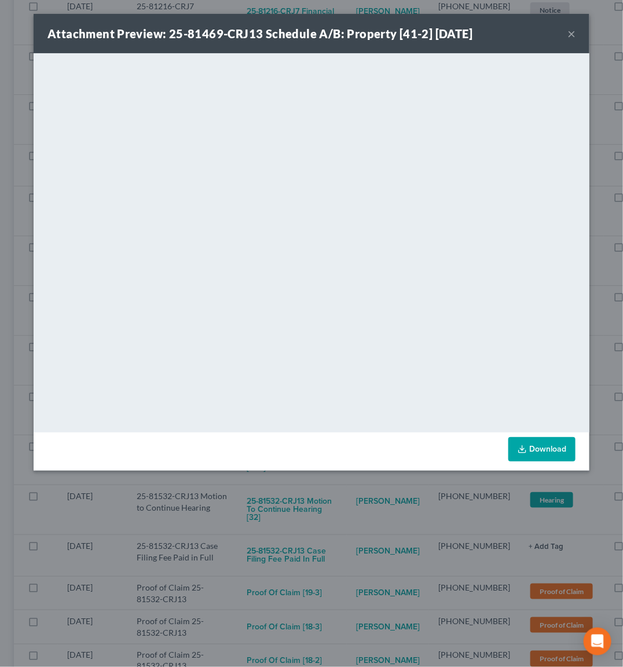
click at [298, 498] on div "Attachment Preview: 25-81469-CRJ13 Schedule A/B: Property [41-2] [DATE] × <obje…" at bounding box center [311, 333] width 623 height 667
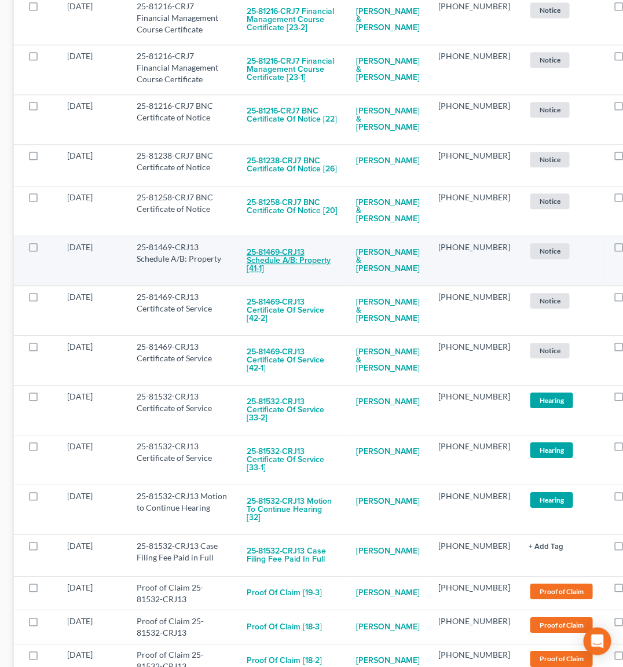
click at [281, 281] on button "25-81469-CRJ13 Schedule A/B: Property [41-1]" at bounding box center [292, 260] width 91 height 39
checkbox input "true"
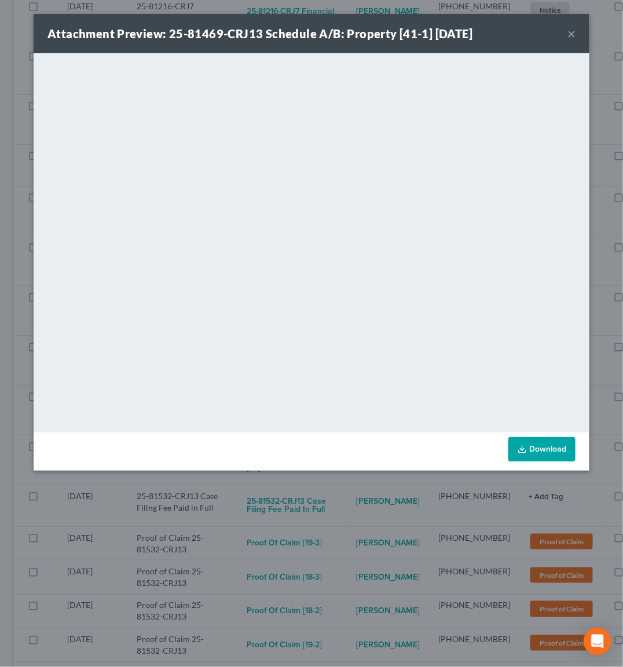
drag, startPoint x: 337, startPoint y: 503, endPoint x: 313, endPoint y: 476, distance: 36.1
click at [337, 502] on div "Attachment Preview: 25-81469-CRJ13 Schedule A/B: Property [41-1] [DATE] × <obje…" at bounding box center [311, 333] width 623 height 667
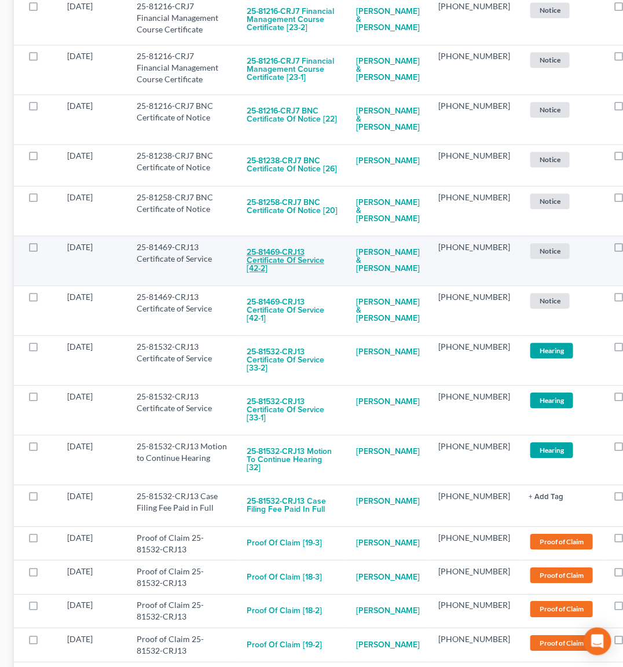
drag, startPoint x: 254, startPoint y: 302, endPoint x: 259, endPoint y: 300, distance: 6.0
click at [259, 281] on button "25-81469-CRJ13 Certificate of Service [42-2]" at bounding box center [292, 260] width 91 height 39
checkbox input "true"
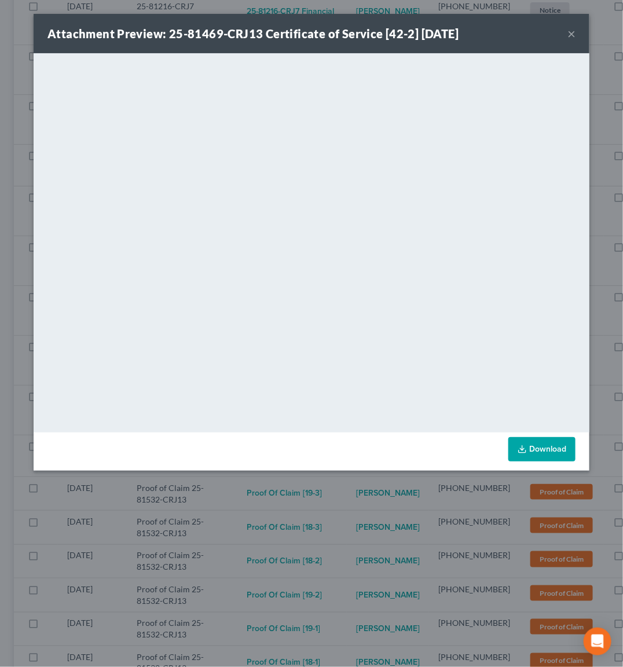
click at [327, 514] on div "Attachment Preview: 25-81469-CRJ13 Certificate of Service [42-2] [DATE] × <obje…" at bounding box center [311, 333] width 623 height 667
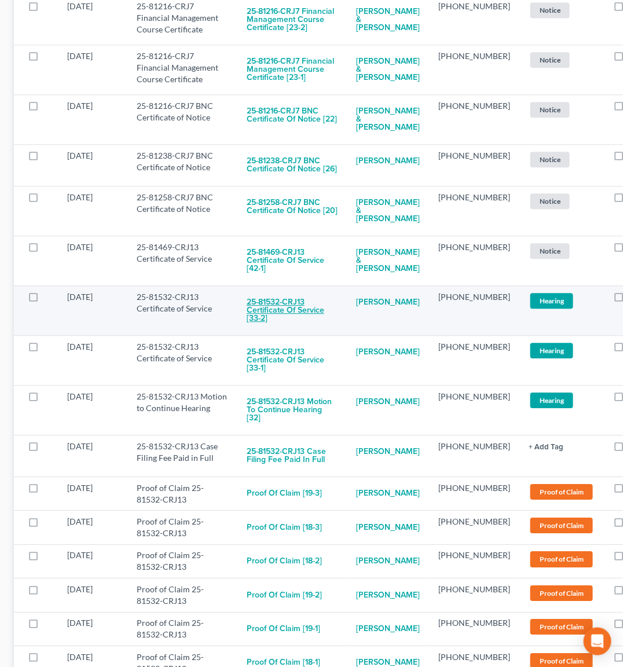
click at [266, 331] on button "25-81532-CRJ13 Certificate of Service [33-2]" at bounding box center [292, 310] width 91 height 39
checkbox input "true"
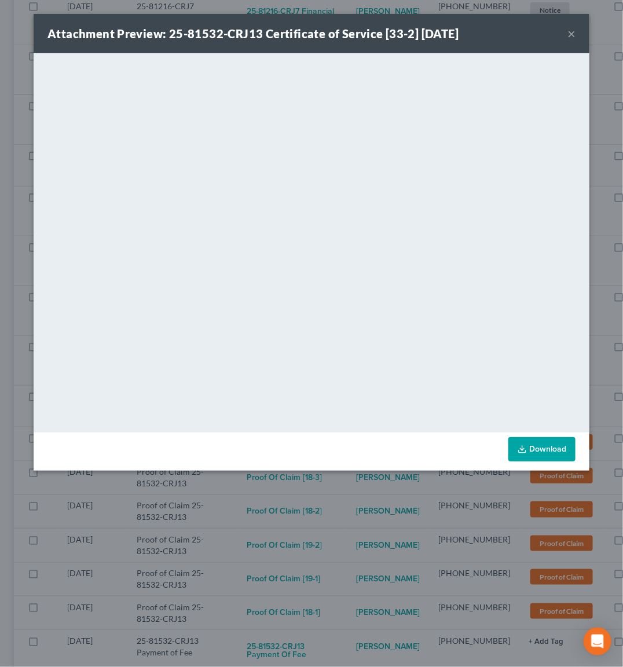
click at [345, 504] on div "Attachment Preview: 25-81532-CRJ13 Certificate of Service [33-2] [DATE] × <obje…" at bounding box center [311, 333] width 623 height 667
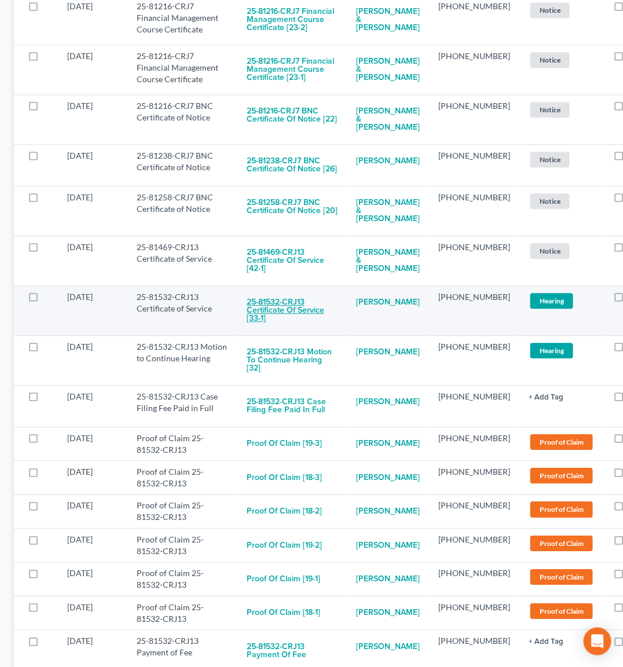
click at [281, 331] on button "25-81532-CRJ13 Certificate of Service [33-1]" at bounding box center [292, 310] width 91 height 39
checkbox input "true"
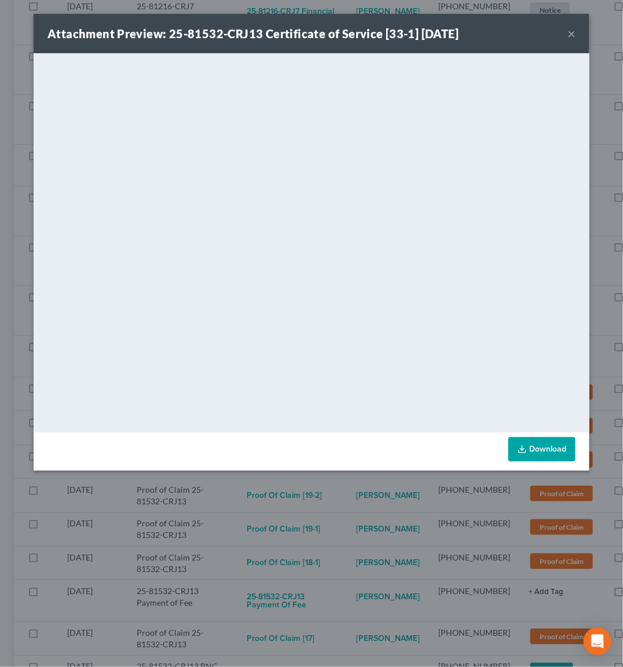
drag, startPoint x: 318, startPoint y: 495, endPoint x: 311, endPoint y: 488, distance: 10.6
click at [318, 494] on div "Attachment Preview: 25-81532-CRJ13 Certificate of Service [33-1] [DATE] × <obje…" at bounding box center [311, 333] width 623 height 667
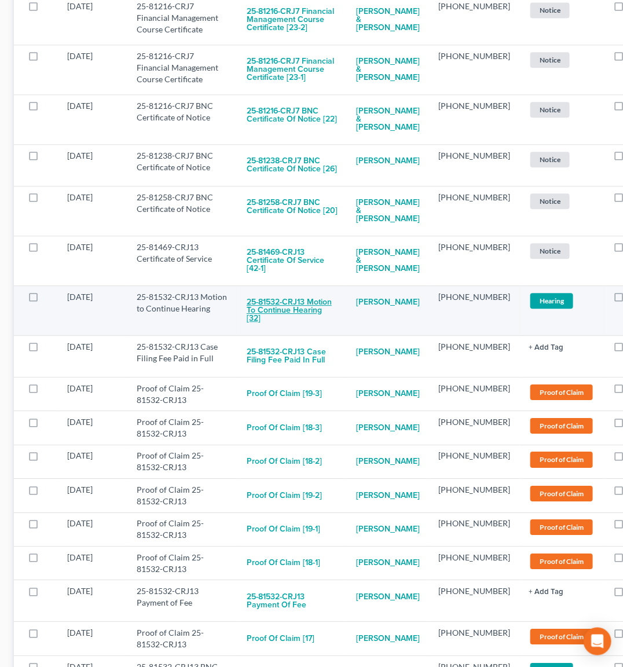
click at [280, 331] on button "25-81532-CRJ13 Motion to Continue Hearing [32]" at bounding box center [292, 310] width 91 height 39
checkbox input "true"
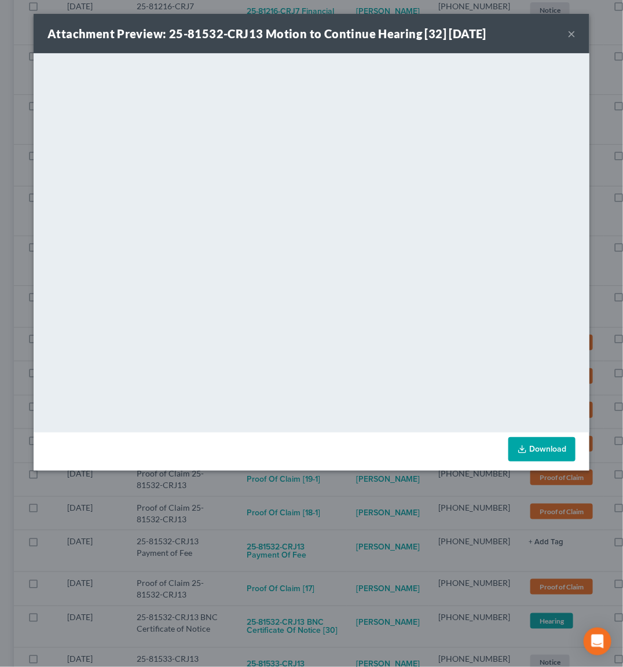
drag, startPoint x: 337, startPoint y: 504, endPoint x: 326, endPoint y: 490, distance: 17.3
click at [337, 502] on div "Attachment Preview: 25-81532-CRJ13 Motion to Continue Hearing [32] [DATE] × Dow…" at bounding box center [311, 333] width 623 height 667
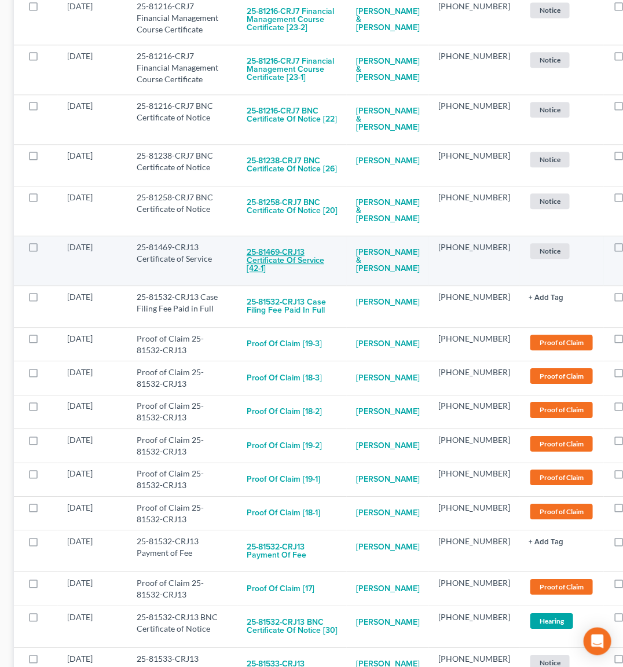
click at [305, 281] on button "25-81469-CRJ13 Certificate of Service [42-1]" at bounding box center [292, 260] width 91 height 39
checkbox input "true"
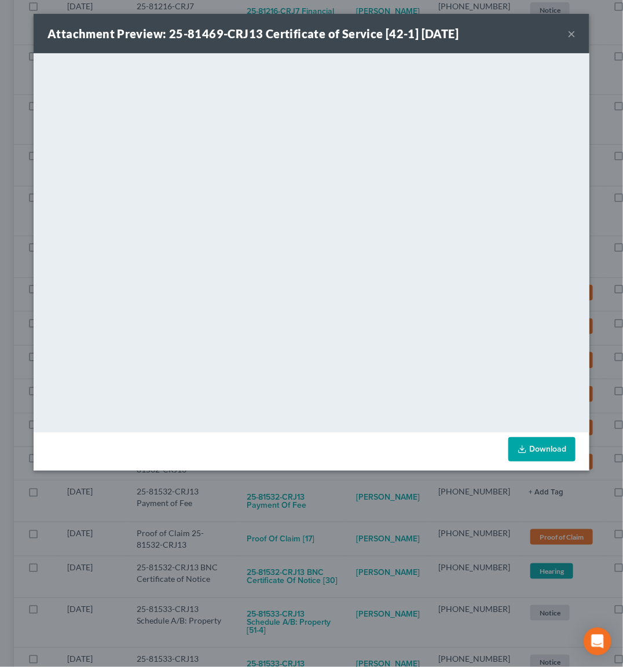
drag, startPoint x: 324, startPoint y: 500, endPoint x: 308, endPoint y: 489, distance: 19.1
click at [322, 499] on div "Attachment Preview: 25-81469-CRJ13 Certificate of Service [42-1] [DATE] × <obje…" at bounding box center [311, 333] width 623 height 667
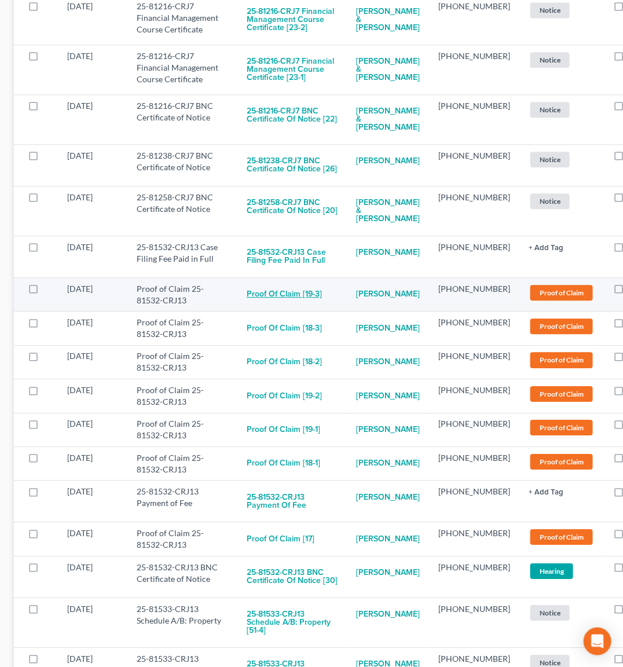
click at [287, 306] on button "Proof of Claim [19-3]" at bounding box center [284, 294] width 75 height 23
checkbox input "true"
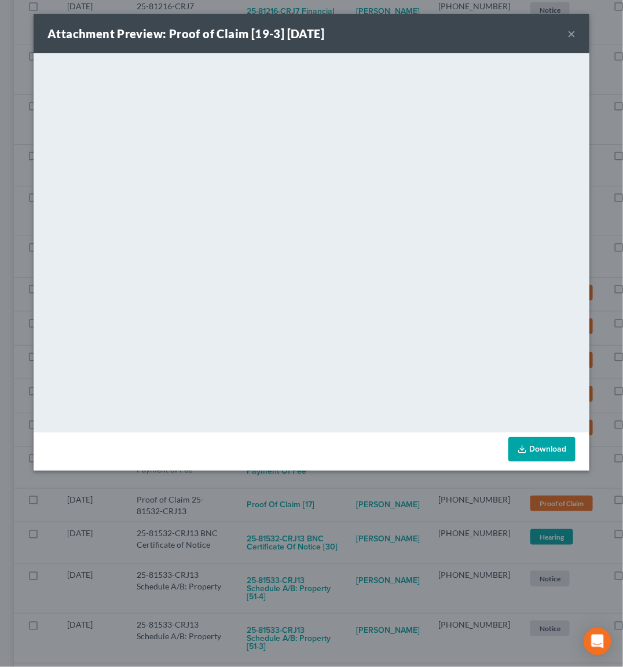
drag, startPoint x: 315, startPoint y: 490, endPoint x: 311, endPoint y: 475, distance: 15.4
click at [315, 486] on div "Attachment Preview: Proof of Claim [19-3] [DATE] × <object ng-attr-data='[URL][…" at bounding box center [311, 333] width 623 height 667
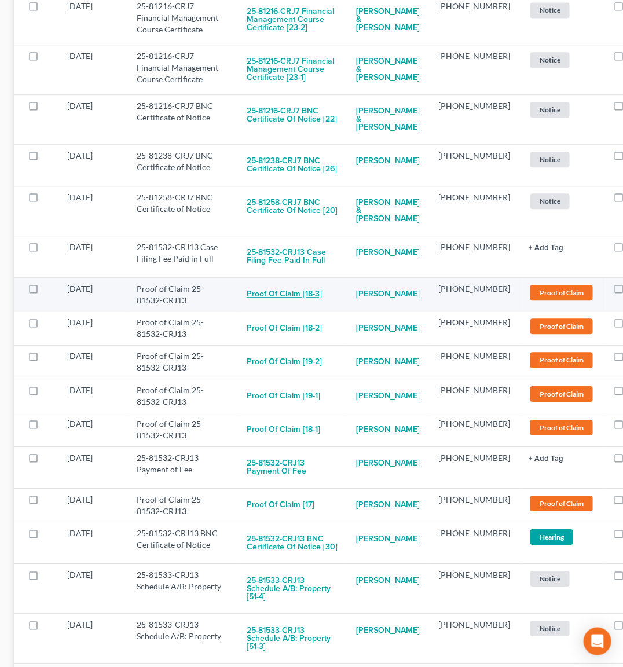
click at [284, 306] on button "Proof of Claim [18-3]" at bounding box center [284, 294] width 75 height 23
checkbox input "true"
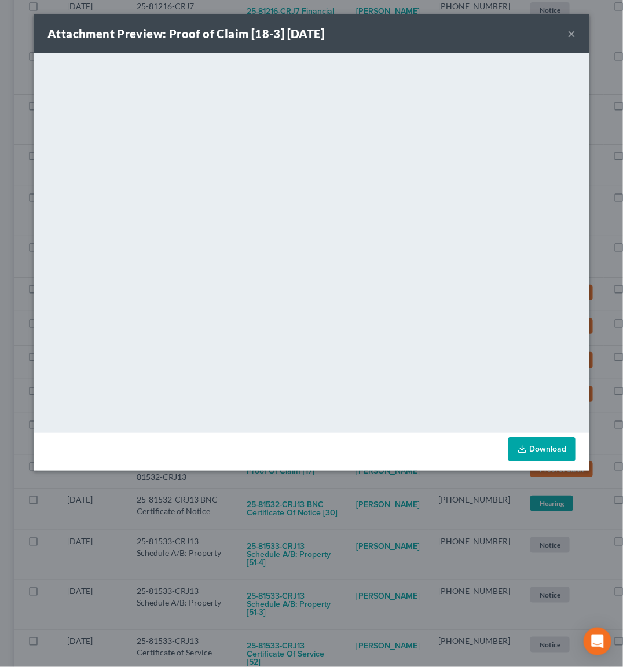
drag, startPoint x: 331, startPoint y: 486, endPoint x: 325, endPoint y: 476, distance: 10.9
click at [331, 484] on div "Attachment Preview: Proof of Claim [18-3] [DATE] × <object ng-attr-data='[URL][…" at bounding box center [311, 333] width 623 height 667
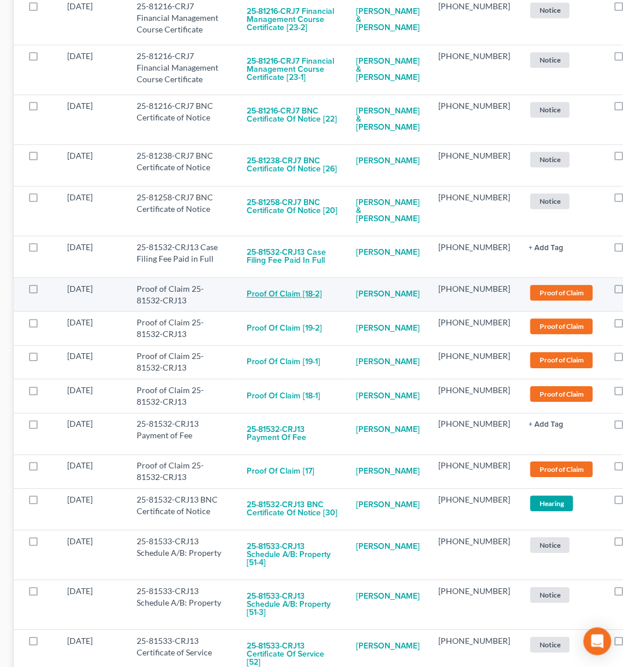
click at [286, 306] on button "Proof of Claim [18-2]" at bounding box center [284, 294] width 75 height 23
checkbox input "true"
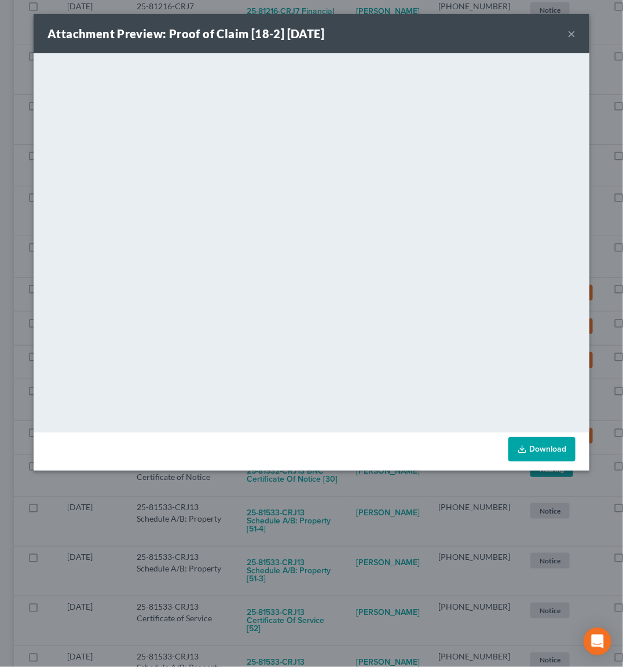
click at [332, 474] on div "Attachment Preview: Proof of Claim [18-2] [DATE] × <object ng-attr-data='[URL][…" at bounding box center [311, 333] width 623 height 667
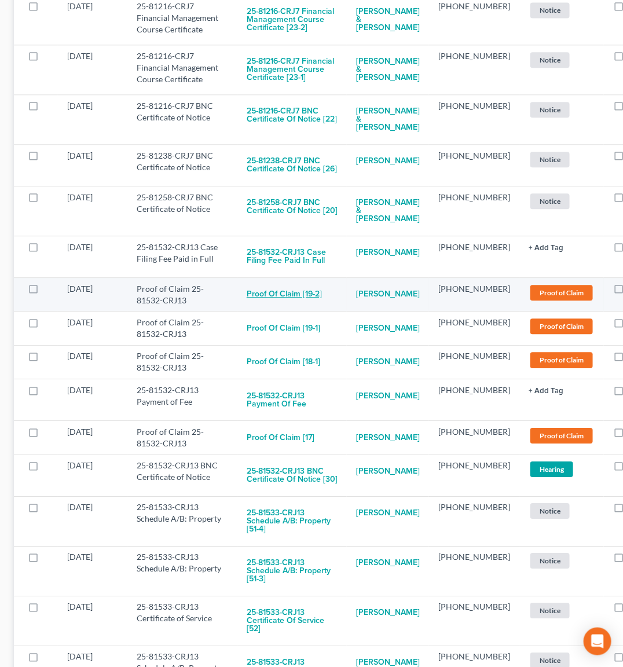
drag, startPoint x: 291, startPoint y: 342, endPoint x: 304, endPoint y: 338, distance: 13.2
click at [304, 306] on button "Proof of Claim [19-2]" at bounding box center [284, 294] width 75 height 23
checkbox input "true"
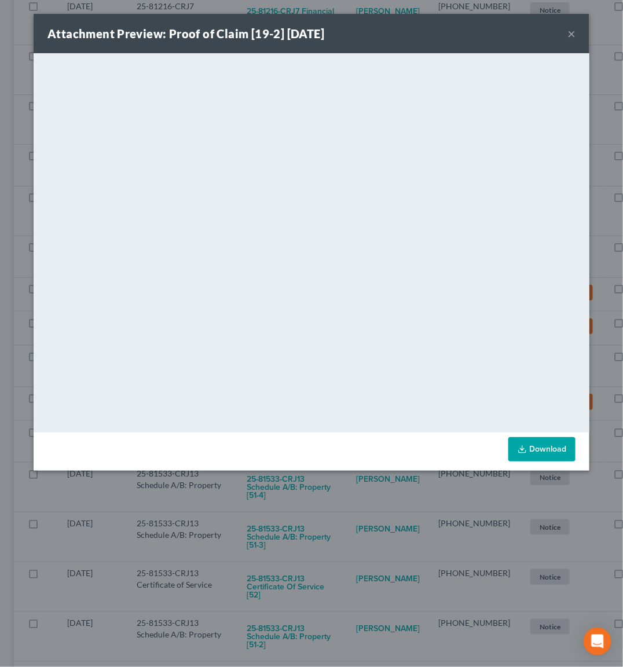
drag, startPoint x: 332, startPoint y: 501, endPoint x: 324, endPoint y: 484, distance: 18.4
click at [332, 501] on div "Attachment Preview: Proof of Claim [19-2] [DATE] × <object ng-attr-data='[URL][…" at bounding box center [311, 333] width 623 height 667
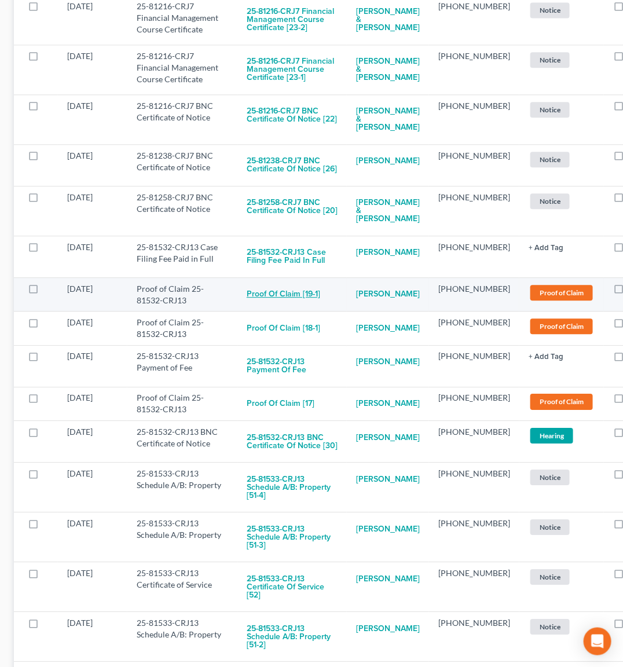
click at [290, 306] on button "Proof of Claim [19-1]" at bounding box center [284, 294] width 74 height 23
checkbox input "true"
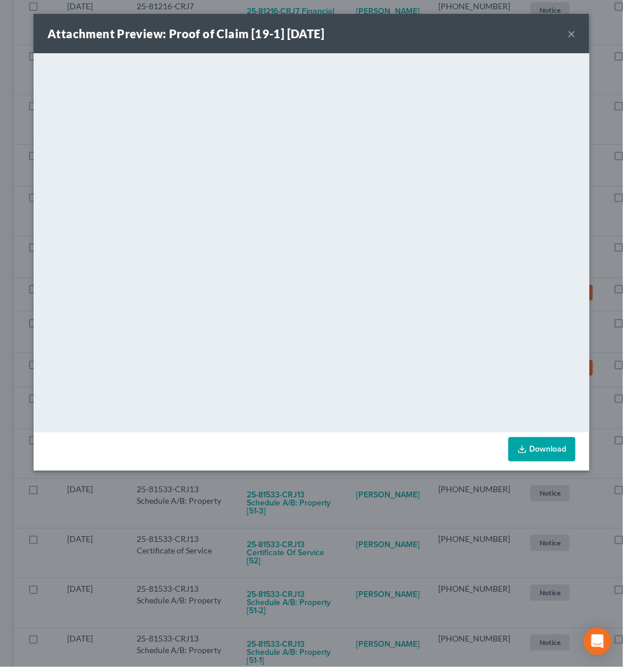
drag, startPoint x: 317, startPoint y: 500, endPoint x: 314, endPoint y: 491, distance: 9.0
click at [317, 495] on div "Attachment Preview: Proof of Claim [19-1] [DATE] × <object ng-attr-data='[URL][…" at bounding box center [311, 333] width 623 height 667
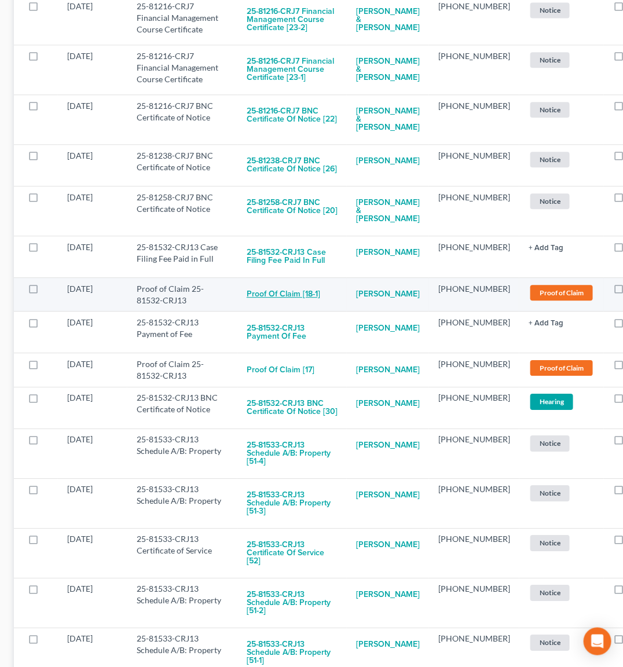
drag, startPoint x: 276, startPoint y: 342, endPoint x: 292, endPoint y: 337, distance: 16.7
click at [292, 306] on button "Proof of Claim [18-1]" at bounding box center [284, 294] width 74 height 23
checkbox input "true"
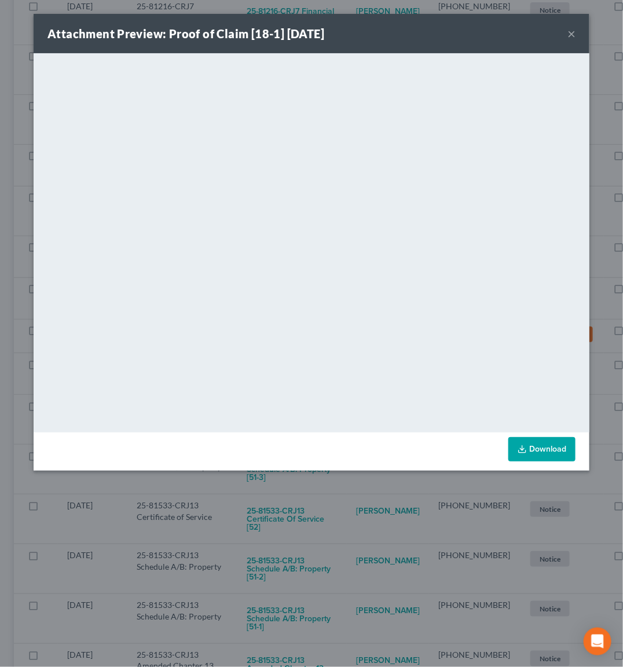
click at [321, 489] on div "Attachment Preview: Proof of Claim [18-1] [DATE] × <object ng-attr-data='[URL][…" at bounding box center [311, 333] width 623 height 667
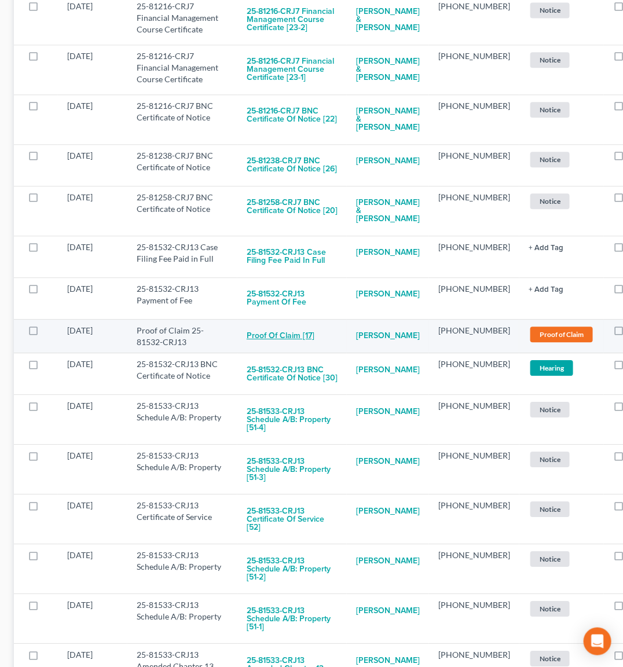
drag, startPoint x: 263, startPoint y: 384, endPoint x: 276, endPoint y: 380, distance: 13.2
click at [276, 348] on button "Proof of Claim [17]" at bounding box center [281, 336] width 68 height 23
checkbox input "true"
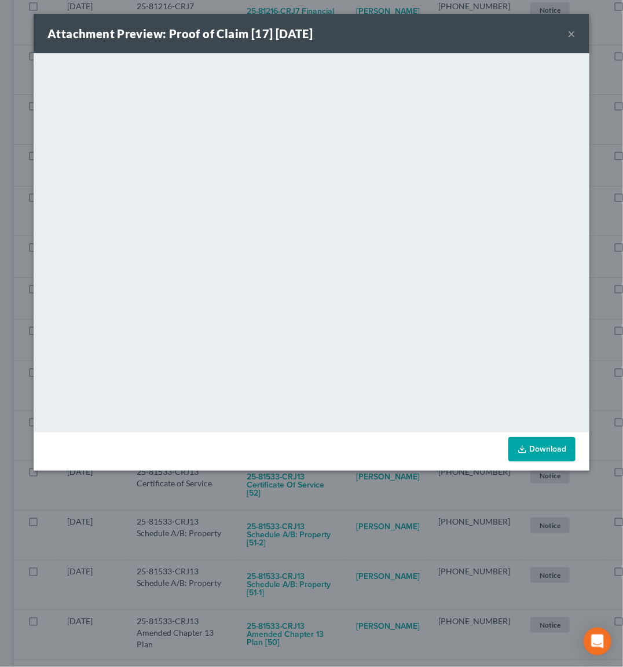
drag, startPoint x: 322, startPoint y: 504, endPoint x: 324, endPoint y: 493, distance: 11.1
click at [323, 502] on div "Attachment Preview: Proof of Claim [17] [DATE] × <object ng-attr-data='[URL][DO…" at bounding box center [311, 333] width 623 height 667
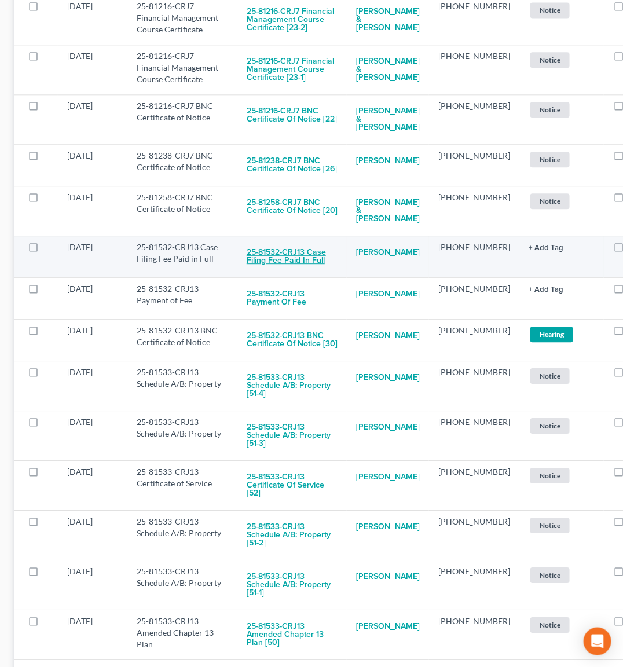
drag, startPoint x: 280, startPoint y: 305, endPoint x: 287, endPoint y: 303, distance: 7.2
click at [287, 273] on button "25-81532-CRJ13 Case Filing Fee Paid in Full" at bounding box center [292, 256] width 91 height 31
checkbox input "true"
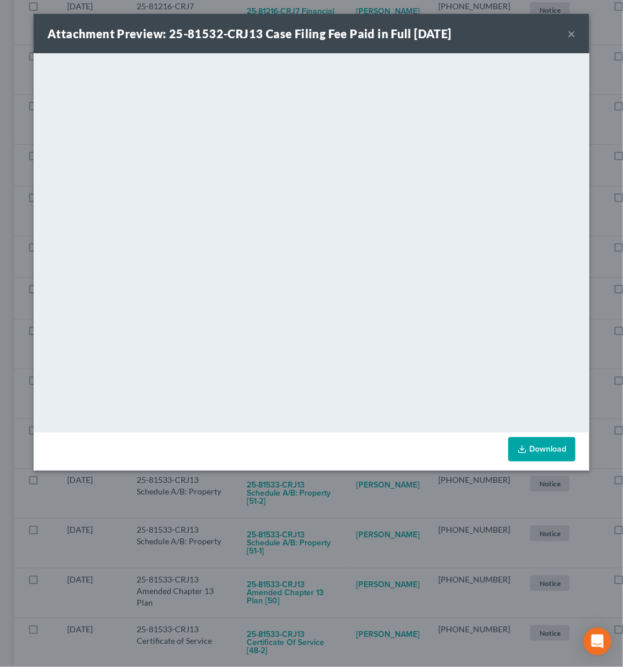
drag, startPoint x: 312, startPoint y: 479, endPoint x: 294, endPoint y: 453, distance: 31.6
click at [313, 479] on div "Attachment Preview: 25-81532-CRJ13 Case Filing Fee Paid in Full [DATE] × <objec…" at bounding box center [311, 333] width 623 height 667
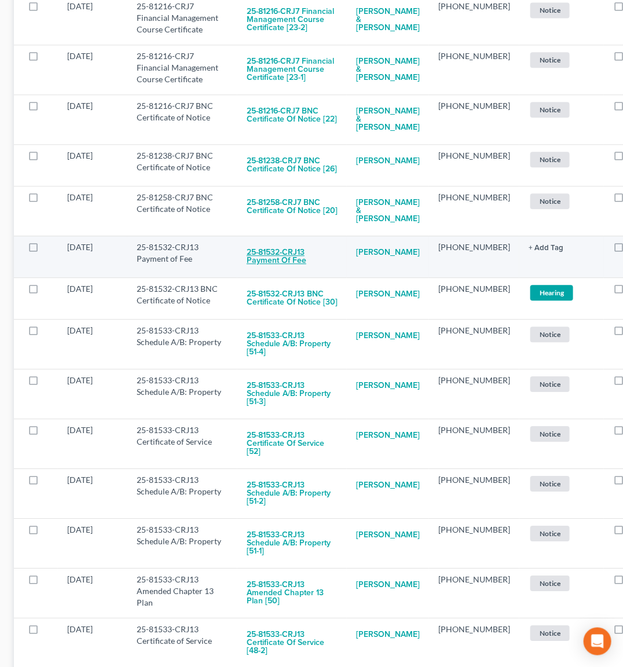
click at [284, 273] on button "25-81532-CRJ13 Payment of Fee" at bounding box center [292, 256] width 91 height 31
checkbox input "true"
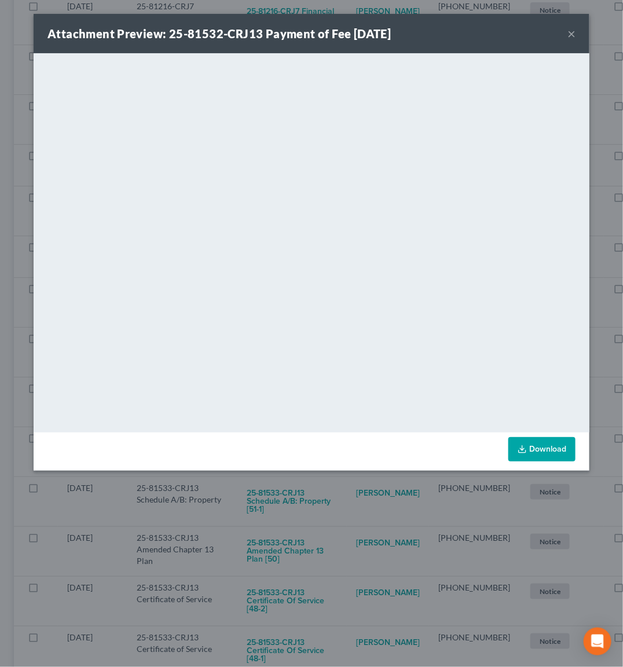
drag, startPoint x: 331, startPoint y: 492, endPoint x: 334, endPoint y: 482, distance: 10.8
click at [333, 488] on div "Attachment Preview: 25-81532-CRJ13 Payment of Fee [DATE] × <object ng-attr-data…" at bounding box center [311, 333] width 623 height 667
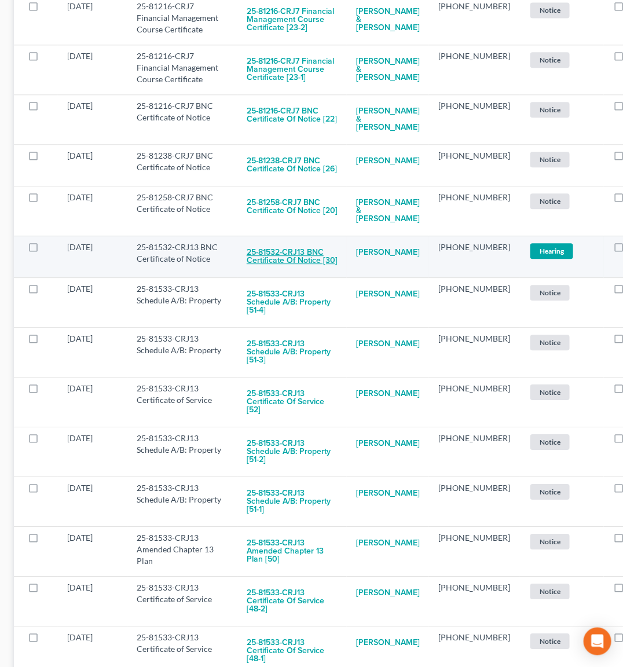
click at [280, 273] on button "25-81532-CRJ13 BNC Certificate of Notice [30]" at bounding box center [292, 256] width 91 height 31
checkbox input "true"
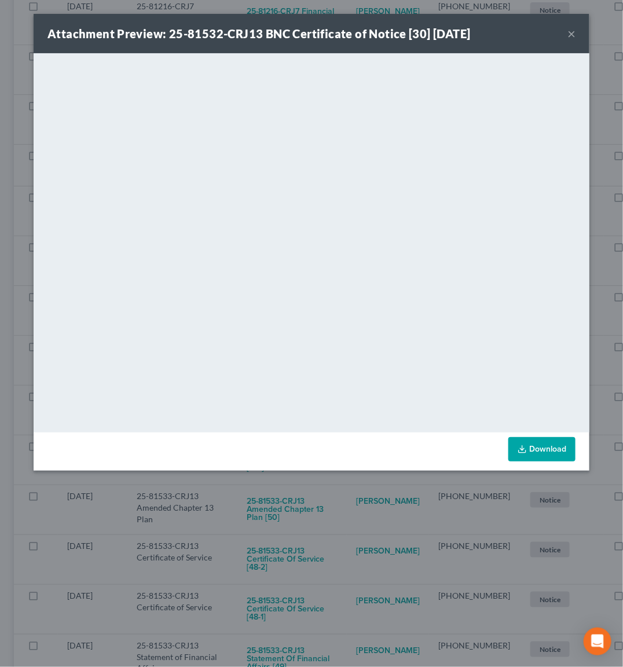
click at [307, 487] on div "Attachment Preview: 25-81532-CRJ13 BNC Certificate of Notice [30] [DATE] × <obj…" at bounding box center [311, 333] width 623 height 667
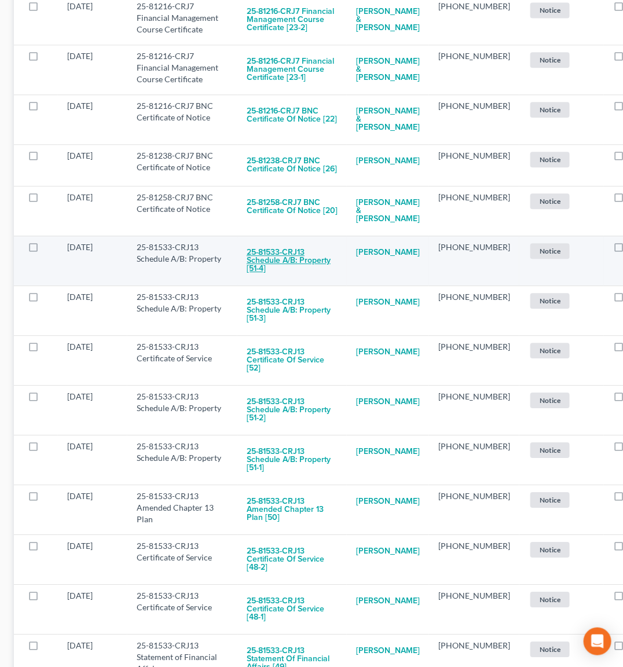
click at [287, 281] on button "25-81533-CRJ13 Schedule A/B: Property [51-4]" at bounding box center [292, 260] width 91 height 39
checkbox input "true"
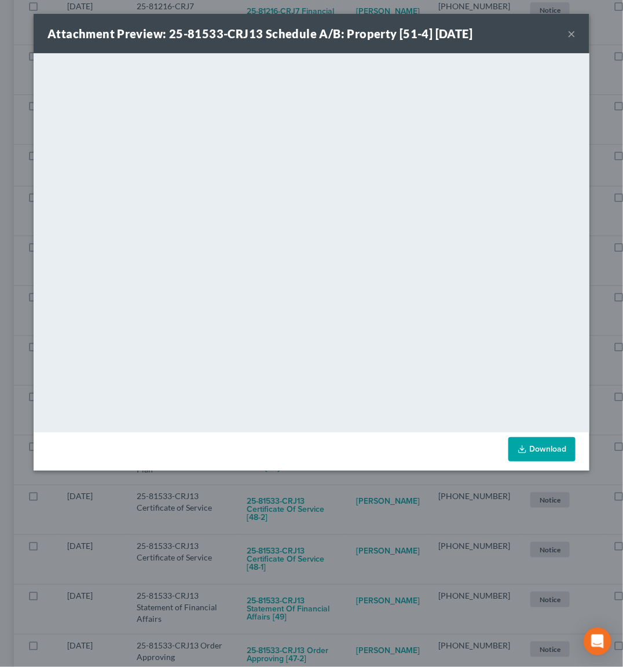
drag, startPoint x: 321, startPoint y: 565, endPoint x: 326, endPoint y: 554, distance: 11.9
click at [323, 563] on div "Attachment Preview: 25-81533-CRJ13 Schedule A/B: Property [51-4] [DATE] × <obje…" at bounding box center [311, 333] width 623 height 667
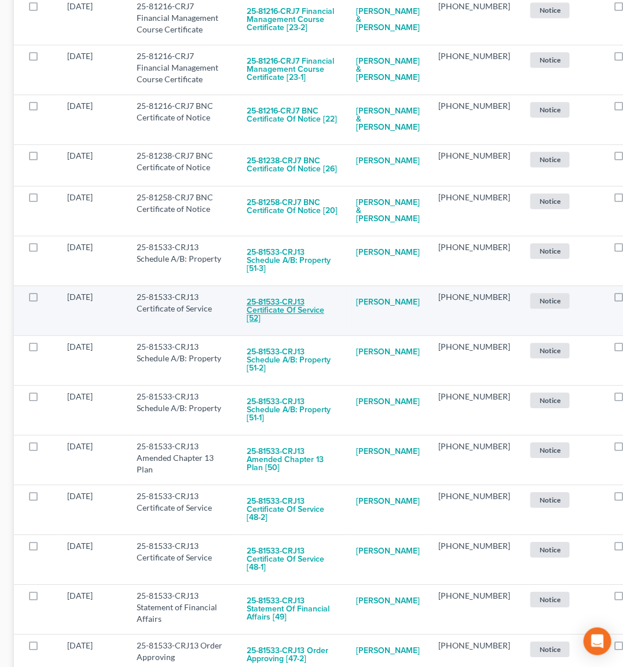
click at [284, 331] on button "25-81533-CRJ13 Certificate of Service [52]" at bounding box center [292, 310] width 91 height 39
checkbox input "true"
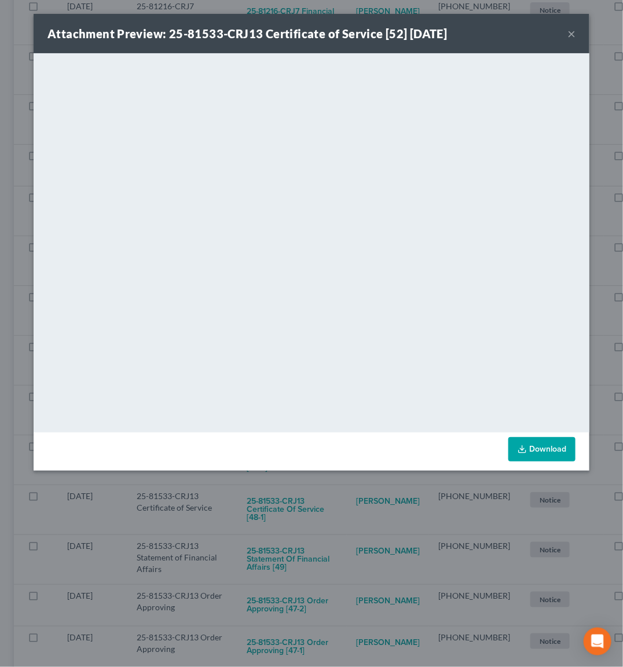
drag, startPoint x: 326, startPoint y: 511, endPoint x: 317, endPoint y: 441, distance: 70.6
click at [326, 508] on div "Attachment Preview: 25-81533-CRJ13 Certificate of Service [52] [DATE] × <object…" at bounding box center [311, 333] width 623 height 667
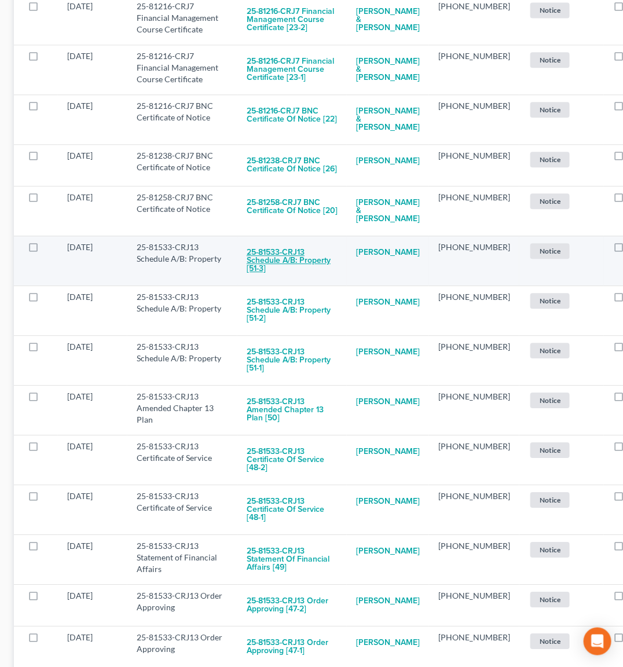
click at [285, 281] on button "25-81533-CRJ13 Schedule A/B: Property [51-3]" at bounding box center [292, 260] width 91 height 39
checkbox input "true"
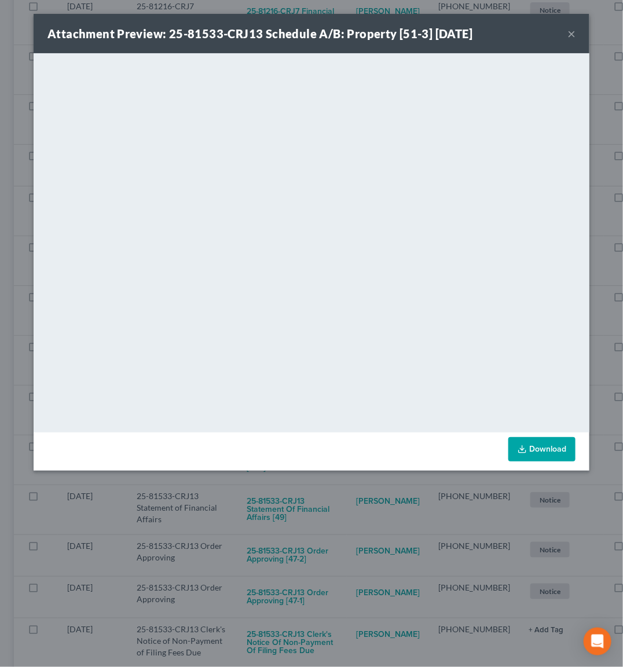
click at [335, 513] on div "Attachment Preview: 25-81533-CRJ13 Schedule A/B: Property [51-3] [DATE] × <obje…" at bounding box center [311, 333] width 623 height 667
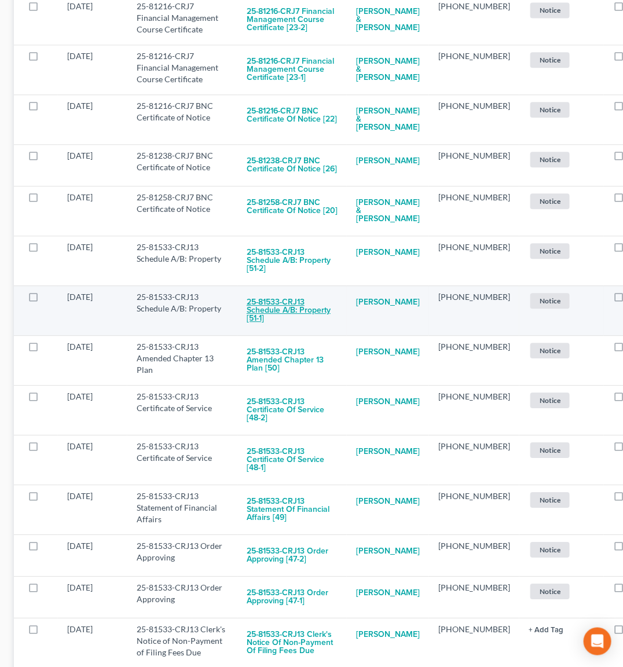
click at [286, 331] on button "25-81533-CRJ13 Schedule A/B: Property [51-1]" at bounding box center [292, 310] width 91 height 39
checkbox input "true"
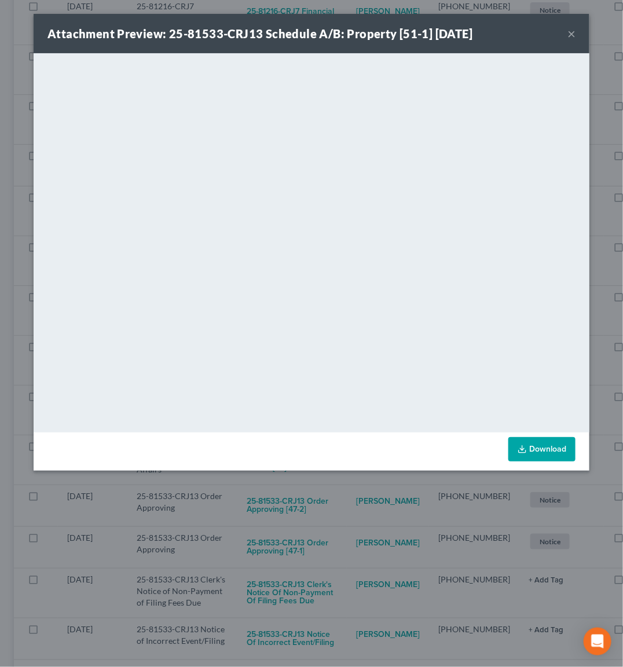
click at [329, 492] on div "Attachment Preview: 25-81533-CRJ13 Schedule A/B: Property [51-1] [DATE] × <obje…" at bounding box center [311, 333] width 623 height 667
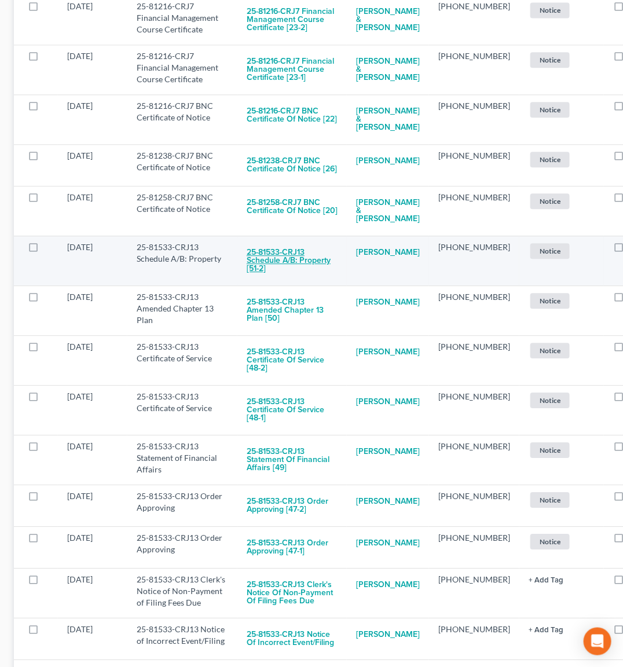
click at [288, 281] on button "25-81533-CRJ13 Schedule A/B: Property [51-2]" at bounding box center [292, 260] width 91 height 39
checkbox input "true"
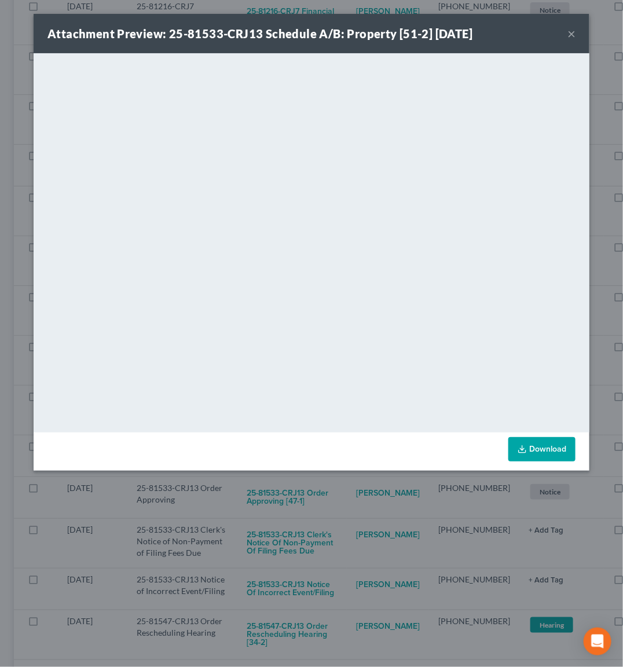
click at [335, 477] on div "Attachment Preview: 25-81533-CRJ13 Schedule A/B: Property [51-2] [DATE] × <obje…" at bounding box center [311, 333] width 623 height 667
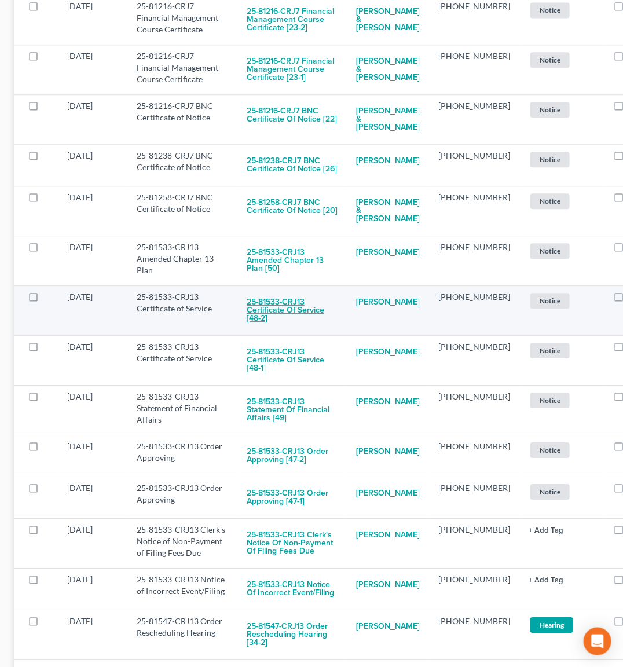
click at [290, 331] on button "25-81533-CRJ13 Certificate of Service [48-2]" at bounding box center [292, 310] width 91 height 39
checkbox input "true"
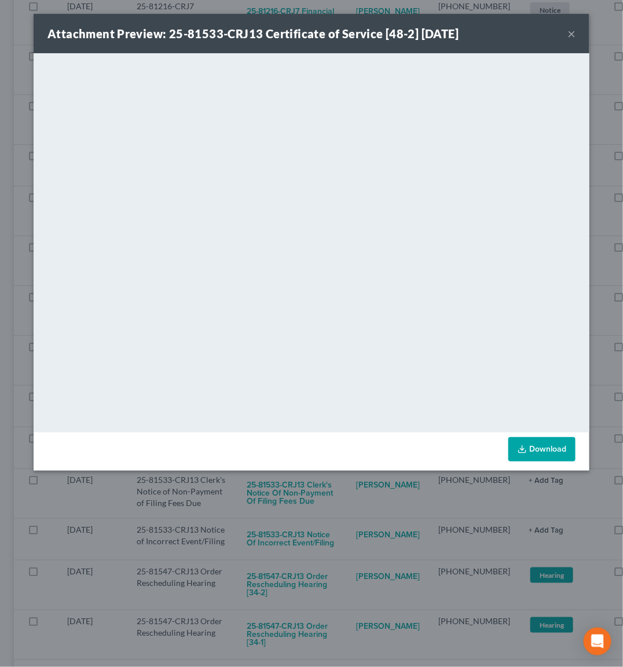
click at [333, 491] on div "Attachment Preview: 25-81533-CRJ13 Certificate of Service [48-2] [DATE] × <obje…" at bounding box center [311, 333] width 623 height 667
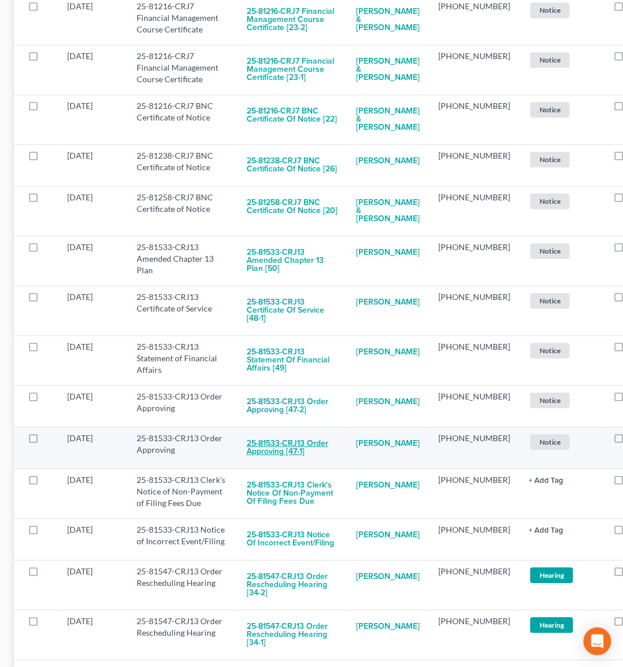
click at [280, 464] on button "25-81533-CRJ13 Order Approving [47-1]" at bounding box center [292, 447] width 91 height 31
checkbox input "true"
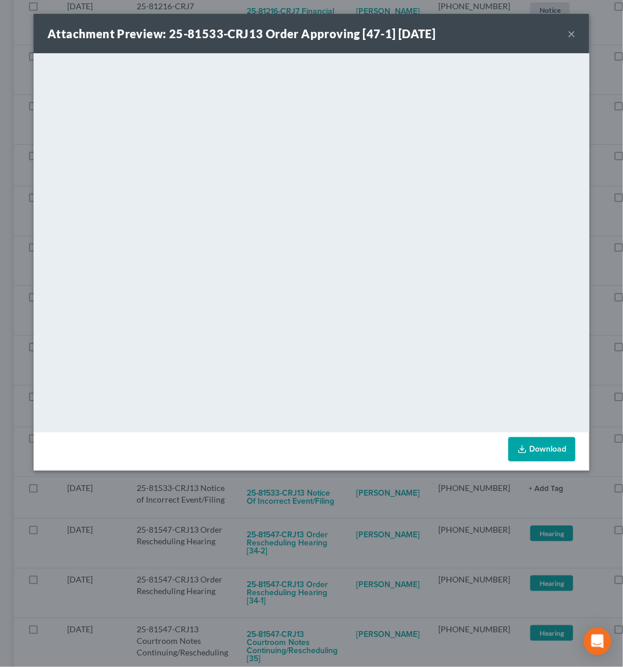
click at [350, 524] on div "Attachment Preview: 25-81533-CRJ13 Order Approving [47-1] [DATE] × <object ng-a…" at bounding box center [311, 333] width 623 height 667
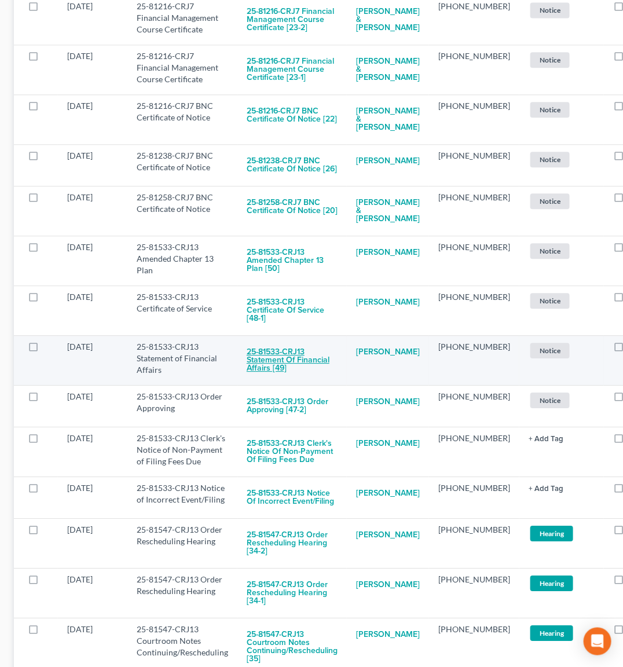
click at [311, 380] on button "25-81533-CRJ13 Statement of Financial Affairs [49]" at bounding box center [292, 360] width 91 height 39
checkbox input "true"
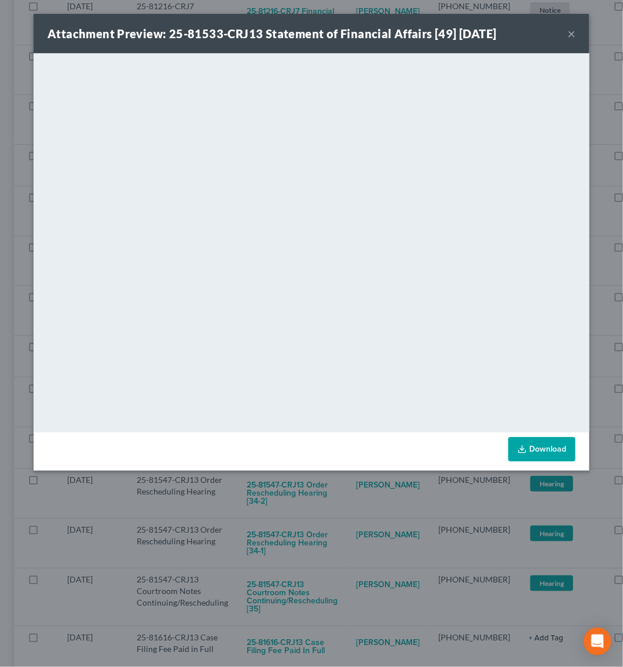
click at [300, 495] on div "Attachment Preview: 25-81533-CRJ13 Statement of Financial Affairs [49] [DATE] ×…" at bounding box center [311, 333] width 623 height 667
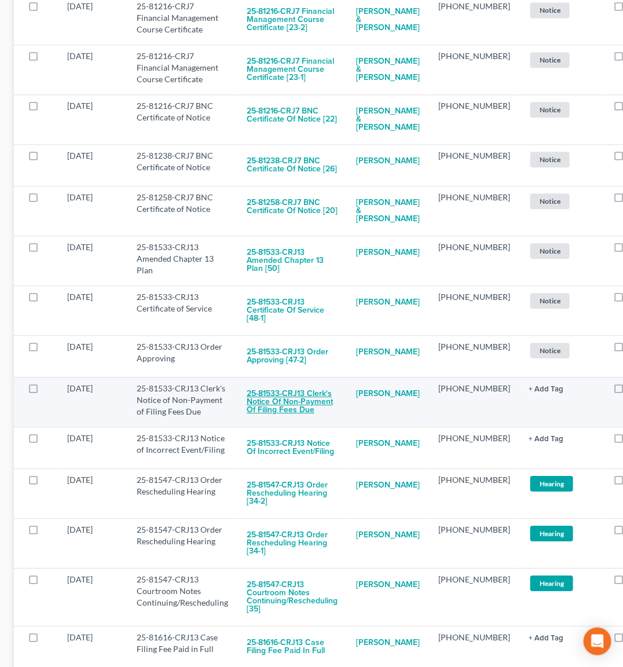
click at [288, 422] on button "25-81533-CRJ13 Clerk's Notice of Non-Payment of Filing Fees Due" at bounding box center [292, 402] width 91 height 39
checkbox input "true"
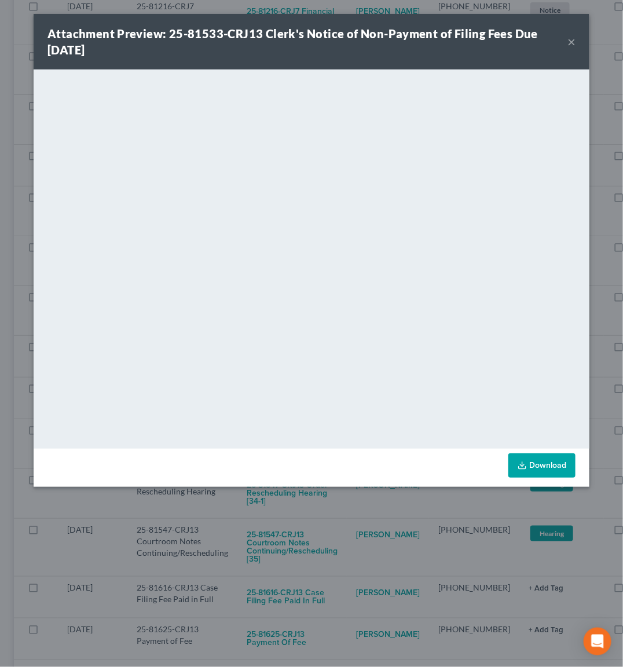
click at [360, 502] on div "Attachment Preview: 25-81533-CRJ13 Clerk's Notice of Non-Payment of Filing Fees…" at bounding box center [311, 333] width 623 height 667
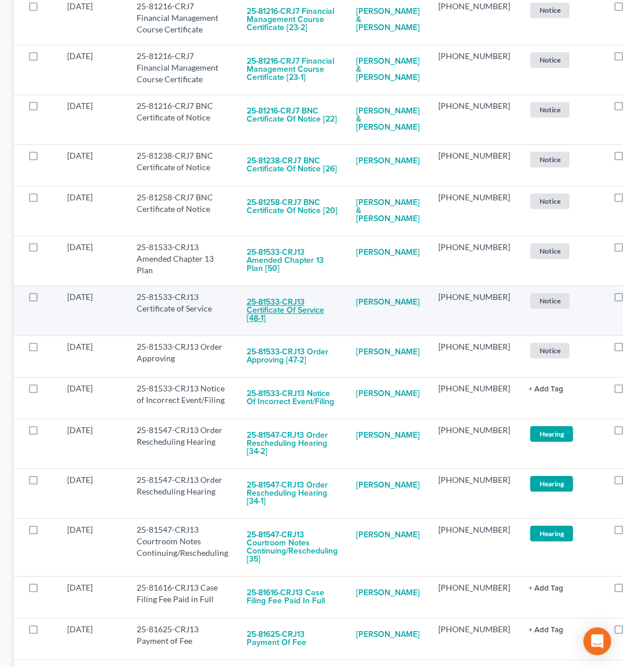
click at [286, 331] on button "25-81533-CRJ13 Certificate of Service [48-1]" at bounding box center [292, 310] width 91 height 39
checkbox input "true"
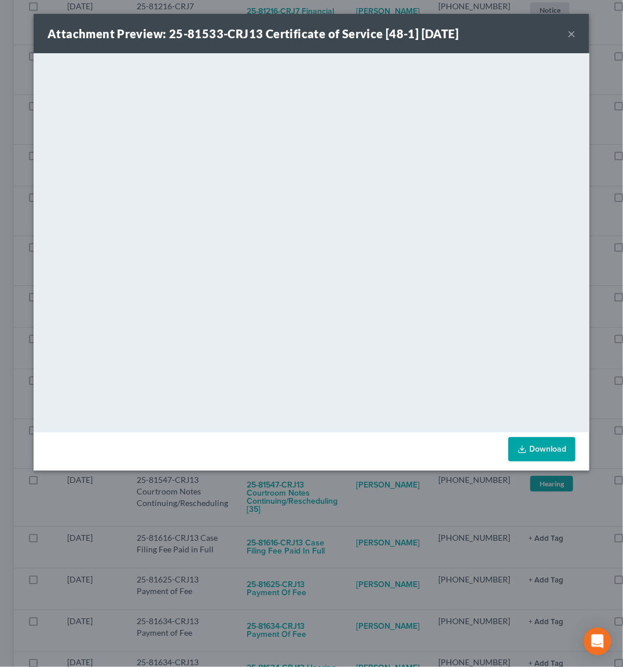
drag, startPoint x: 327, startPoint y: 494, endPoint x: 277, endPoint y: 435, distance: 78.0
click at [327, 493] on div "Attachment Preview: 25-81533-CRJ13 Certificate of Service [48-1] [DATE] × <obje…" at bounding box center [311, 333] width 623 height 667
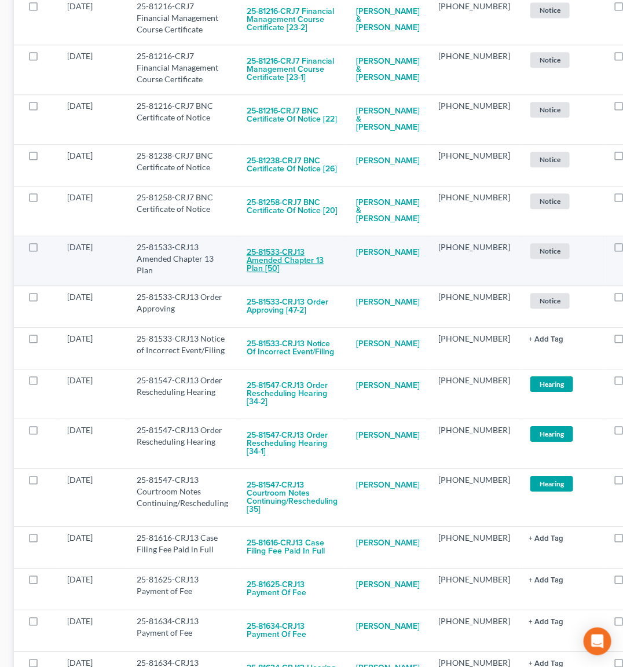
click at [289, 281] on button "25-81533-CRJ13 Amended Chapter 13 Plan [50]" at bounding box center [292, 260] width 91 height 39
checkbox input "true"
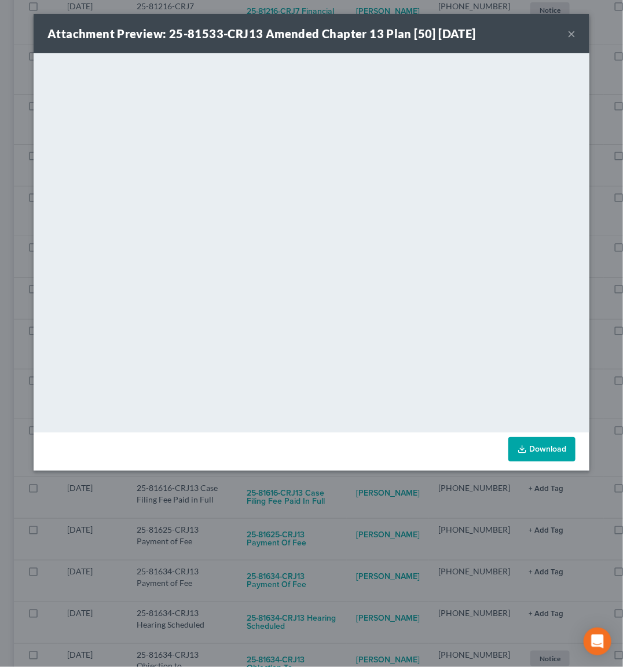
click at [324, 464] on div "Download" at bounding box center [312, 451] width 556 height 38
click at [321, 472] on div "Attachment Preview: 25-81533-CRJ13 Amended Chapter 13 Plan [50] [DATE] × <objec…" at bounding box center [311, 333] width 623 height 667
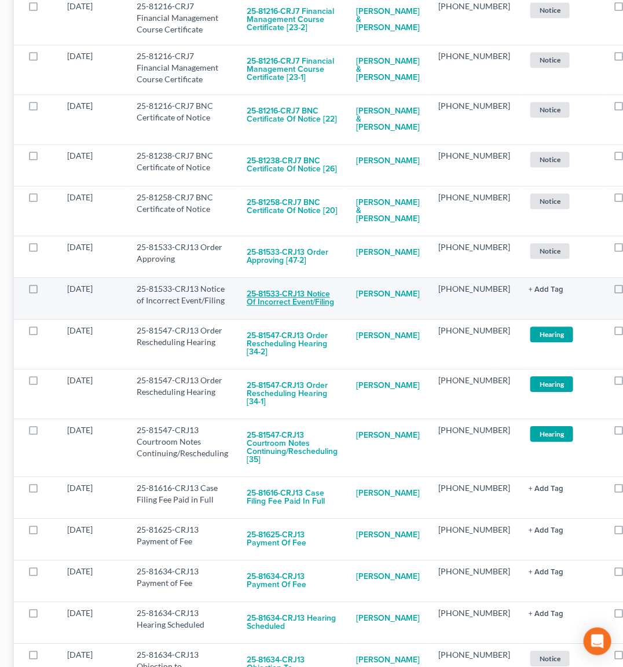
drag, startPoint x: 252, startPoint y: 344, endPoint x: 260, endPoint y: 342, distance: 9.0
click at [260, 314] on button "25-81533-CRJ13 Notice of Incorrect Event/Filing" at bounding box center [292, 298] width 91 height 31
checkbox input "true"
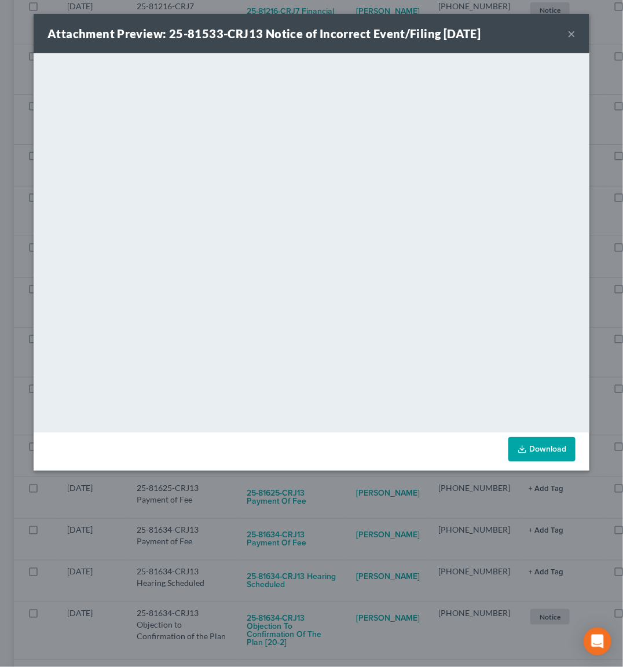
click at [328, 514] on div "Attachment Preview: 25-81533-CRJ13 Notice of Incorrect Event/Filing [DATE] × Do…" at bounding box center [311, 333] width 623 height 667
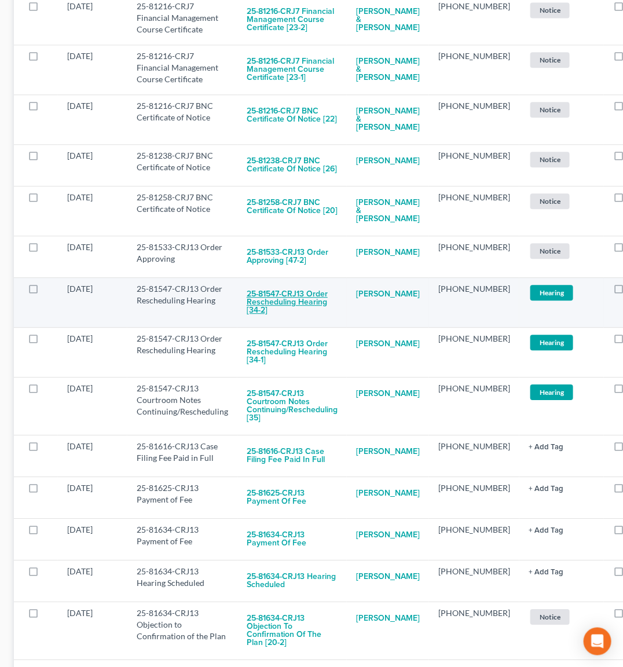
click at [281, 322] on button "25-81547-CRJ13 Order Rescheduling Hearing [34-2]" at bounding box center [292, 302] width 91 height 39
checkbox input "true"
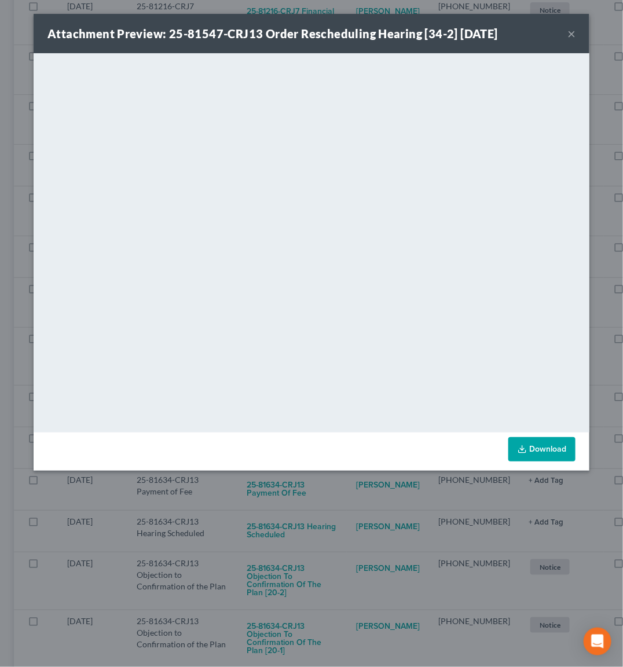
click at [398, 520] on div "Attachment Preview: 25-81547-CRJ13 Order Rescheduling Hearing [34-2] [DATE] × D…" at bounding box center [311, 333] width 623 height 667
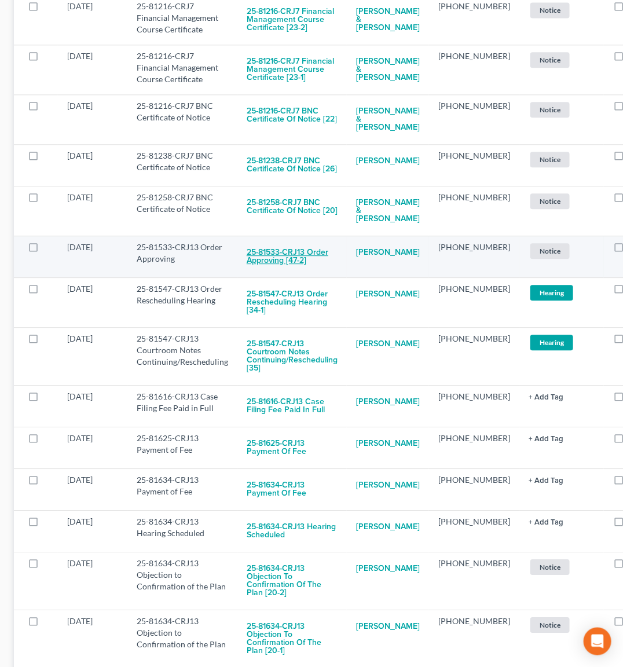
click at [281, 273] on button "25-81533-CRJ13 Order Approving [47-2]" at bounding box center [292, 256] width 91 height 31
checkbox input "true"
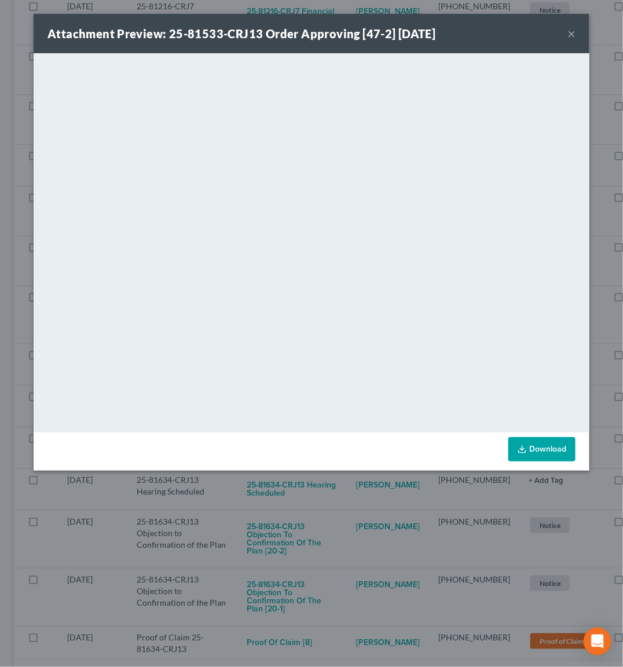
drag, startPoint x: 332, startPoint y: 515, endPoint x: 332, endPoint y: 500, distance: 14.5
click at [333, 512] on div "Attachment Preview: 25-81533-CRJ13 Order Approving [47-2] [DATE] × <object ng-a…" at bounding box center [311, 333] width 623 height 667
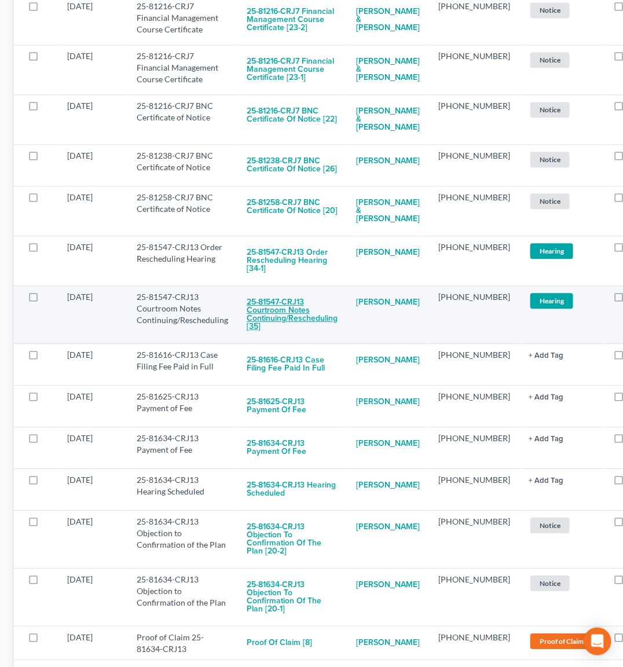
click at [269, 339] on button "25-81547-CRJ13 Courtroom Notes Continuing/Rescheduling [35]" at bounding box center [292, 314] width 91 height 47
checkbox input "true"
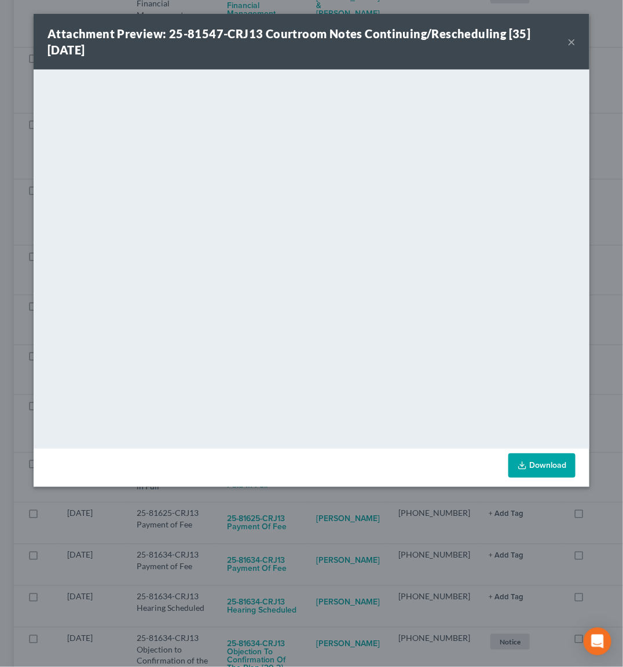
click at [332, 541] on div "Attachment Preview: 25-81547-CRJ13 Courtroom Notes Continuing/Rescheduling [35]…" at bounding box center [311, 333] width 623 height 667
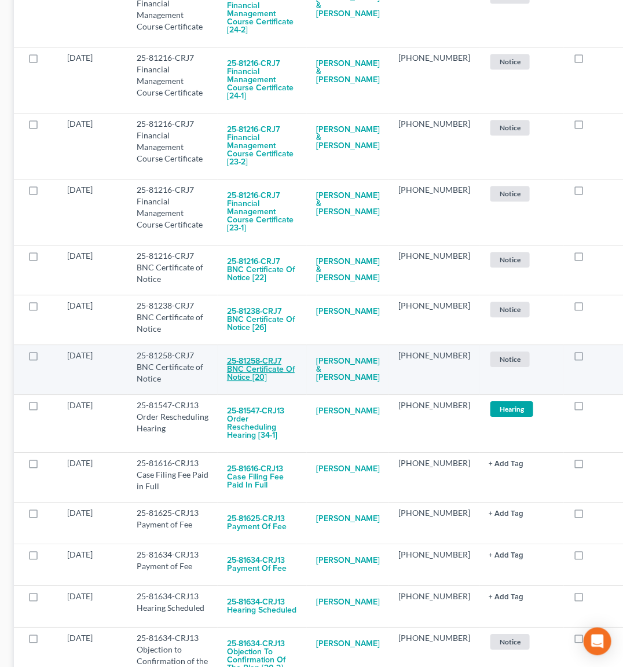
click at [254, 352] on button "25-81258-CRJ7 BNC Certificate of Notice [20]" at bounding box center [262, 369] width 71 height 39
checkbox input "true"
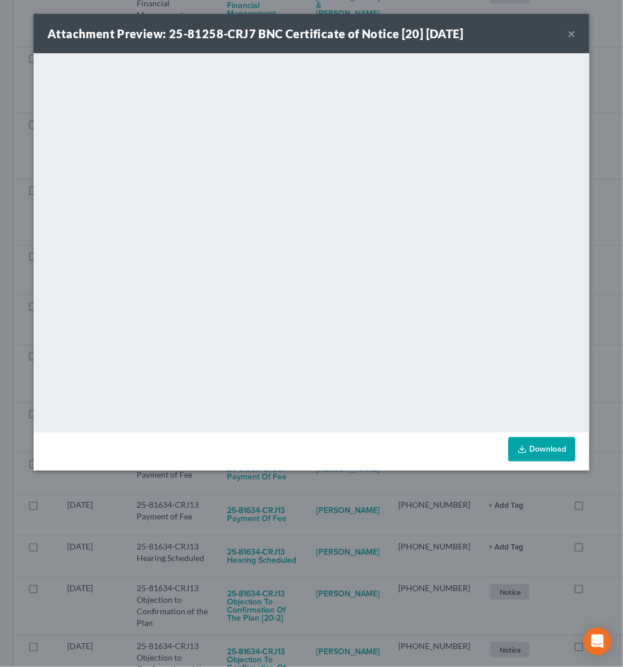
drag, startPoint x: 361, startPoint y: 508, endPoint x: 349, endPoint y: 488, distance: 23.3
click at [361, 506] on div "Attachment Preview: 25-81258-CRJ7 BNC Certificate of Notice [20] [DATE] × <obje…" at bounding box center [311, 333] width 623 height 667
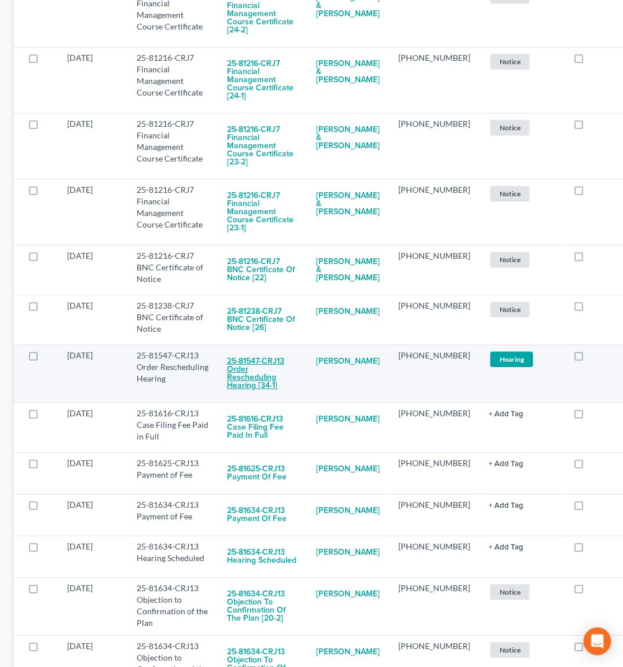
click at [245, 358] on button "25-81547-CRJ13 Order Rescheduling Hearing [34-1]" at bounding box center [262, 373] width 71 height 47
checkbox input "true"
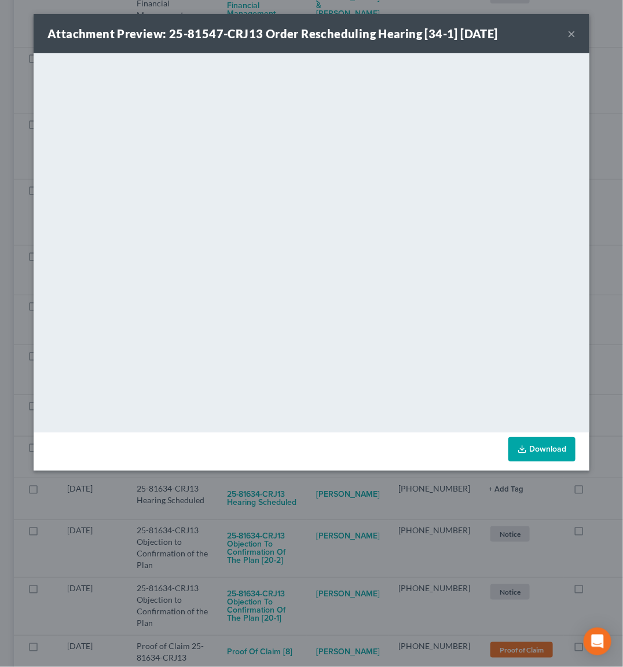
click at [348, 508] on div "Attachment Preview: 25-81547-CRJ13 Order Rescheduling Hearing [34-1] [DATE] × D…" at bounding box center [311, 333] width 623 height 667
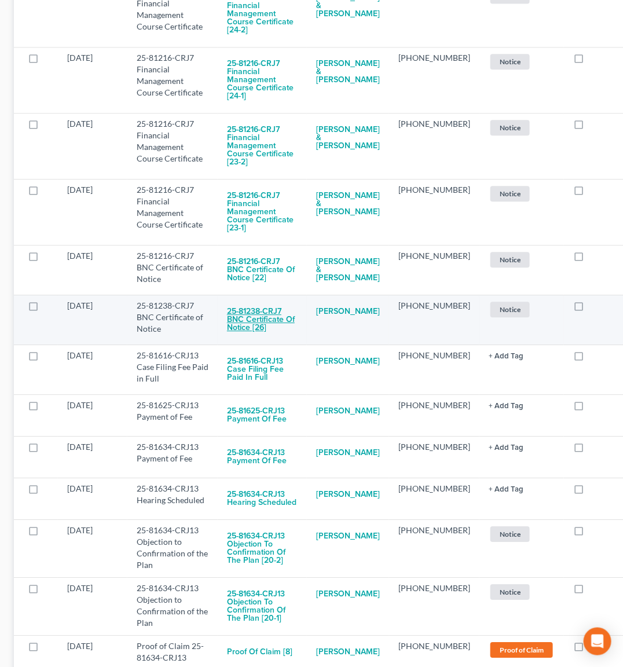
click at [229, 303] on button "25-81238-CRJ7 BNC Certificate of Notice [26]" at bounding box center [262, 319] width 71 height 39
checkbox input "true"
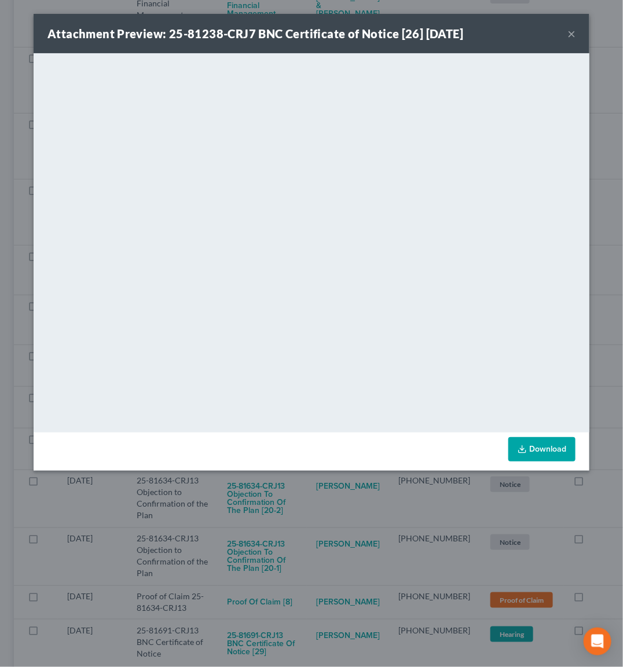
click at [369, 542] on div "Attachment Preview: 25-81238-CRJ7 BNC Certificate of Notice [26] [DATE] × <obje…" at bounding box center [311, 333] width 623 height 667
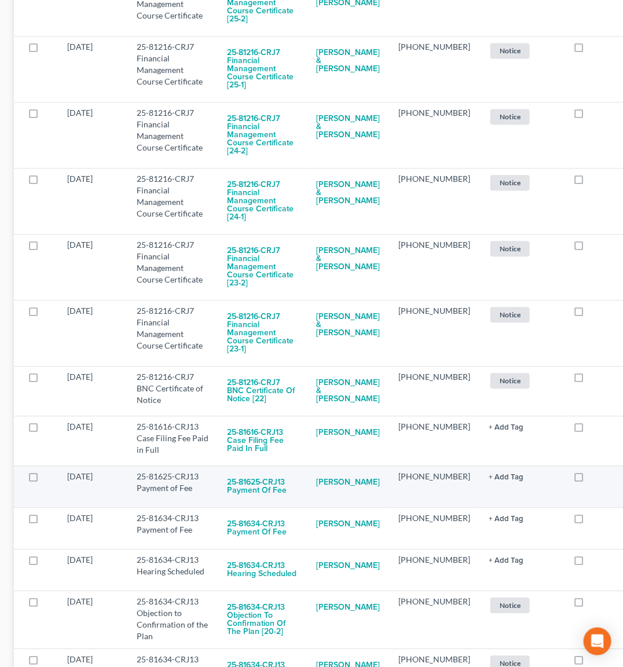
scroll to position [684, 0]
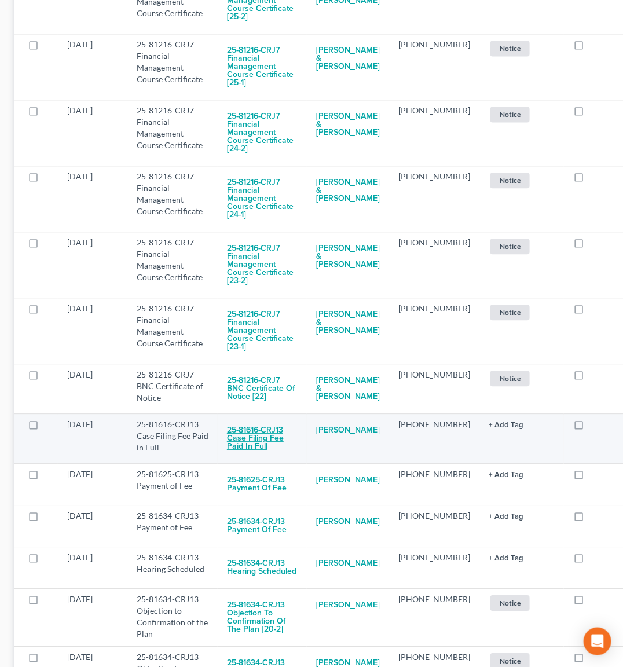
click at [282, 423] on button "25-81616-CRJ13 Case Filing Fee Paid in Full" at bounding box center [262, 437] width 71 height 39
checkbox input "true"
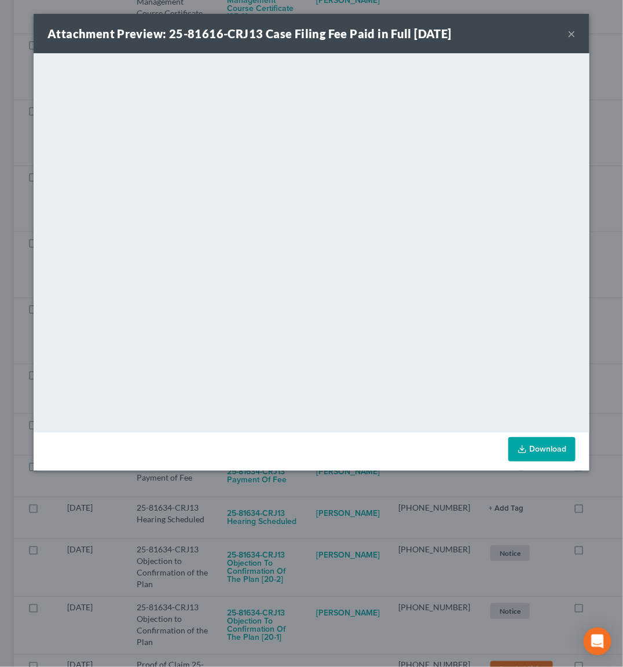
drag, startPoint x: 344, startPoint y: 512, endPoint x: 303, endPoint y: 457, distance: 69.0
click at [345, 510] on div "Attachment Preview: 25-81616-CRJ13 Case Filing Fee Paid in Full [DATE] × <objec…" at bounding box center [311, 333] width 623 height 667
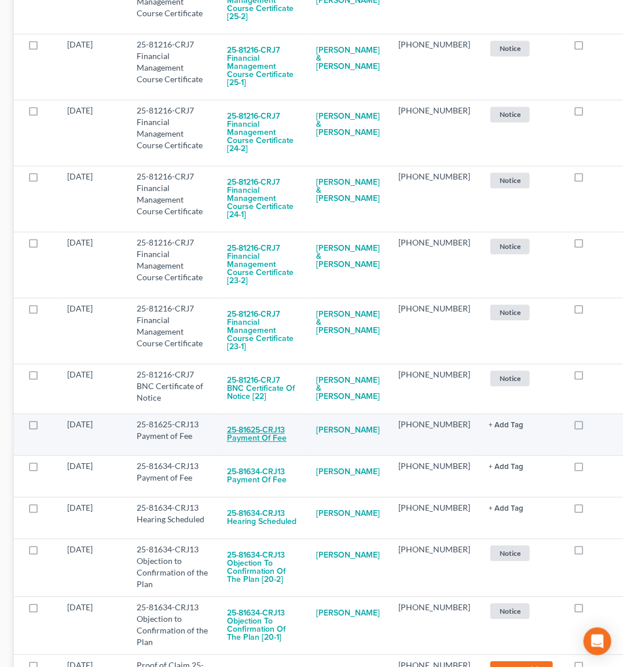
click at [248, 422] on button "25-81625-CRJ13 Payment of Fee" at bounding box center [262, 433] width 71 height 31
checkbox input "true"
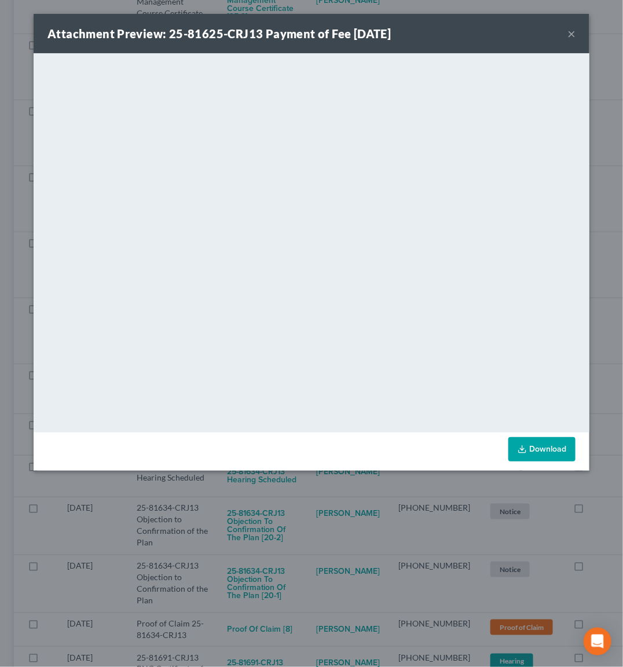
drag, startPoint x: 298, startPoint y: 520, endPoint x: 277, endPoint y: 465, distance: 59.6
click at [302, 515] on div "Attachment Preview: 25-81625-CRJ13 Payment of Fee [DATE] × <object ng-attr-data…" at bounding box center [311, 333] width 623 height 667
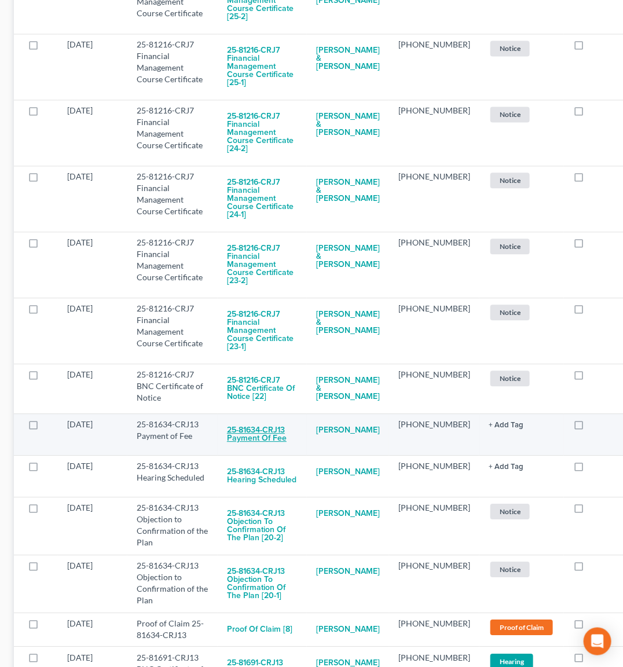
click at [265, 421] on button "25-81634-CRJ13 Payment of Fee" at bounding box center [262, 433] width 71 height 31
checkbox input "true"
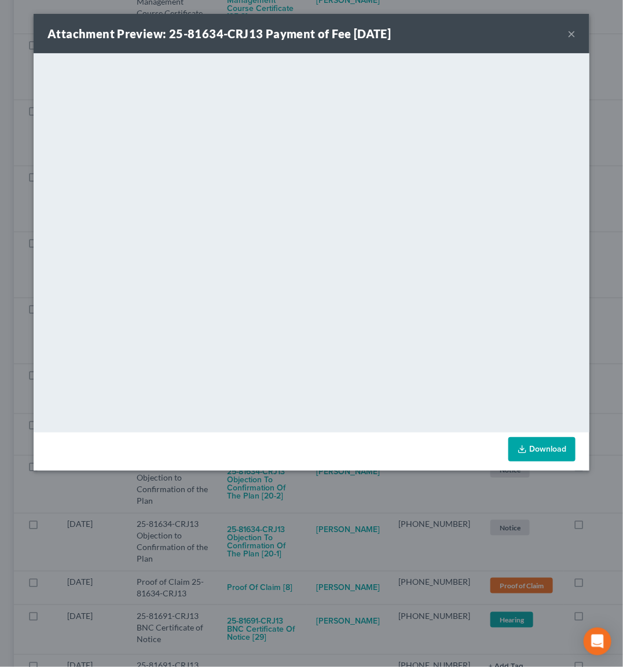
click at [318, 509] on div "Attachment Preview: 25-81634-CRJ13 Payment of Fee [DATE] × <object ng-attr-data…" at bounding box center [311, 333] width 623 height 667
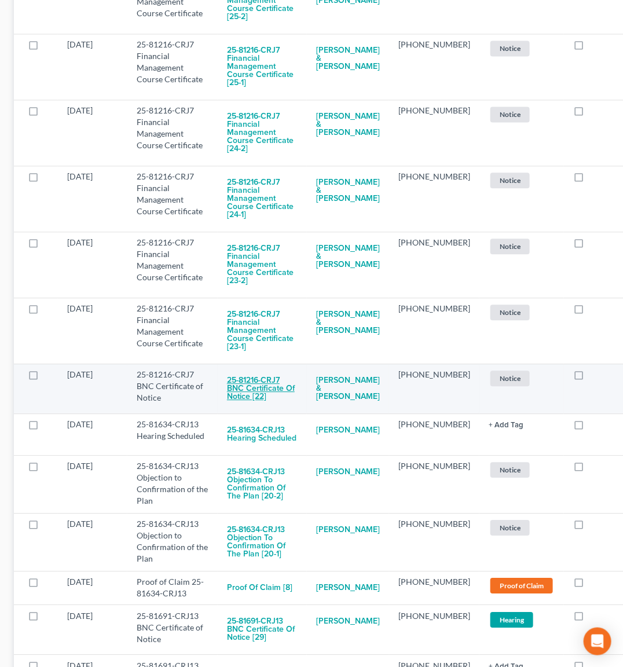
click at [256, 379] on button "25-81216-CRJ7 BNC Certificate of Notice [22]" at bounding box center [262, 388] width 71 height 39
checkbox input "true"
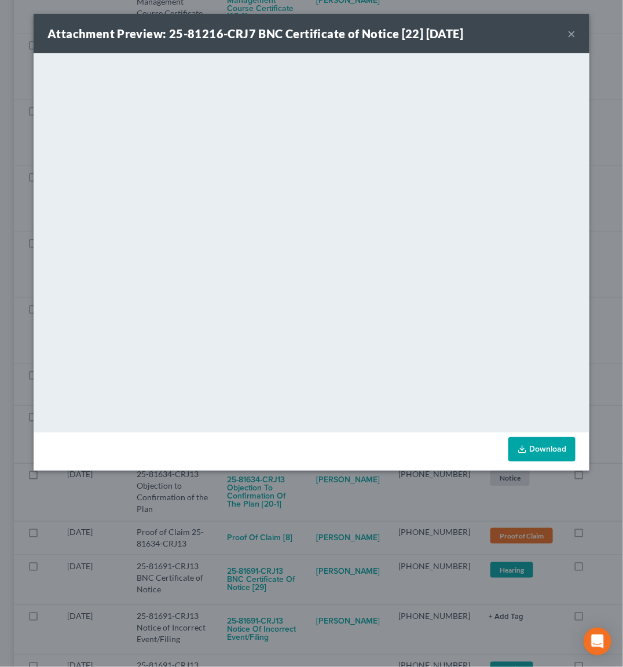
click at [326, 513] on div "Attachment Preview: 25-81216-CRJ7 BNC Certificate of Notice [22] [DATE] × <obje…" at bounding box center [311, 333] width 623 height 667
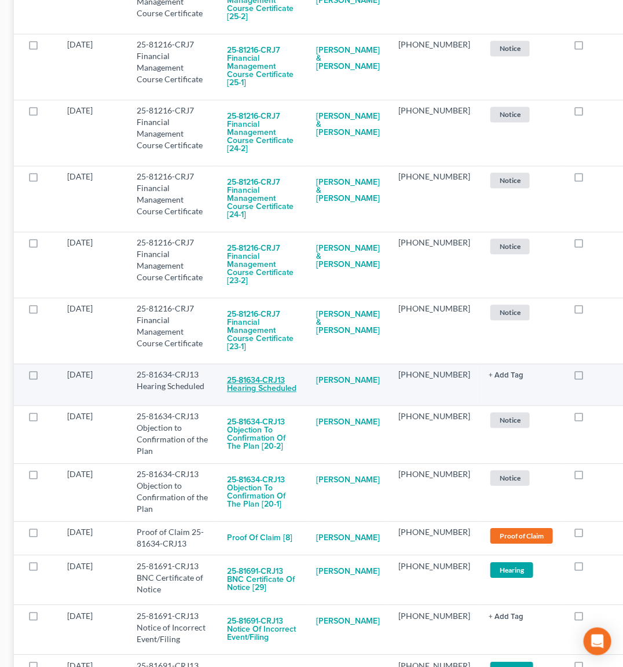
click at [240, 369] on button "25-81634-CRJ13 Hearing Scheduled" at bounding box center [262, 384] width 71 height 31
checkbox input "true"
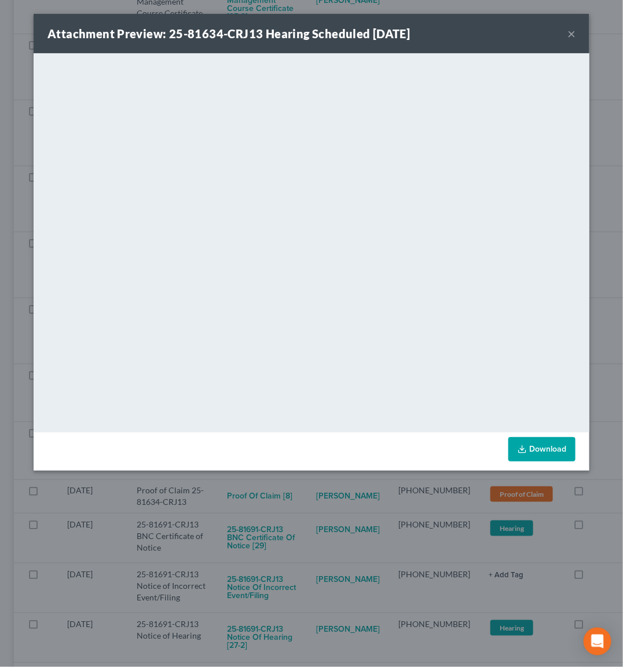
click at [287, 527] on div "Attachment Preview: 25-81634-CRJ13 Hearing Scheduled [DATE] × <object ng-attr-d…" at bounding box center [311, 333] width 623 height 667
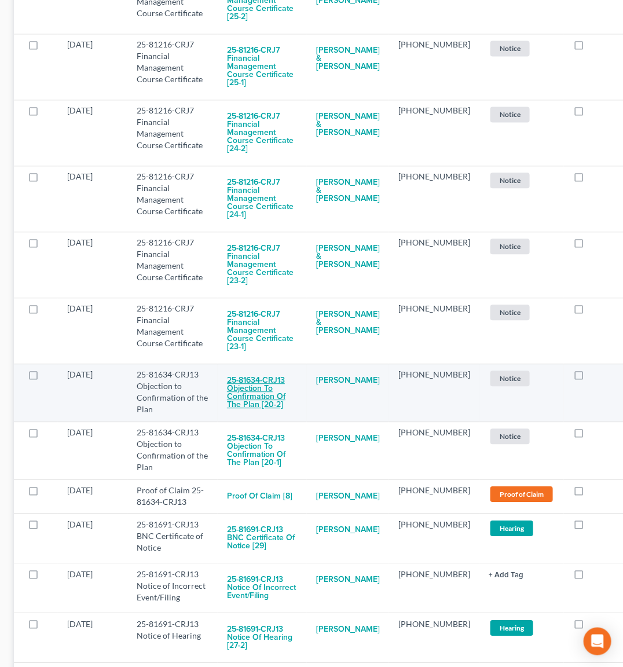
click at [244, 372] on button "25-81634-CRJ13 Objection to Confirmation of the Plan [20-2]" at bounding box center [262, 392] width 71 height 47
checkbox input "true"
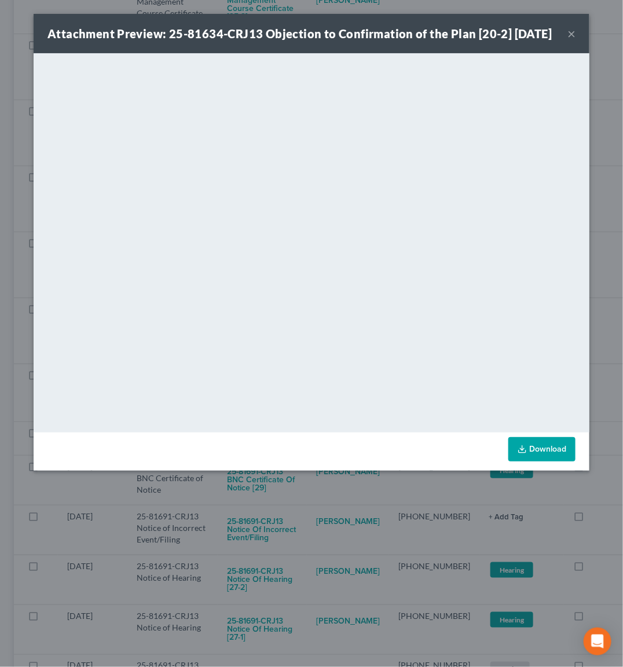
click at [267, 537] on div "Attachment Preview: 25-81634-CRJ13 Objection to Confirmation of the Plan [20-2]…" at bounding box center [311, 333] width 623 height 667
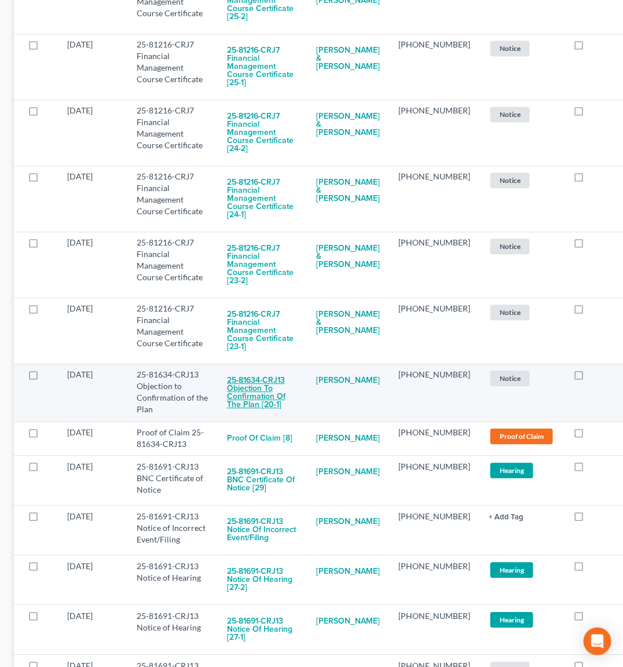
click at [253, 387] on button "25-81634-CRJ13 Objection to Confirmation of the Plan [20-1]" at bounding box center [262, 392] width 71 height 47
checkbox input "true"
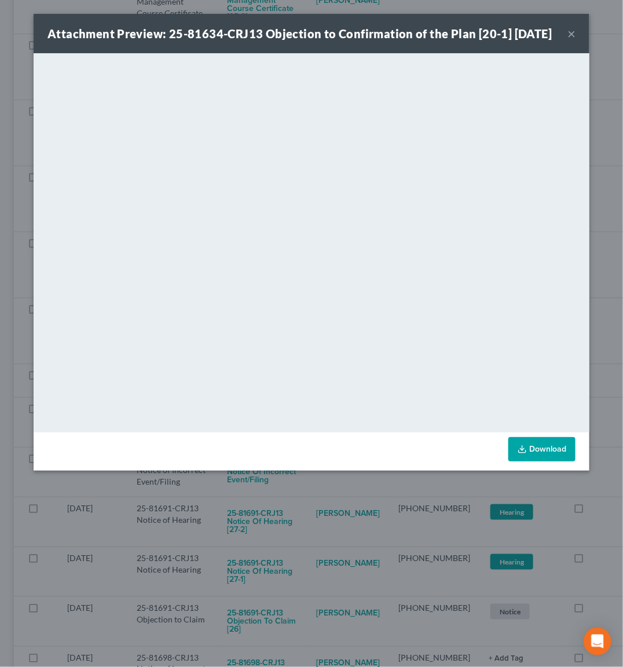
click at [293, 544] on div "Attachment Preview: 25-81634-CRJ13 Objection to Confirmation of the Plan [20-1]…" at bounding box center [311, 333] width 623 height 667
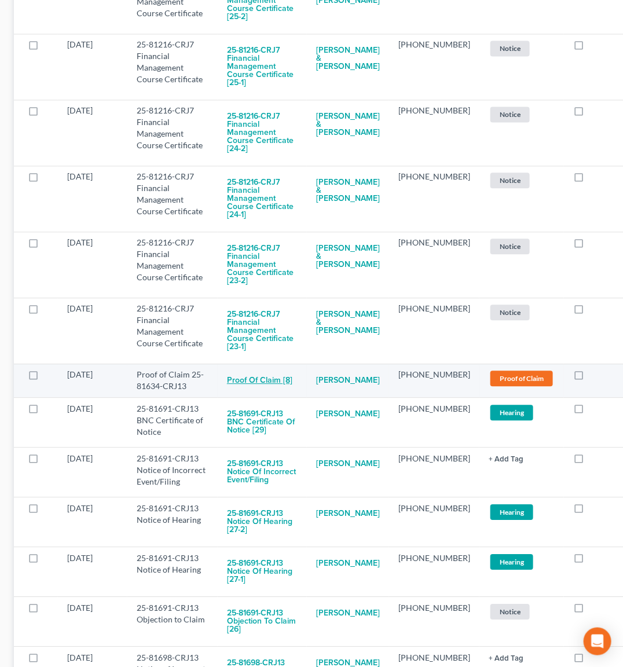
click at [248, 369] on button "Proof of Claim [8]" at bounding box center [259, 380] width 65 height 23
checkbox input "true"
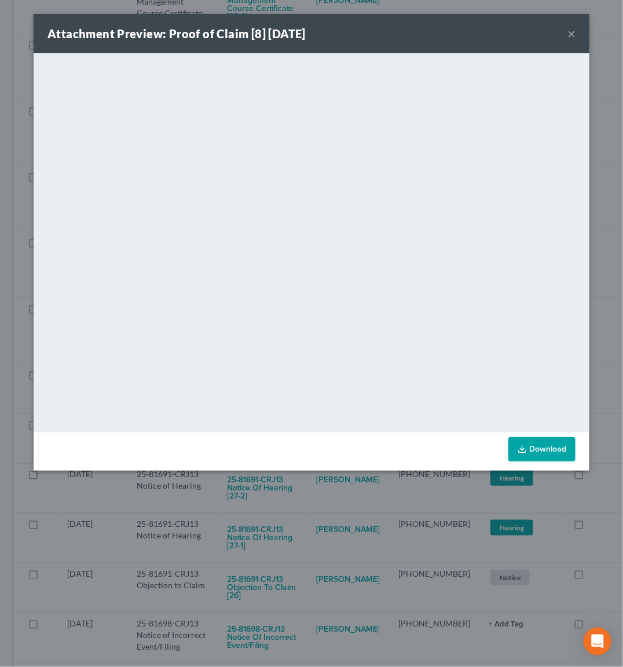
click at [318, 511] on div "Attachment Preview: Proof of Claim [8] [DATE] × <object ng-attr-data='[URL][DOM…" at bounding box center [311, 333] width 623 height 667
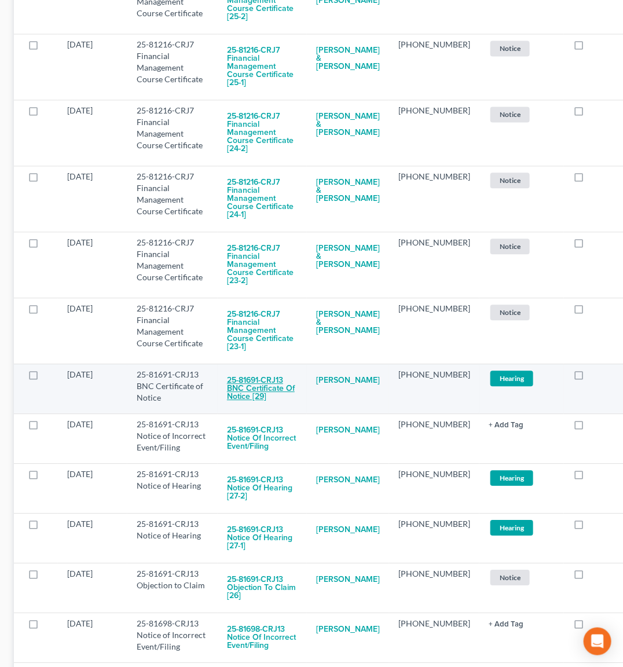
click at [248, 369] on button "25-81691-CRJ13 BNC Certificate of Notice [29]" at bounding box center [262, 388] width 71 height 39
checkbox input "true"
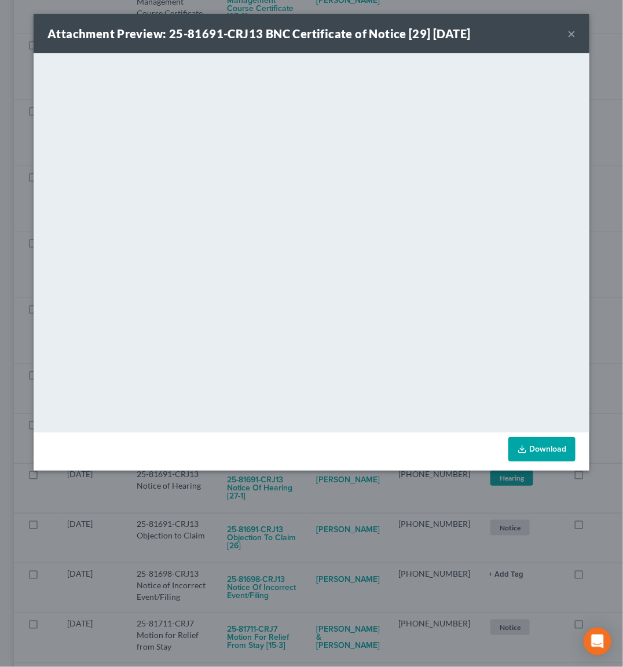
click at [329, 519] on div "Attachment Preview: 25-81691-CRJ13 BNC Certificate of Notice [29] [DATE] × <obj…" at bounding box center [311, 333] width 623 height 667
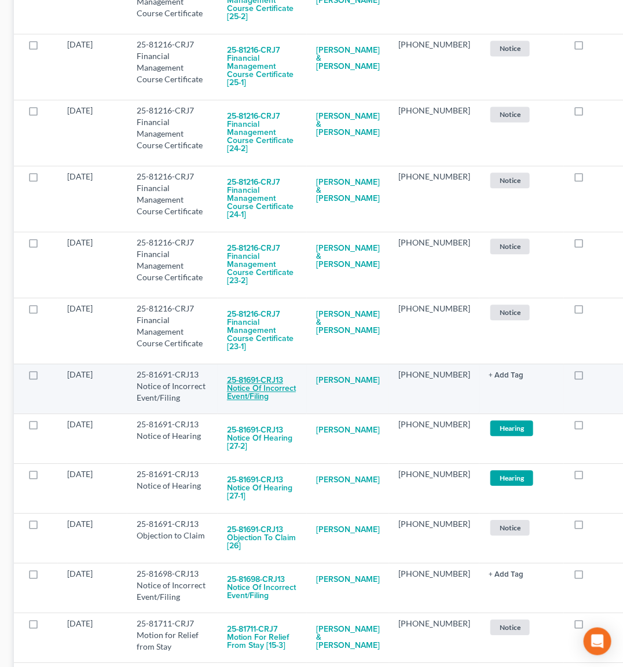
click at [243, 369] on button "25-81691-CRJ13 Notice of Incorrect Event/Filing" at bounding box center [262, 388] width 71 height 39
checkbox input "true"
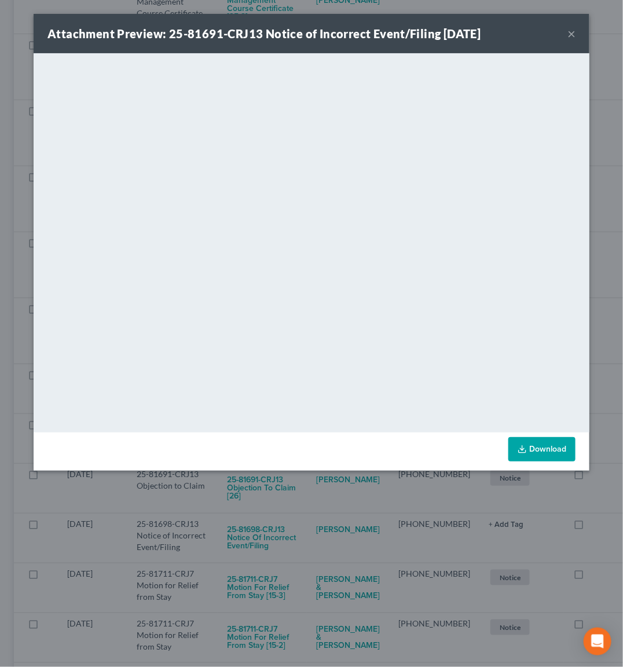
click at [331, 497] on div "Attachment Preview: 25-81691-CRJ13 Notice of Incorrect Event/Filing [DATE] × Do…" at bounding box center [311, 333] width 623 height 667
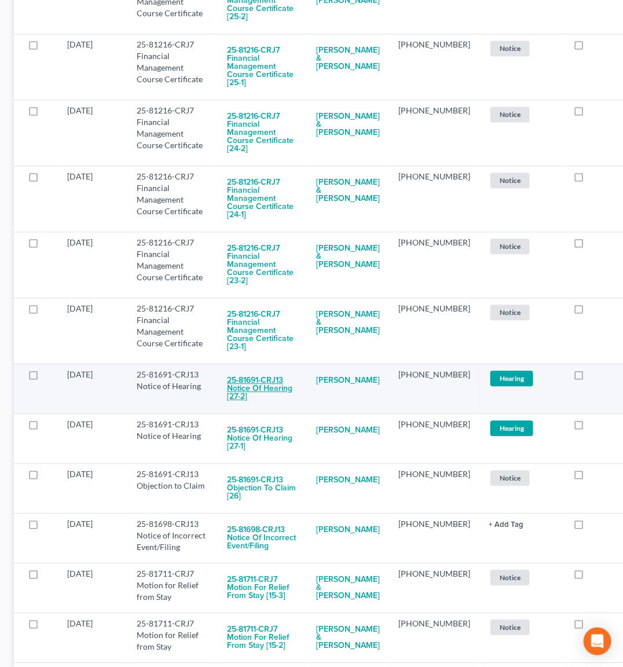
click at [242, 370] on button "25-81691-CRJ13 Notice of Hearing [27-2]" at bounding box center [262, 388] width 71 height 39
checkbox input "true"
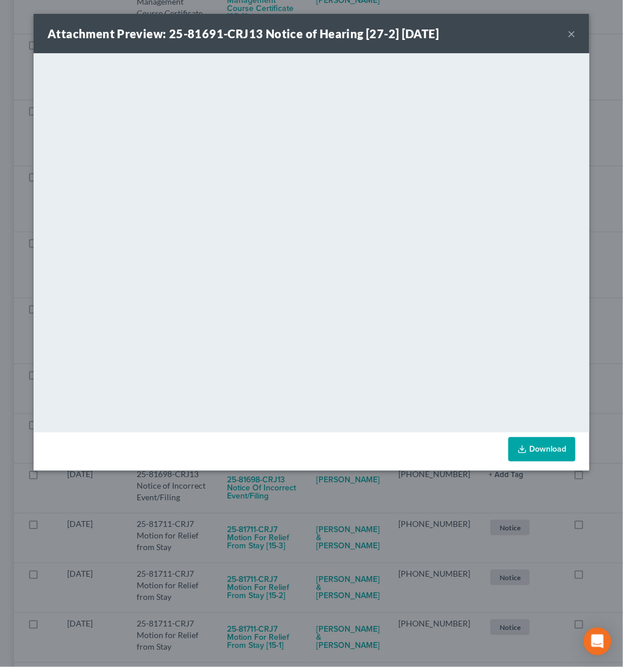
click at [330, 485] on div "Attachment Preview: 25-81691-CRJ13 Notice of Hearing [27-2] [DATE] × <object ng…" at bounding box center [311, 333] width 623 height 667
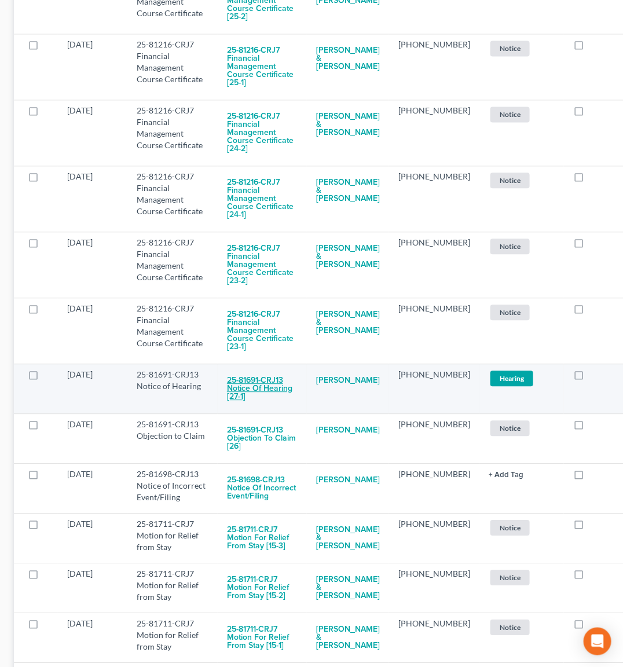
click at [261, 370] on button "25-81691-CRJ13 Notice of Hearing [27-1]" at bounding box center [262, 388] width 71 height 39
checkbox input "true"
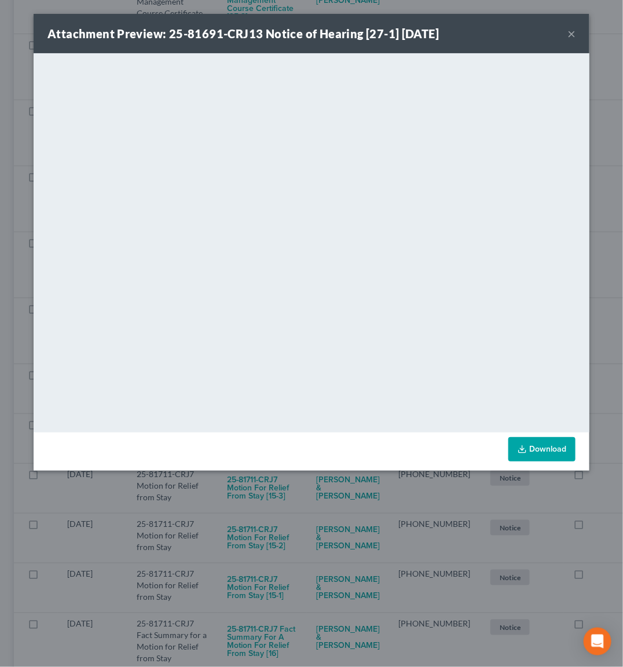
click at [296, 512] on div "Attachment Preview: 25-81691-CRJ13 Notice of Hearing [27-1] [DATE] × <object ng…" at bounding box center [311, 333] width 623 height 667
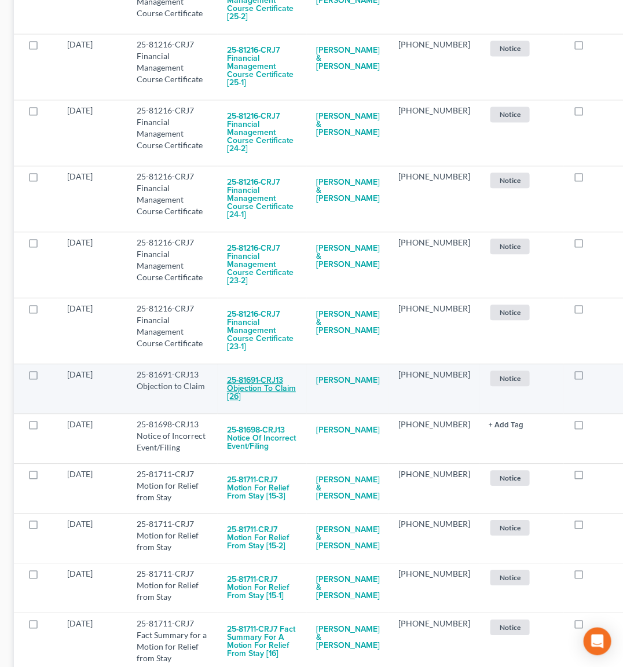
click at [244, 373] on button "25-81691-CRJ13 Objection to Claim [26]" at bounding box center [262, 388] width 71 height 39
checkbox input "true"
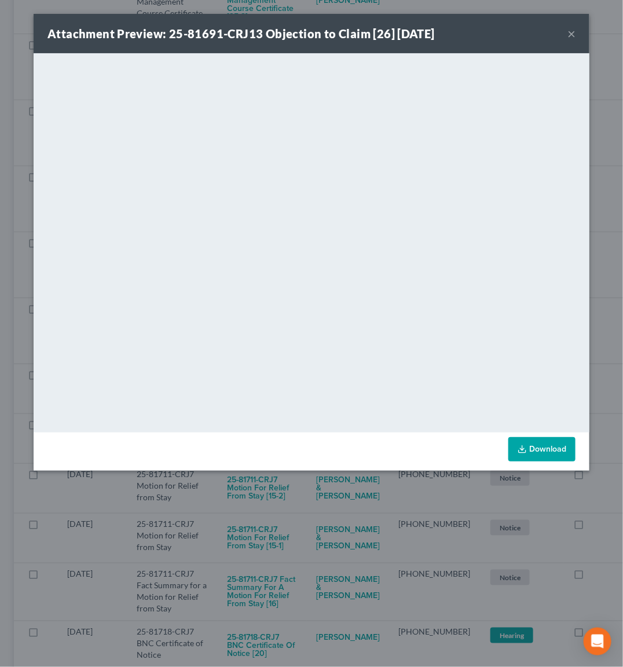
click at [294, 493] on div "Attachment Preview: 25-81691-CRJ13 Objection to Claim [26] [DATE] × <object ng-…" at bounding box center [311, 333] width 623 height 667
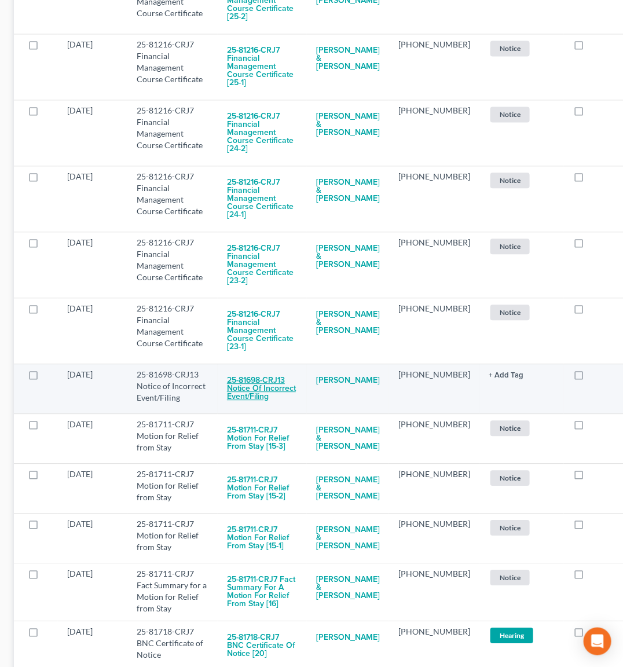
click at [265, 369] on button "25-81698-CRJ13 Notice of Incorrect Event/Filing" at bounding box center [262, 388] width 71 height 39
checkbox input "true"
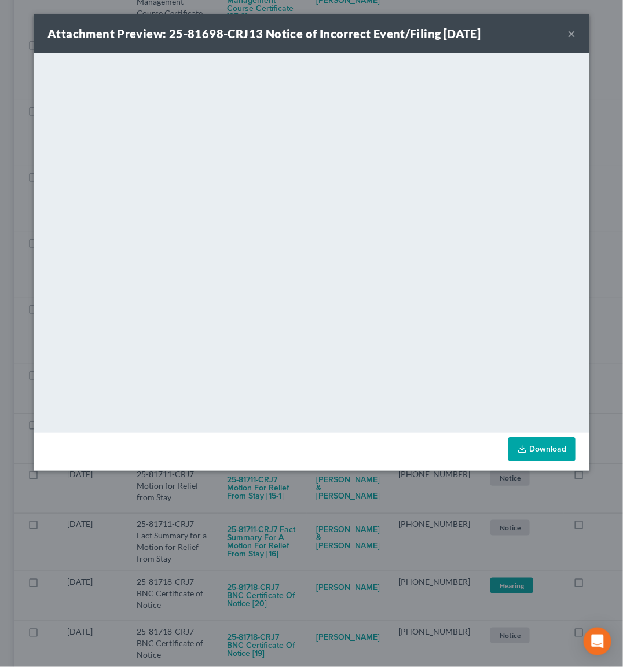
drag, startPoint x: 280, startPoint y: 510, endPoint x: 283, endPoint y: 473, distance: 36.6
click at [281, 508] on div "Attachment Preview: 25-81698-CRJ13 Notice of Incorrect Event/Filing [DATE] × Do…" at bounding box center [311, 333] width 623 height 667
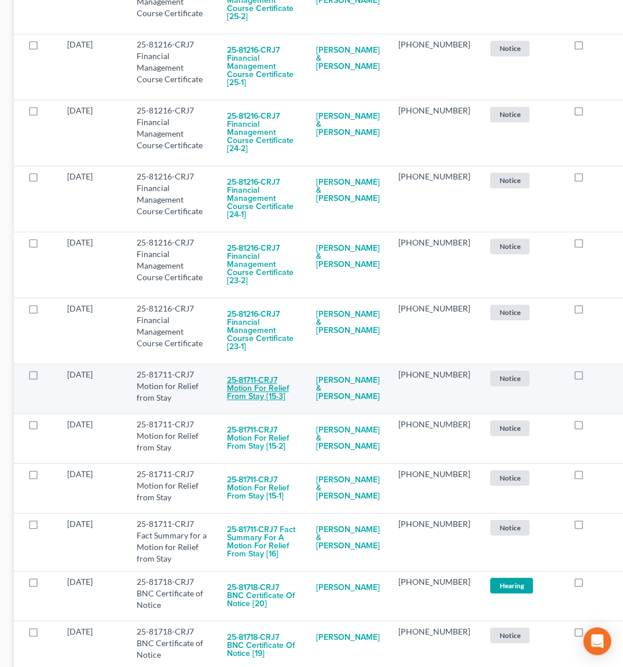
click at [250, 373] on button "25-81711-CRJ7 Motion for Relief from Stay [15-3]" at bounding box center [262, 388] width 71 height 39
checkbox input "true"
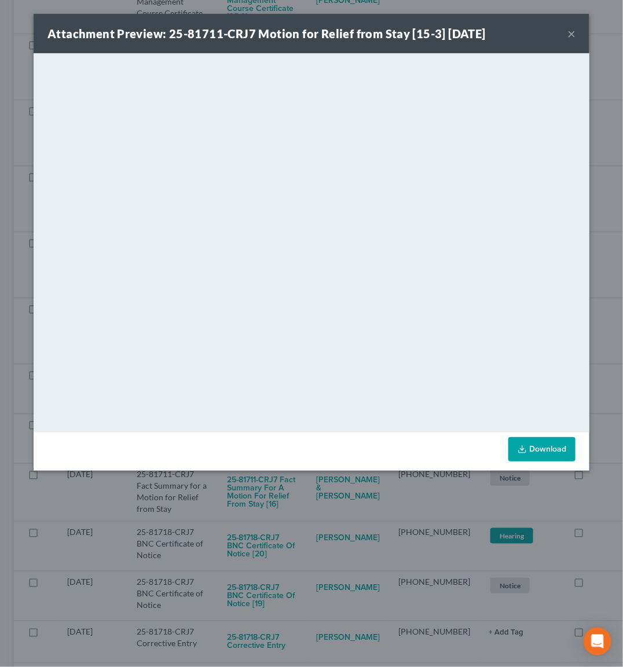
click at [314, 501] on div "Attachment Preview: 25-81711-CRJ7 Motion for Relief from Stay [15-3] [DATE] × D…" at bounding box center [311, 333] width 623 height 667
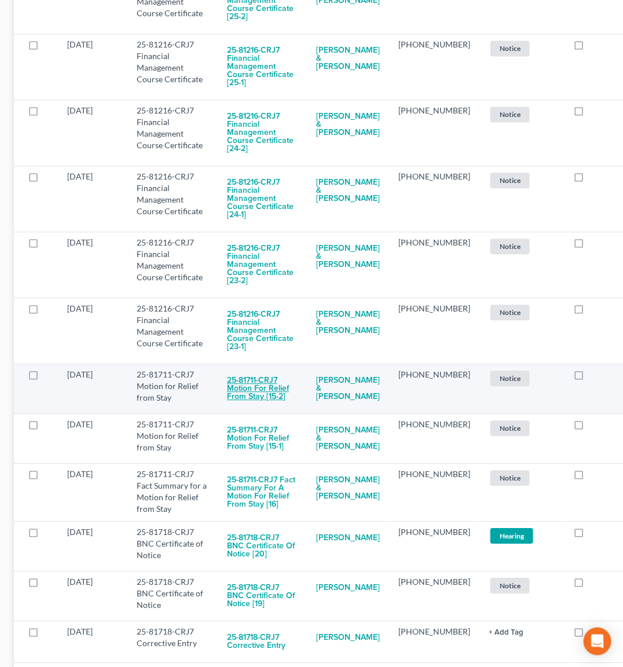
click at [264, 370] on button "25-81711-CRJ7 Motion for Relief from Stay [15-2]" at bounding box center [262, 388] width 71 height 39
checkbox input "true"
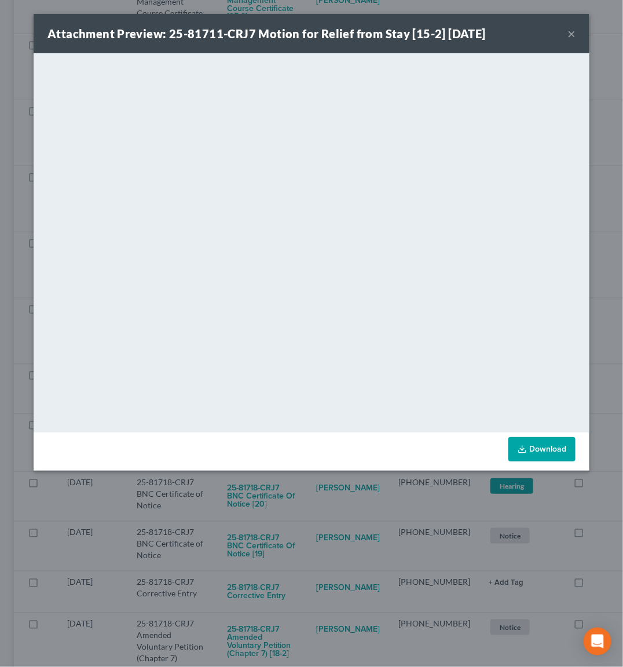
click at [302, 493] on div "Attachment Preview: 25-81711-CRJ7 Motion for Relief from Stay [15-2] [DATE] × D…" at bounding box center [311, 333] width 623 height 667
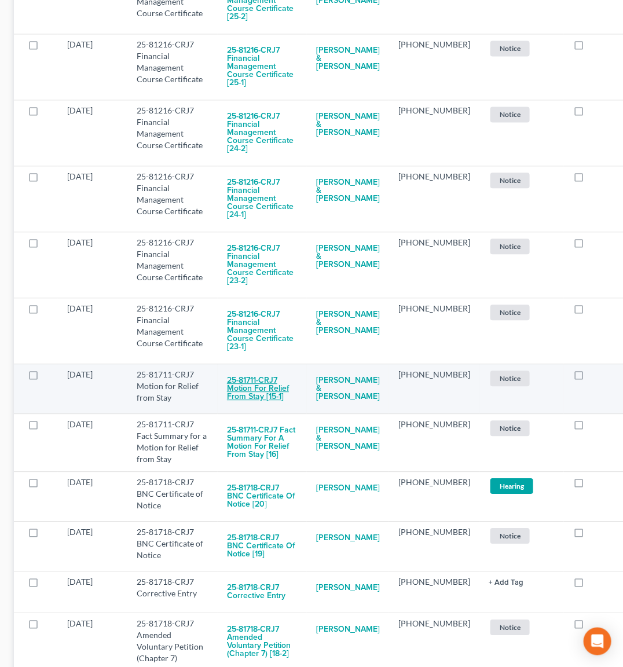
click at [274, 377] on button "25-81711-CRJ7 Motion for Relief from Stay [15-1]" at bounding box center [262, 388] width 71 height 39
checkbox input "true"
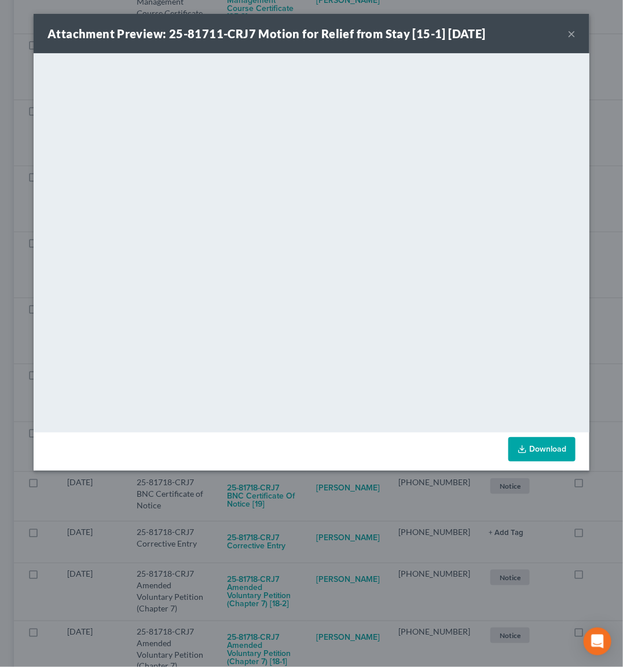
click at [307, 496] on div "Attachment Preview: 25-81711-CRJ7 Motion for Relief from Stay [15-1] [DATE] × D…" at bounding box center [311, 333] width 623 height 667
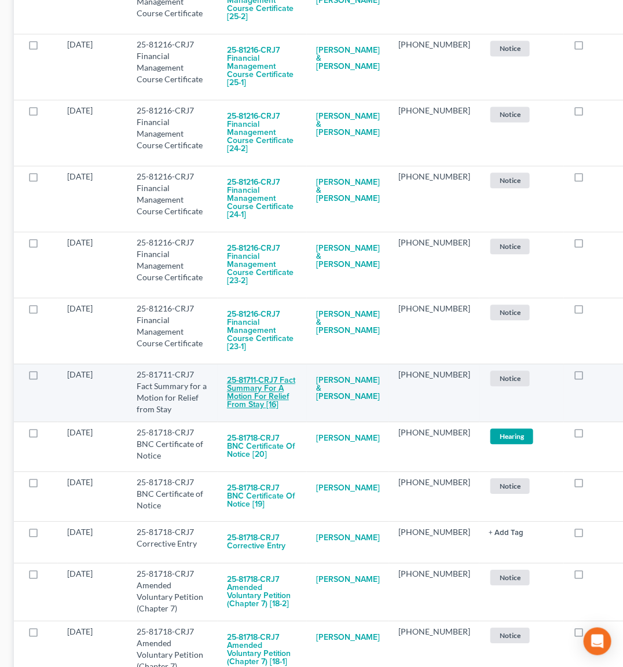
click at [255, 369] on button "25-81711-CRJ7 Fact Summary for a Motion for Relief from Stay [16]" at bounding box center [262, 392] width 71 height 47
checkbox input "true"
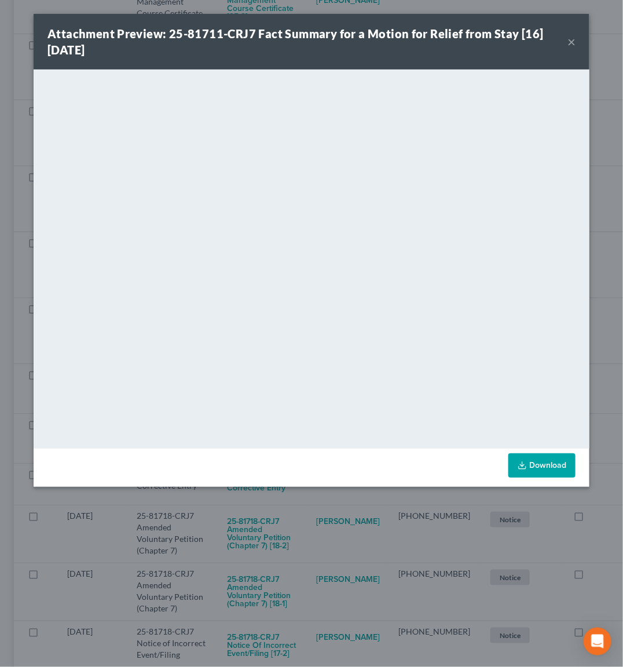
click at [344, 520] on div "Attachment Preview: 25-81711-CRJ7 Fact Summary for a Motion for Relief from Sta…" at bounding box center [311, 333] width 623 height 667
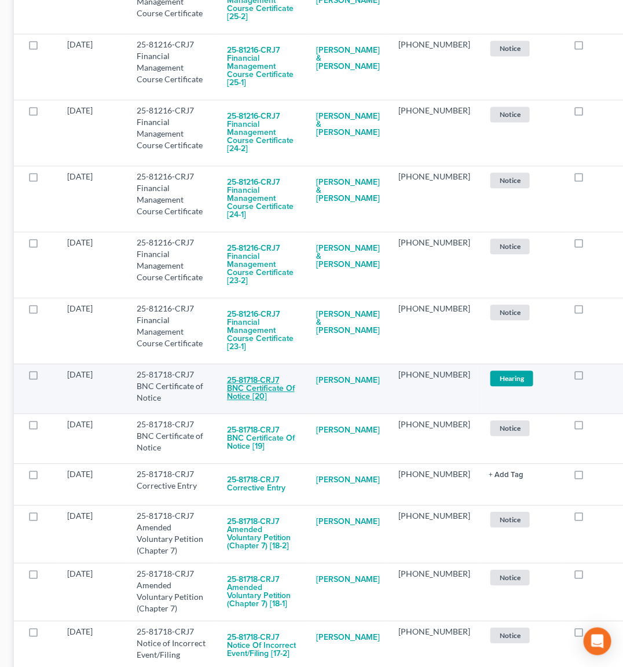
click at [256, 369] on button "25-81718-CRJ7 BNC Certificate of Notice [20]" at bounding box center [262, 388] width 71 height 39
checkbox input "true"
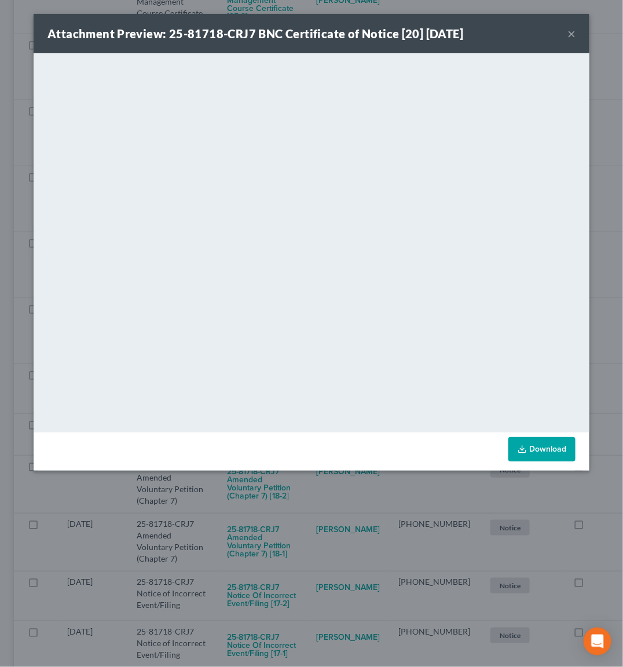
drag, startPoint x: 312, startPoint y: 505, endPoint x: 281, endPoint y: 456, distance: 58.3
click at [314, 501] on div "Attachment Preview: 25-81718-CRJ7 BNC Certificate of Notice [20] [DATE] × <obje…" at bounding box center [311, 333] width 623 height 667
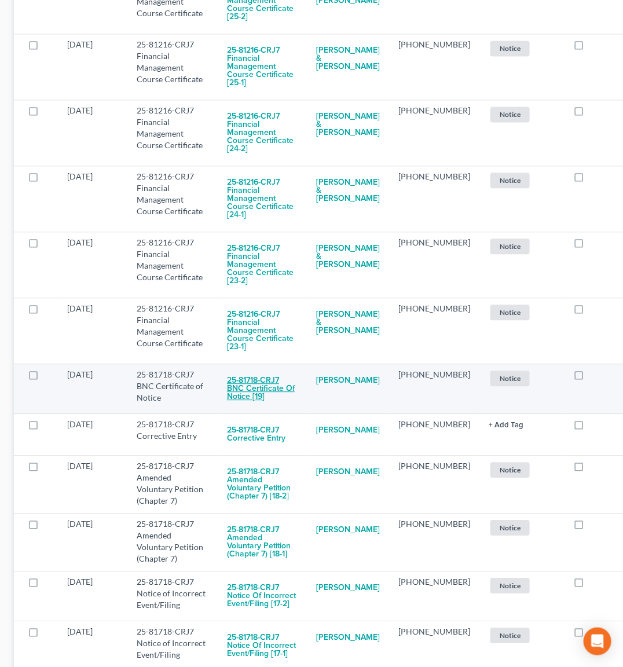
click at [263, 374] on button "25-81718-CRJ7 BNC Certificate of Notice [19]" at bounding box center [262, 388] width 71 height 39
checkbox input "true"
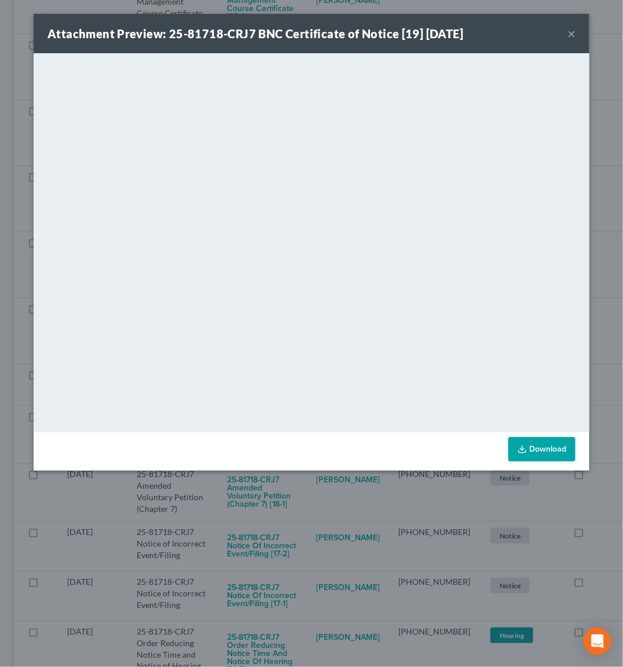
click at [307, 494] on div "Attachment Preview: 25-81718-CRJ7 BNC Certificate of Notice [19] [DATE] × <obje…" at bounding box center [311, 333] width 623 height 667
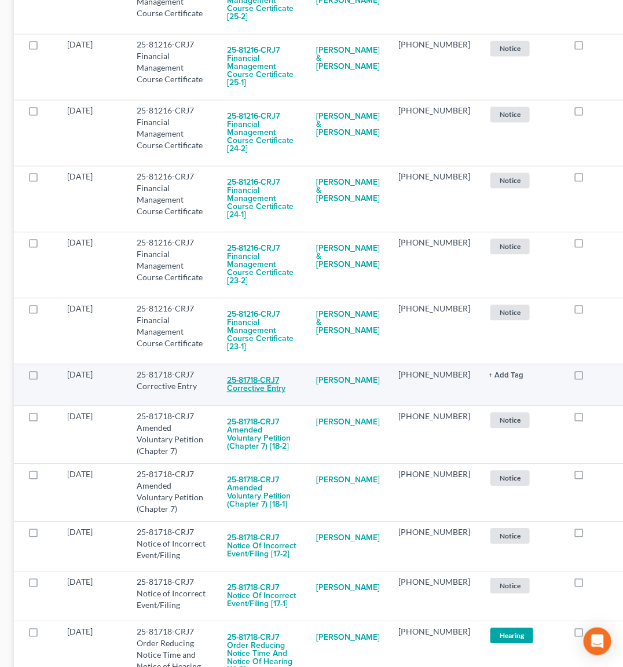
click at [254, 375] on button "25-81718-CRJ7 Corrective Entry" at bounding box center [262, 384] width 71 height 31
checkbox input "true"
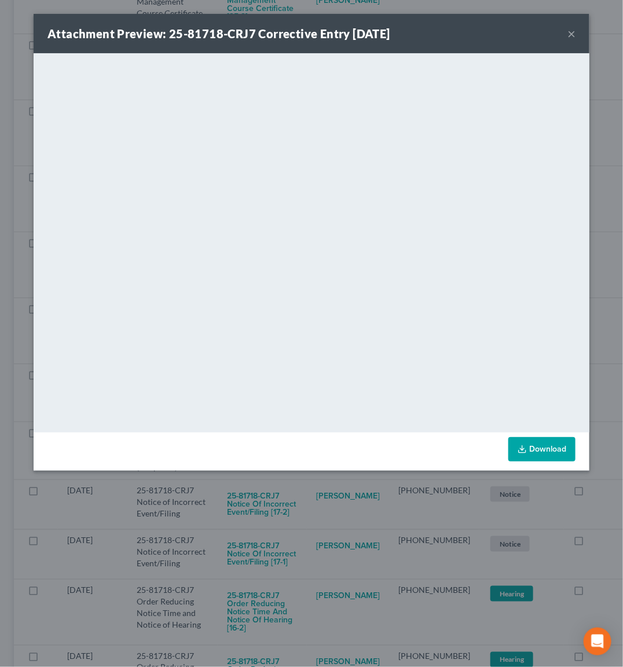
drag, startPoint x: 302, startPoint y: 505, endPoint x: 280, endPoint y: 480, distance: 32.8
click at [302, 504] on div "Attachment Preview: 25-81718-CRJ7 Corrective Entry [DATE] × <object ng-attr-dat…" at bounding box center [311, 333] width 623 height 667
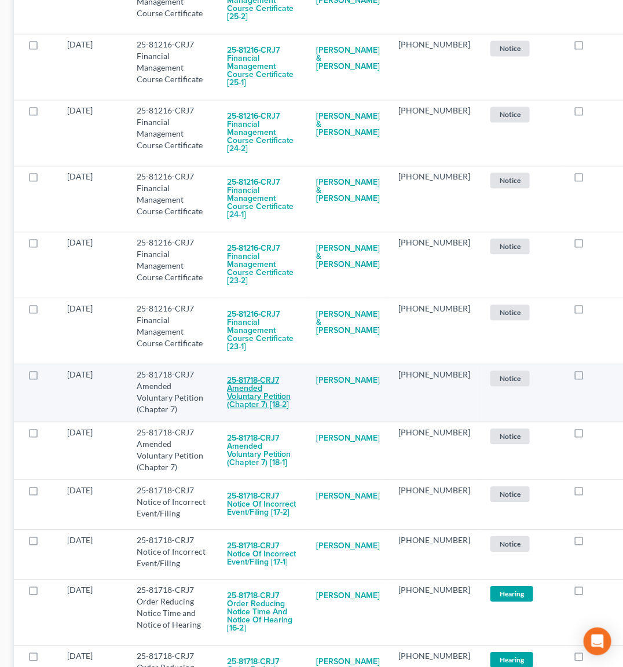
click at [259, 370] on button "25-81718-CRJ7 Amended Voluntary Petition (Chapter 7) [18-2]" at bounding box center [262, 392] width 71 height 47
checkbox input "true"
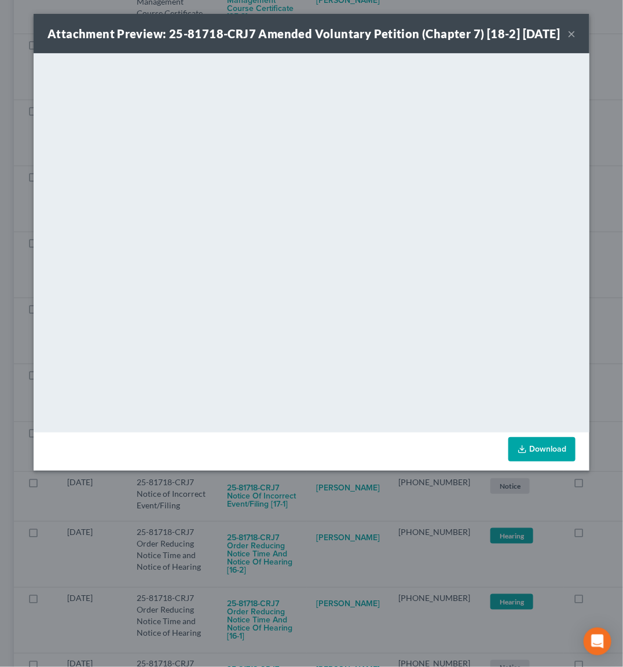
drag, startPoint x: 294, startPoint y: 526, endPoint x: 295, endPoint y: 516, distance: 9.3
click at [295, 525] on div "Attachment Preview: 25-81718-CRJ7 Amended Voluntary Petition (Chapter 7) [18-2]…" at bounding box center [311, 333] width 623 height 667
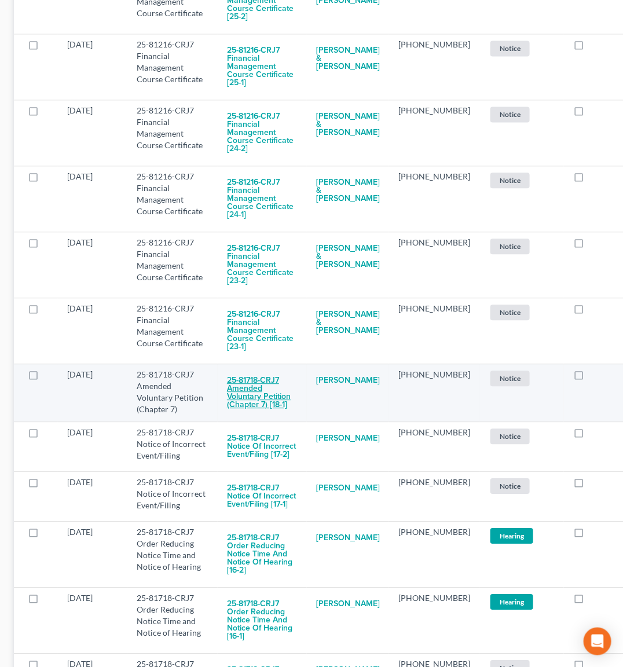
click at [246, 369] on button "25-81718-CRJ7 Amended Voluntary Petition (Chapter 7) [18-1]" at bounding box center [262, 392] width 71 height 47
checkbox input "true"
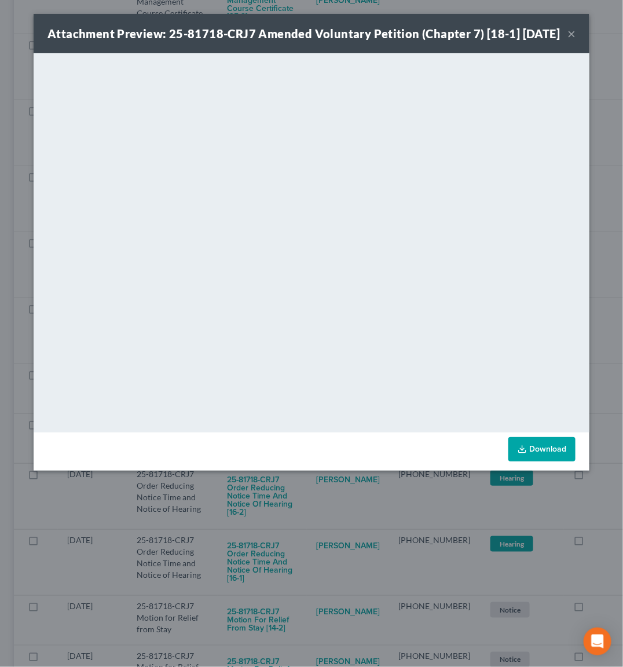
click at [306, 530] on div "Attachment Preview: 25-81718-CRJ7 Amended Voluntary Petition (Chapter 7) [18-1]…" at bounding box center [311, 333] width 623 height 667
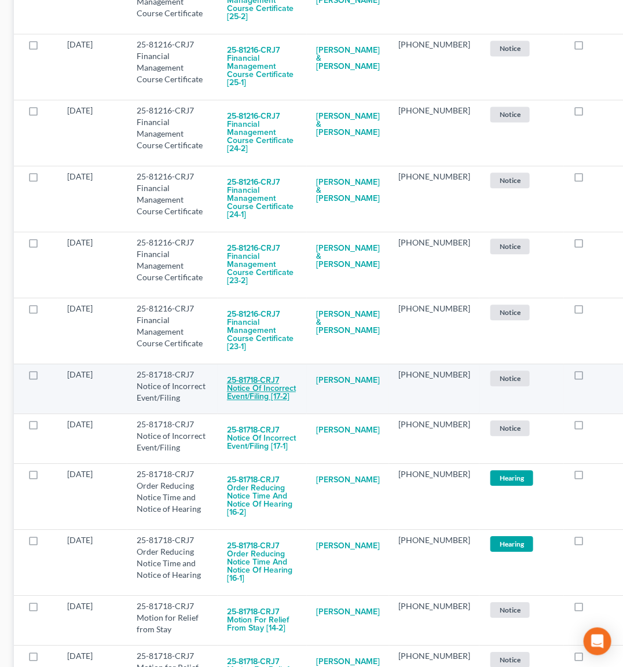
click at [247, 369] on button "25-81718-CRJ7 Notice of Incorrect Event/Filing [17-2]" at bounding box center [262, 388] width 71 height 39
checkbox input "true"
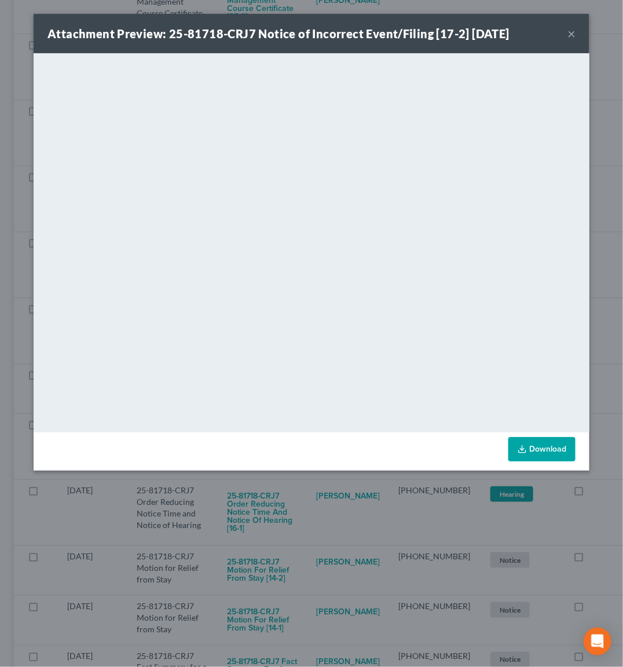
click at [344, 517] on div "Attachment Preview: 25-81718-CRJ7 Notice of Incorrect Event/Filing [17-2] [DATE…" at bounding box center [311, 333] width 623 height 667
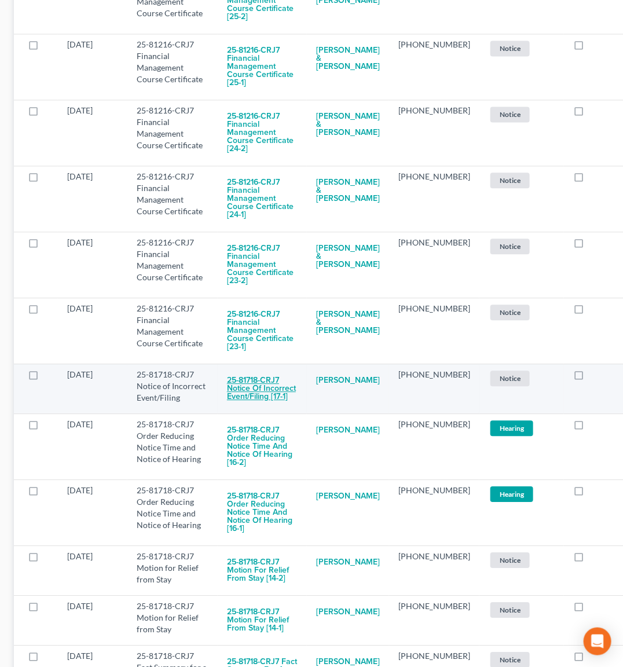
click at [259, 383] on button "25-81718-CRJ7 Notice of Incorrect Event/Filing [17-1]" at bounding box center [262, 388] width 71 height 39
checkbox input "true"
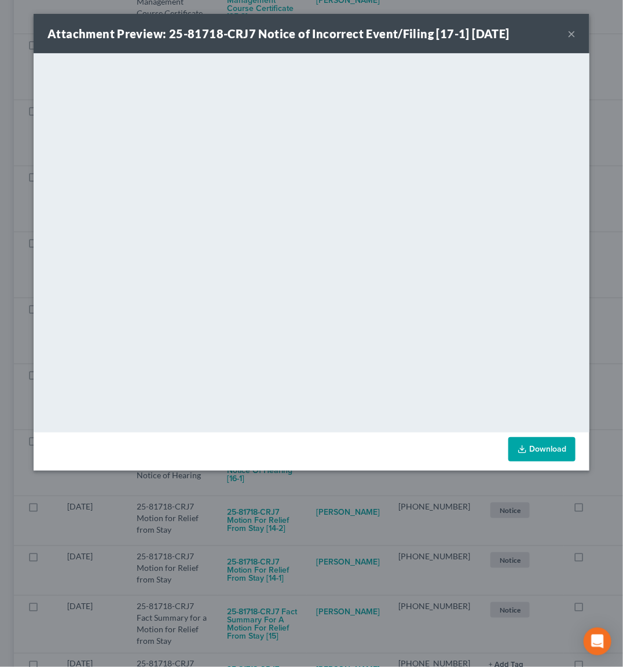
click at [348, 502] on div "Attachment Preview: 25-81718-CRJ7 Notice of Incorrect Event/Filing [17-1] [DATE…" at bounding box center [311, 333] width 623 height 667
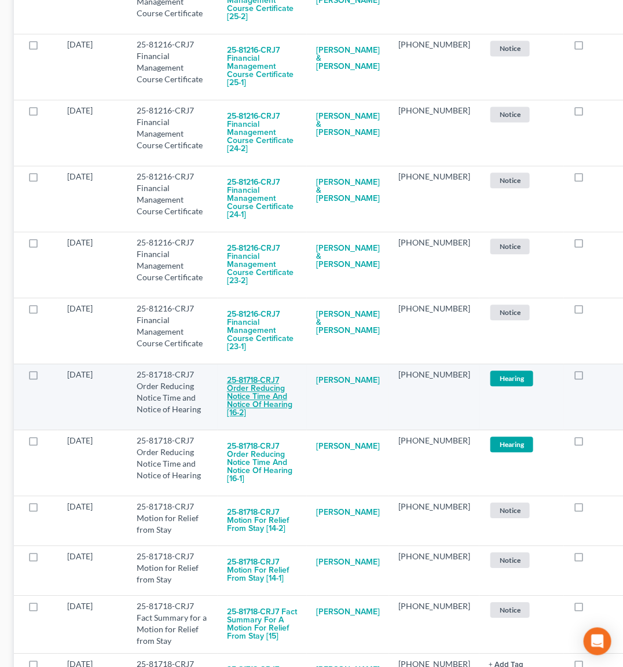
click at [236, 374] on button "25-81718-CRJ7 Order Reducing Notice Time and Notice of Hearing [16-2]" at bounding box center [262, 397] width 71 height 56
checkbox input "true"
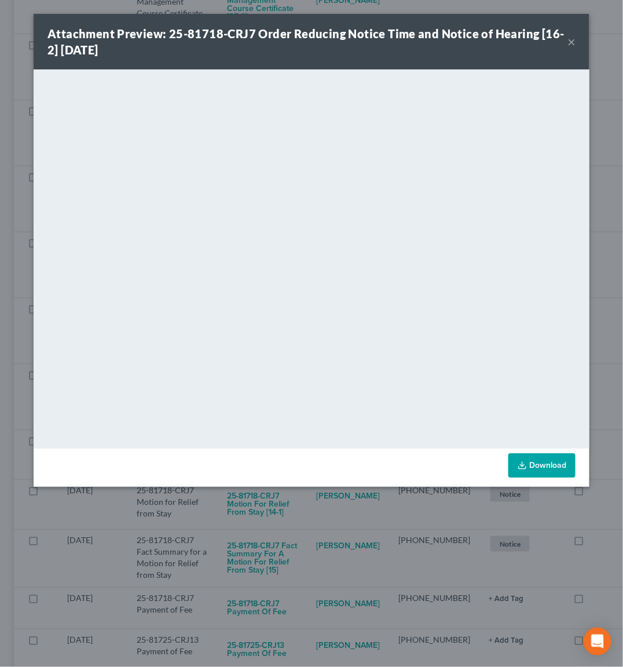
drag, startPoint x: 308, startPoint y: 510, endPoint x: 300, endPoint y: 503, distance: 10.7
click at [308, 509] on div "Attachment Preview: 25-81718-CRJ7 Order Reducing Notice Time and Notice of Hear…" at bounding box center [311, 333] width 623 height 667
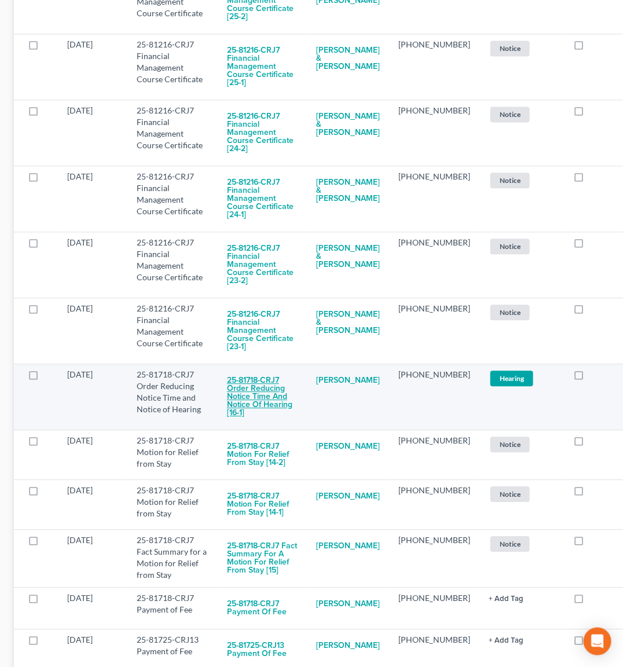
click at [254, 369] on button "25-81718-CRJ7 Order Reducing Notice Time and Notice of Hearing [16-1]" at bounding box center [262, 397] width 71 height 56
checkbox input "true"
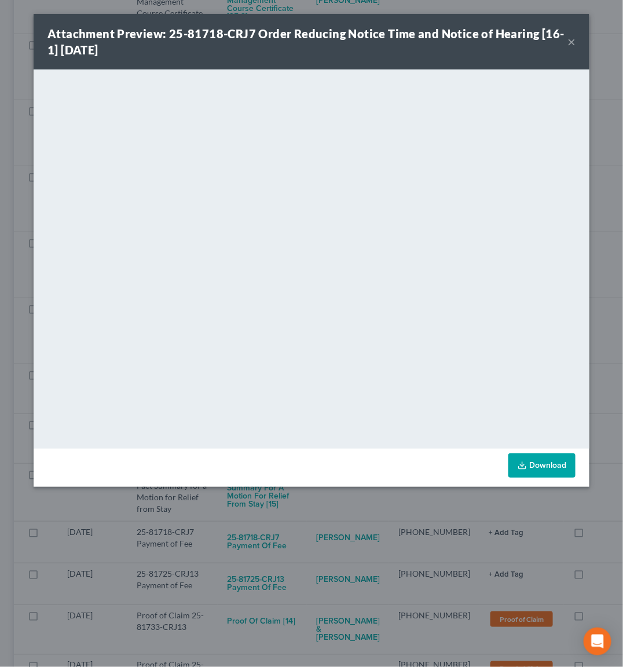
click at [334, 522] on div "Attachment Preview: 25-81718-CRJ7 Order Reducing Notice Time and Notice of Hear…" at bounding box center [311, 333] width 623 height 667
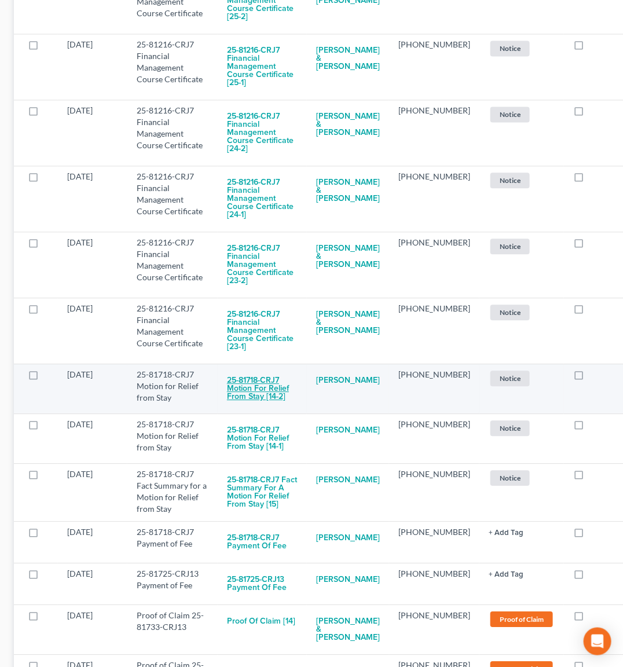
click at [244, 372] on button "25-81718-CRJ7 Motion for Relief from Stay [14-2]" at bounding box center [262, 388] width 71 height 39
checkbox input "true"
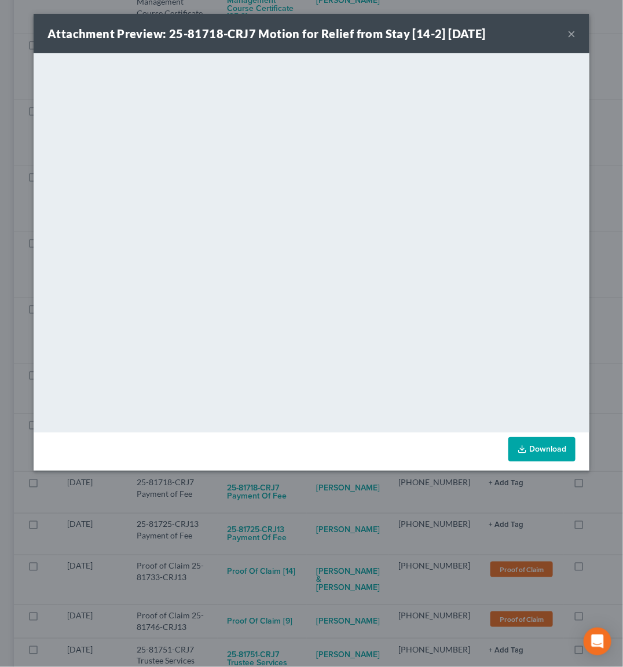
click at [299, 520] on div "Attachment Preview: 25-81718-CRJ7 Motion for Relief from Stay [14-2] [DATE] × D…" at bounding box center [311, 333] width 623 height 667
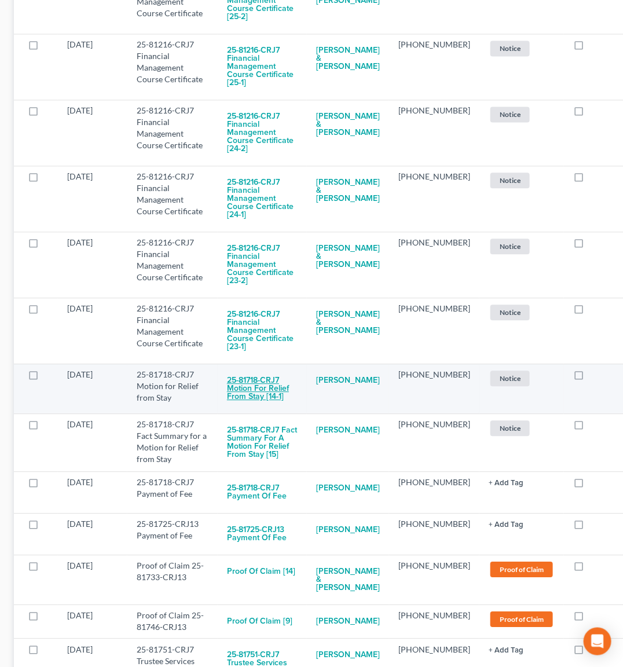
click at [259, 369] on button "25-81718-CRJ7 Motion for Relief from Stay [14-1]" at bounding box center [262, 388] width 71 height 39
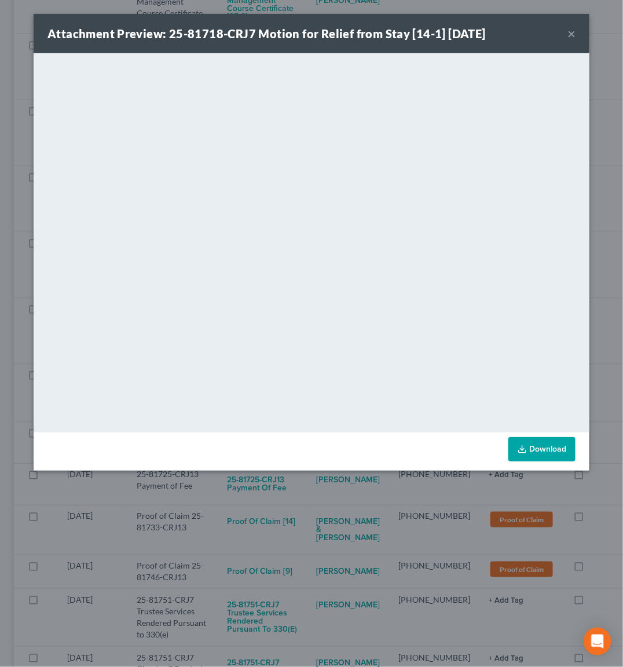
drag, startPoint x: 300, startPoint y: 526, endPoint x: 244, endPoint y: 477, distance: 73.8
click at [300, 520] on div "Attachment Preview: 25-81718-CRJ7 Motion for Relief from Stay [14-1] [DATE] × D…" at bounding box center [311, 333] width 623 height 667
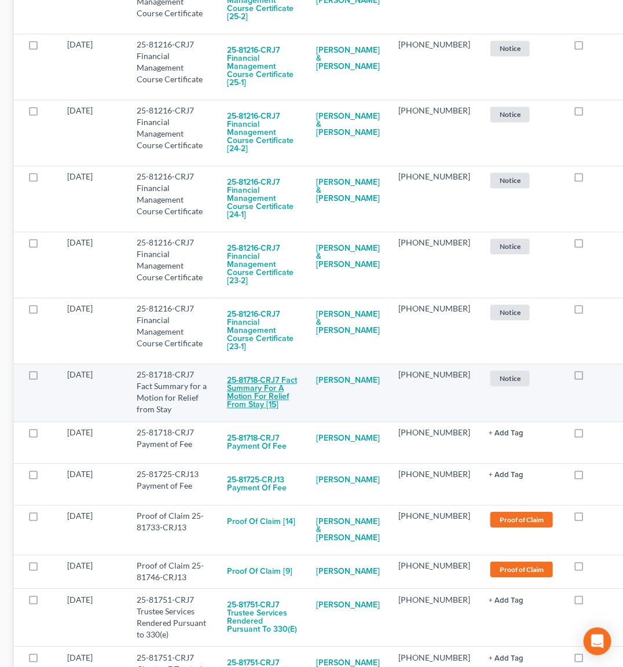
click at [244, 369] on button "25-81718-CRJ7 Fact Summary for a Motion for Relief from Stay [15]" at bounding box center [262, 392] width 71 height 47
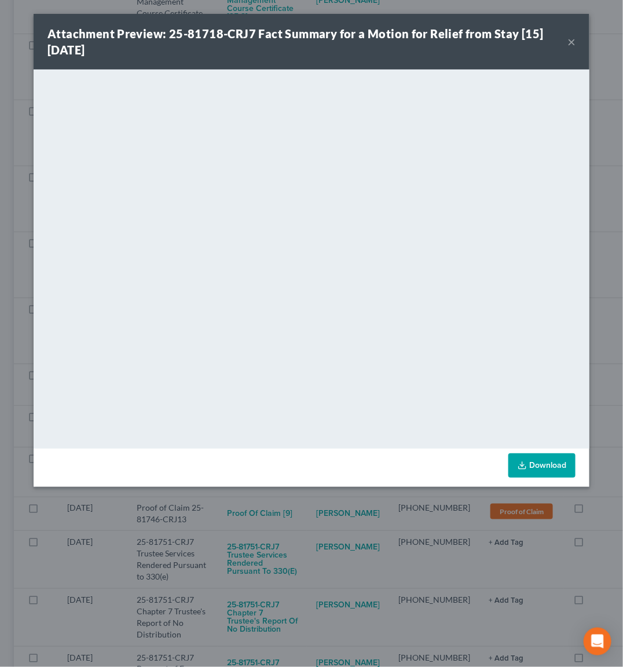
drag, startPoint x: 294, startPoint y: 518, endPoint x: 281, endPoint y: 495, distance: 26.2
click at [295, 514] on div "Attachment Preview: 25-81718-CRJ7 Fact Summary for a Motion for Relief from Sta…" at bounding box center [311, 333] width 623 height 667
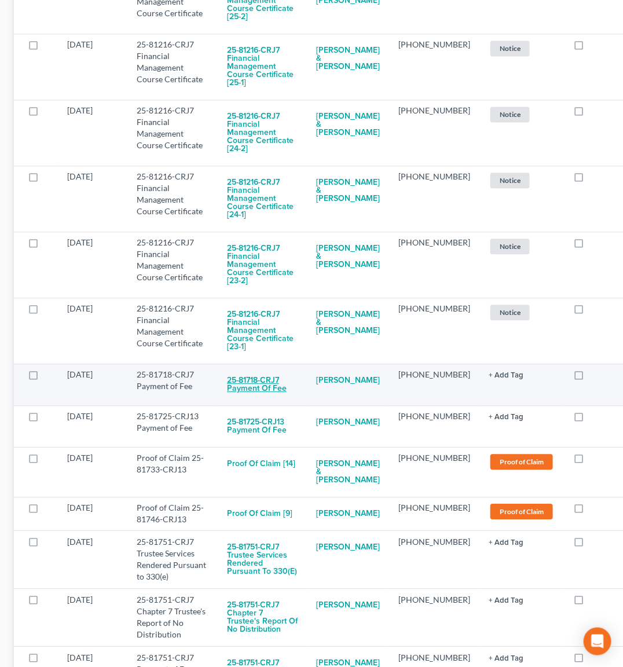
click at [255, 372] on button "25-81718-CRJ7 Payment of Fee" at bounding box center [262, 384] width 71 height 31
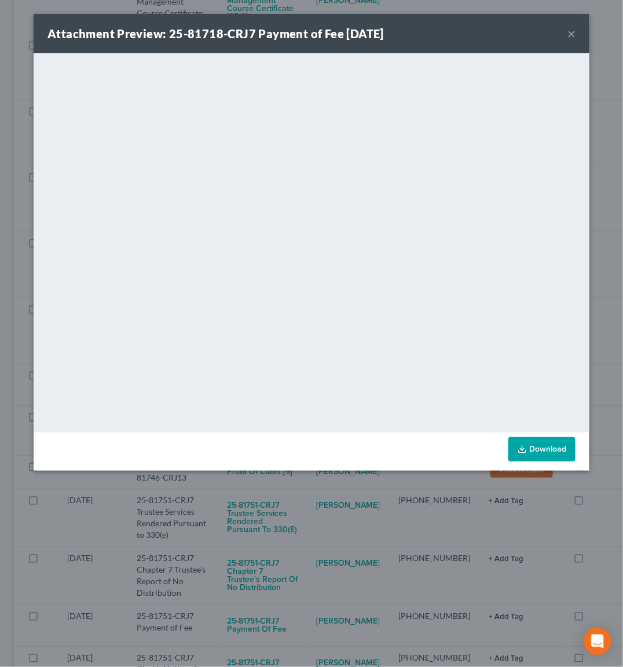
drag, startPoint x: 322, startPoint y: 515, endPoint x: 254, endPoint y: 472, distance: 80.1
click at [322, 515] on div "Attachment Preview: 25-81718-CRJ7 Payment of Fee [DATE] × <object ng-attr-data=…" at bounding box center [311, 333] width 623 height 667
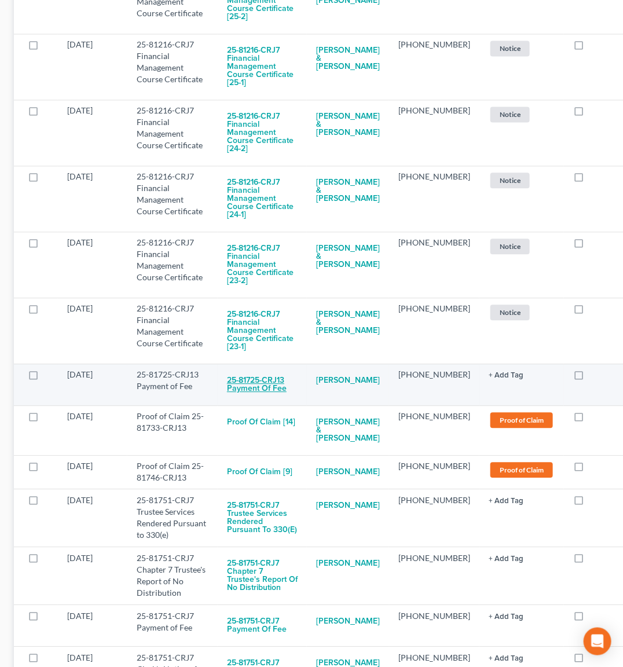
click at [242, 369] on button "25-81725-CRJ13 Payment of Fee" at bounding box center [262, 384] width 71 height 31
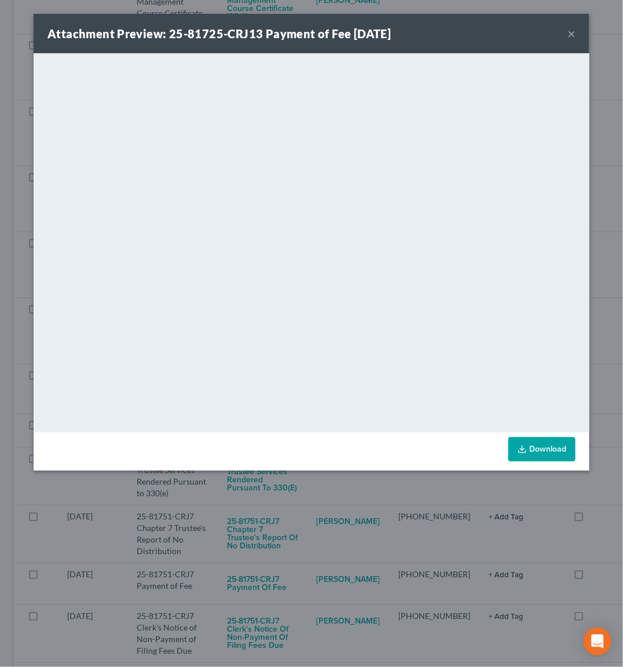
click at [317, 495] on div "Attachment Preview: 25-81725-CRJ13 Payment of Fee [DATE] × <object ng-attr-data…" at bounding box center [311, 333] width 623 height 667
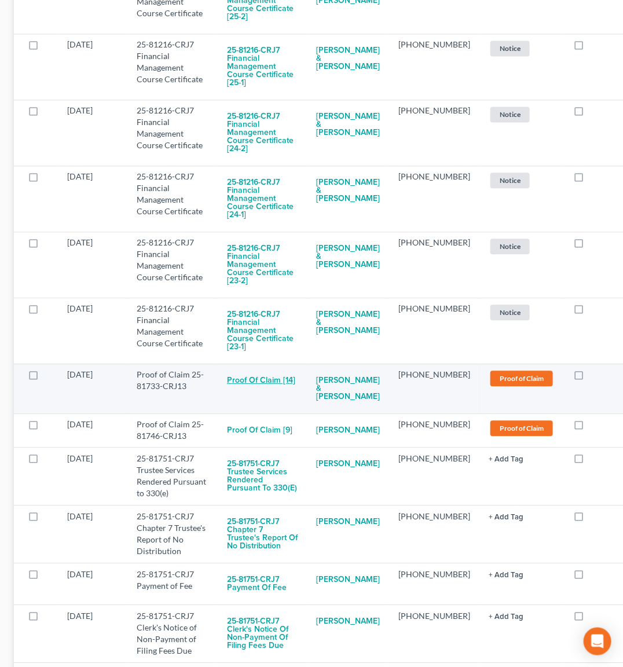
click at [254, 370] on button "Proof of Claim [14]" at bounding box center [261, 380] width 68 height 23
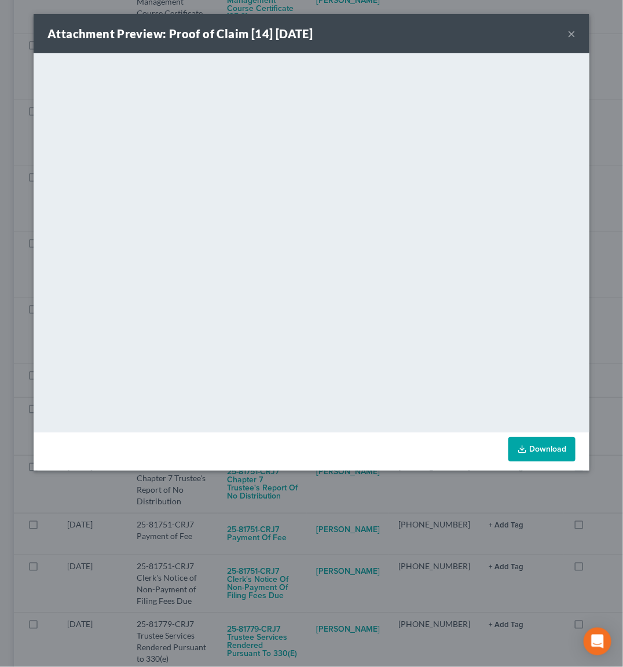
click at [276, 491] on div "Attachment Preview: Proof of Claim [14] [DATE] × <object ng-attr-data='[URL][DO…" at bounding box center [311, 333] width 623 height 667
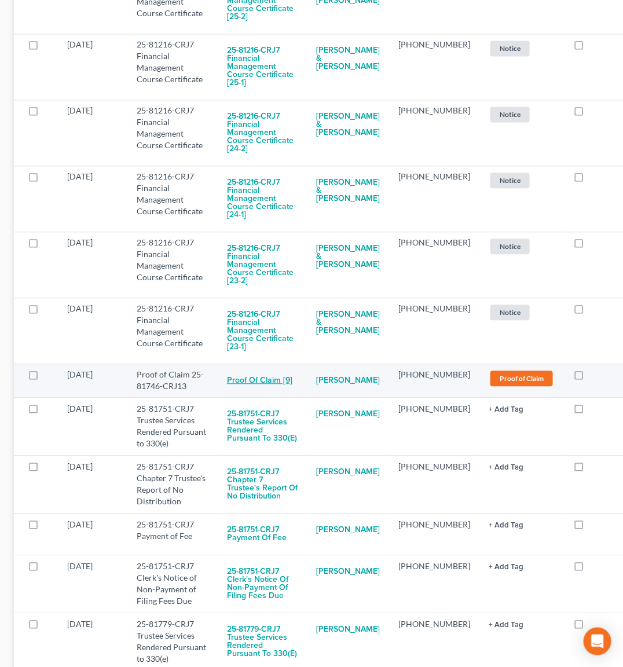
click at [263, 369] on button "Proof of Claim [9]" at bounding box center [259, 380] width 65 height 23
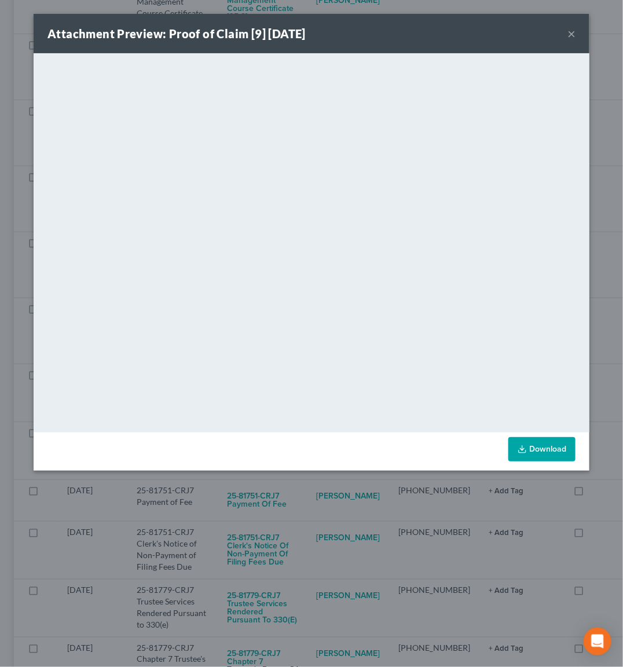
drag, startPoint x: 276, startPoint y: 506, endPoint x: 271, endPoint y: 492, distance: 15.2
click at [276, 505] on div "Attachment Preview: Proof of Claim [9] [DATE] × <object ng-attr-data='[URL][DOM…" at bounding box center [311, 333] width 623 height 667
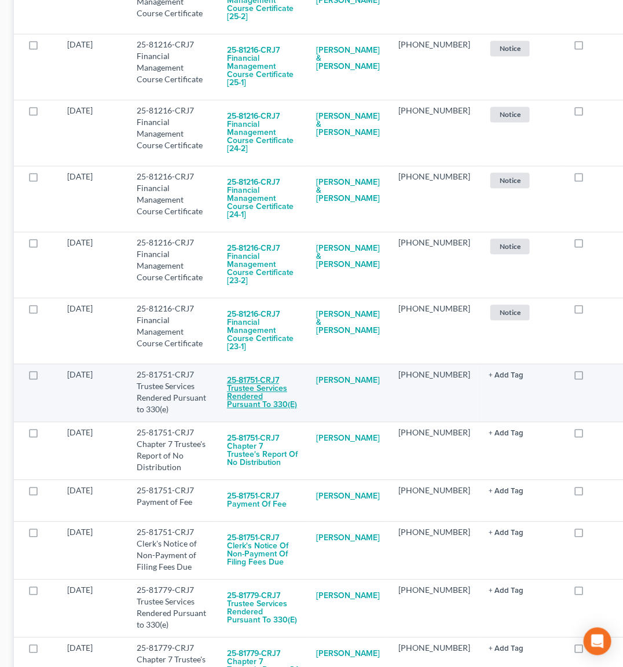
drag, startPoint x: 244, startPoint y: 369, endPoint x: 253, endPoint y: 369, distance: 9.3
click at [253, 369] on button "25-81751-CRJ7 Trustee Services Rendered Pursuant to 330(e)" at bounding box center [262, 392] width 71 height 47
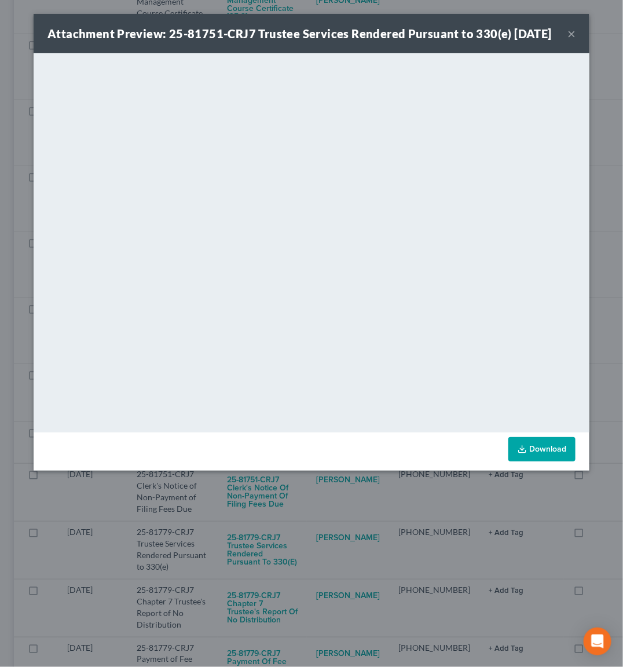
click at [306, 508] on div "Attachment Preview: 25-81751-CRJ7 Trustee Services Rendered Pursuant to 330(e) …" at bounding box center [311, 333] width 623 height 667
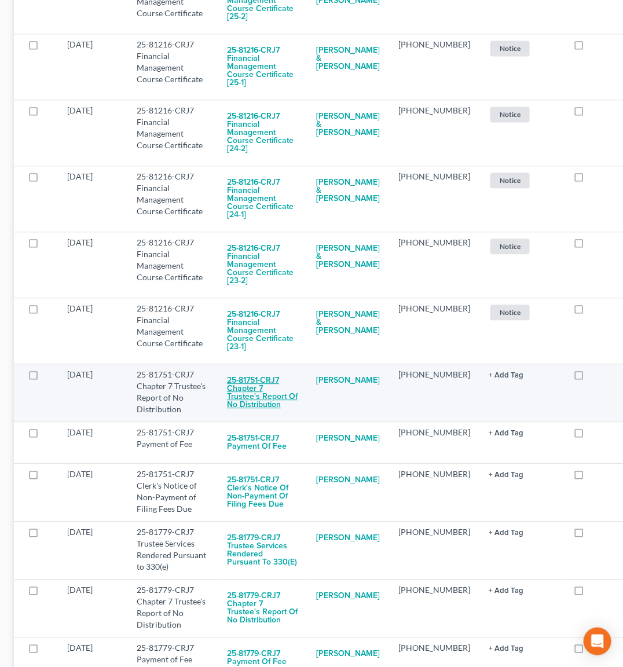
click at [256, 371] on button "25-81751-CRJ7 Chapter 7 Trustee's Report of No Distribution" at bounding box center [262, 392] width 71 height 47
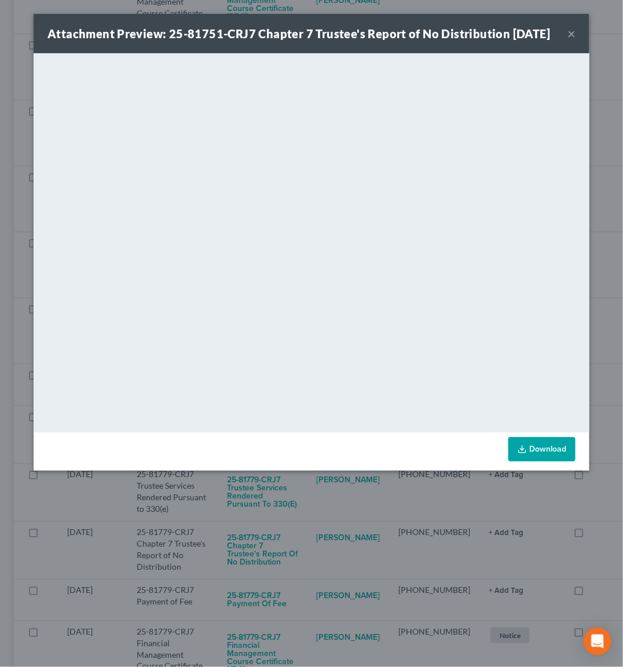
click at [323, 520] on div "Attachment Preview: 25-81751-CRJ7 Chapter 7 Trustee's Report of No Distribution…" at bounding box center [311, 333] width 623 height 667
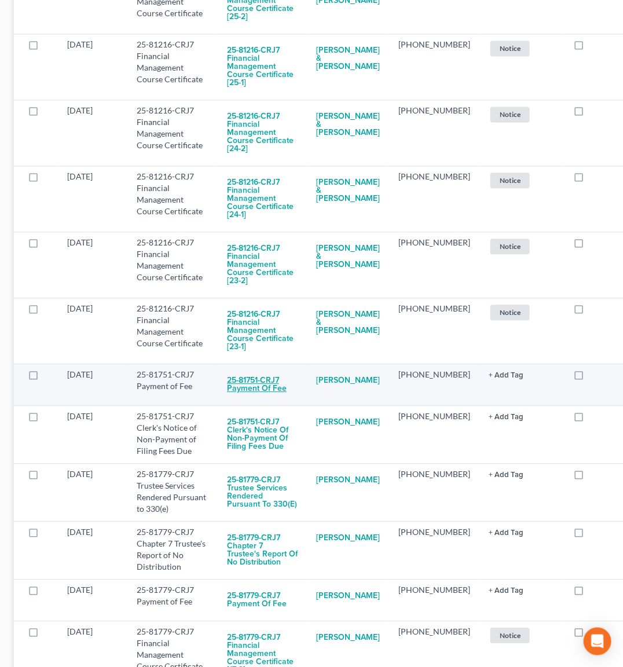
drag, startPoint x: 249, startPoint y: 370, endPoint x: 262, endPoint y: 368, distance: 12.3
click at [262, 369] on button "25-81751-CRJ7 Payment of Fee" at bounding box center [262, 384] width 71 height 31
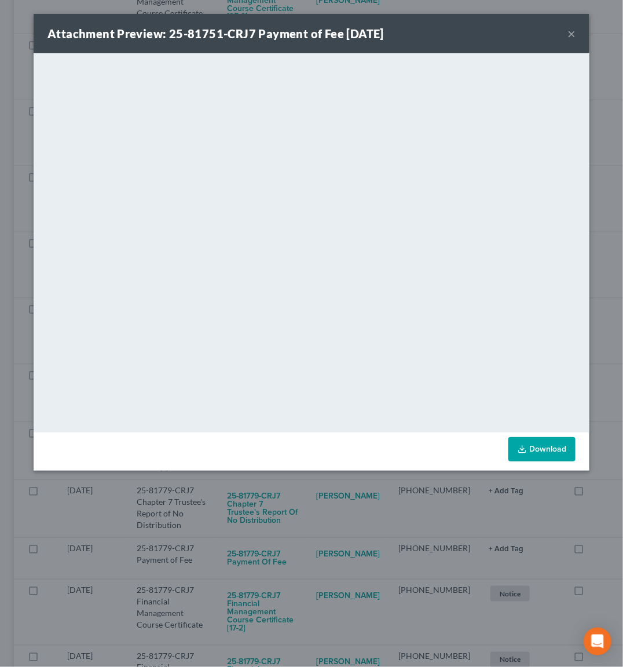
click at [294, 506] on div "Attachment Preview: 25-81751-CRJ7 Payment of Fee [DATE] × <object ng-attr-data=…" at bounding box center [311, 333] width 623 height 667
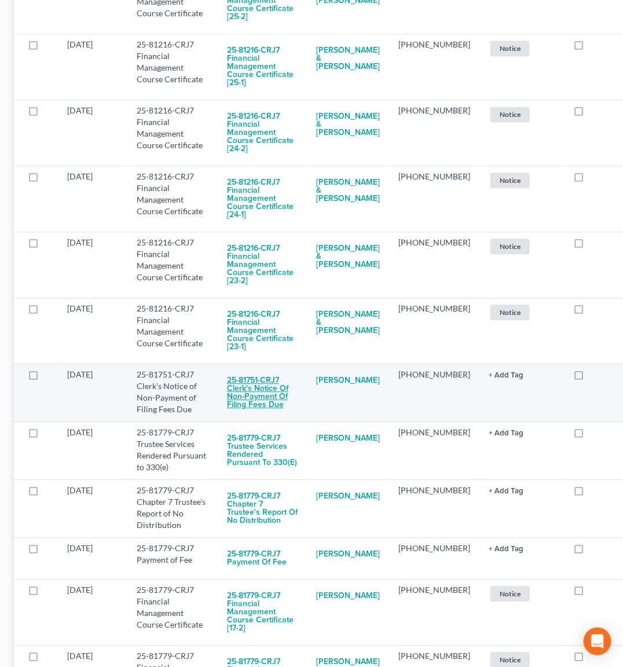
click at [273, 380] on button "25-81751-CRJ7 Clerk's Notice of Non-Payment of Filing Fees Due" at bounding box center [262, 392] width 71 height 47
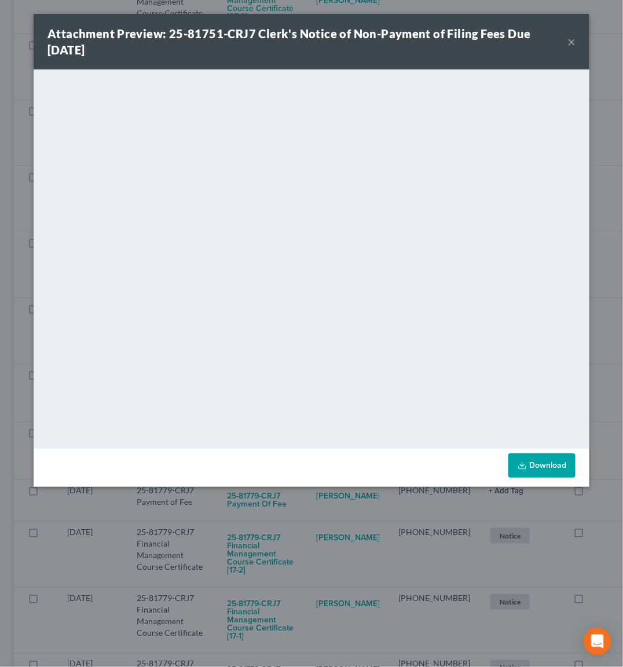
click at [277, 524] on div "Attachment Preview: 25-81751-CRJ7 Clerk's Notice of Non-Payment of Filing Fees …" at bounding box center [311, 333] width 623 height 667
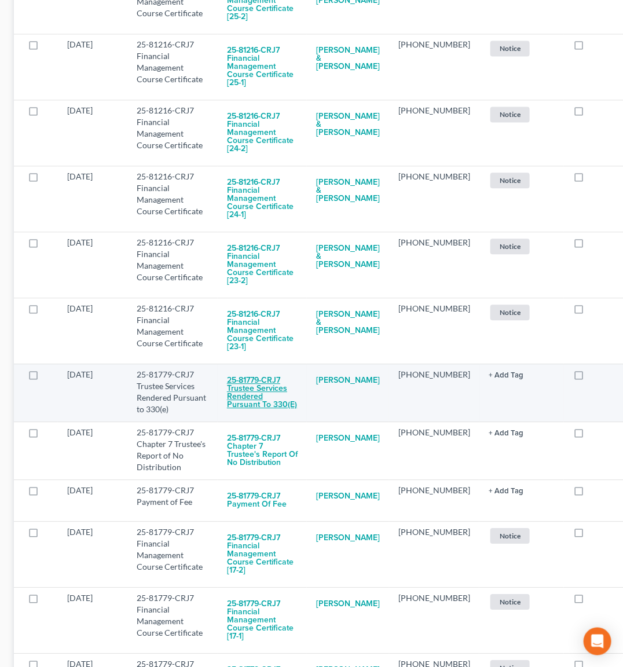
click at [249, 369] on button "25-81779-CRJ7 Trustee Services Rendered Pursuant to 330(e)" at bounding box center [262, 392] width 71 height 47
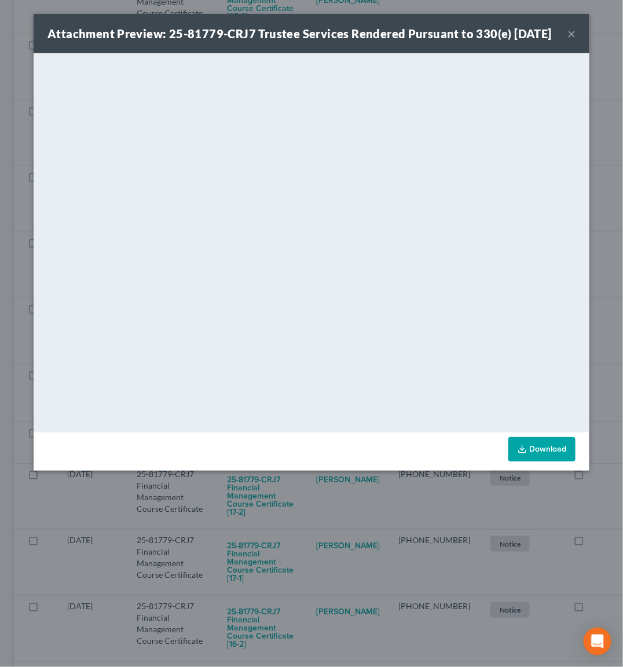
drag, startPoint x: 276, startPoint y: 546, endPoint x: 273, endPoint y: 539, distance: 8.1
click at [277, 544] on div "Attachment Preview: 25-81779-CRJ7 Trustee Services Rendered Pursuant to 330(e) …" at bounding box center [311, 333] width 623 height 667
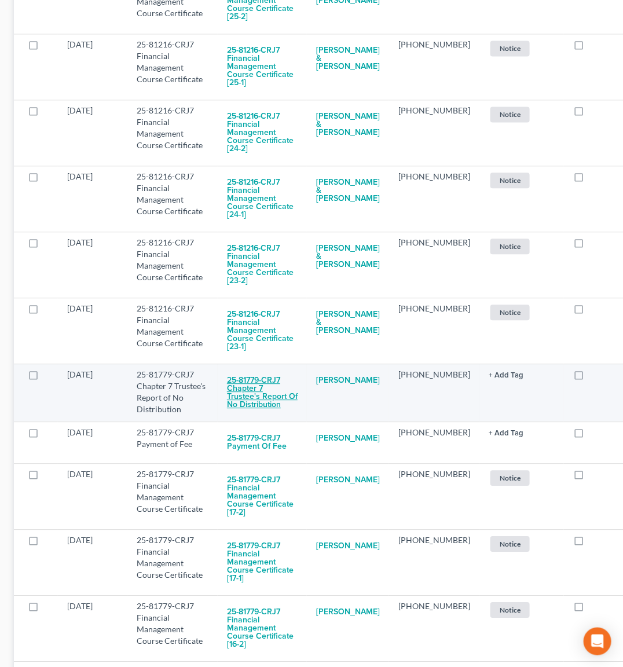
click at [260, 370] on button "25-81779-CRJ7 Chapter 7 Trustee's Report of No Distribution" at bounding box center [262, 392] width 71 height 47
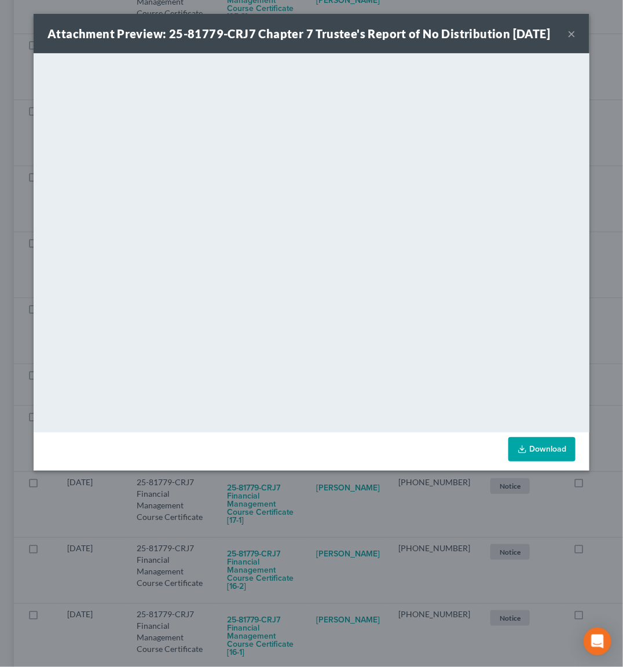
drag, startPoint x: 288, startPoint y: 527, endPoint x: 252, endPoint y: 476, distance: 62.3
click at [288, 523] on div "Attachment Preview: 25-81779-CRJ7 Chapter 7 Trustee's Report of No Distribution…" at bounding box center [311, 333] width 623 height 667
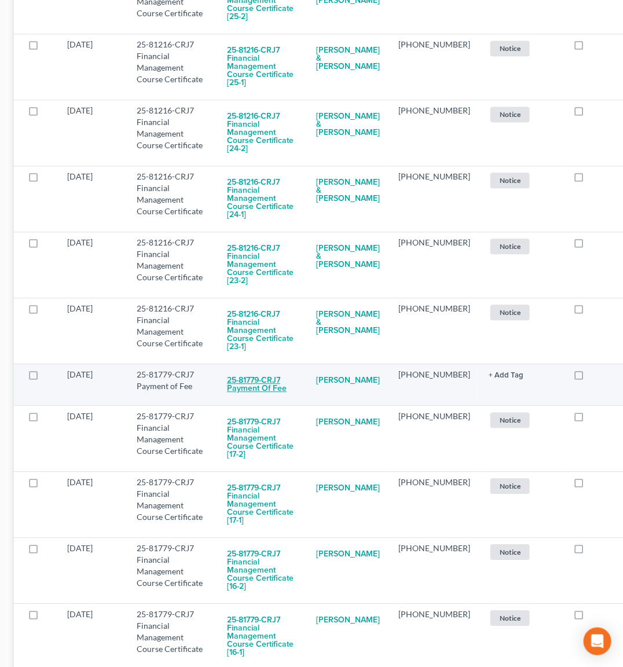
click at [249, 377] on button "25-81779-CRJ7 Payment of Fee" at bounding box center [262, 384] width 71 height 31
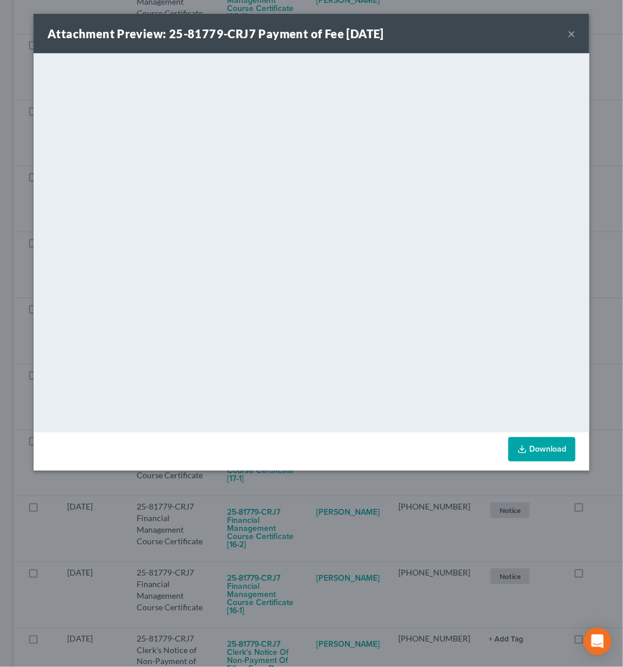
click at [311, 526] on div "Attachment Preview: 25-81779-CRJ7 Payment of Fee [DATE] × <object ng-attr-data=…" at bounding box center [311, 333] width 623 height 667
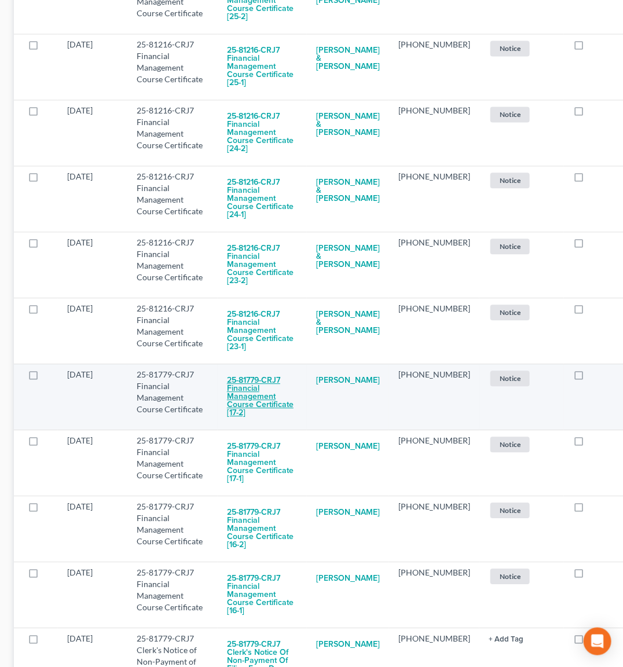
click at [264, 373] on button "25-81779-CRJ7 Financial Management Course Certificate [17-2]" at bounding box center [262, 397] width 71 height 56
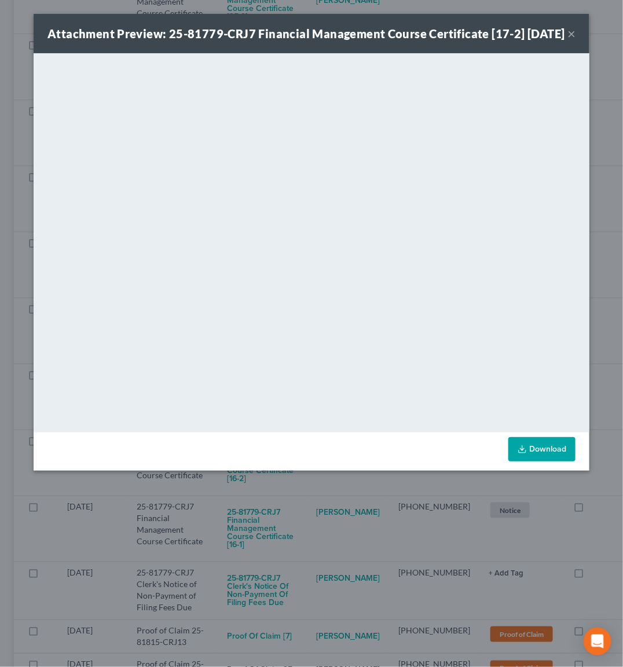
click at [321, 500] on div "Attachment Preview: 25-81779-CRJ7 Financial Management Course Certificate [17-2…" at bounding box center [311, 333] width 623 height 667
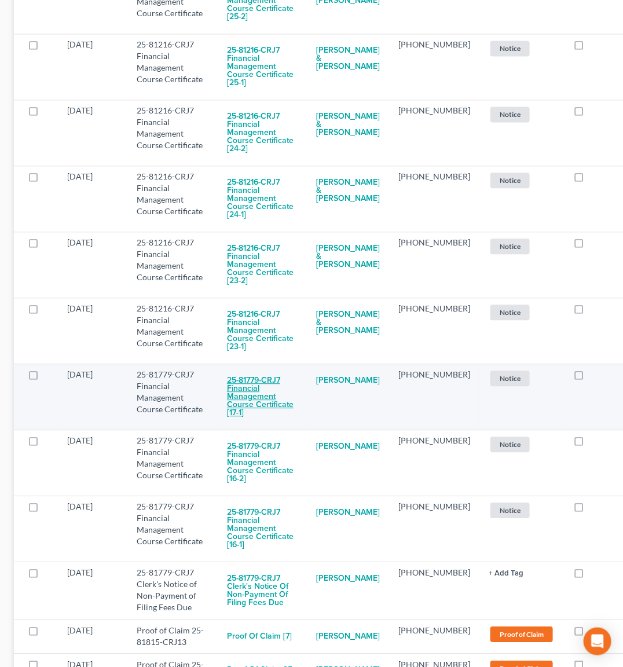
click at [256, 372] on button "25-81779-CRJ7 Financial Management Course Certificate [17-1]" at bounding box center [262, 397] width 71 height 56
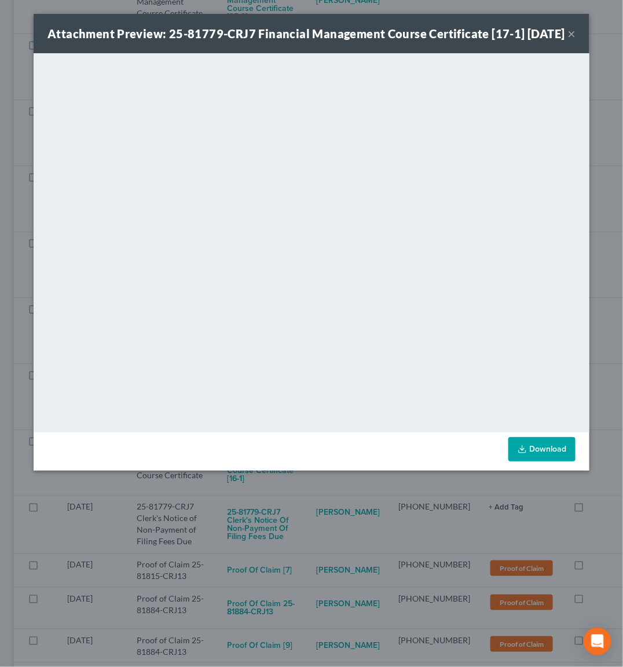
drag, startPoint x: 302, startPoint y: 497, endPoint x: 280, endPoint y: 473, distance: 32.3
click at [302, 495] on div "Attachment Preview: 25-81779-CRJ7 Financial Management Course Certificate [17-1…" at bounding box center [311, 333] width 623 height 667
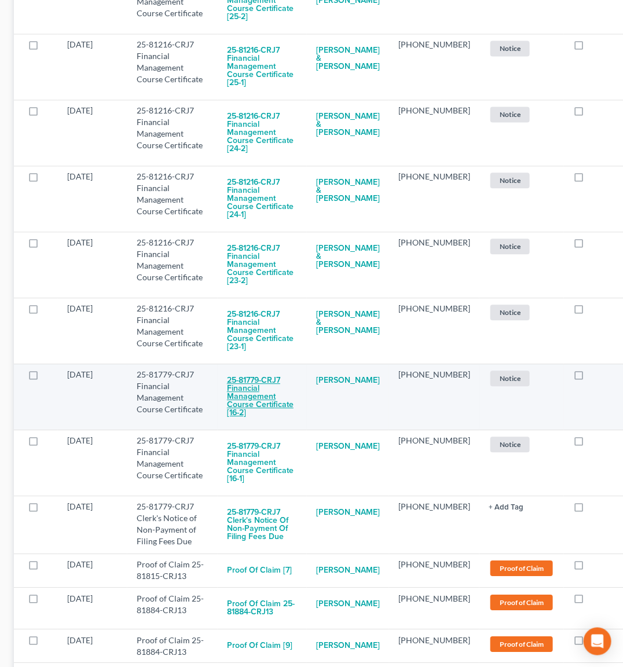
drag, startPoint x: 249, startPoint y: 368, endPoint x: 256, endPoint y: 364, distance: 8.3
click at [256, 369] on button "25-81779-CRJ7 Financial Management Course Certificate [16-2]" at bounding box center [262, 397] width 71 height 56
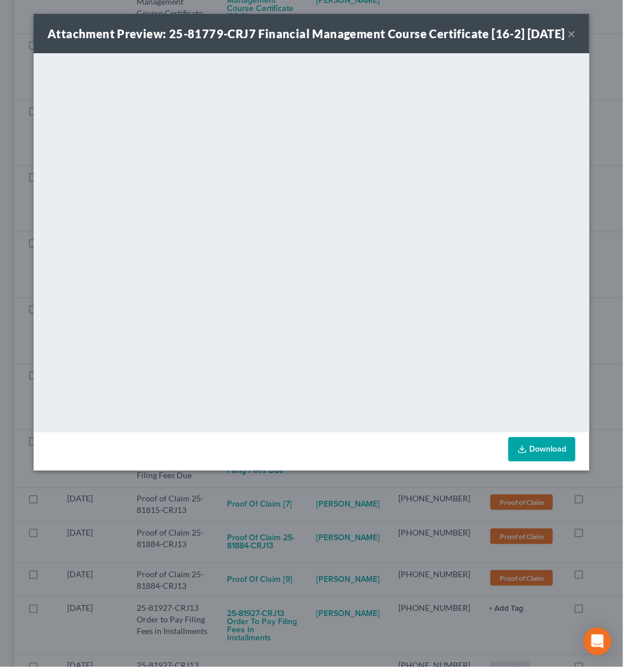
click at [260, 504] on div "Attachment Preview: 25-81779-CRJ7 Financial Management Course Certificate [16-2…" at bounding box center [311, 333] width 623 height 667
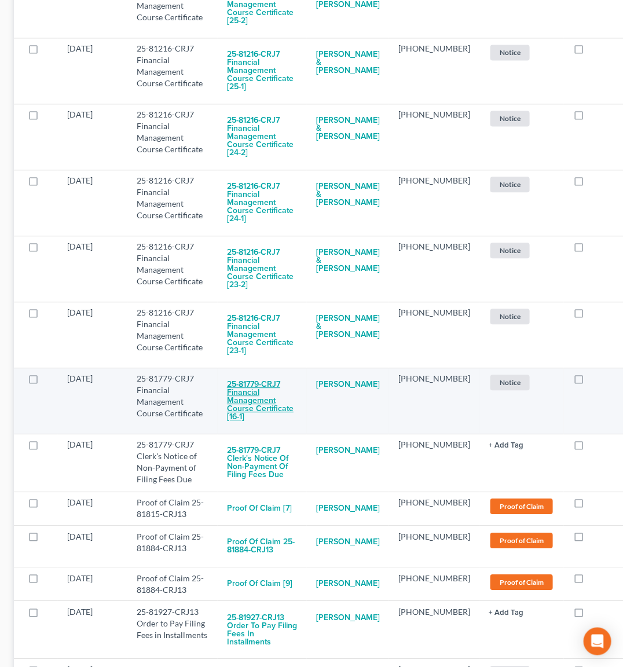
scroll to position [680, 0]
click at [241, 384] on button "25-81779-CRJ7 Financial Management Course Certificate [16-1]" at bounding box center [262, 401] width 71 height 56
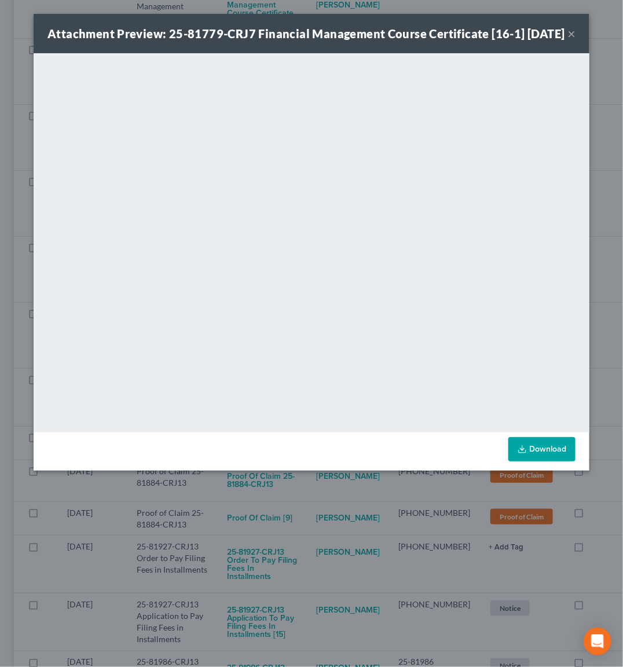
drag, startPoint x: 248, startPoint y: 529, endPoint x: 246, endPoint y: 522, distance: 7.9
click at [248, 529] on div "Attachment Preview: 25-81779-CRJ7 Financial Management Course Certificate [16-1…" at bounding box center [311, 333] width 623 height 667
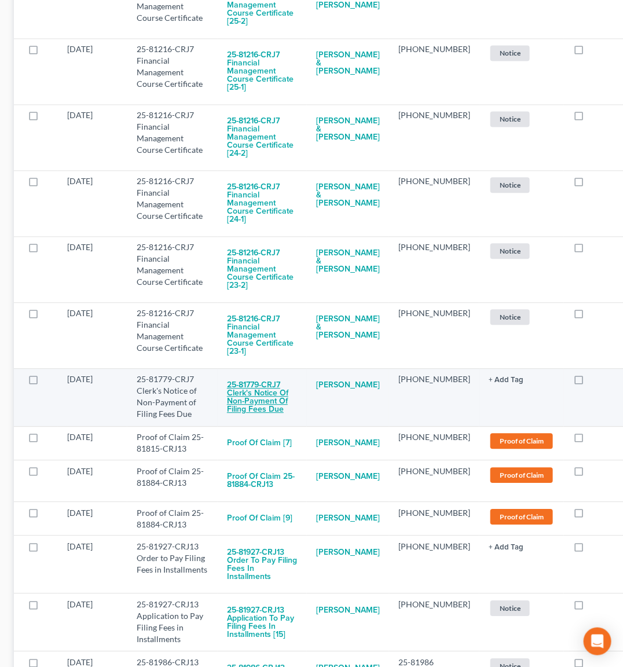
click at [240, 379] on button "25-81779-CRJ7 Clerk's Notice of Non-Payment of Filing Fees Due" at bounding box center [262, 396] width 71 height 47
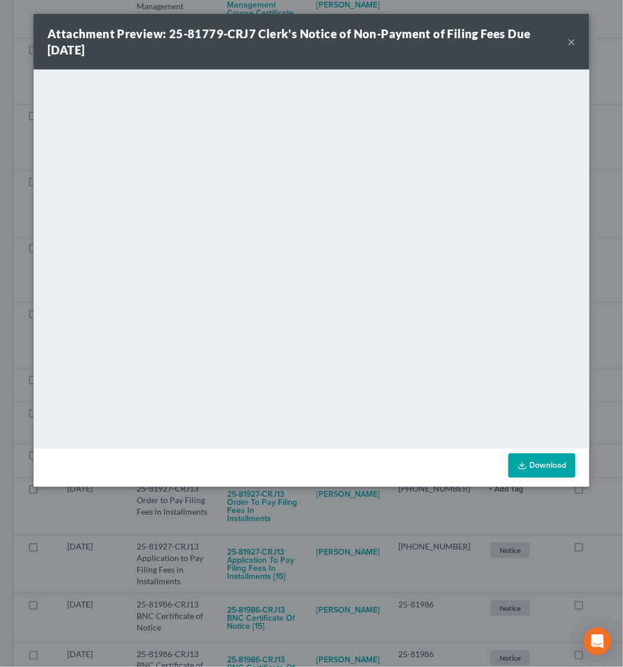
drag, startPoint x: 257, startPoint y: 527, endPoint x: 262, endPoint y: 522, distance: 7.4
click at [259, 525] on div "Attachment Preview: 25-81779-CRJ7 Clerk's Notice of Non-Payment of Filing Fees …" at bounding box center [311, 333] width 623 height 667
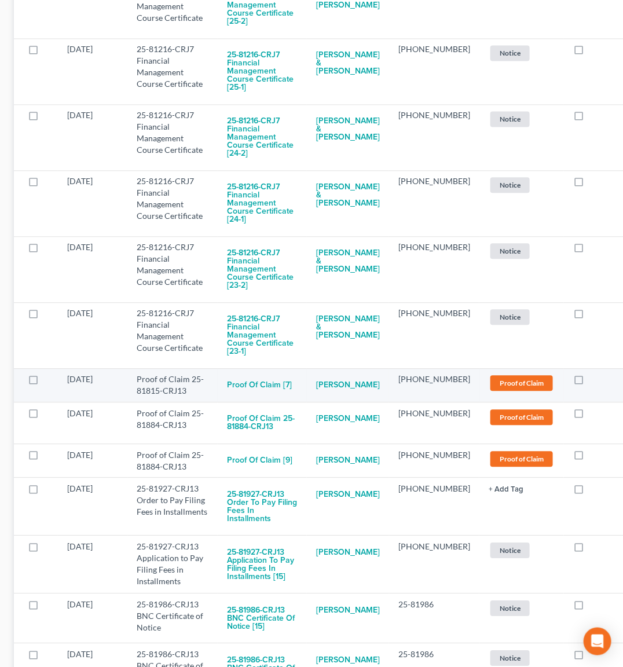
click at [253, 368] on td "Proof of Claim [7]" at bounding box center [262, 385] width 89 height 34
click at [253, 373] on button "Proof of Claim [7]" at bounding box center [259, 384] width 65 height 23
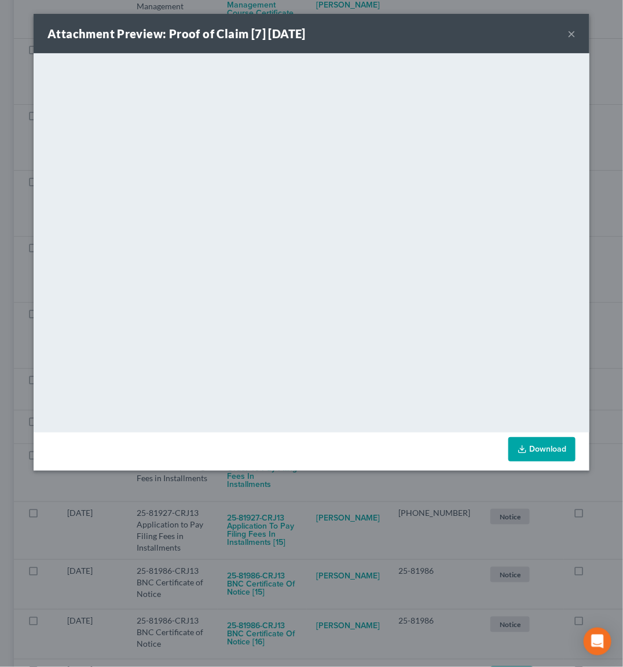
click at [280, 470] on div "Attachment Preview: Proof of Claim [7] [DATE] × <object ng-attr-data='[URL][DOM…" at bounding box center [311, 333] width 623 height 667
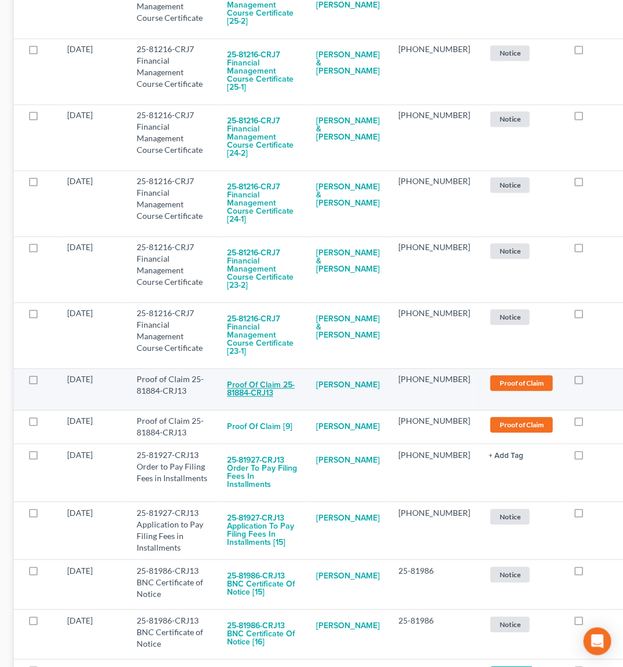
click at [268, 373] on button "Proof of Claim 25-81884-CRJ13" at bounding box center [262, 388] width 71 height 31
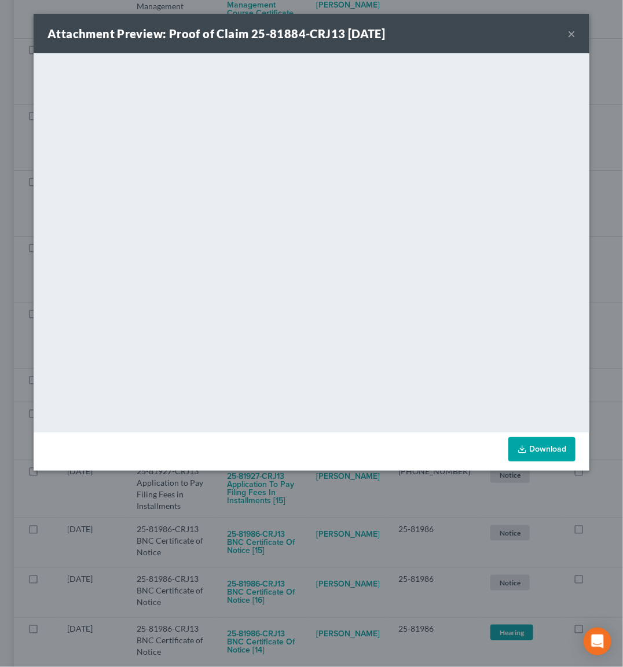
drag, startPoint x: 315, startPoint y: 529, endPoint x: 290, endPoint y: 510, distance: 31.8
click at [314, 527] on div "Attachment Preview: Proof of Claim 25-81884-CRJ13 [DATE] × <object ng-attr-data…" at bounding box center [311, 333] width 623 height 667
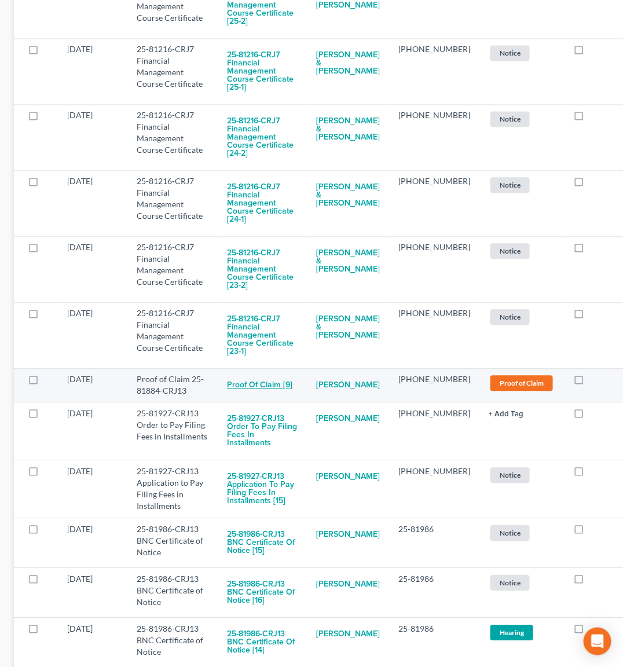
click at [241, 373] on button "Proof of Claim [9]" at bounding box center [259, 384] width 65 height 23
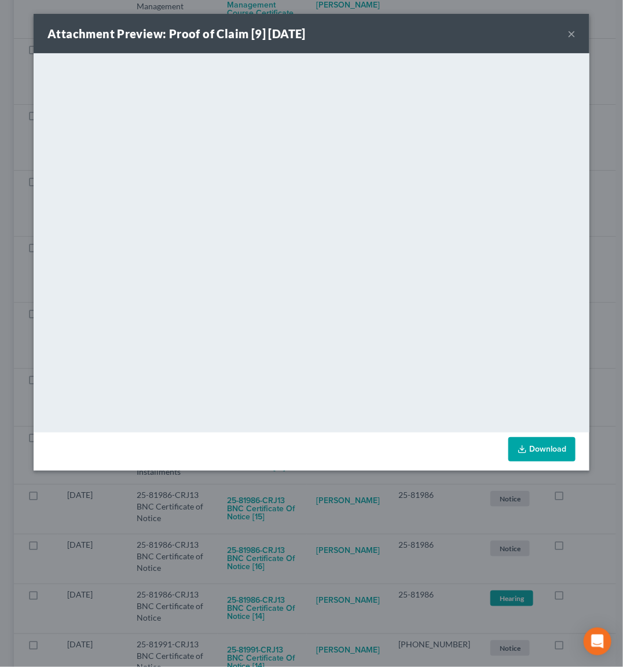
drag, startPoint x: 321, startPoint y: 502, endPoint x: 303, endPoint y: 496, distance: 18.5
click at [321, 502] on div "Attachment Preview: Proof of Claim [9] [DATE] × <object ng-attr-data='[URL][DOM…" at bounding box center [311, 333] width 623 height 667
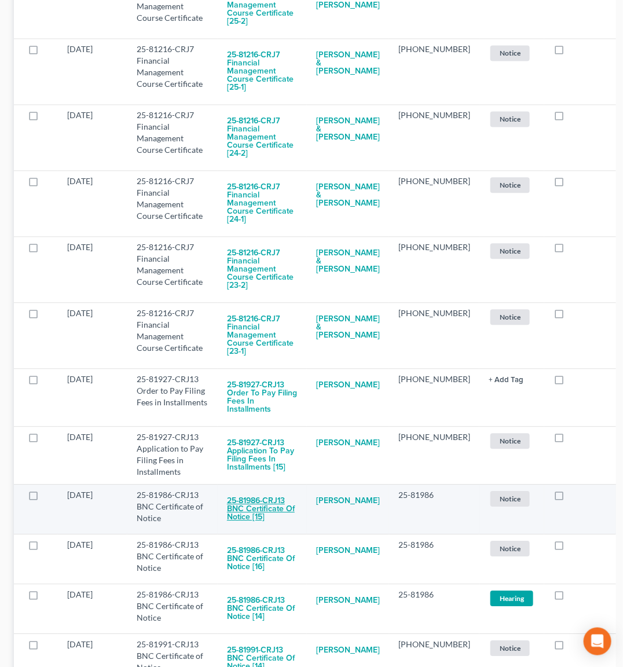
click at [259, 489] on button "25-81986-CRJ13 BNC Certificate of Notice [15]" at bounding box center [262, 508] width 71 height 39
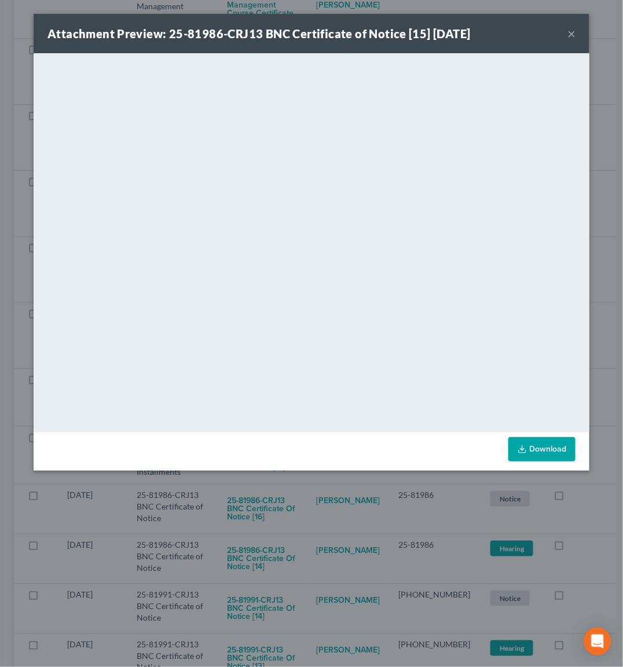
click at [314, 494] on div "Attachment Preview: 25-81986-CRJ13 BNC Certificate of Notice [15] [DATE] × <obj…" at bounding box center [311, 333] width 623 height 667
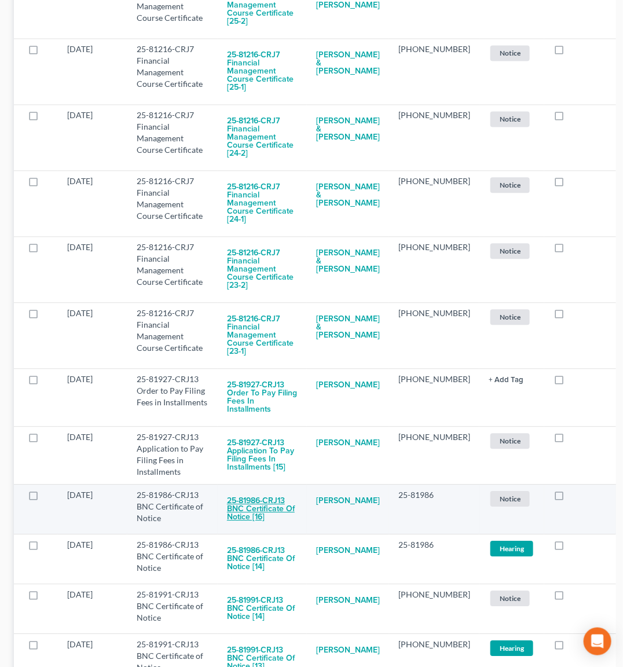
click at [263, 489] on button "25-81986-CRJ13 BNC Certificate of Notice [16]" at bounding box center [262, 508] width 71 height 39
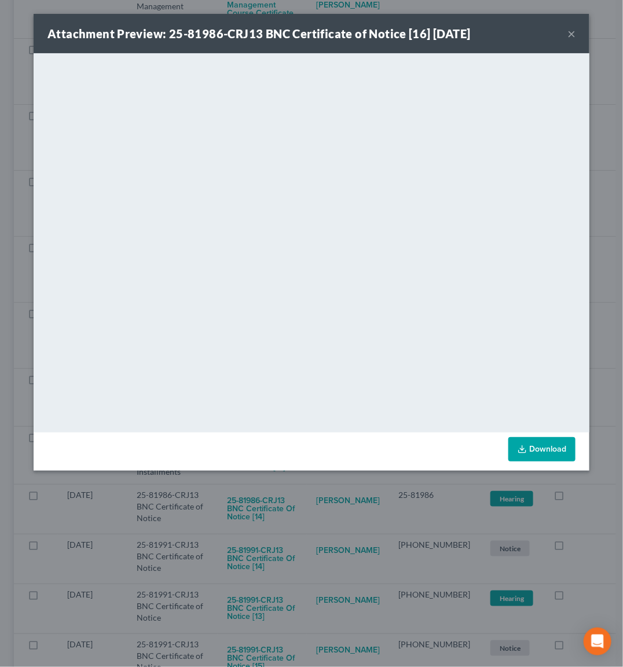
drag, startPoint x: 290, startPoint y: 502, endPoint x: 287, endPoint y: 441, distance: 61.4
click at [290, 502] on div "Attachment Preview: 25-81986-CRJ13 BNC Certificate of Notice [16] [DATE] × <obj…" at bounding box center [311, 333] width 623 height 667
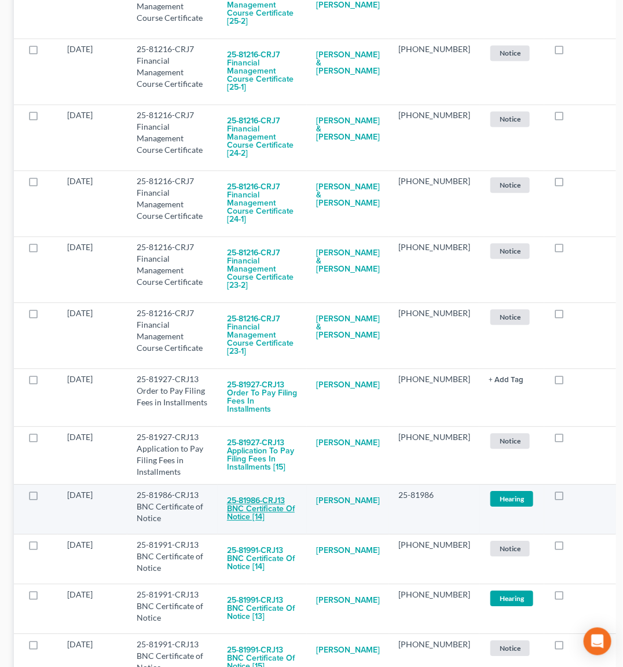
click at [283, 489] on button "25-81986-CRJ13 BNC Certificate of Notice [14]" at bounding box center [262, 508] width 71 height 39
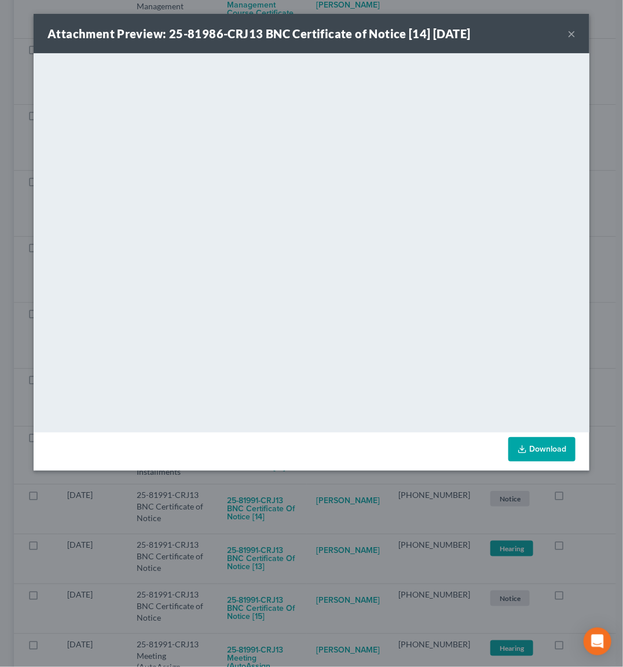
click at [276, 510] on div "Attachment Preview: 25-81986-CRJ13 BNC Certificate of Notice [14] [DATE] × <obj…" at bounding box center [311, 333] width 623 height 667
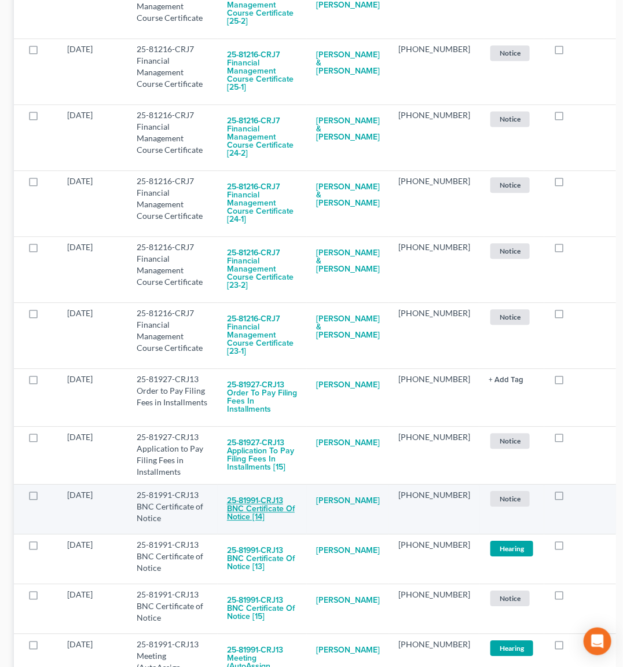
click at [271, 489] on button "25-81991-CRJ13 BNC Certificate of Notice [14]" at bounding box center [262, 508] width 71 height 39
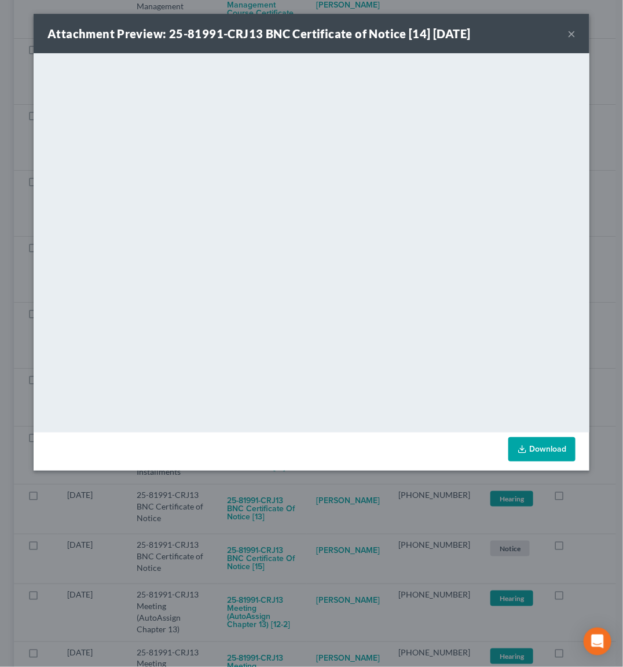
drag, startPoint x: 277, startPoint y: 495, endPoint x: 273, endPoint y: 448, distance: 47.0
click at [278, 493] on div "Attachment Preview: 25-81991-CRJ13 BNC Certificate of Notice [14] [DATE] × <obj…" at bounding box center [311, 333] width 623 height 667
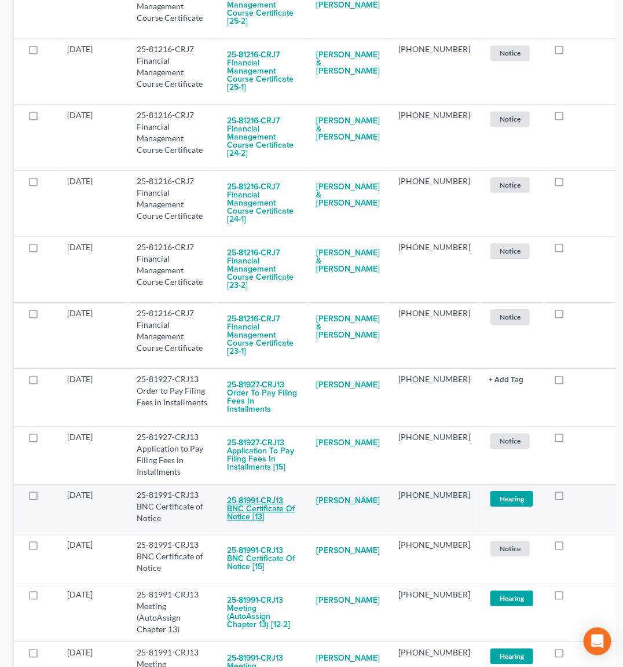
click at [276, 489] on button "25-81991-CRJ13 BNC Certificate of Notice [13]" at bounding box center [262, 508] width 71 height 39
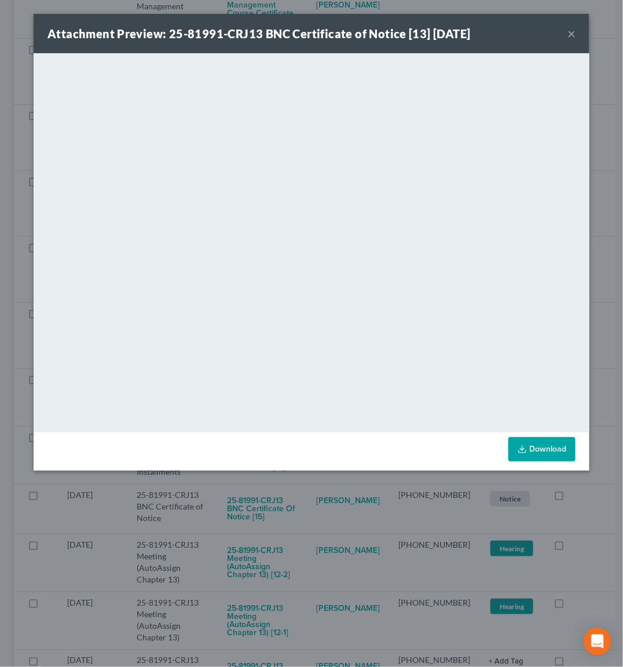
drag, startPoint x: 299, startPoint y: 504, endPoint x: 302, endPoint y: 491, distance: 12.9
click at [302, 499] on div "Attachment Preview: 25-81991-CRJ13 BNC Certificate of Notice [13] [DATE] × <obj…" at bounding box center [311, 333] width 623 height 667
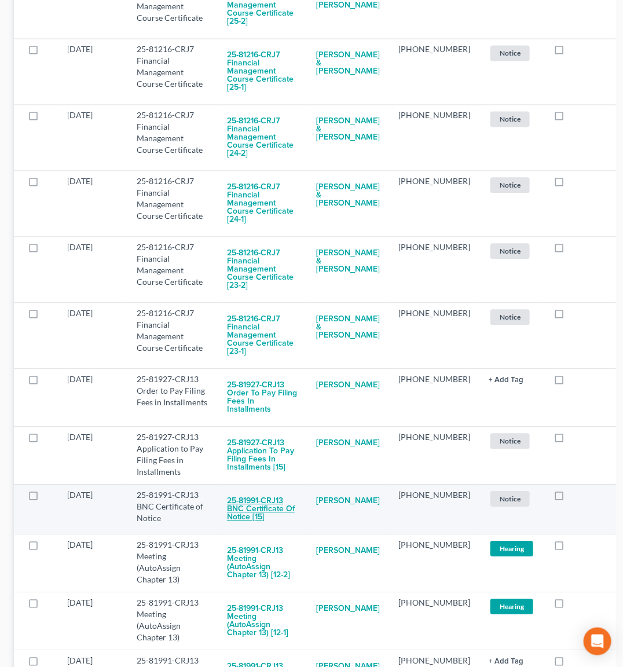
click at [267, 489] on button "25-81991-CRJ13 BNC Certificate of Notice [15]" at bounding box center [262, 508] width 71 height 39
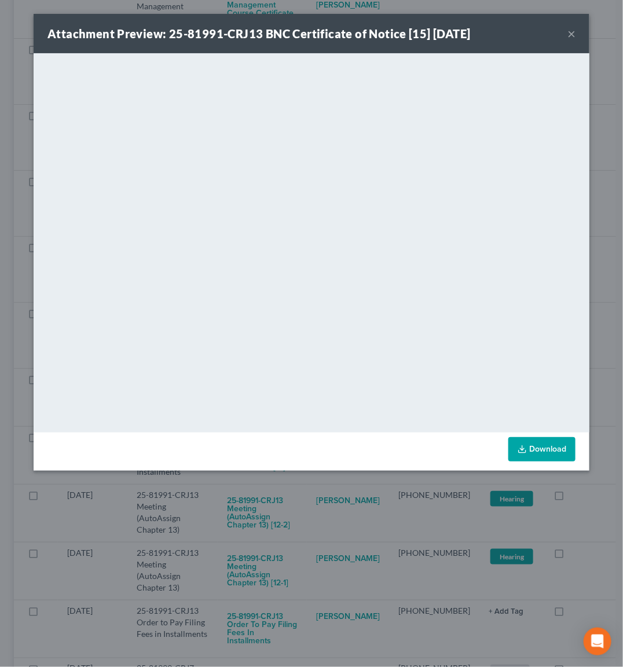
click at [277, 502] on div "Attachment Preview: 25-81991-CRJ13 BNC Certificate of Notice [15] [DATE] × <obj…" at bounding box center [311, 333] width 623 height 667
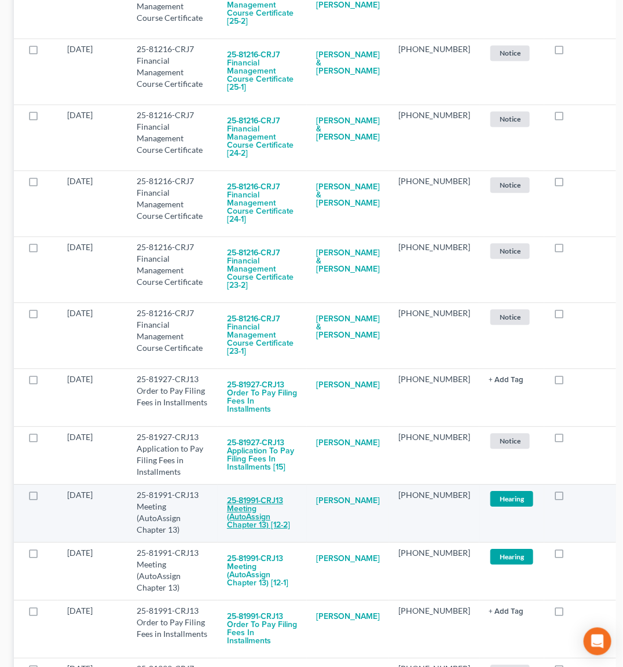
click at [263, 489] on button "25-81991-CRJ13 Meeting (AutoAssign Chapter 13) [12-2]" at bounding box center [262, 512] width 71 height 47
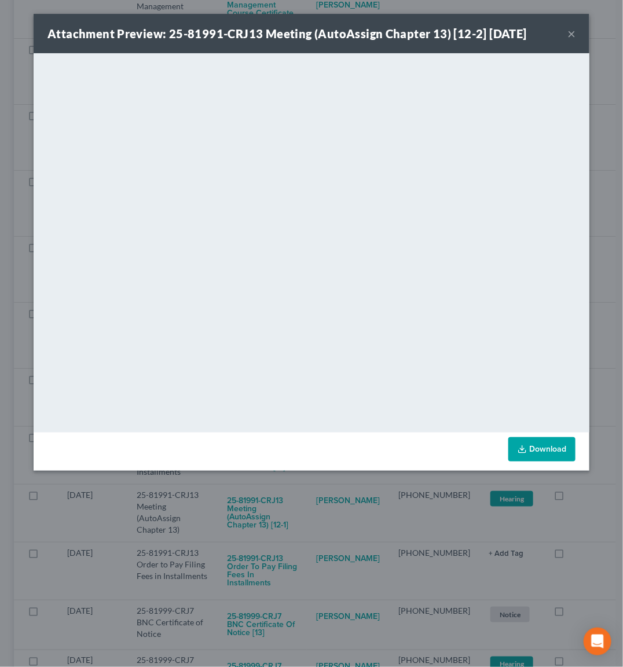
drag, startPoint x: 313, startPoint y: 517, endPoint x: 300, endPoint y: 493, distance: 28.0
click at [313, 516] on div "Attachment Preview: 25-81991-CRJ13 Meeting (AutoAssign Chapter 13) [12-2] [DATE…" at bounding box center [311, 333] width 623 height 667
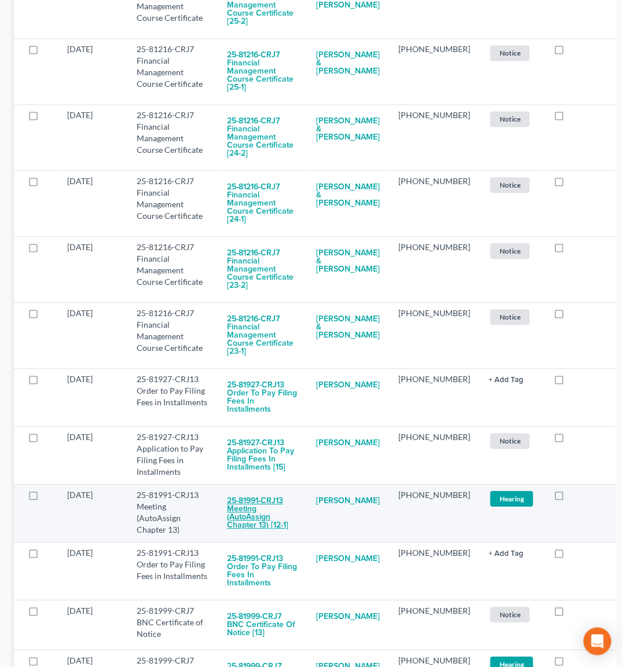
click at [268, 489] on button "25-81991-CRJ13 Meeting (AutoAssign Chapter 13) [12-1]" at bounding box center [262, 512] width 71 height 47
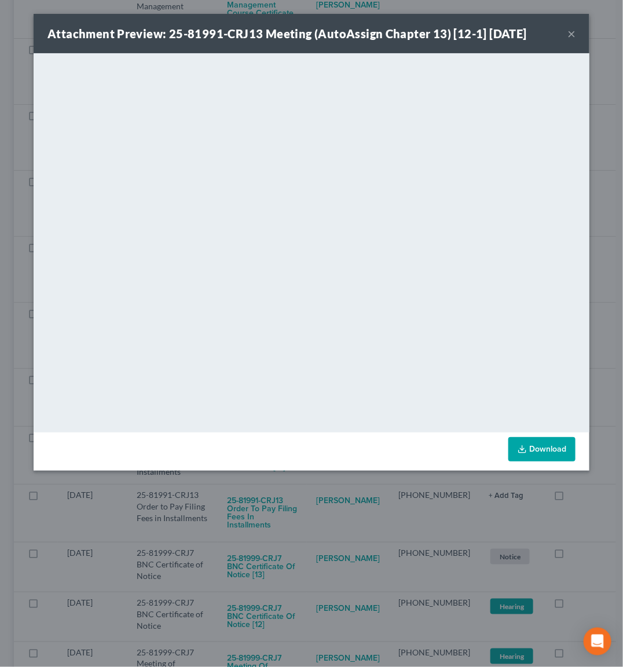
click at [315, 505] on div "Attachment Preview: 25-81991-CRJ13 Meeting (AutoAssign Chapter 13) [12-1] [DATE…" at bounding box center [311, 333] width 623 height 667
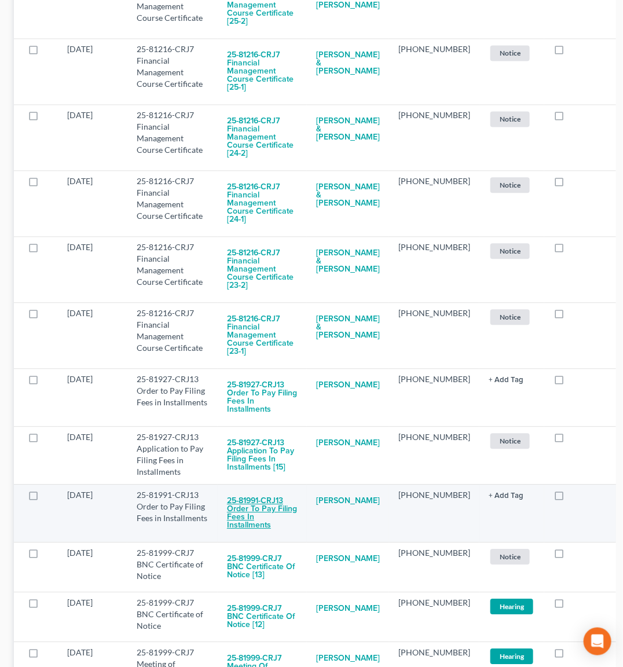
click at [265, 489] on button "25-81991-CRJ13 Order to Pay Filing Fees in Installments" at bounding box center [262, 512] width 71 height 47
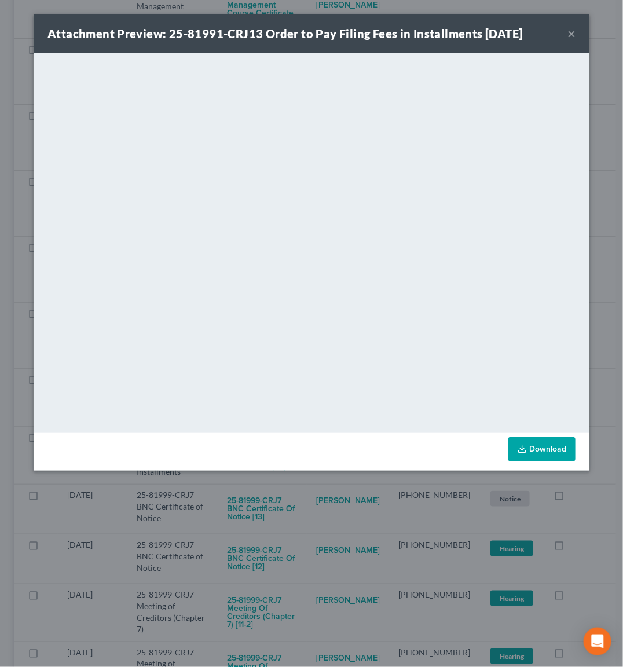
click at [310, 502] on div "Attachment Preview: 25-81991-CRJ13 Order to Pay Filing Fees in Installments [DA…" at bounding box center [311, 333] width 623 height 667
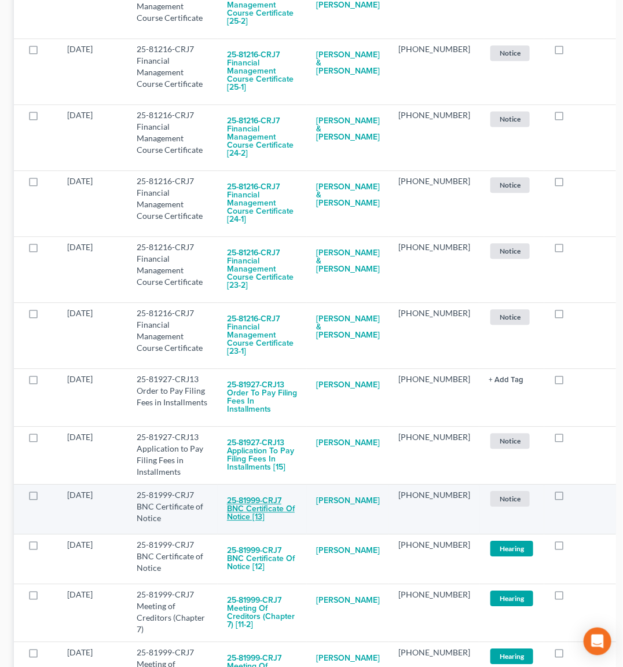
click at [252, 489] on button "25-81999-CRJ7 BNC Certificate of Notice [13]" at bounding box center [262, 508] width 71 height 39
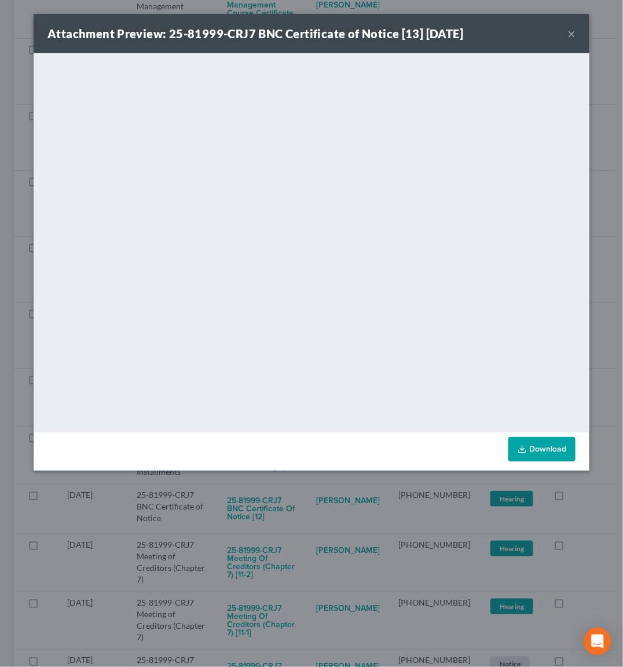
click at [296, 495] on div "Attachment Preview: 25-81999-CRJ7 BNC Certificate of Notice [13] [DATE] × <obje…" at bounding box center [311, 333] width 623 height 667
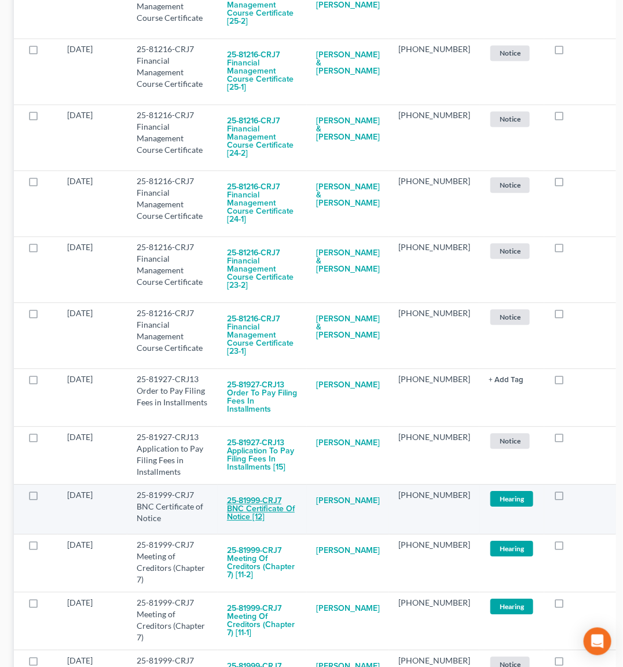
drag, startPoint x: 248, startPoint y: 403, endPoint x: 259, endPoint y: 402, distance: 11.1
click at [259, 489] on button "25-81999-CRJ7 BNC Certificate of Notice [12]" at bounding box center [262, 508] width 71 height 39
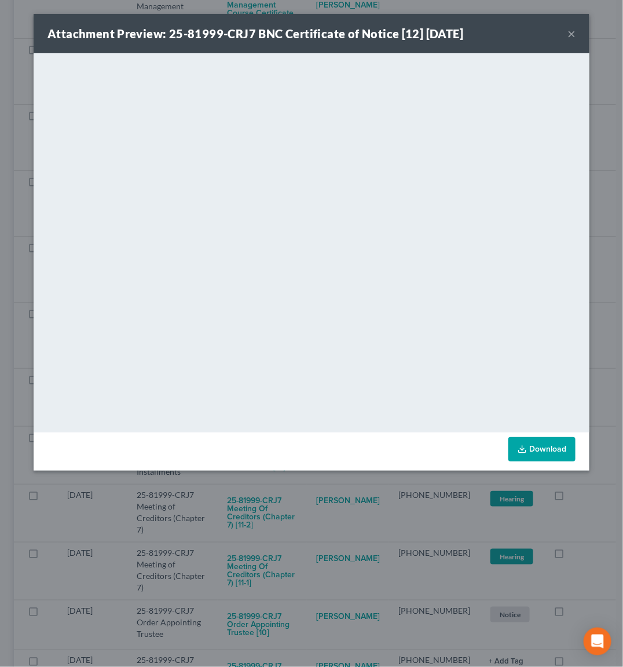
drag, startPoint x: 329, startPoint y: 515, endPoint x: 303, endPoint y: 469, distance: 52.6
click at [329, 514] on div "Attachment Preview: 25-81999-CRJ7 BNC Certificate of Notice [12] [DATE] × <obje…" at bounding box center [311, 333] width 623 height 667
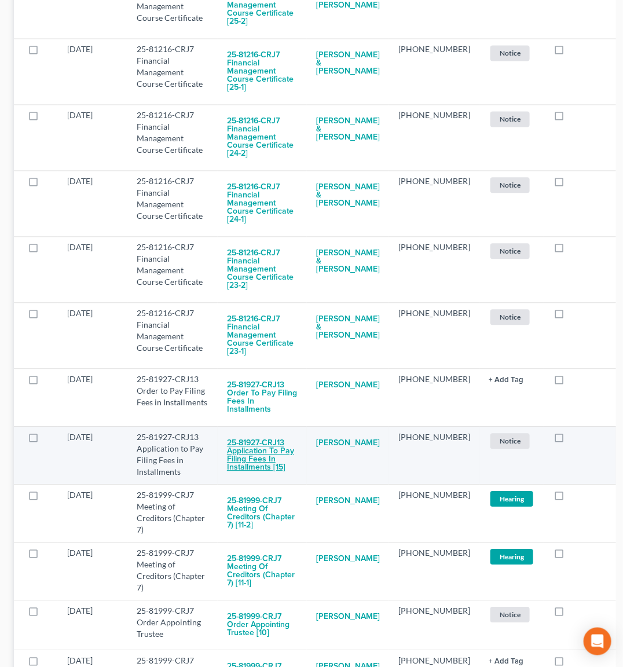
click at [277, 431] on button "25-81927-CRJ13 Application to Pay Filing Fees in Installments [15]" at bounding box center [262, 454] width 71 height 47
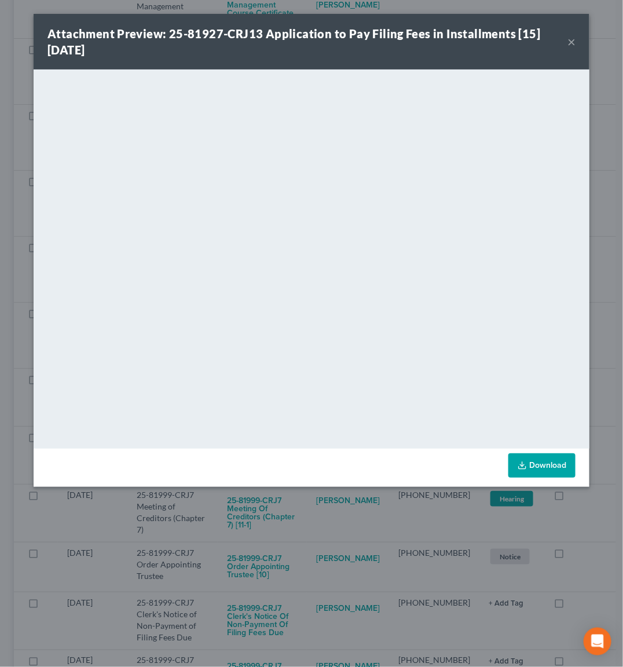
click at [307, 520] on div "Attachment Preview: 25-81927-CRJ13 Application to Pay Filing Fees in Installmen…" at bounding box center [311, 333] width 623 height 667
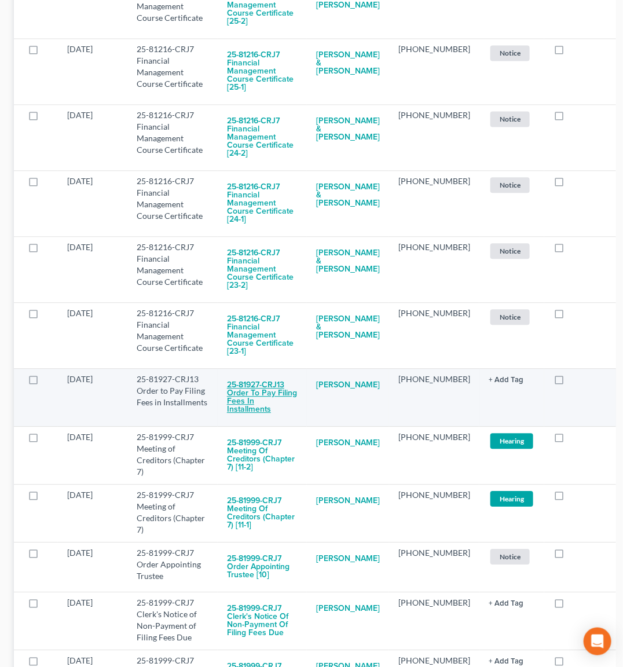
click at [257, 373] on button "25-81927-CRJ13 Order to Pay Filing Fees in Installments" at bounding box center [262, 396] width 71 height 47
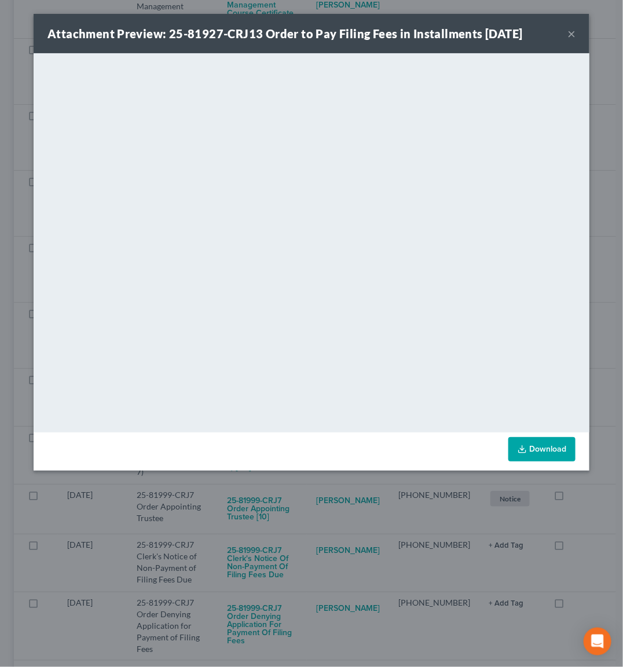
drag, startPoint x: 259, startPoint y: 537, endPoint x: 265, endPoint y: 535, distance: 6.0
click at [261, 534] on div "Attachment Preview: 25-81927-CRJ13 Order to Pay Filing Fees in Installments [DA…" at bounding box center [311, 333] width 623 height 667
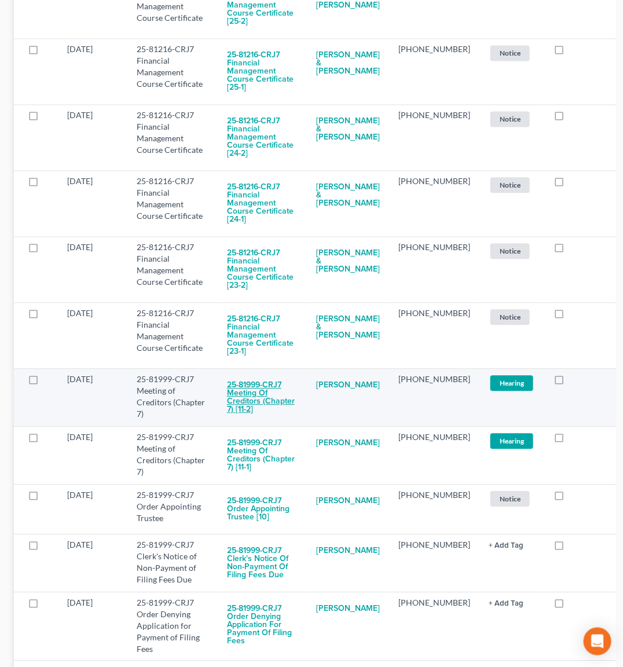
click at [245, 373] on button "25-81999-CRJ7 Meeting of Creditors (Chapter 7) [11-2]" at bounding box center [262, 396] width 71 height 47
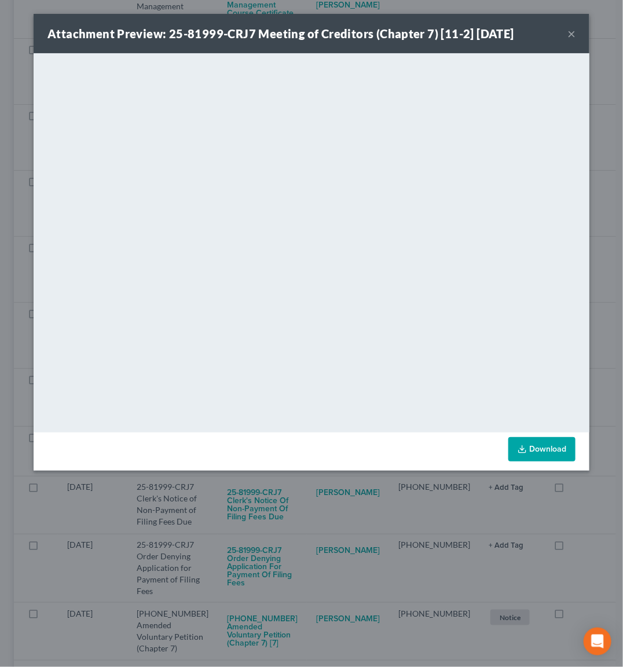
click at [304, 535] on div "Attachment Preview: 25-81999-CRJ7 Meeting of Creditors (Chapter 7) [11-2] [DATE…" at bounding box center [311, 333] width 623 height 667
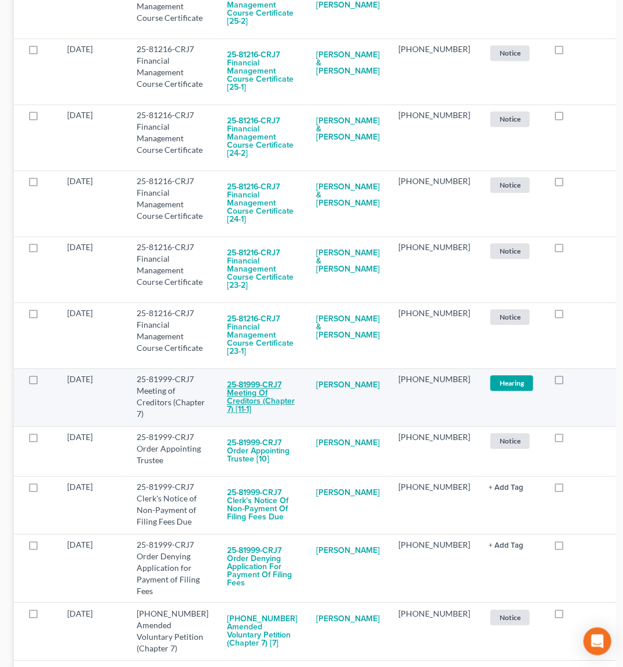
click at [240, 373] on button "25-81999-CRJ7 Meeting of Creditors (Chapter 7) [11-1]" at bounding box center [262, 396] width 71 height 47
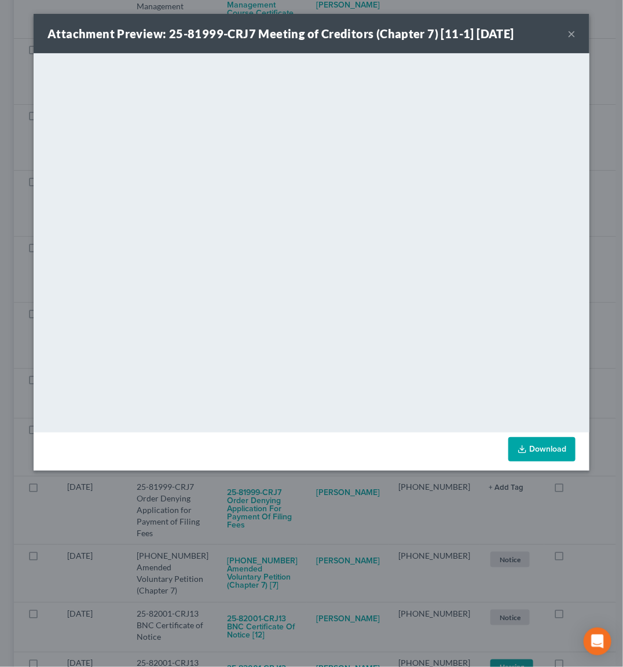
drag, startPoint x: 308, startPoint y: 520, endPoint x: 303, endPoint y: 509, distance: 11.9
click at [306, 515] on div "Attachment Preview: 25-81999-CRJ7 Meeting of Creditors (Chapter 7) [11-1] [DATE…" at bounding box center [311, 333] width 623 height 667
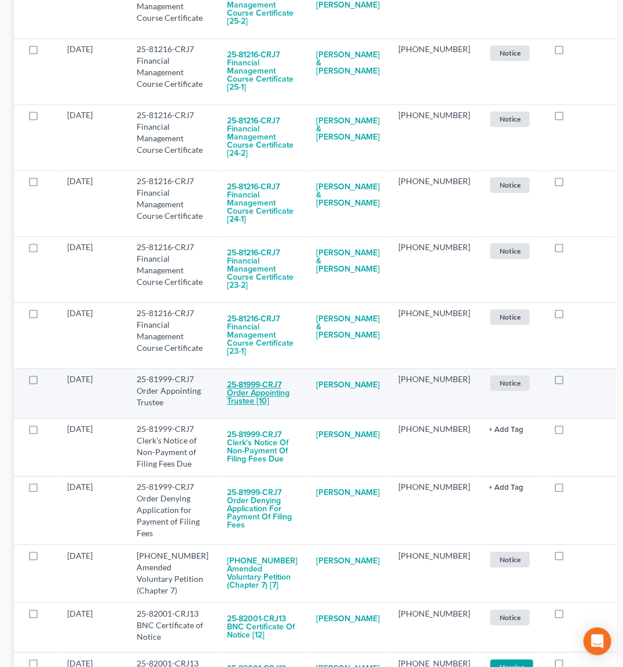
click at [265, 373] on button "25-81999-CRJ7 Order Appointing Trustee [10]" at bounding box center [262, 392] width 71 height 39
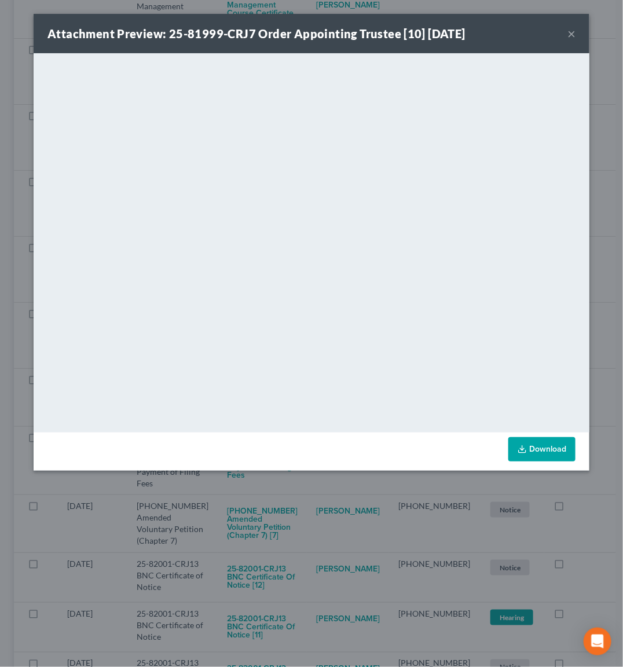
click at [303, 488] on div "Attachment Preview: 25-81999-CRJ7 Order Appointing Trustee [10] [DATE] × <objec…" at bounding box center [311, 333] width 623 height 667
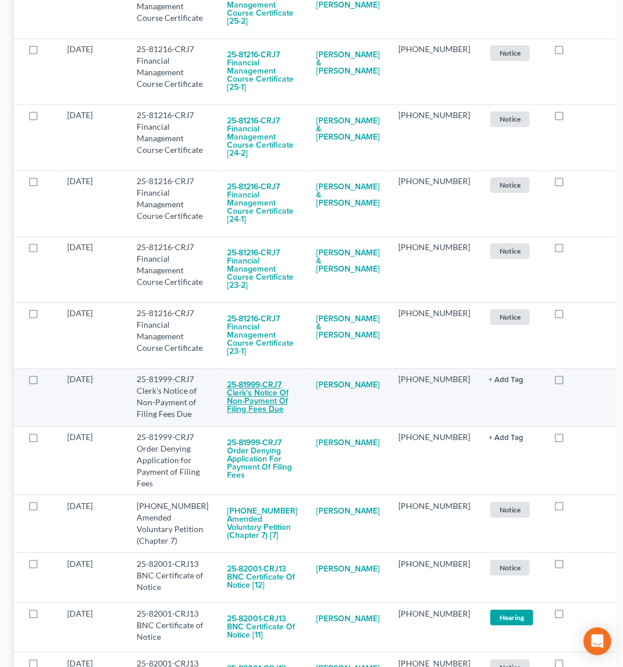
drag, startPoint x: 284, startPoint y: 291, endPoint x: 292, endPoint y: 288, distance: 7.9
click at [292, 373] on button "25-81999-CRJ7 Clerk's Notice of Non-Payment of Filing Fees Due" at bounding box center [262, 396] width 71 height 47
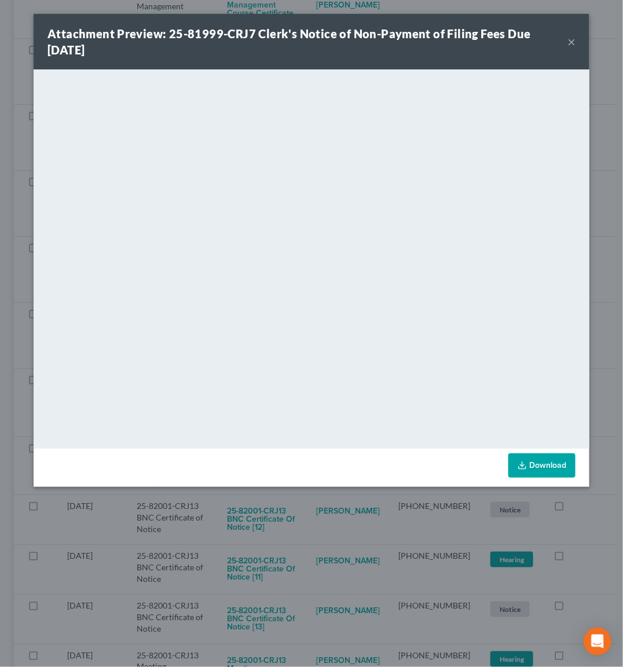
drag, startPoint x: 291, startPoint y: 527, endPoint x: 260, endPoint y: 446, distance: 87.4
click at [292, 524] on div "Attachment Preview: 25-81999-CRJ7 Clerk's Notice of Non-Payment of Filing Fees …" at bounding box center [311, 333] width 623 height 667
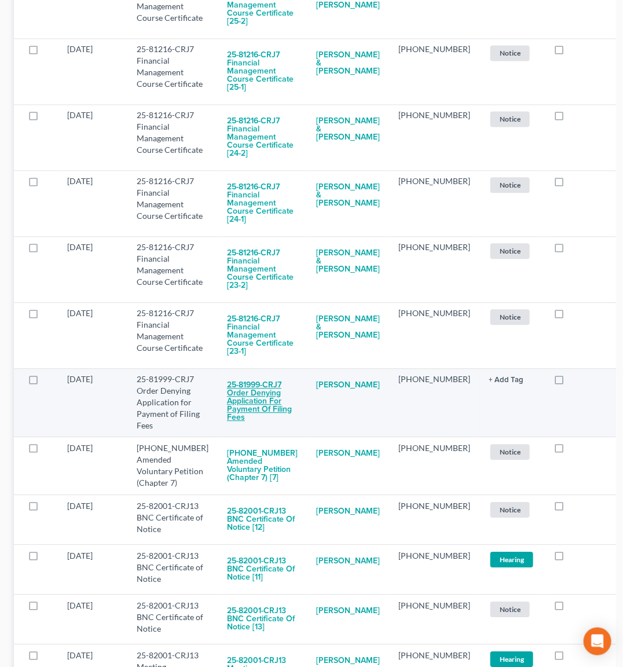
drag, startPoint x: 276, startPoint y: 307, endPoint x: 281, endPoint y: 303, distance: 6.6
click at [281, 373] on button "25-81999-CRJ7 Order Denying Application for Payment of Filing Fees" at bounding box center [262, 401] width 71 height 56
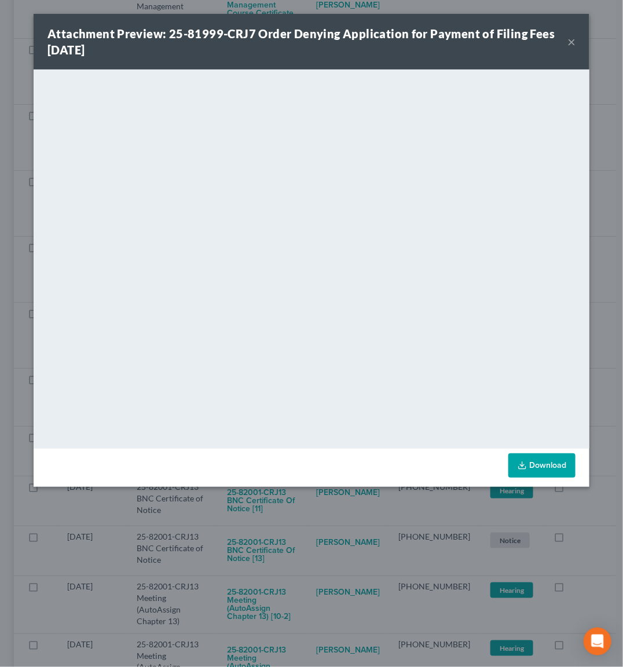
click at [268, 492] on div "Attachment Preview: 25-81999-CRJ7 Order Denying Application for Payment of Fili…" at bounding box center [311, 333] width 623 height 667
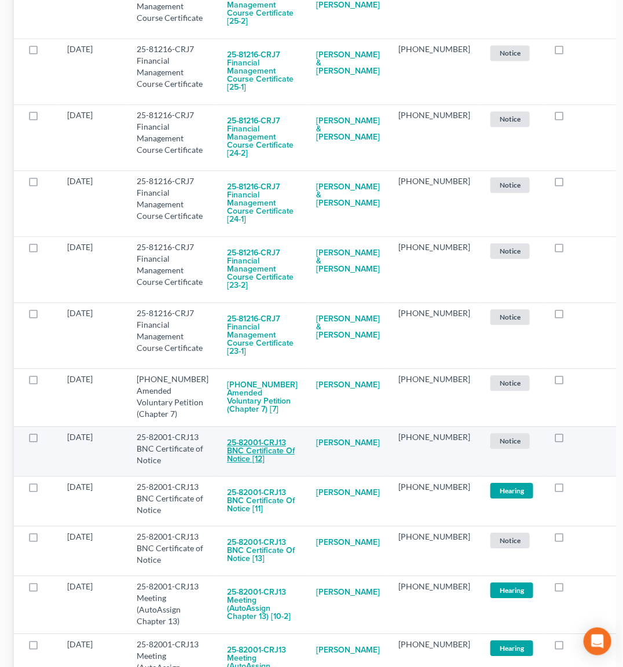
click at [249, 431] on button "25-82001-CRJ13 BNC Certificate of Notice [12]" at bounding box center [262, 450] width 71 height 39
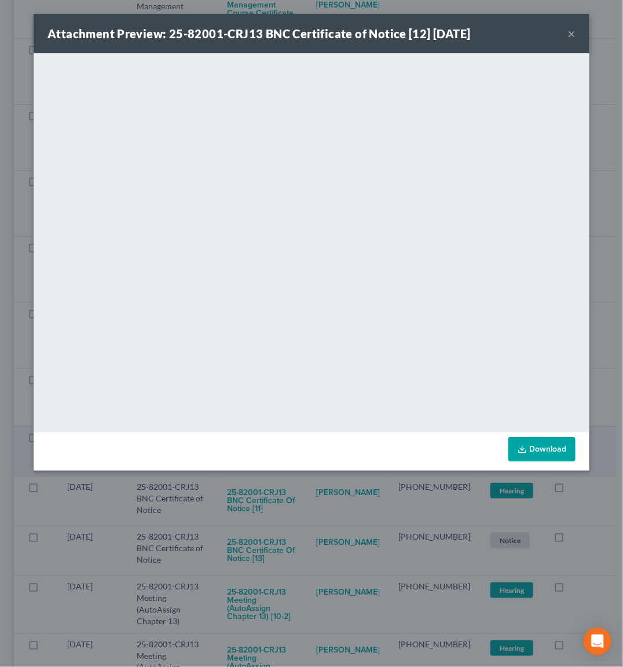
scroll to position [654, 0]
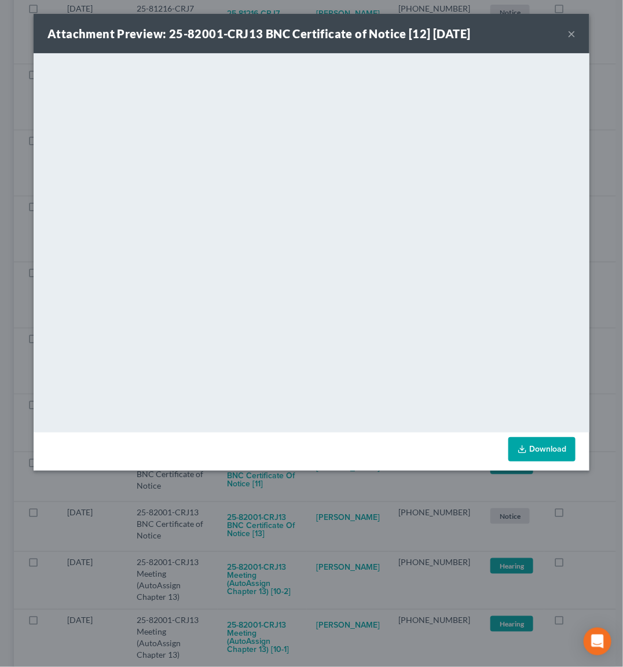
click at [322, 544] on div "Attachment Preview: 25-82001-CRJ13 BNC Certificate of Notice [12] [DATE] × <obj…" at bounding box center [311, 333] width 623 height 667
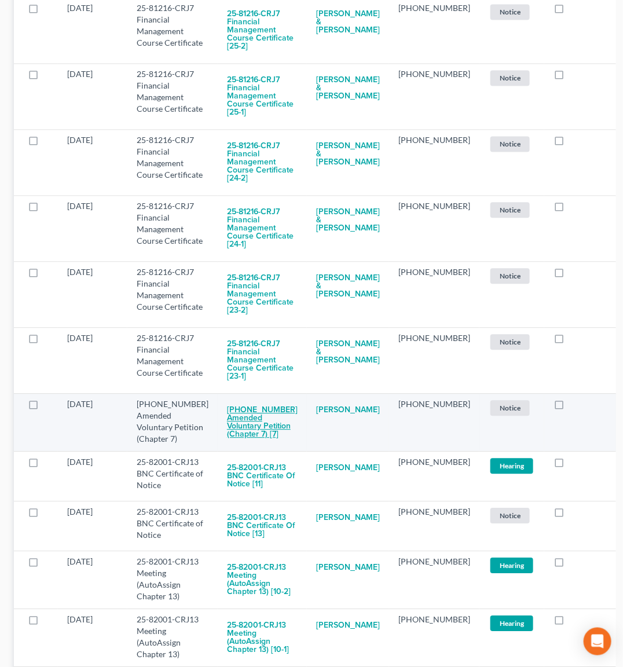
click at [253, 399] on button "[PHONE_NUMBER] Amended Voluntary Petition (Chapter 7) [7]" at bounding box center [262, 422] width 71 height 47
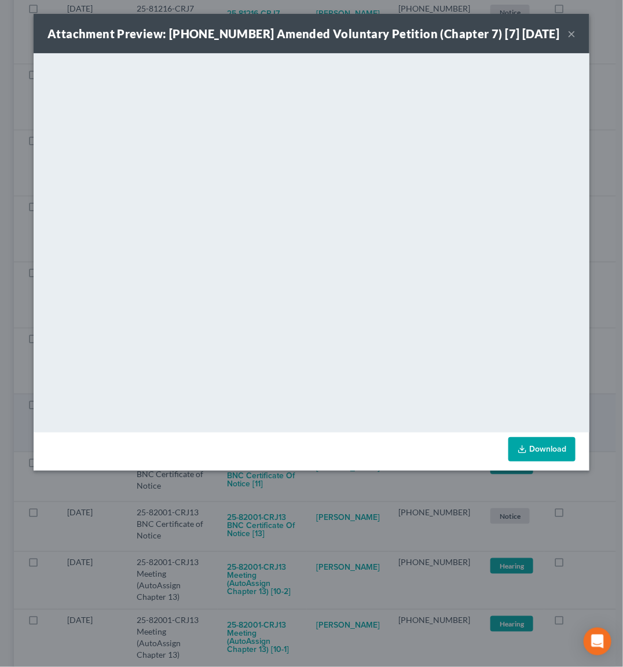
scroll to position [600, 0]
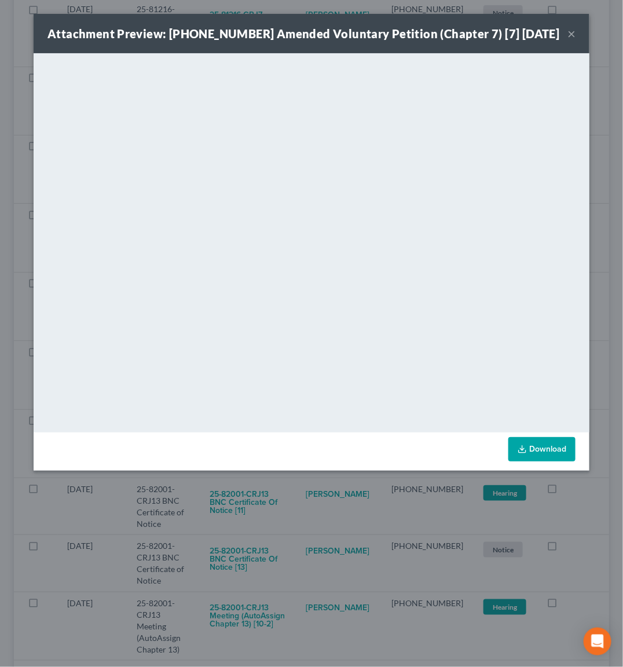
click at [317, 523] on div "Attachment Preview: [PHONE_NUMBER] Amended Voluntary Petition (Chapter 7) [7] […" at bounding box center [311, 333] width 623 height 667
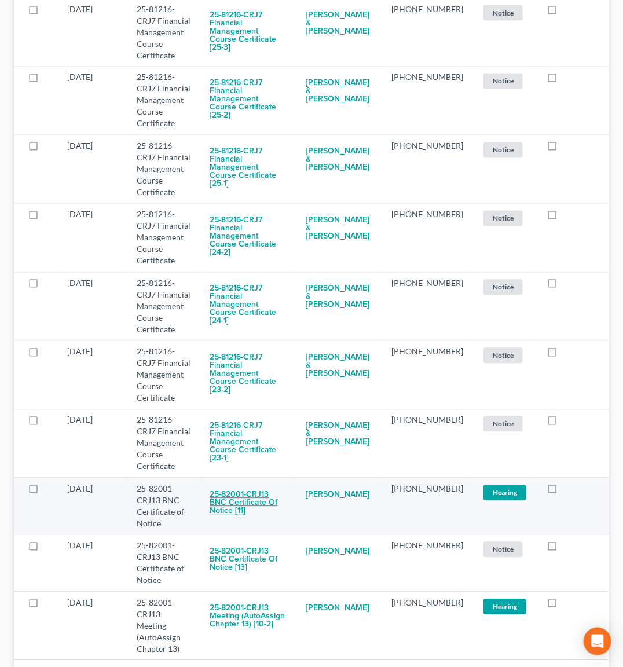
click at [249, 483] on button "25-82001-CRJ13 BNC Certificate of Notice [11]" at bounding box center [248, 502] width 77 height 39
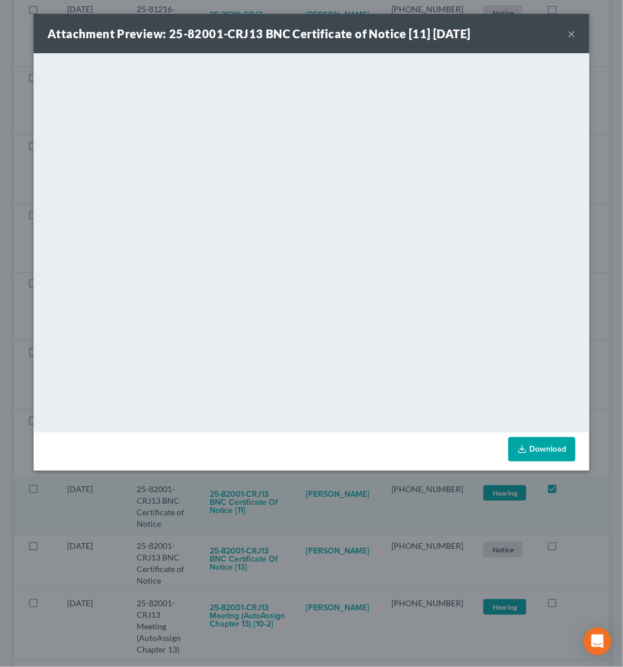
scroll to position [557, 0]
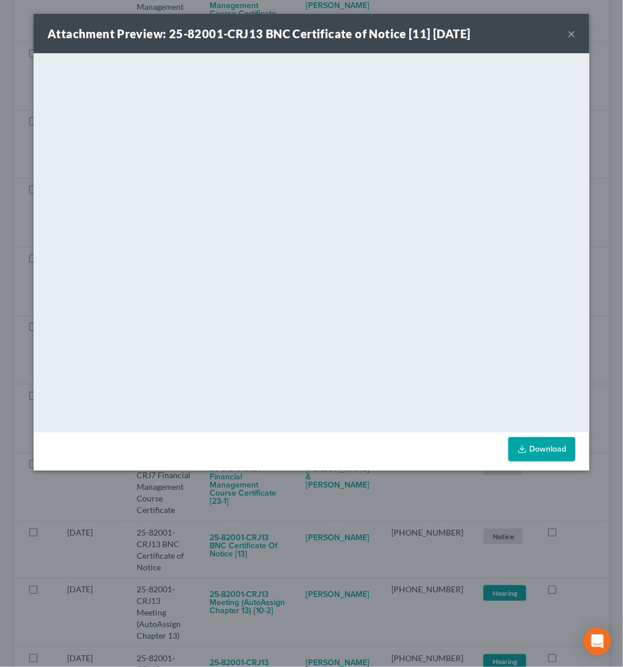
click at [343, 522] on div "Attachment Preview: 25-82001-CRJ13 BNC Certificate of Notice [11] [DATE] × <obj…" at bounding box center [311, 333] width 623 height 667
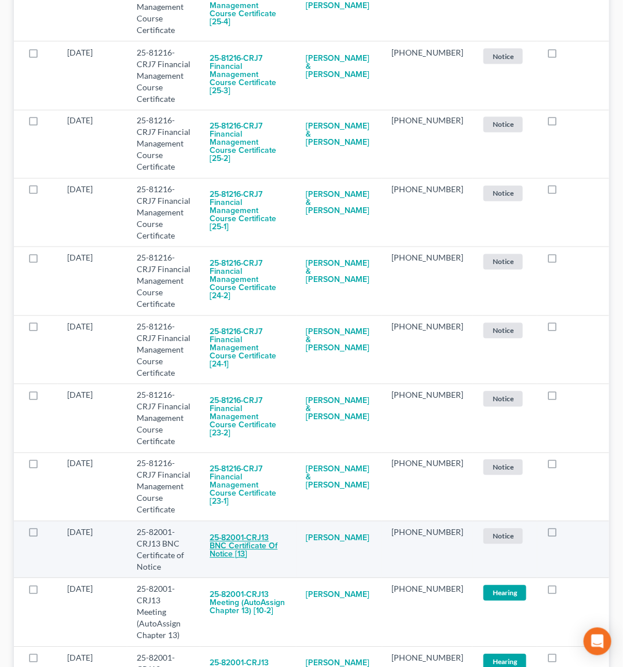
click at [270, 527] on button "25-82001-CRJ13 BNC Certificate of Notice [13]" at bounding box center [248, 546] width 77 height 39
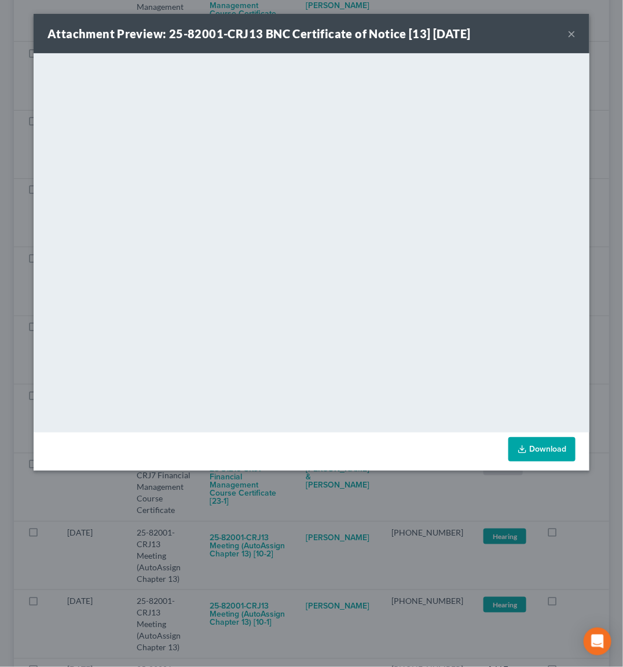
scroll to position [508, 0]
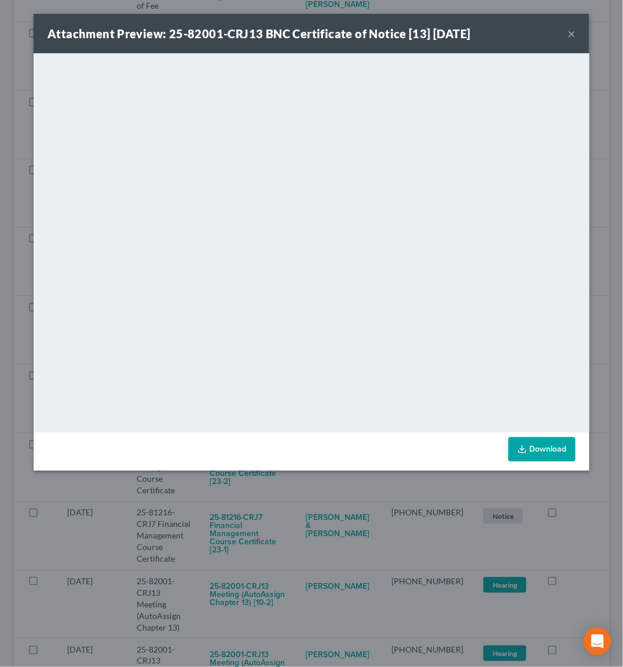
click at [352, 476] on div "Attachment Preview: 25-82001-CRJ13 BNC Certificate of Notice [13] [DATE] × <obj…" at bounding box center [311, 333] width 623 height 667
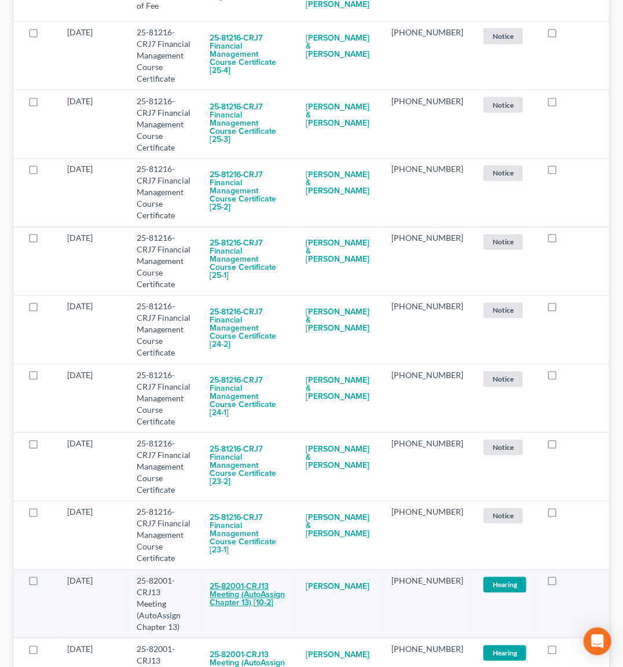
drag, startPoint x: 263, startPoint y: 479, endPoint x: 276, endPoint y: 473, distance: 14.8
click at [276, 575] on button "25-82001-CRJ13 Meeting (AutoAssign Chapter 13) [10-2]" at bounding box center [248, 594] width 77 height 39
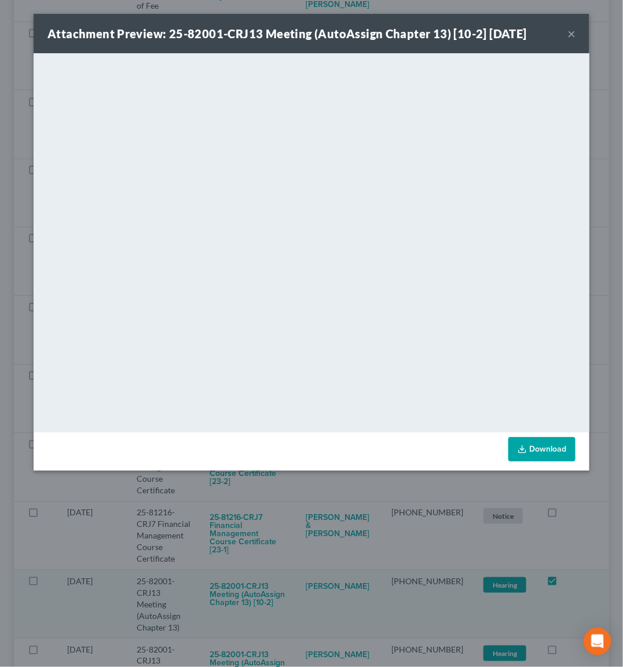
scroll to position [454, 0]
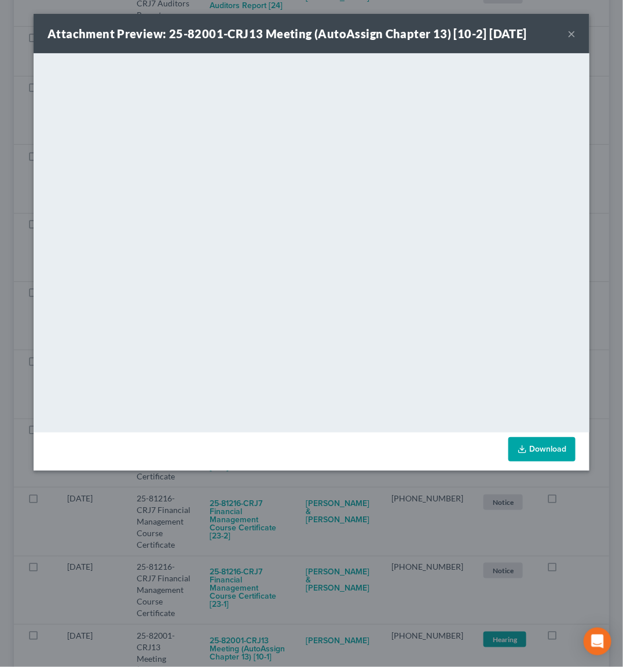
drag, startPoint x: 319, startPoint y: 530, endPoint x: 311, endPoint y: 529, distance: 7.6
click at [318, 530] on div "Attachment Preview: 25-82001-CRJ13 Meeting (AutoAssign Chapter 13) [10-2] [DATE…" at bounding box center [311, 333] width 623 height 667
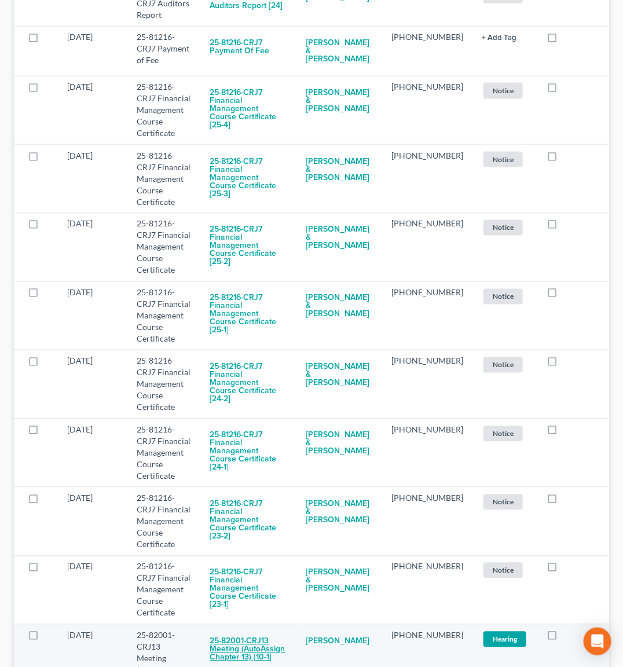
drag, startPoint x: 265, startPoint y: 520, endPoint x: 278, endPoint y: 519, distance: 13.9
click at [278, 630] on button "25-82001-CRJ13 Meeting (AutoAssign Chapter 13) [10-1]" at bounding box center [248, 649] width 77 height 39
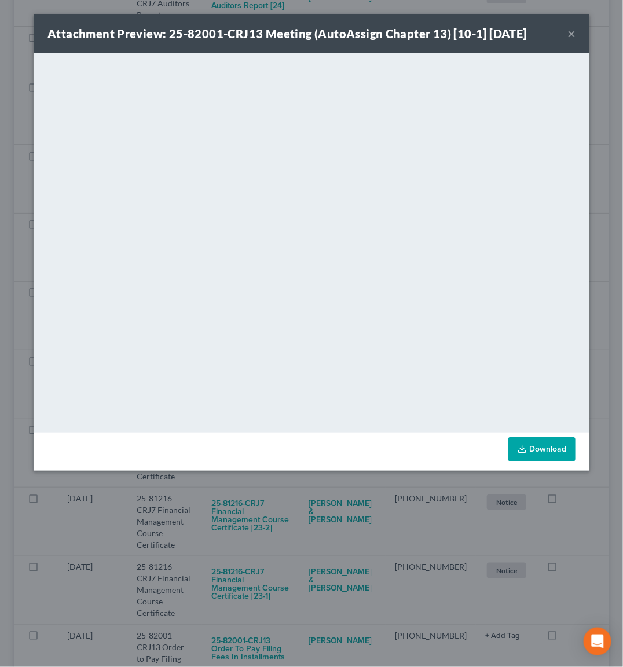
scroll to position [395, 0]
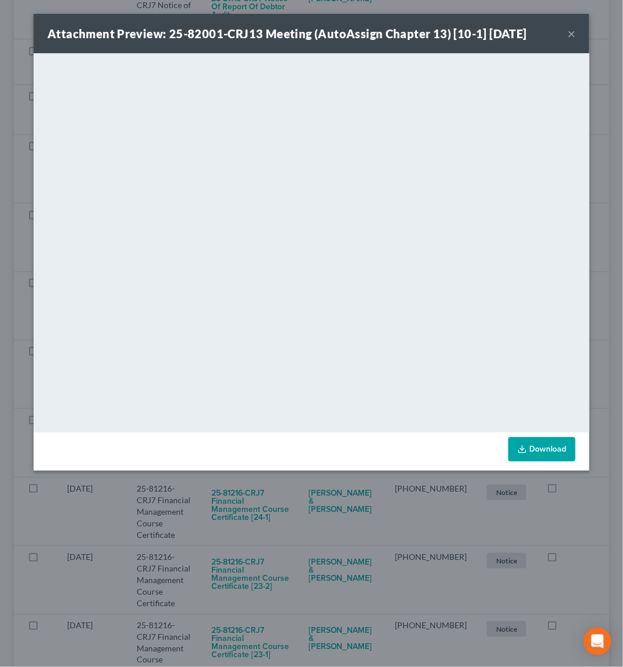
click at [295, 562] on div "Attachment Preview: 25-82001-CRJ13 Meeting (AutoAssign Chapter 13) [10-1] [DATE…" at bounding box center [311, 333] width 623 height 667
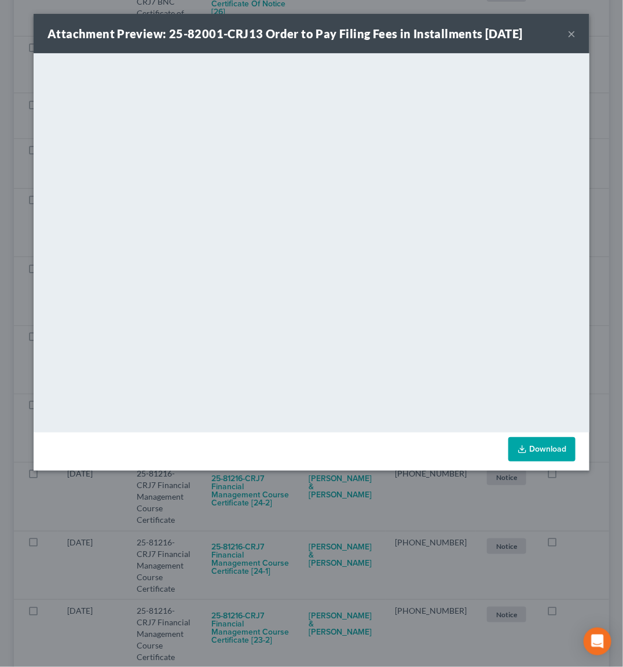
scroll to position [341, 0]
